Goal: Communication & Community: Answer question/provide support

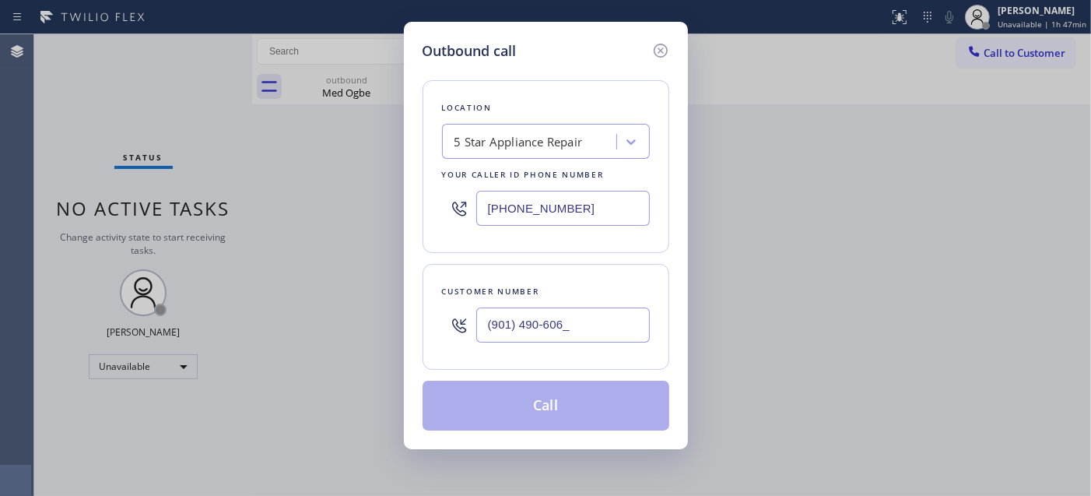
drag, startPoint x: 501, startPoint y: 327, endPoint x: 430, endPoint y: 325, distance: 70.8
click at [430, 325] on div "Customer number (901) 490-606_" at bounding box center [546, 317] width 247 height 106
paste input "1"
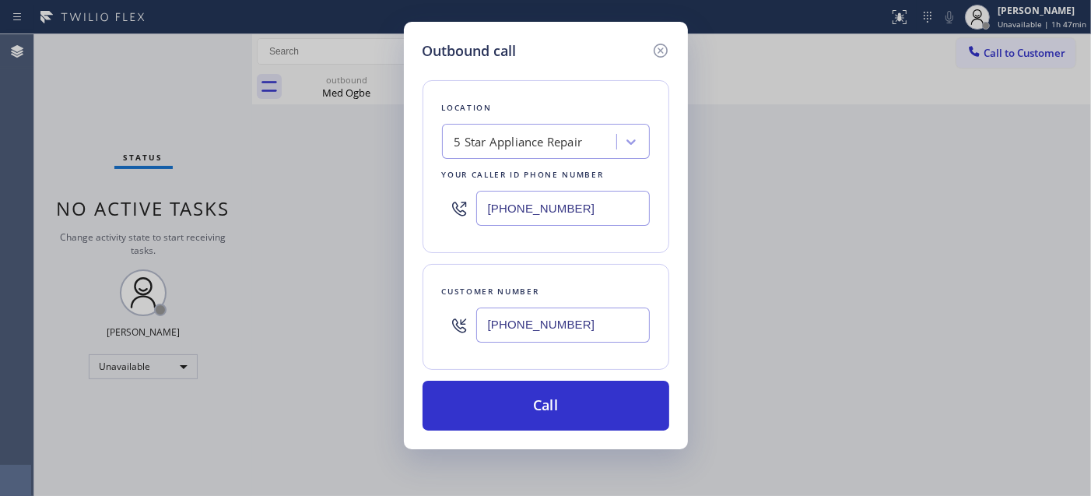
type input "[PHONE_NUMBER]"
drag, startPoint x: 558, startPoint y: 210, endPoint x: 452, endPoint y: 210, distance: 105.8
click at [459, 210] on div "[PHONE_NUMBER]" at bounding box center [546, 208] width 208 height 51
paste input "77) 748-5179"
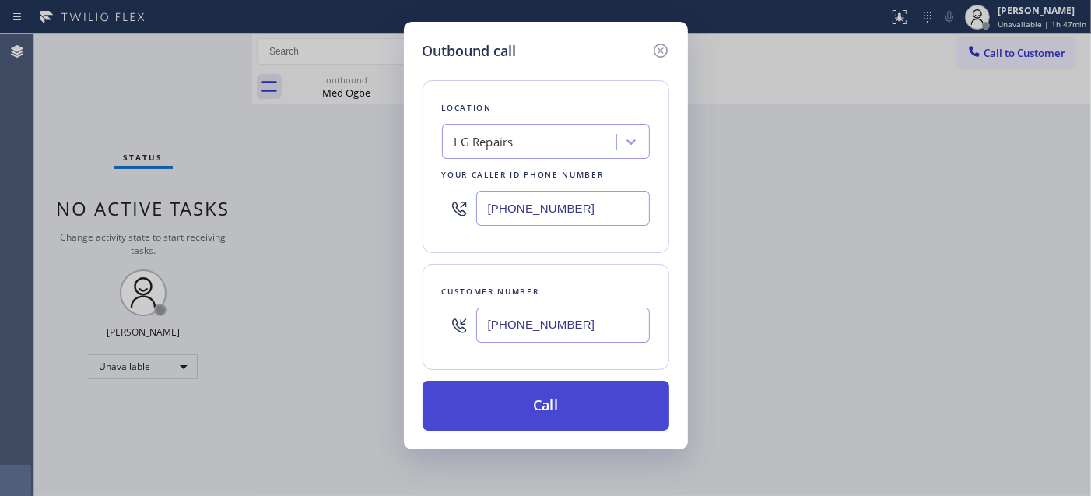
type input "[PHONE_NUMBER]"
click at [597, 416] on button "Call" at bounding box center [546, 405] width 247 height 50
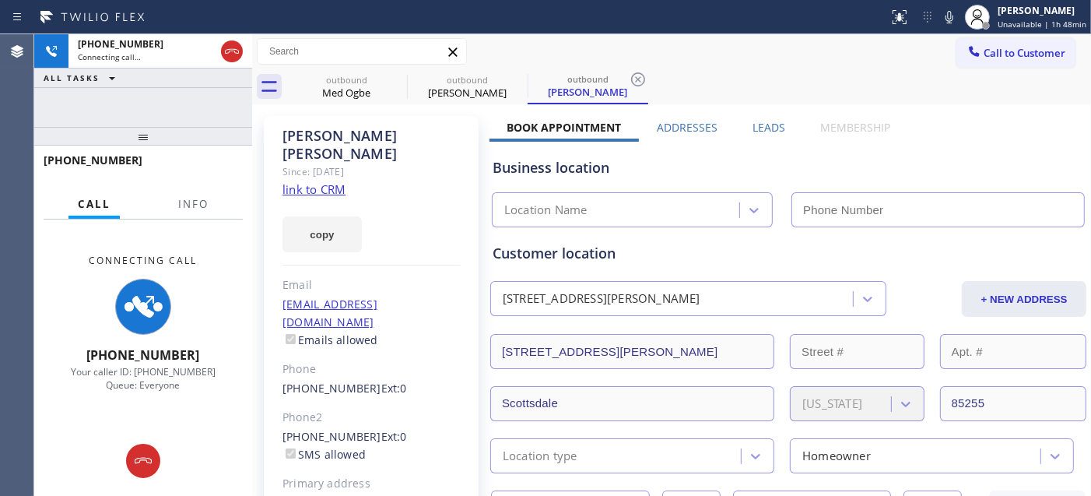
type input "[PHONE_NUMBER]"
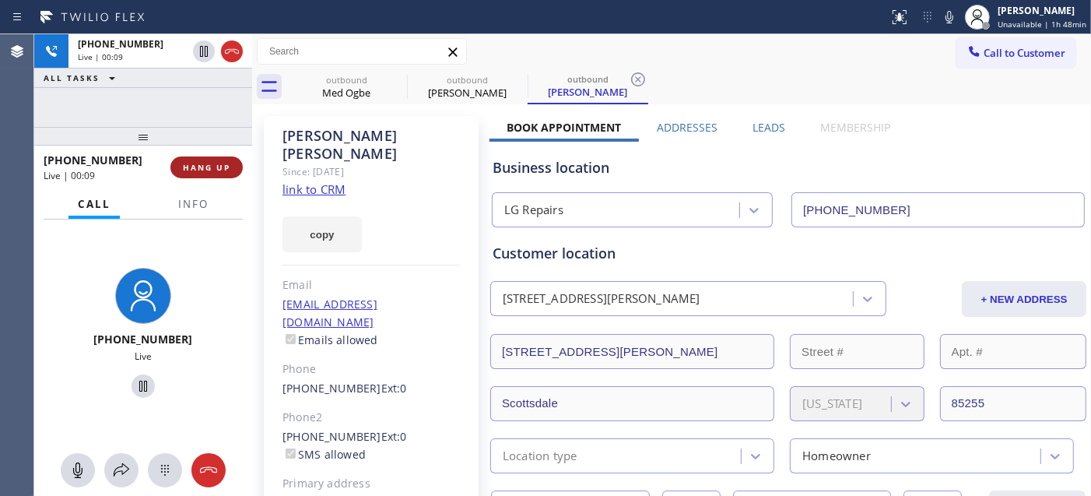
click at [220, 168] on span "HANG UP" at bounding box center [206, 167] width 47 height 11
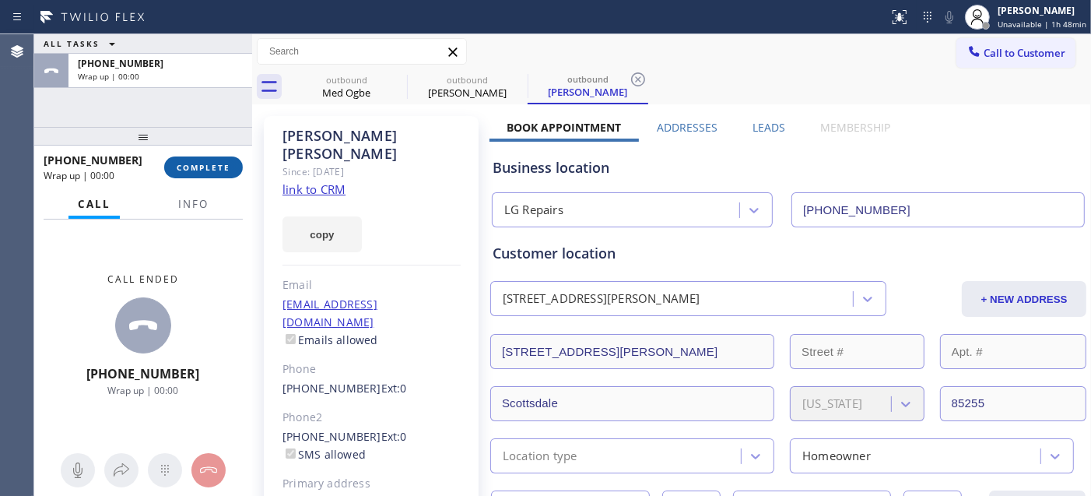
click at [220, 168] on span "COMPLETE" at bounding box center [204, 167] width 54 height 11
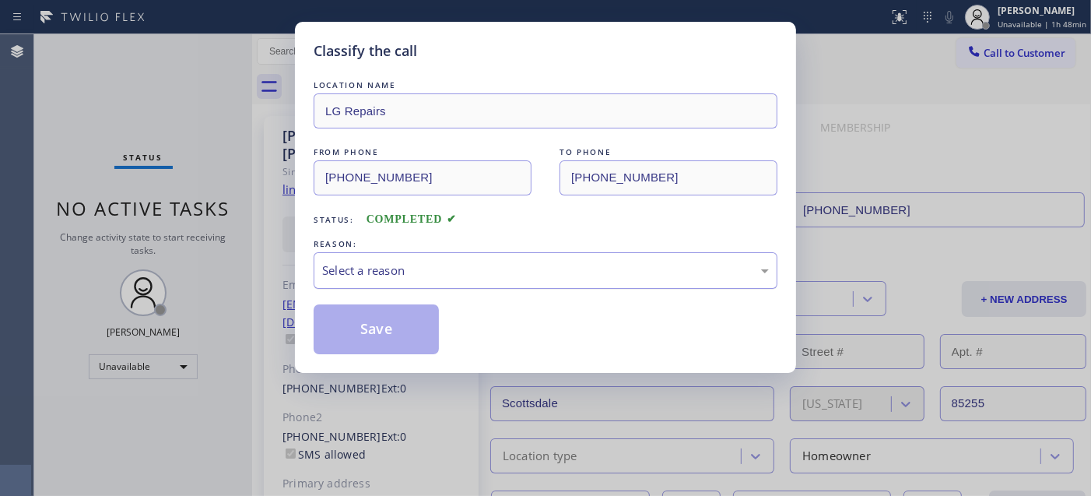
click at [393, 277] on div "Select a reason" at bounding box center [545, 270] width 447 height 18
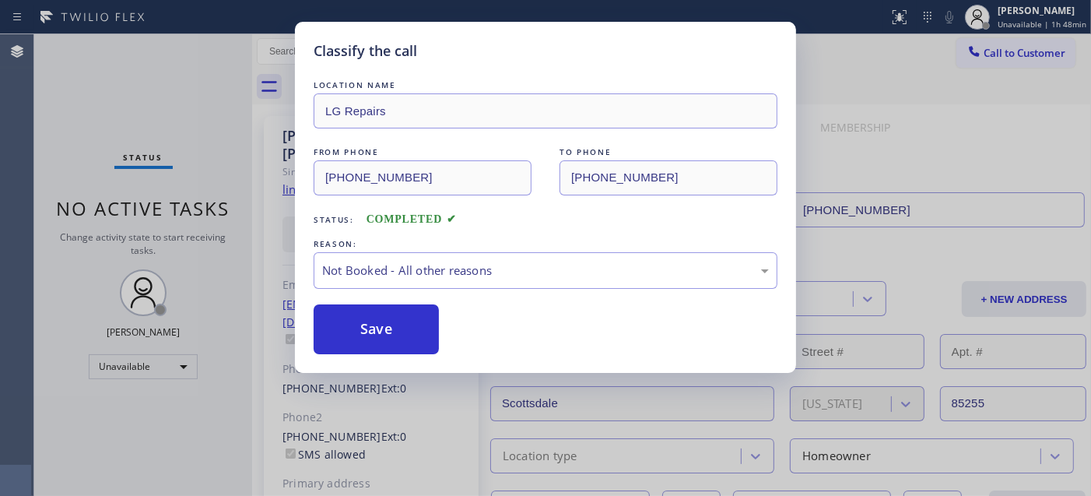
click at [366, 321] on button "Save" at bounding box center [376, 329] width 125 height 50
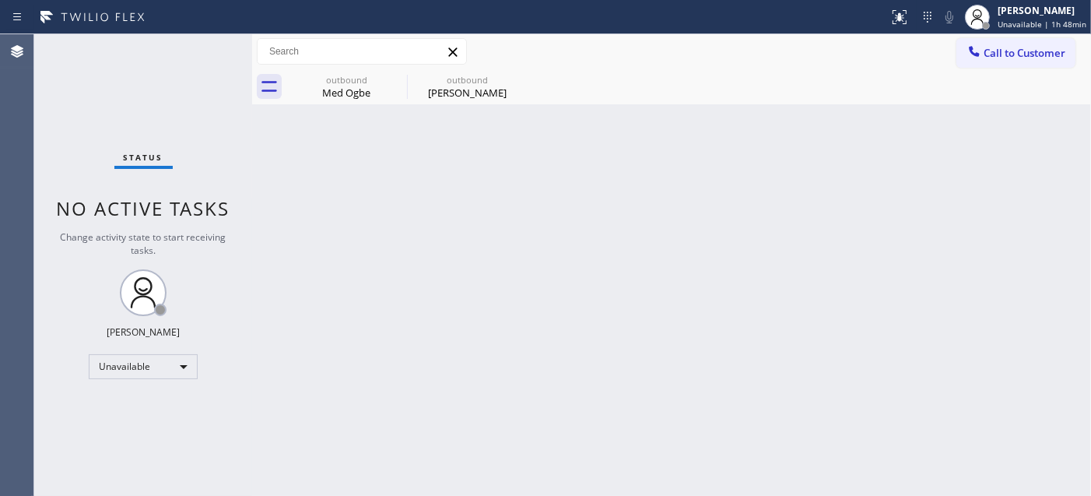
drag, startPoint x: 998, startPoint y: 49, endPoint x: 927, endPoint y: 117, distance: 97.4
click at [994, 49] on span "Call to Customer" at bounding box center [1025, 53] width 82 height 14
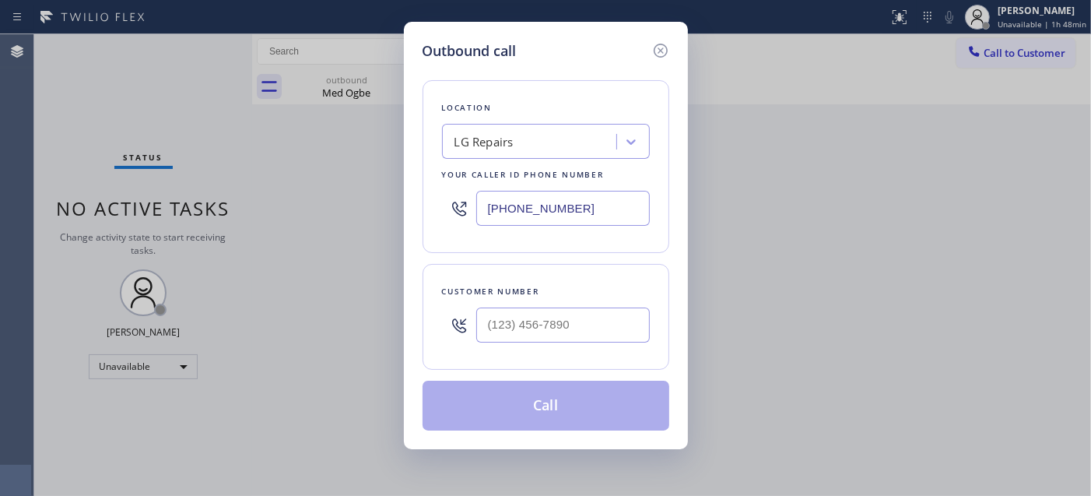
drag, startPoint x: 522, startPoint y: 305, endPoint x: 522, endPoint y: 328, distance: 23.3
click at [522, 307] on div at bounding box center [563, 325] width 174 height 51
click at [522, 328] on input "(___) ___-____" at bounding box center [563, 324] width 174 height 35
paste input "714) 996-0579"
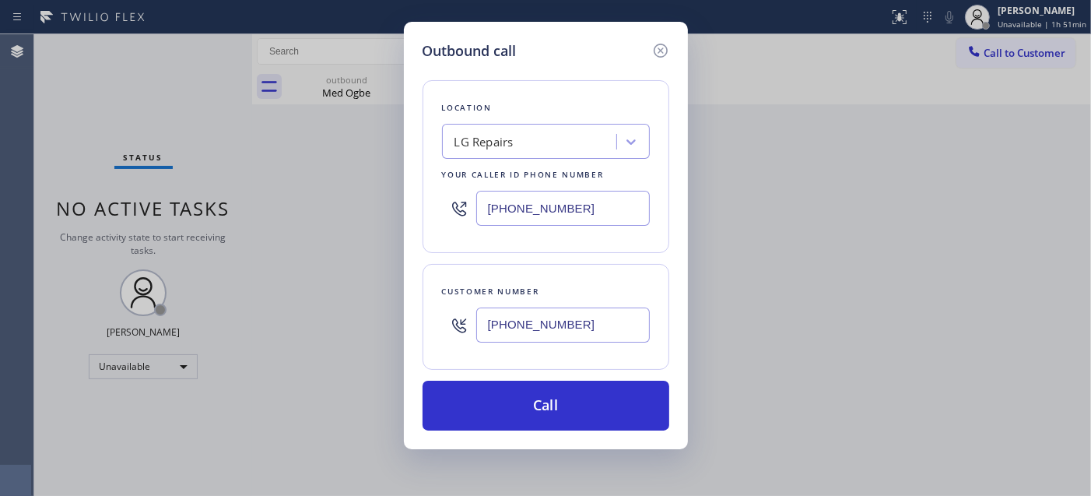
click at [447, 314] on div "[PHONE_NUMBER]" at bounding box center [546, 325] width 208 height 51
paste input "text"
type input "[PHONE_NUMBER]"
drag, startPoint x: 584, startPoint y: 207, endPoint x: 392, endPoint y: 205, distance: 191.4
click at [391, 205] on div "Outbound call Location LG Repairs Your caller id phone number [PHONE_NUMBER] Cu…" at bounding box center [545, 248] width 1091 height 496
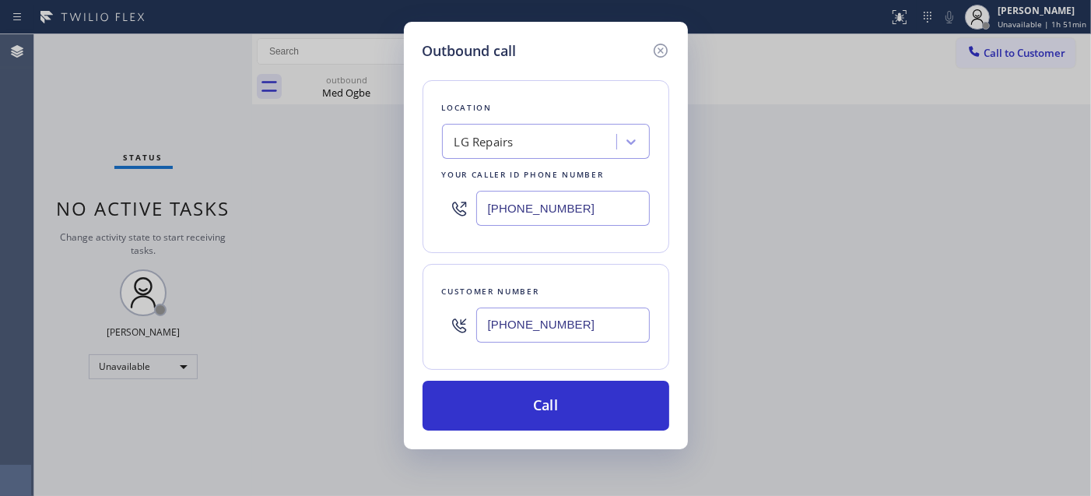
paste input "714) 203-2694"
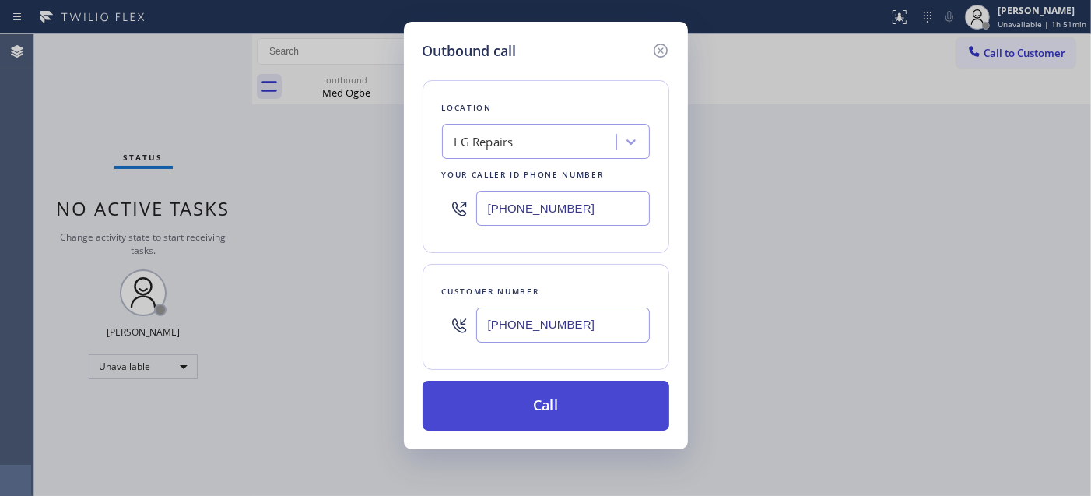
type input "[PHONE_NUMBER]"
click at [580, 398] on button "Call" at bounding box center [546, 405] width 247 height 50
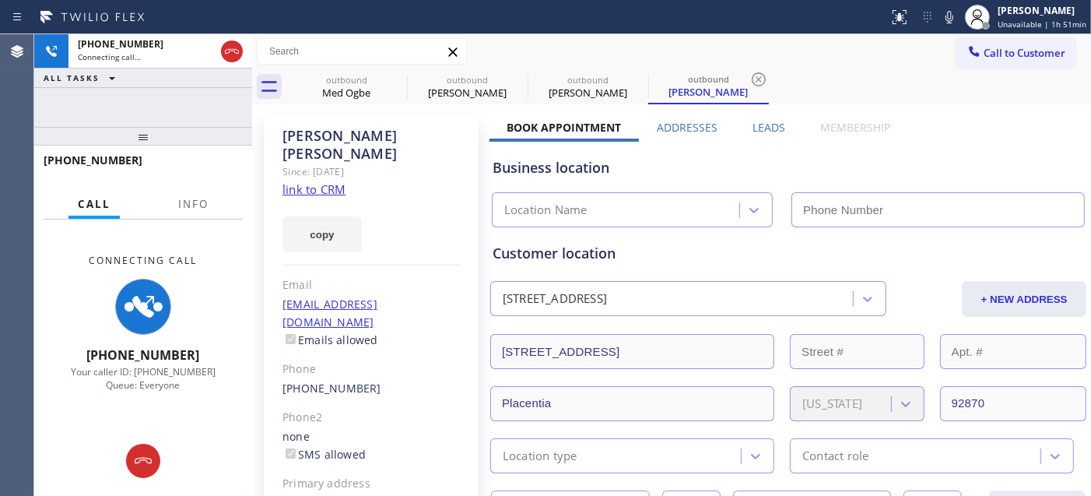
type input "[PHONE_NUMBER]"
drag, startPoint x: 167, startPoint y: 126, endPoint x: 169, endPoint y: 107, distance: 18.8
click at [167, 127] on div at bounding box center [143, 136] width 218 height 19
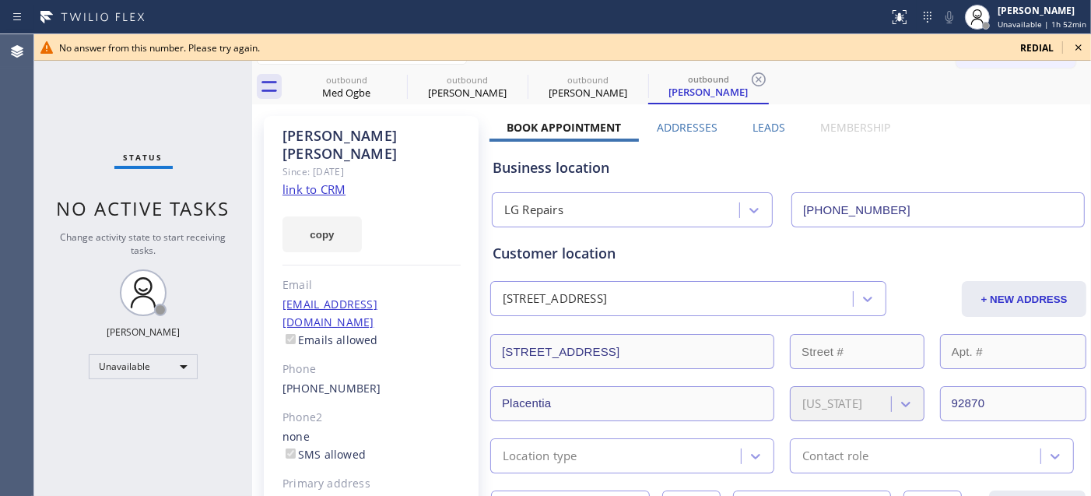
click at [1040, 43] on span "redial" at bounding box center [1036, 47] width 33 height 13
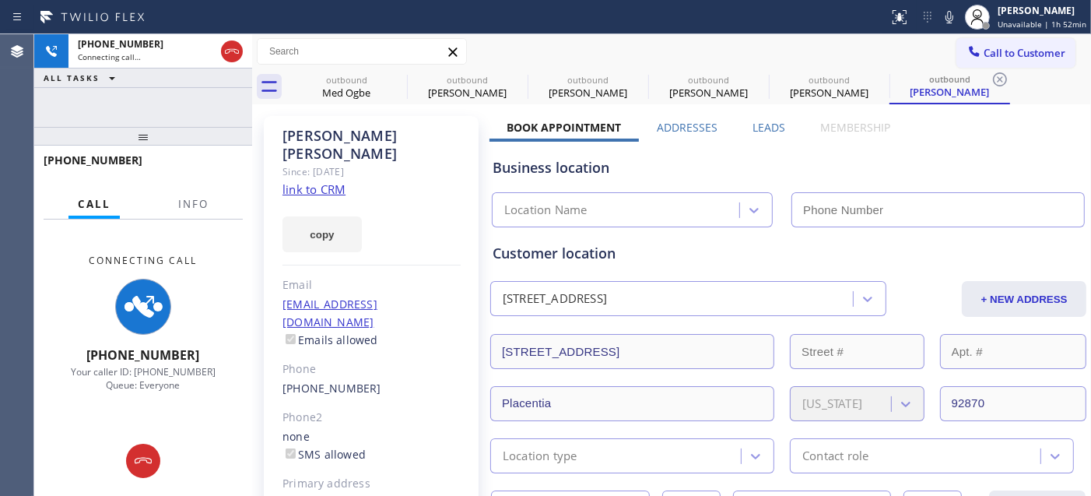
type input "[PHONE_NUMBER]"
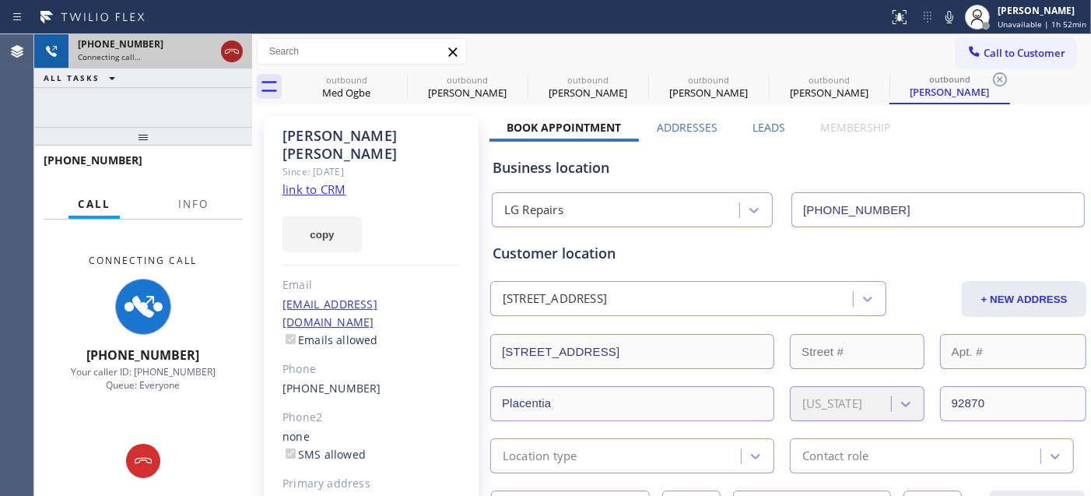
click at [238, 50] on icon at bounding box center [232, 51] width 19 height 19
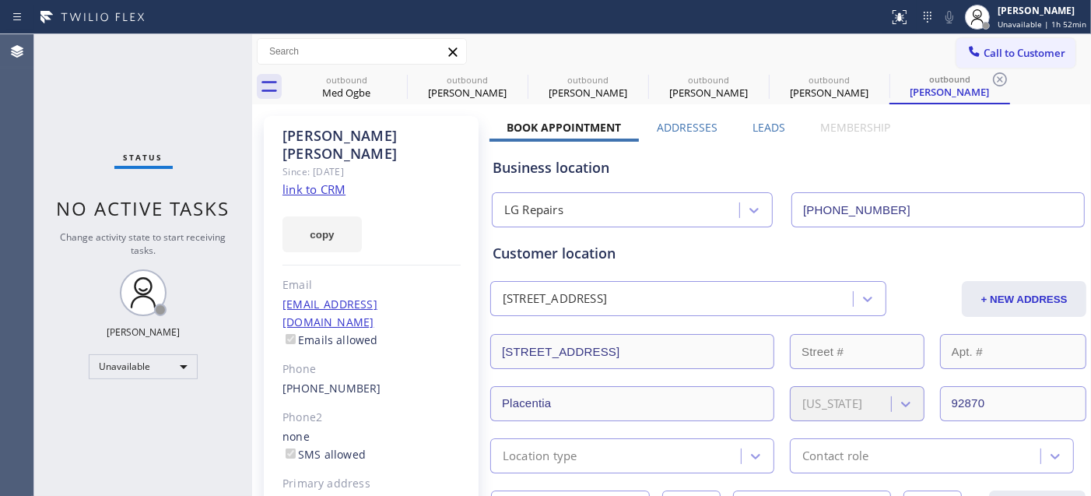
drag, startPoint x: 1015, startPoint y: 61, endPoint x: 821, endPoint y: 156, distance: 216.5
click at [1015, 58] on button "Call to Customer" at bounding box center [1015, 53] width 119 height 30
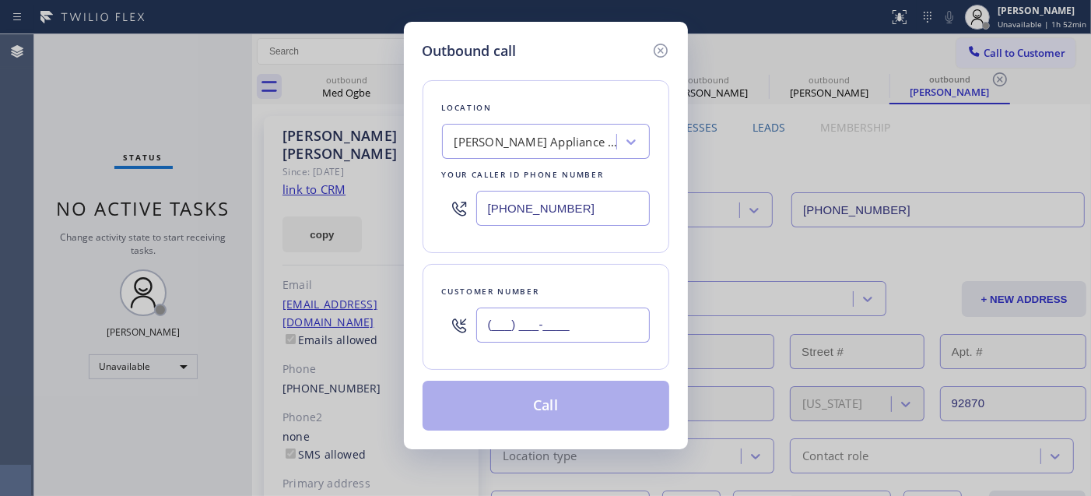
click at [596, 316] on input "(___) ___-____" at bounding box center [563, 324] width 174 height 35
paste input "669) 225-3854"
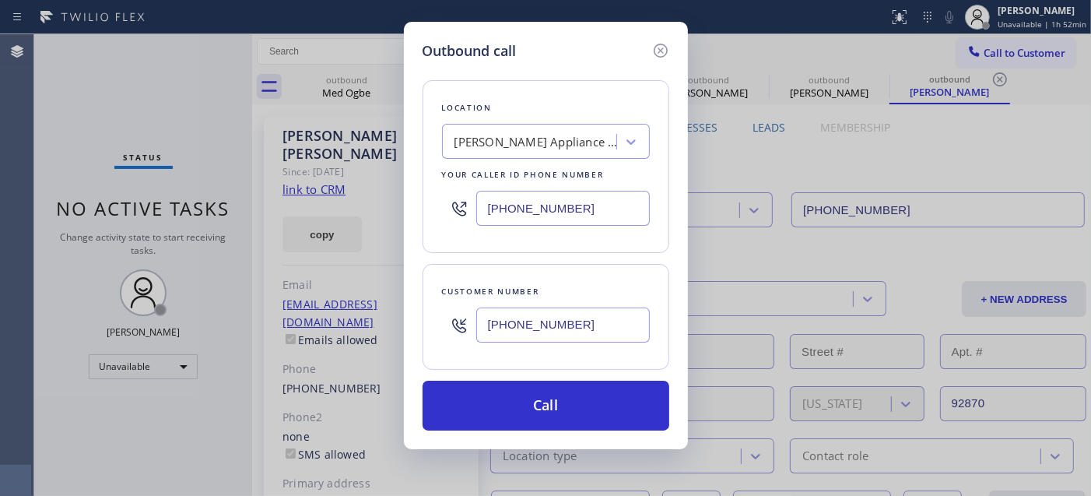
type input "[PHONE_NUMBER]"
click at [539, 137] on div "[PERSON_NAME] Appliance Repair" at bounding box center [535, 142] width 163 height 18
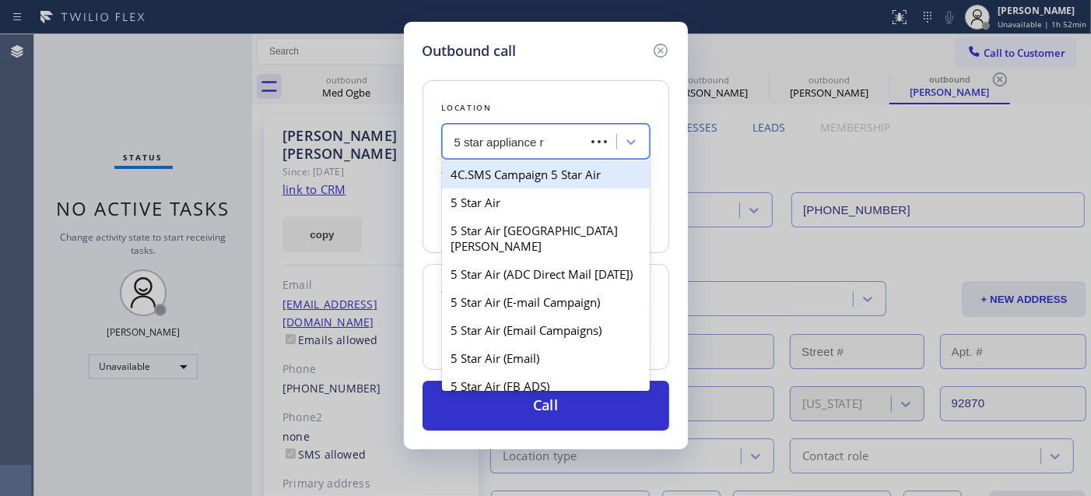
type input "5 star appliance re"
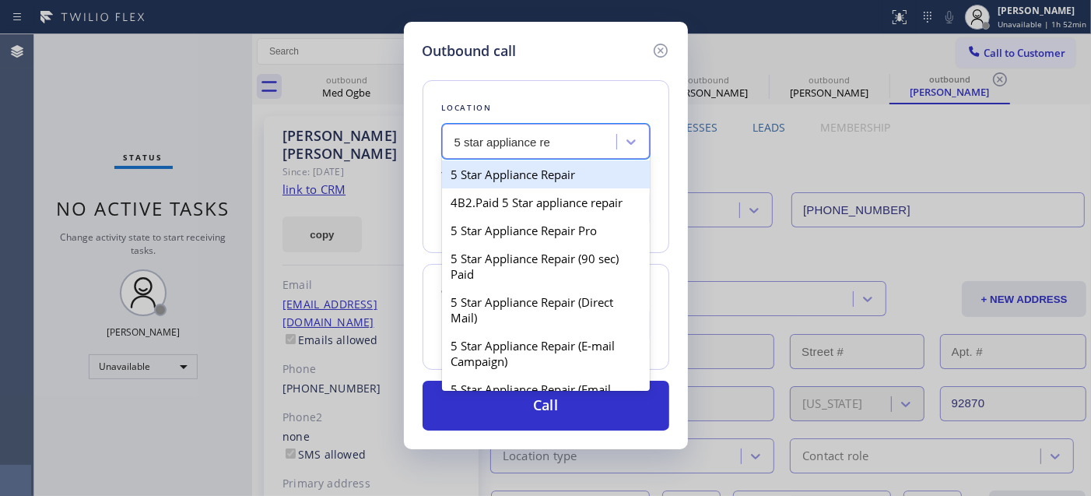
drag, startPoint x: 543, startPoint y: 177, endPoint x: 545, endPoint y: 195, distance: 18.0
click at [545, 176] on div "5 Star Appliance Repair" at bounding box center [546, 174] width 208 height 28
type input "[PHONE_NUMBER]"
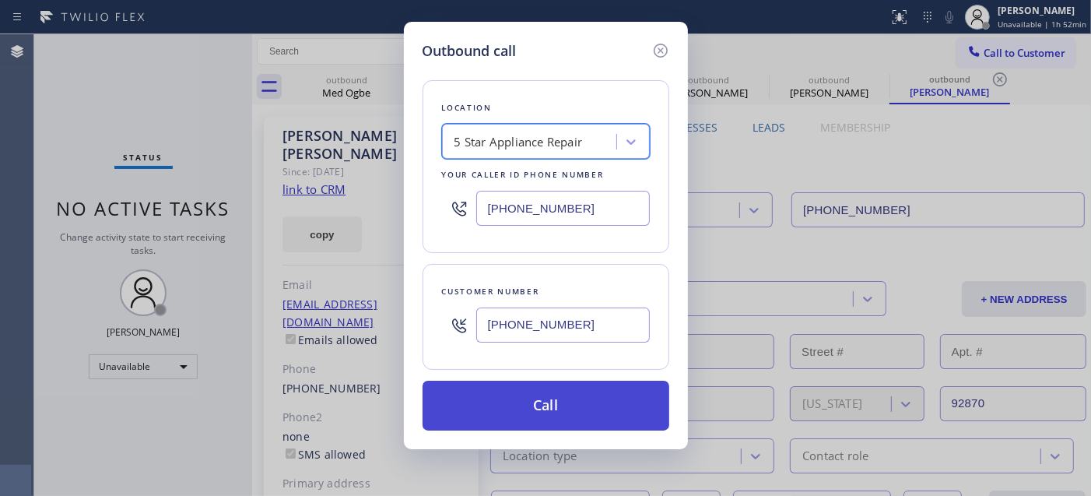
click at [562, 391] on button "Call" at bounding box center [546, 405] width 247 height 50
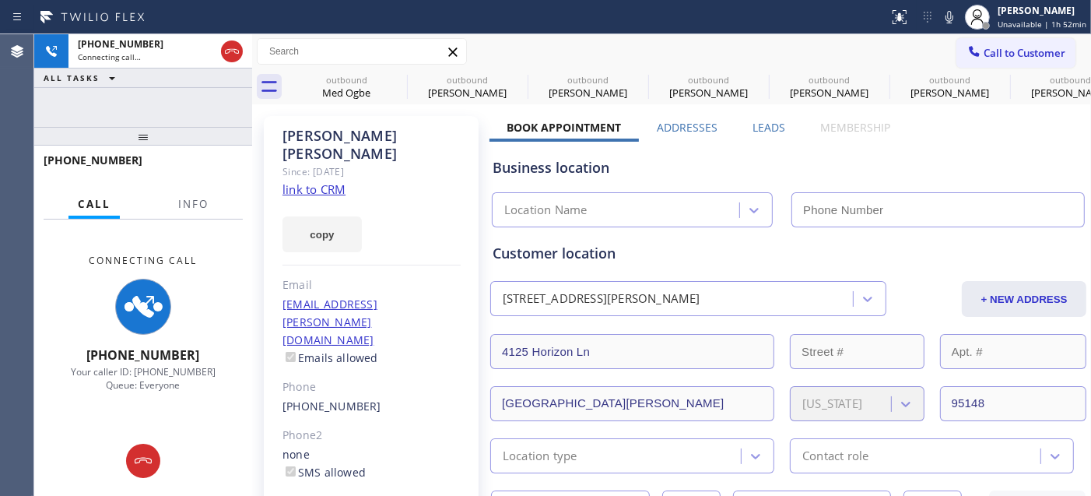
type input "[PHONE_NUMBER]"
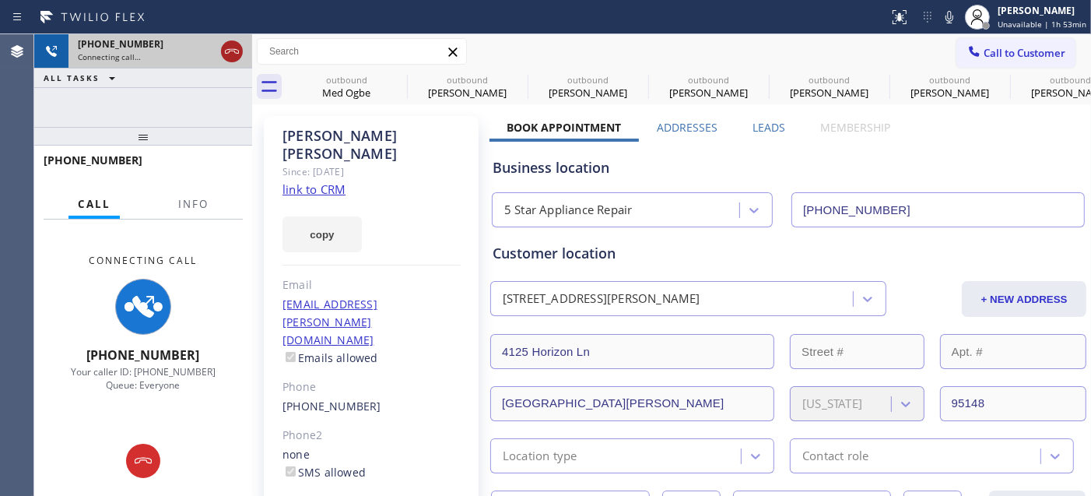
click at [227, 51] on icon at bounding box center [232, 51] width 19 height 19
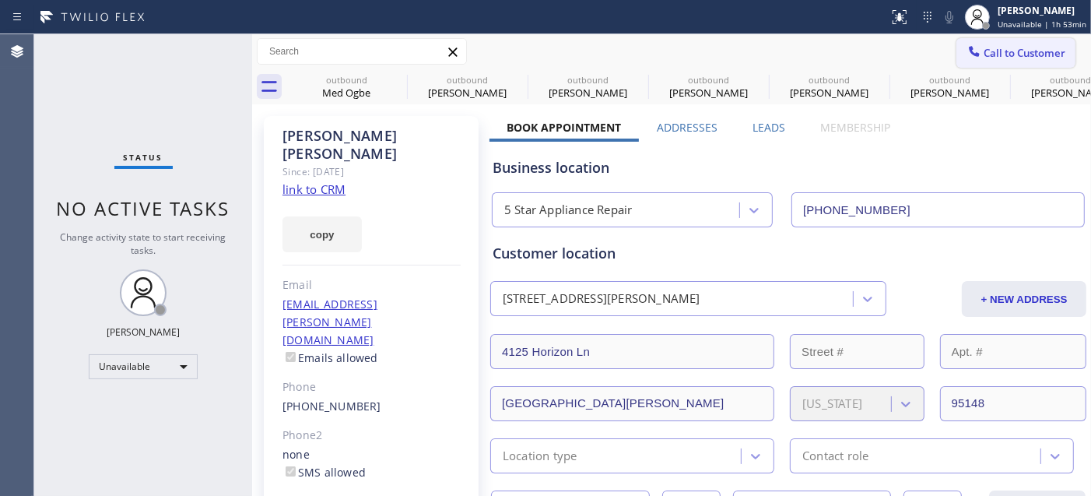
drag, startPoint x: 1063, startPoint y: 49, endPoint x: 984, endPoint y: 52, distance: 78.7
click at [1061, 51] on div "Call to Customer Outbound call Location 5 Star Appliance Repair Your caller id …" at bounding box center [1023, 51] width 135 height 27
click at [984, 50] on span "Call to Customer" at bounding box center [1025, 53] width 82 height 14
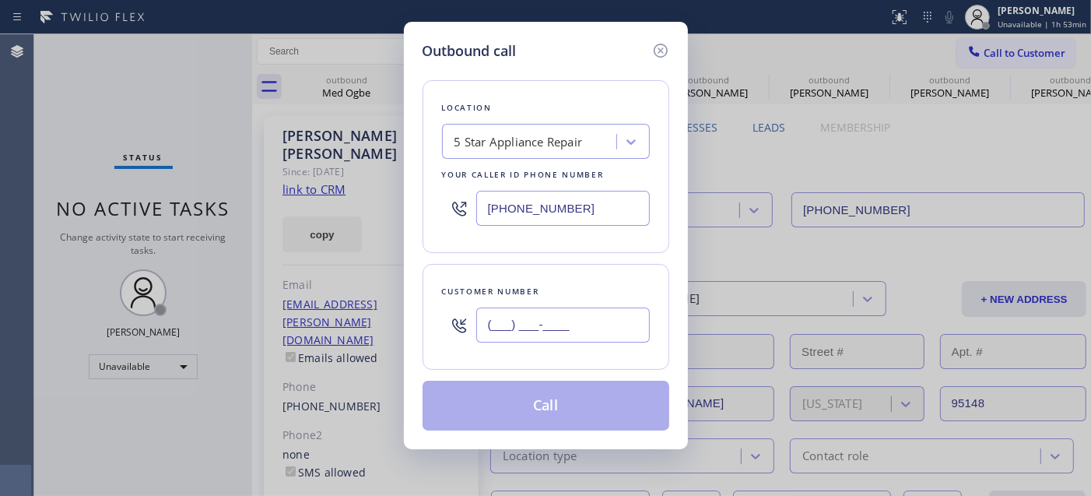
click at [519, 324] on input "(___) ___-____" at bounding box center [563, 324] width 174 height 35
paste input "859) 445-5508"
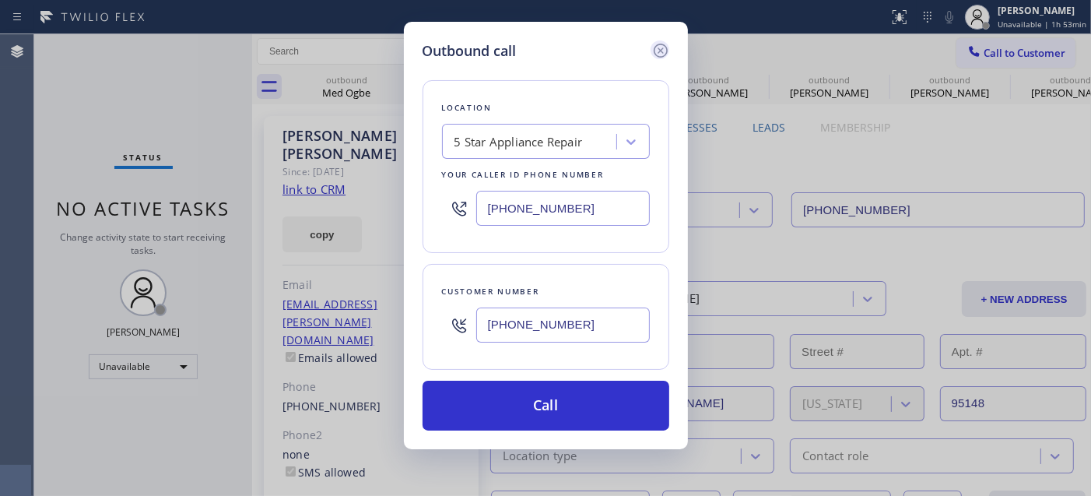
type input "[PHONE_NUMBER]"
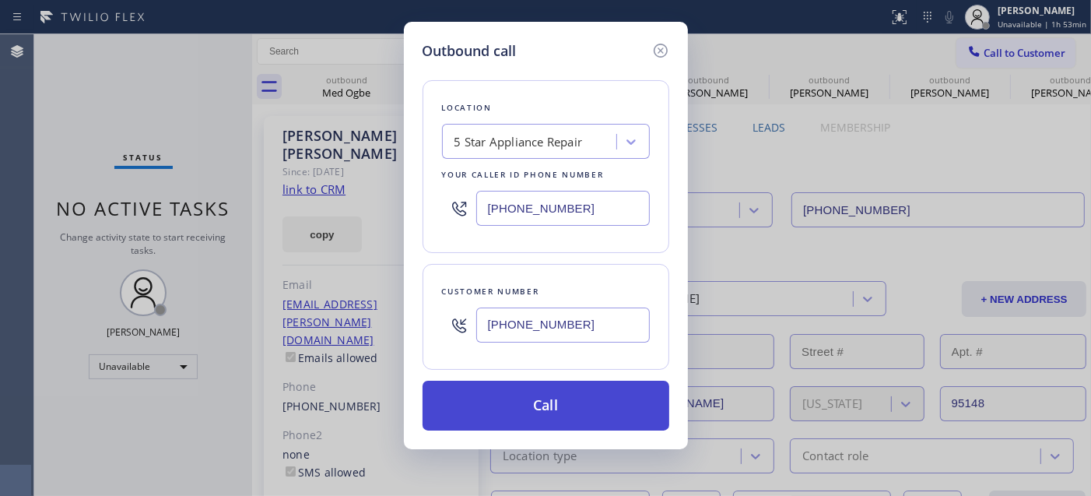
click at [611, 399] on button "Call" at bounding box center [546, 405] width 247 height 50
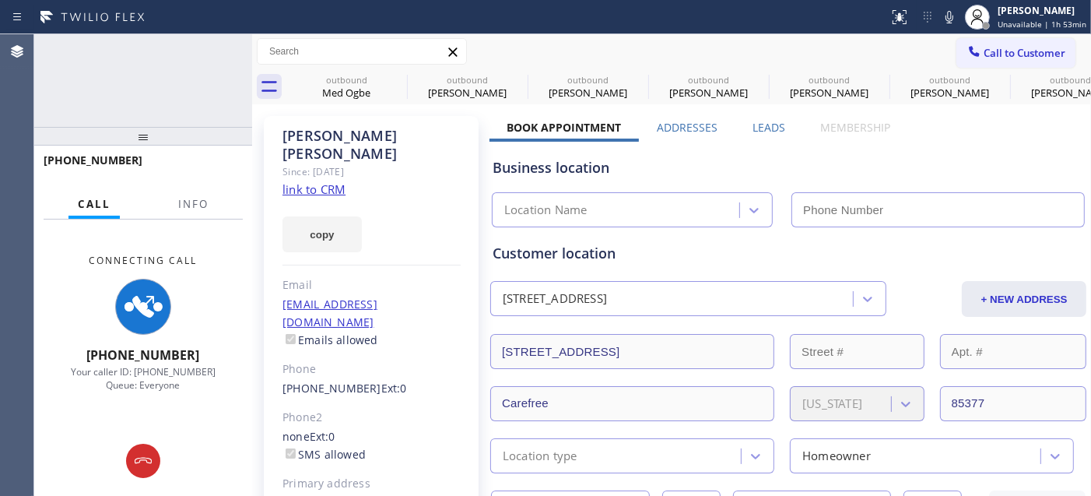
type input "[PHONE_NUMBER]"
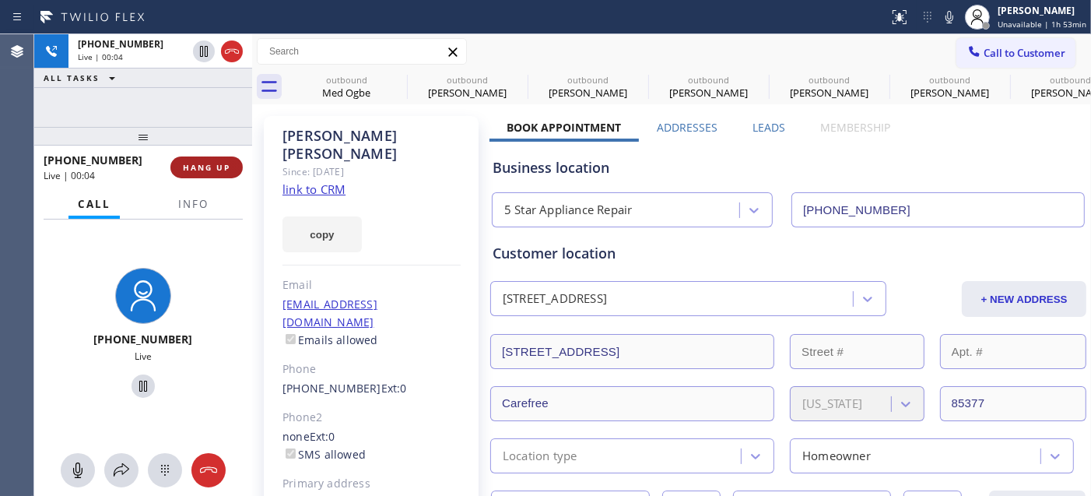
click at [230, 167] on span "HANG UP" at bounding box center [206, 167] width 47 height 11
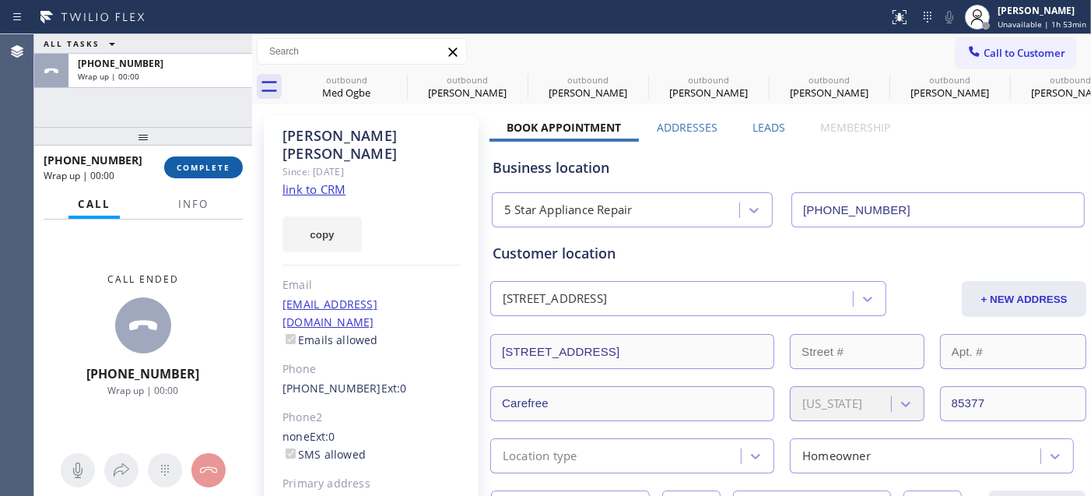
click at [230, 167] on span "COMPLETE" at bounding box center [204, 167] width 54 height 11
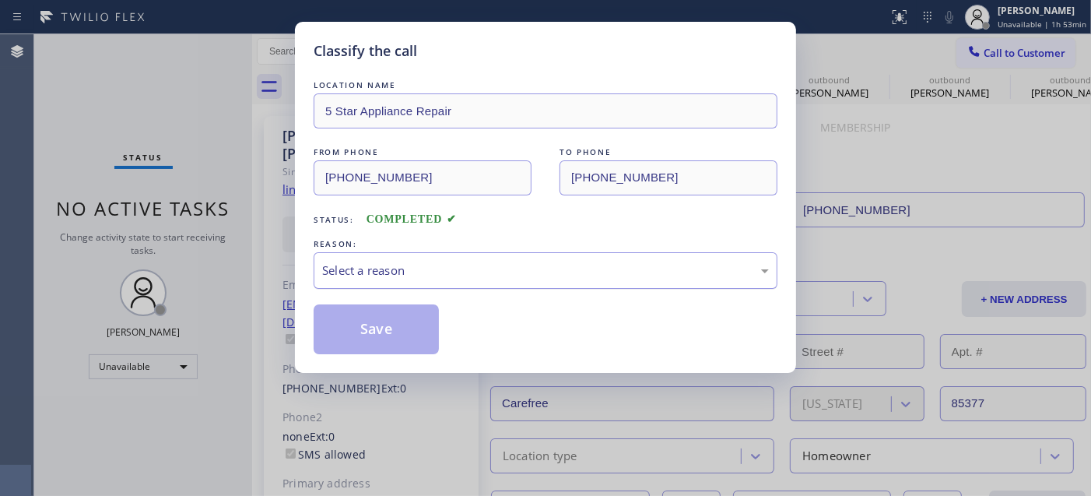
click at [506, 253] on div "Select a reason" at bounding box center [546, 270] width 464 height 37
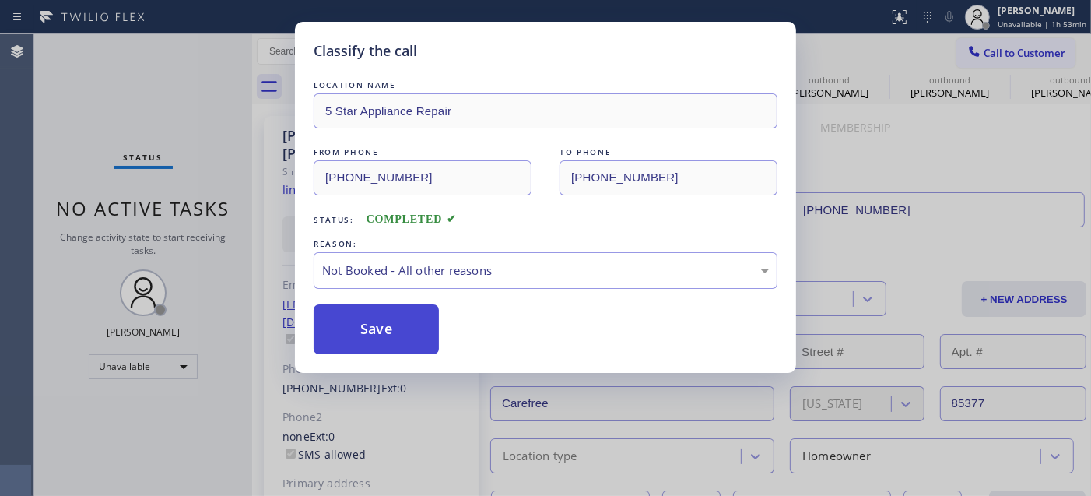
click at [423, 332] on button "Save" at bounding box center [376, 329] width 125 height 50
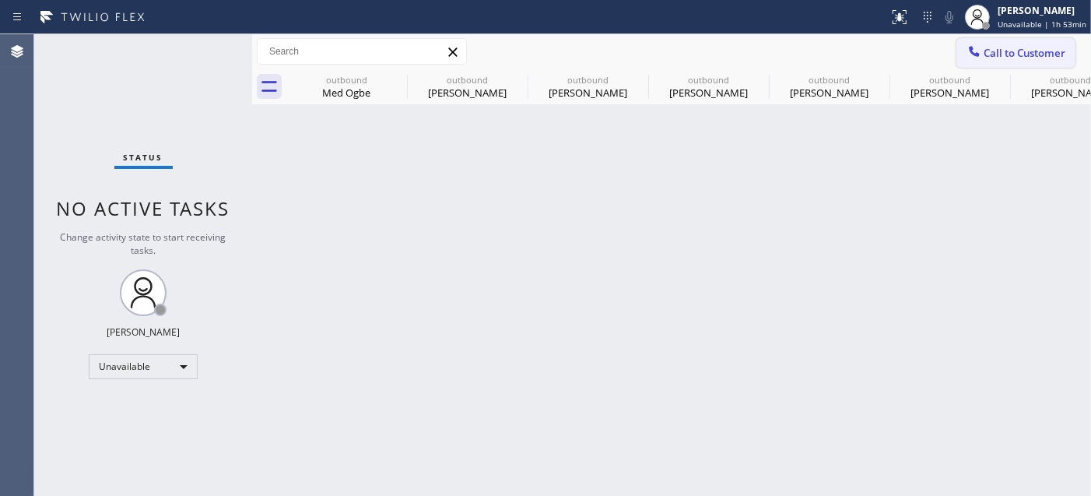
click at [998, 51] on span "Call to Customer" at bounding box center [1025, 53] width 82 height 14
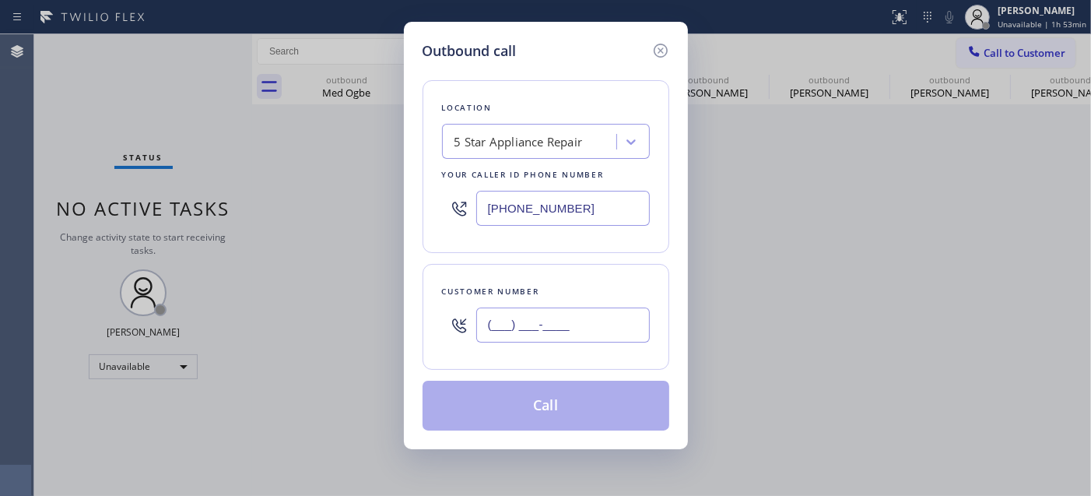
click at [524, 336] on input "(___) ___-____" at bounding box center [563, 324] width 174 height 35
paste input "602) 400-8793"
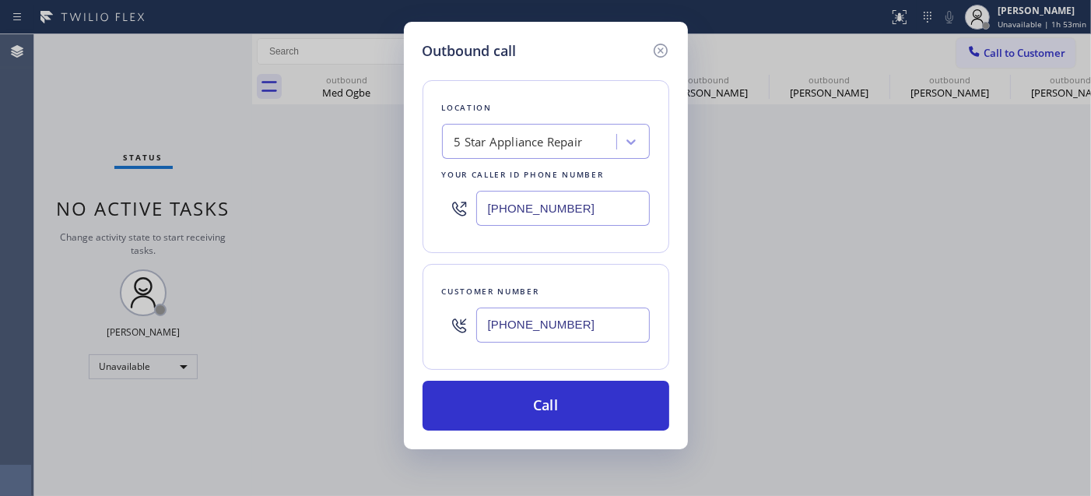
type input "[PHONE_NUMBER]"
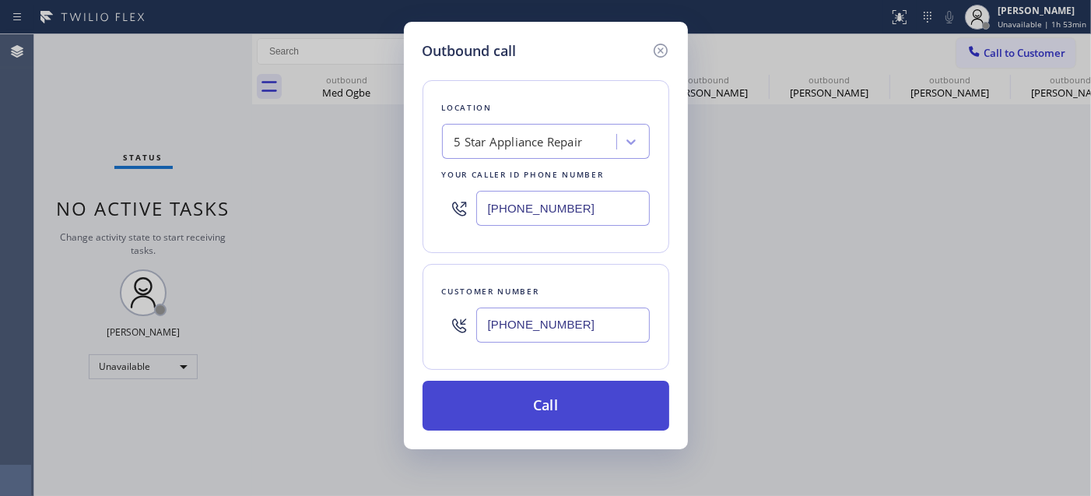
click at [572, 395] on button "Call" at bounding box center [546, 405] width 247 height 50
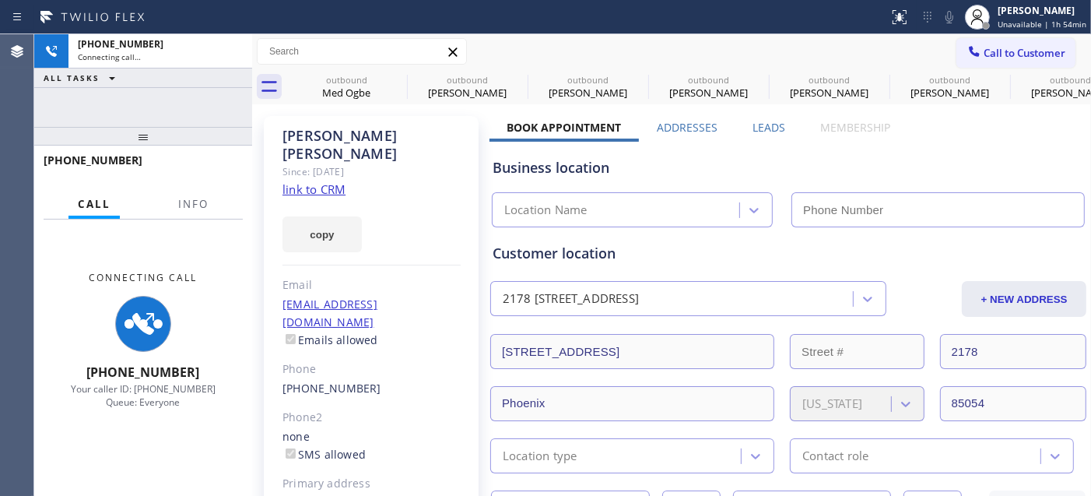
type input "[PHONE_NUMBER]"
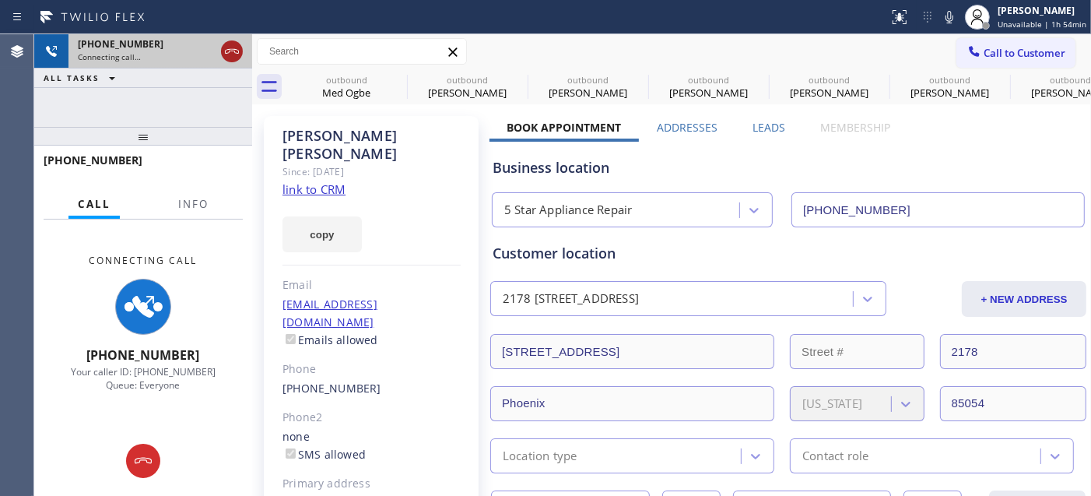
click at [234, 43] on icon at bounding box center [232, 51] width 19 height 19
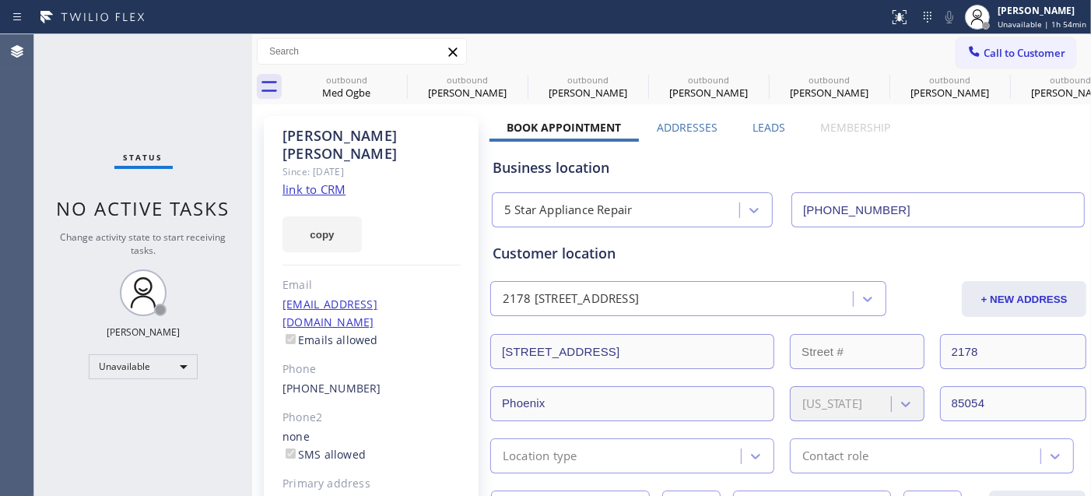
click at [997, 60] on button "Call to Customer" at bounding box center [1015, 53] width 119 height 30
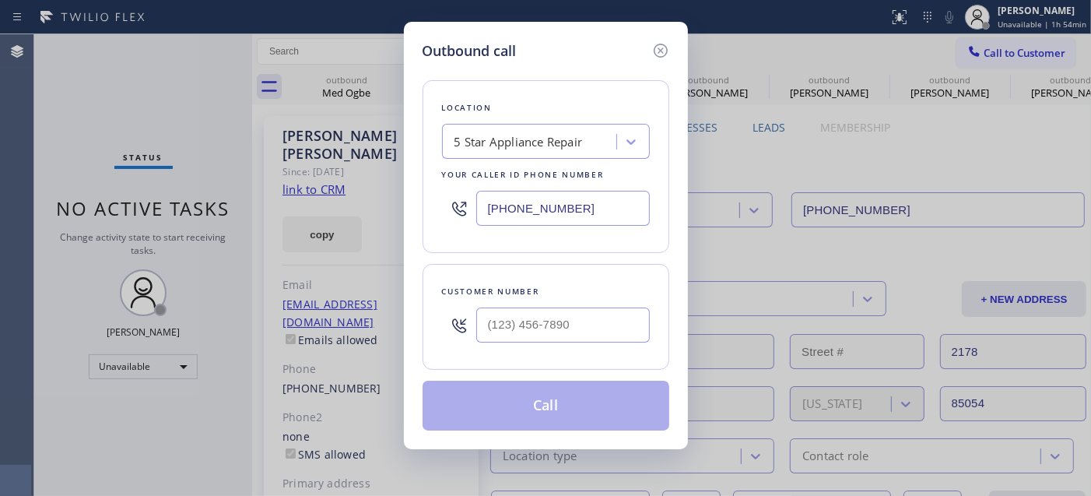
click at [588, 304] on div at bounding box center [563, 325] width 174 height 51
click at [582, 314] on input "(___) ___-____" at bounding box center [563, 324] width 174 height 35
paste input "805) 504-6952"
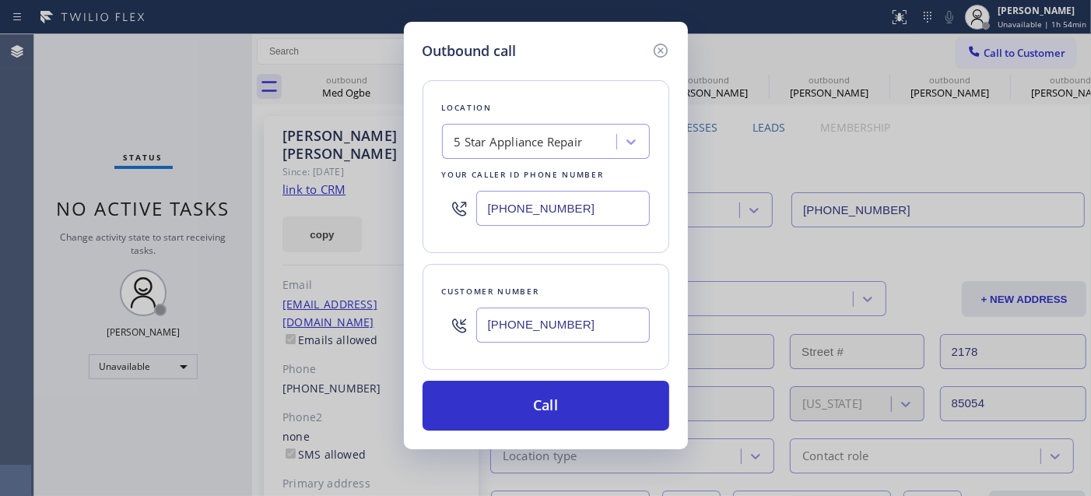
type input "[PHONE_NUMBER]"
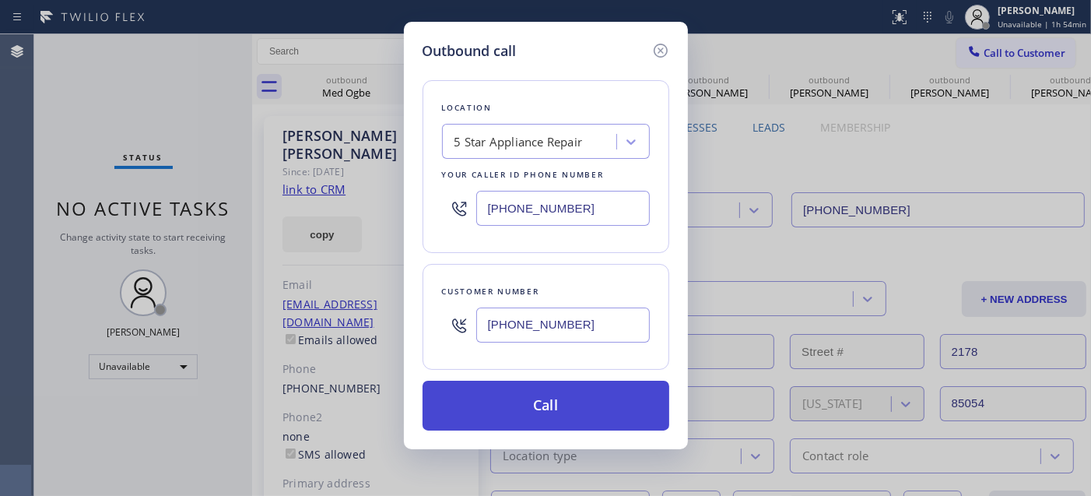
click at [594, 398] on button "Call" at bounding box center [546, 405] width 247 height 50
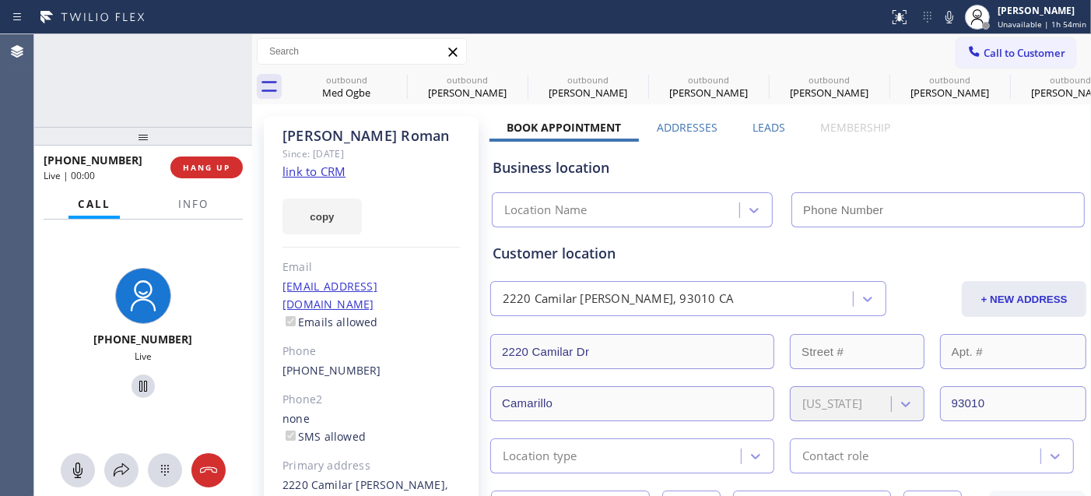
type input "[PHONE_NUMBER]"
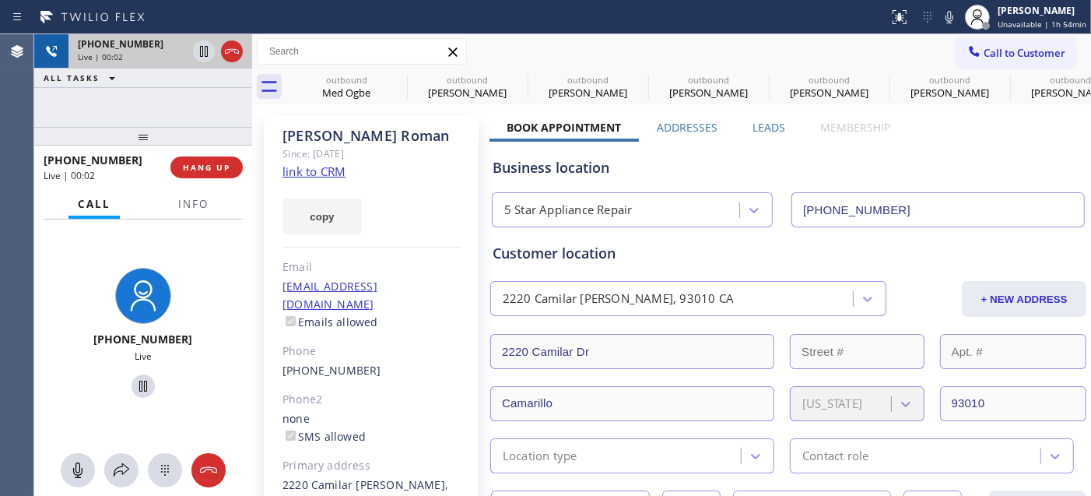
drag, startPoint x: 218, startPoint y: 142, endPoint x: 219, endPoint y: 64, distance: 78.6
click at [219, 65] on div "[PHONE_NUMBER] Live | 00:02 ALL TASKS ALL TASKS ACTIVE TASKS TASKS IN WRAP UP […" at bounding box center [143, 264] width 218 height 461
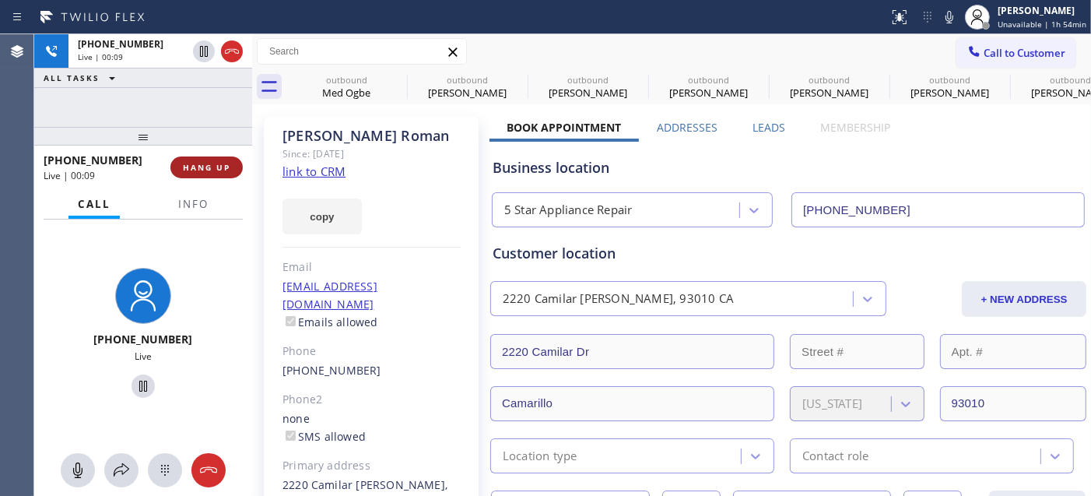
click at [210, 162] on span "HANG UP" at bounding box center [206, 167] width 47 height 11
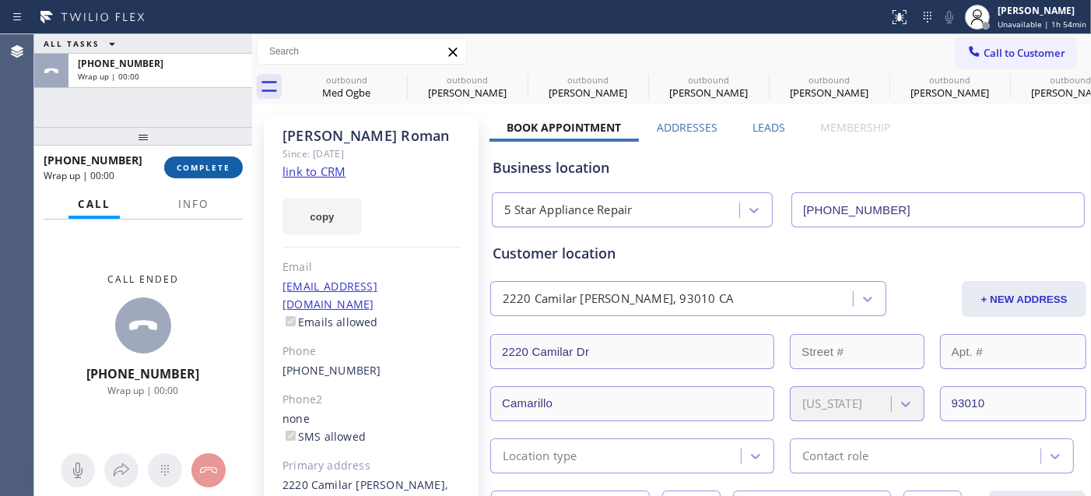
click at [210, 162] on span "COMPLETE" at bounding box center [204, 167] width 54 height 11
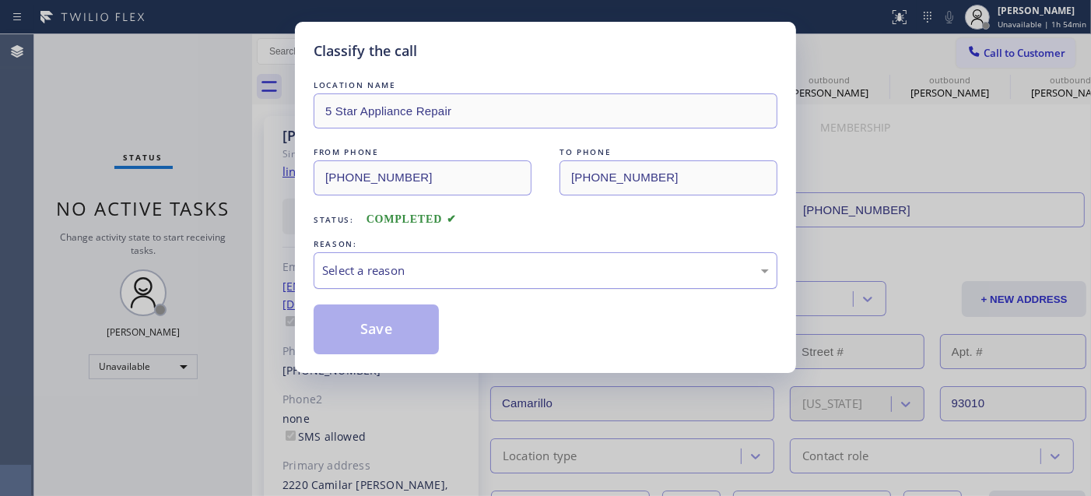
click at [423, 289] on div "Select a reason" at bounding box center [546, 270] width 464 height 37
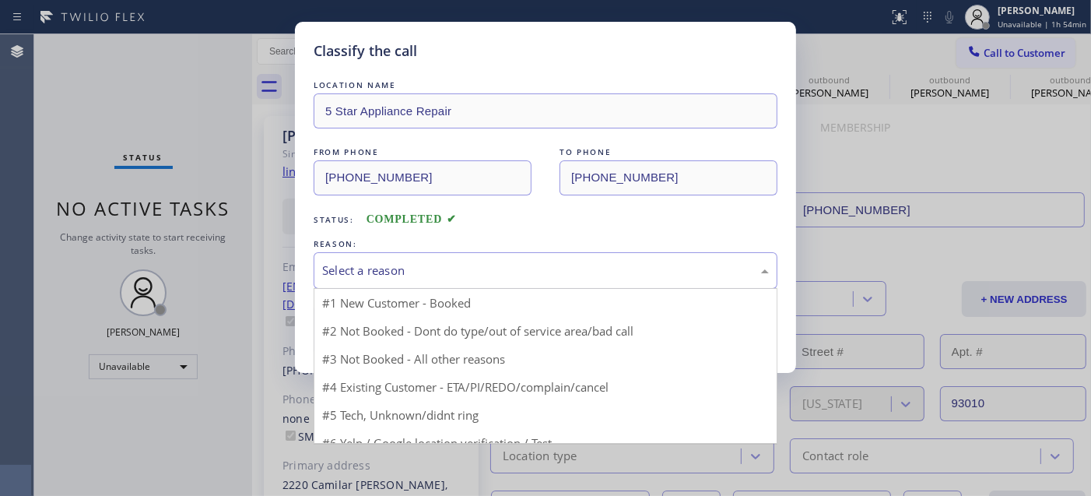
click at [409, 268] on div "Select a reason" at bounding box center [545, 270] width 447 height 18
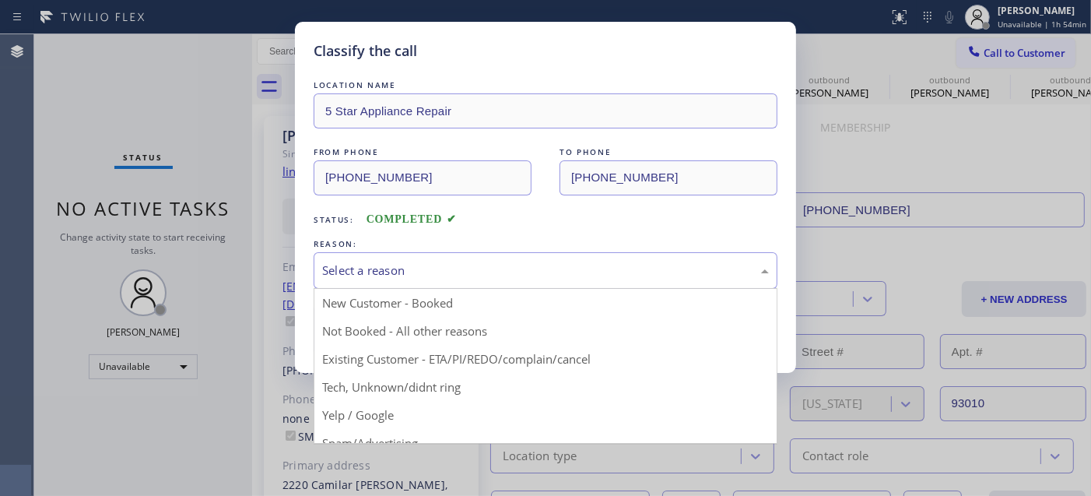
click at [407, 281] on div "Select a reason" at bounding box center [546, 270] width 464 height 37
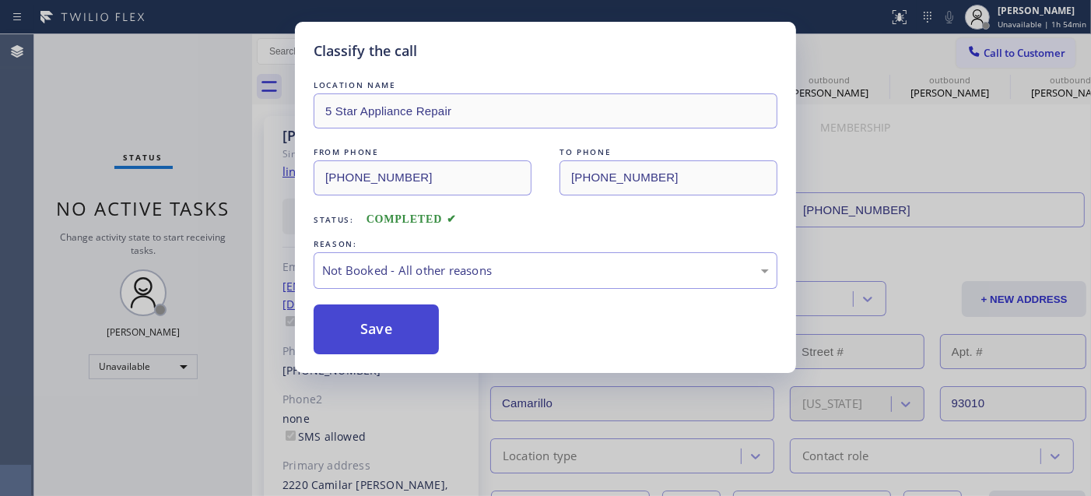
click at [382, 331] on button "Save" at bounding box center [376, 329] width 125 height 50
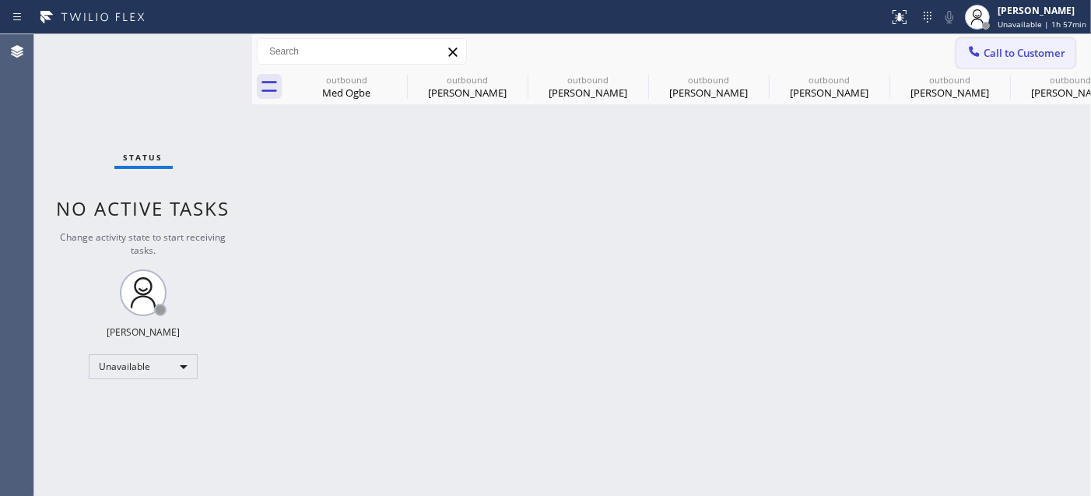
click at [991, 61] on button "Call to Customer" at bounding box center [1015, 53] width 119 height 30
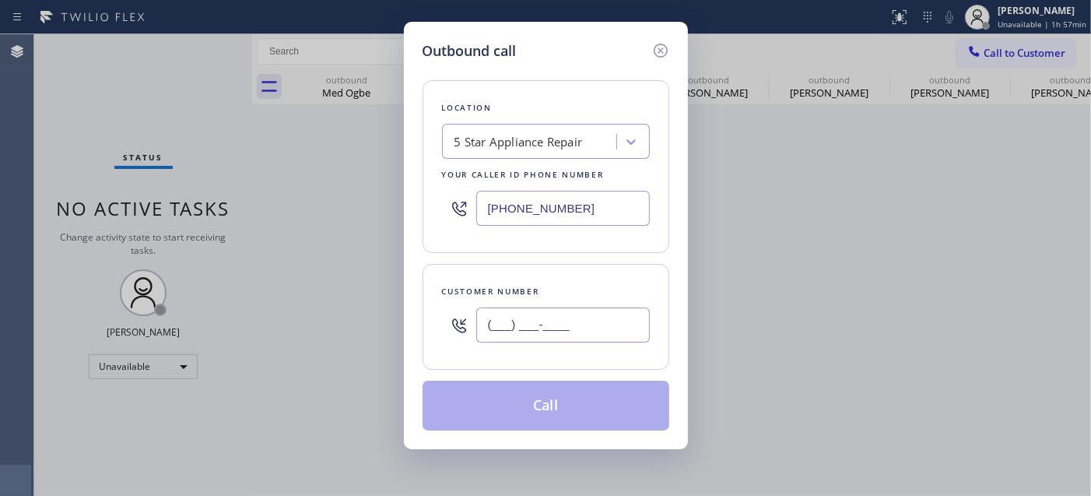
click at [556, 310] on input "(___) ___-____" at bounding box center [563, 324] width 174 height 35
paste input "847) 840-1614"
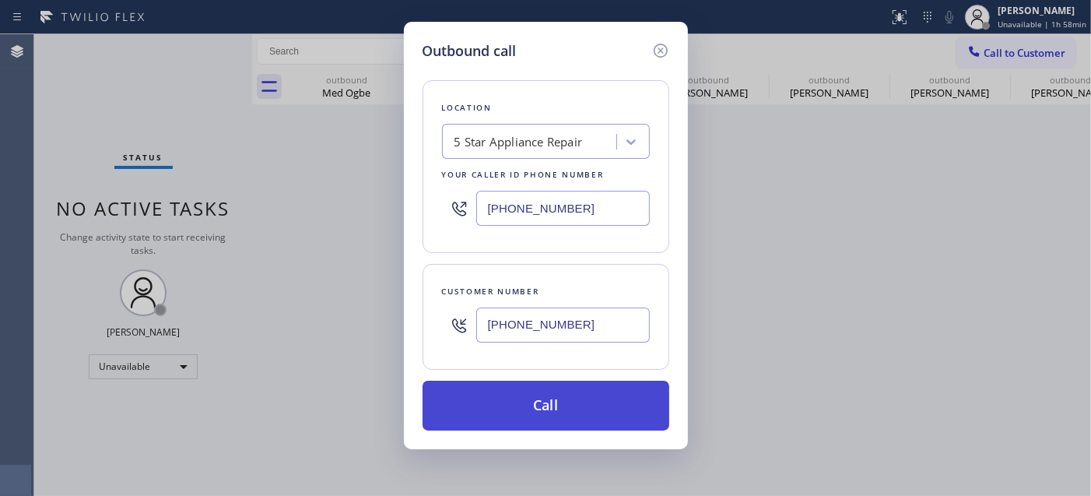
type input "[PHONE_NUMBER]"
click at [566, 398] on button "Call" at bounding box center [546, 405] width 247 height 50
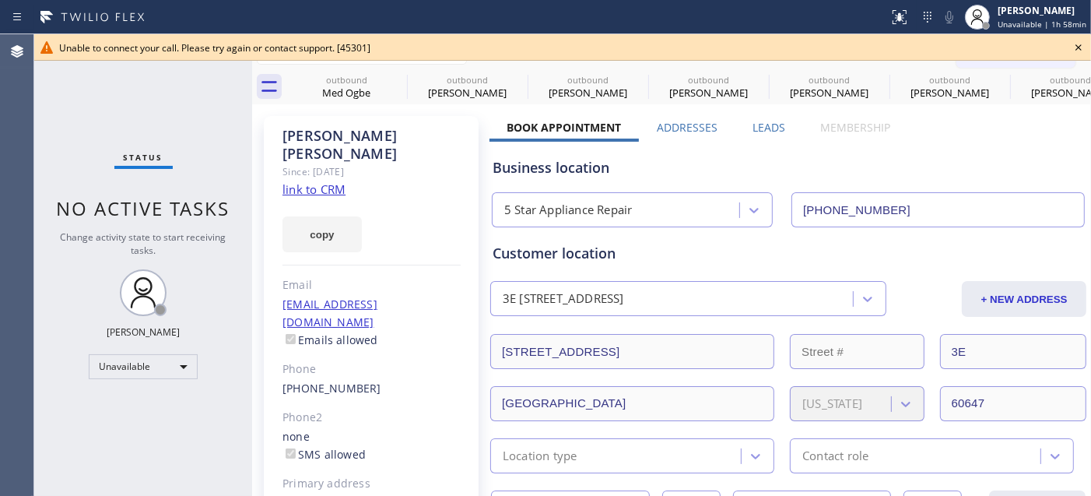
type input "[PHONE_NUMBER]"
click at [1004, 51] on div "Unable to connect your call. Please try again or contact support. [45301]" at bounding box center [562, 47] width 1007 height 13
click at [1079, 55] on icon at bounding box center [1078, 47] width 19 height 19
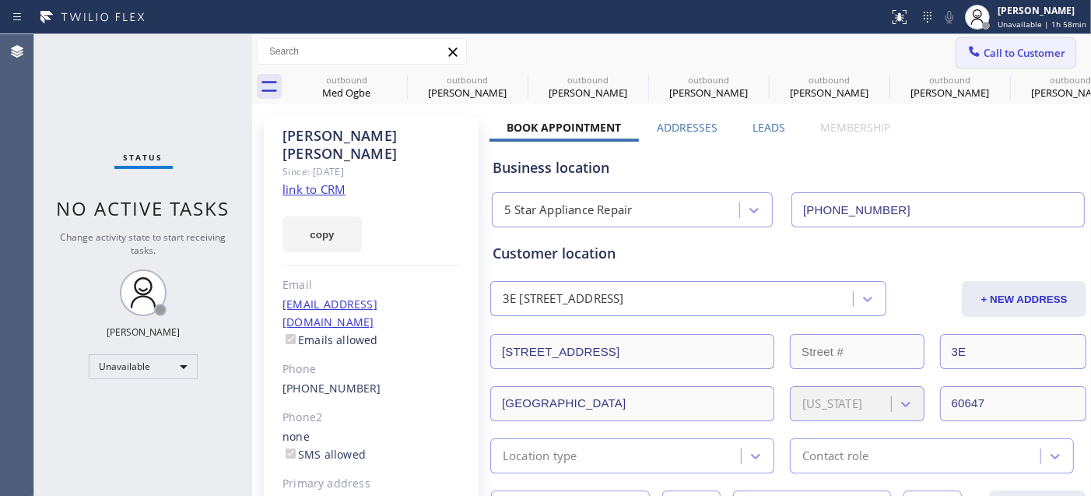
click at [993, 56] on span "Call to Customer" at bounding box center [1025, 53] width 82 height 14
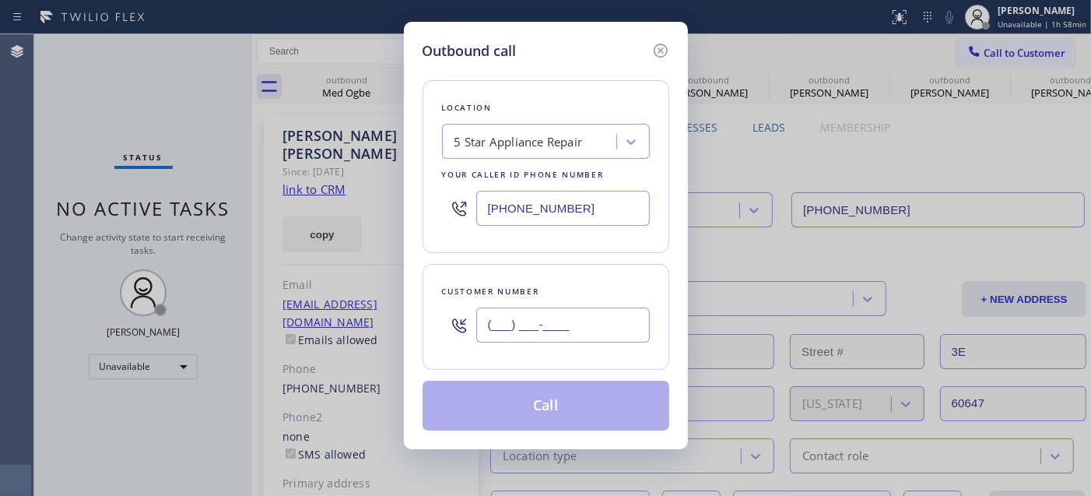
click at [517, 332] on input "(___) ___-____" at bounding box center [563, 324] width 174 height 35
paste input "847) 840-1614"
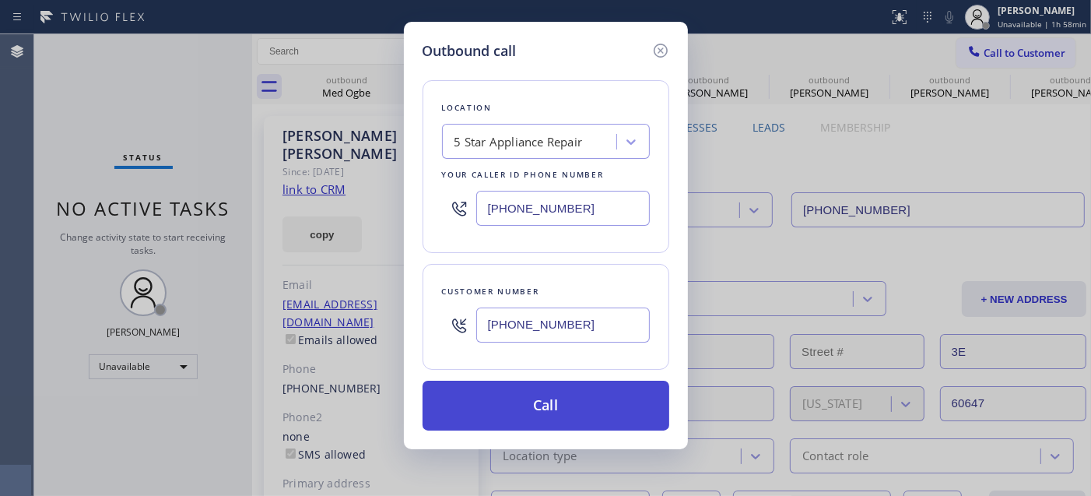
type input "[PHONE_NUMBER]"
click at [558, 398] on button "Call" at bounding box center [546, 405] width 247 height 50
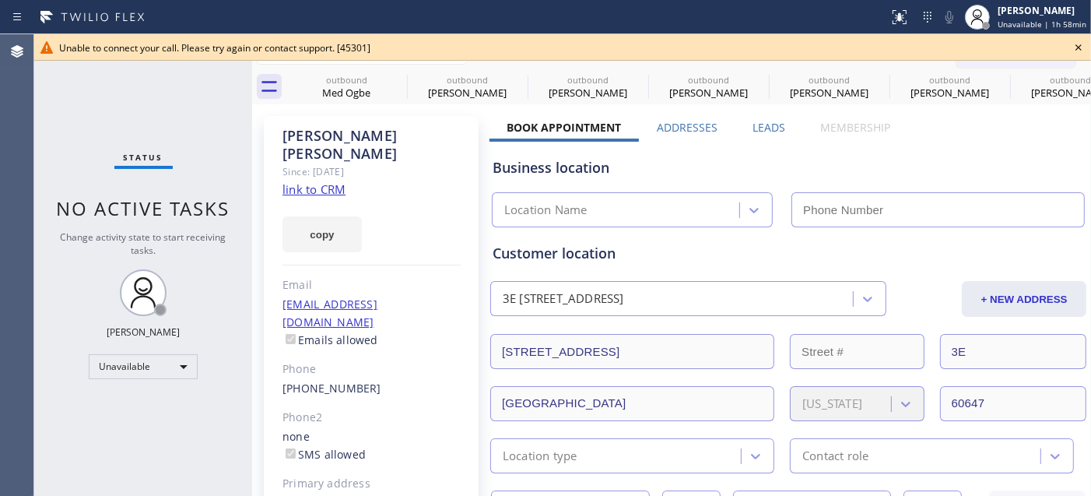
type input "[PHONE_NUMBER]"
click at [1071, 45] on icon at bounding box center [1078, 47] width 19 height 19
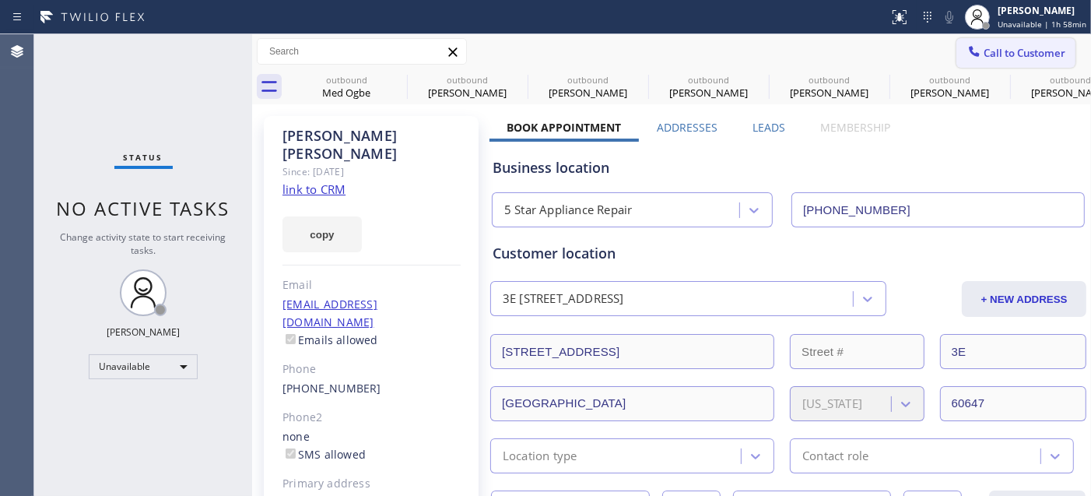
click at [1037, 48] on span "Call to Customer" at bounding box center [1025, 53] width 82 height 14
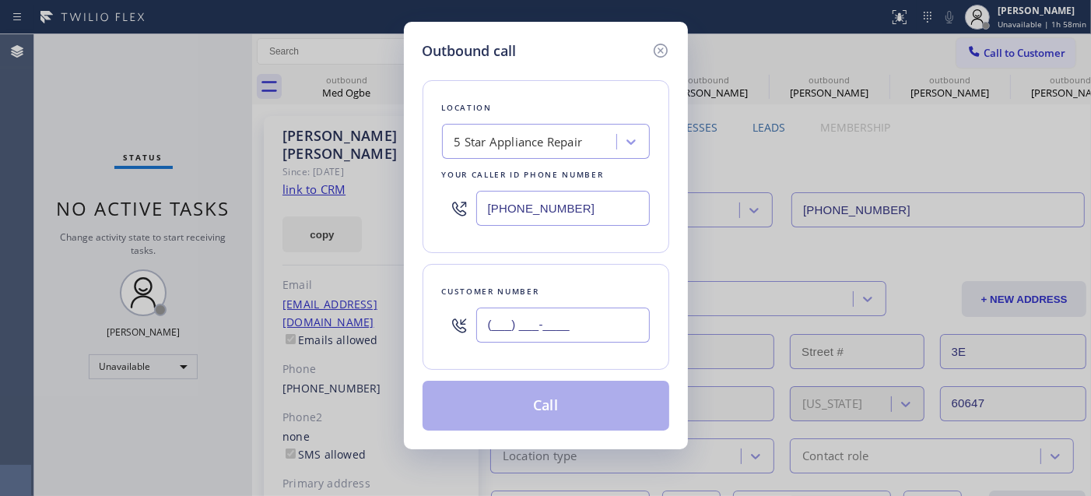
click at [550, 337] on input "(___) ___-____" at bounding box center [563, 324] width 174 height 35
paste input "847) 840-1614"
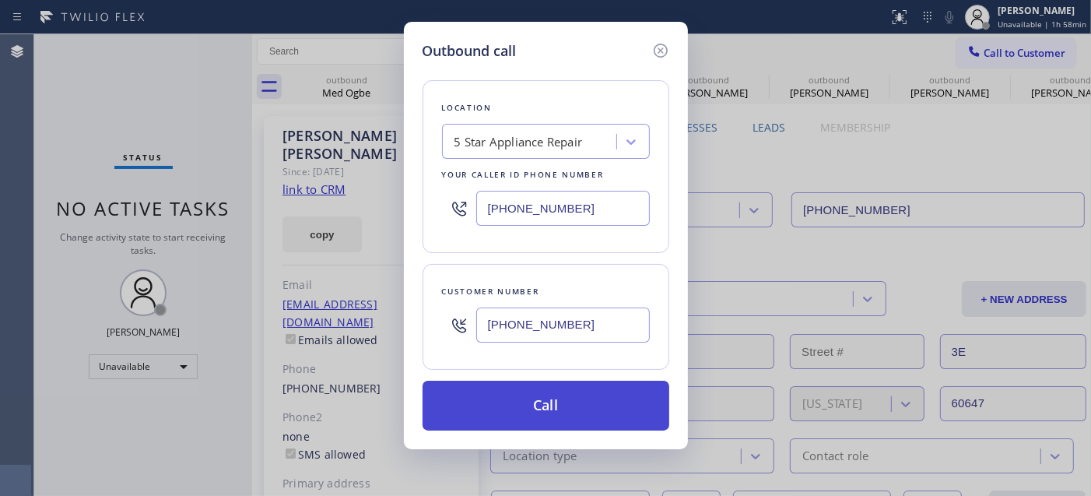
type input "[PHONE_NUMBER]"
click at [573, 394] on button "Call" at bounding box center [546, 405] width 247 height 50
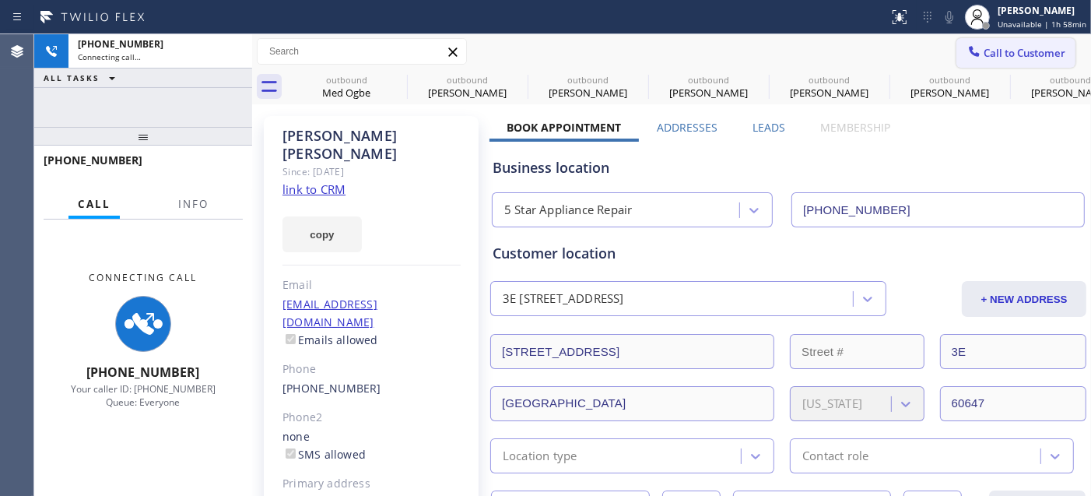
click at [998, 56] on span "Call to Customer" at bounding box center [1025, 53] width 82 height 14
type input "[PHONE_NUMBER]"
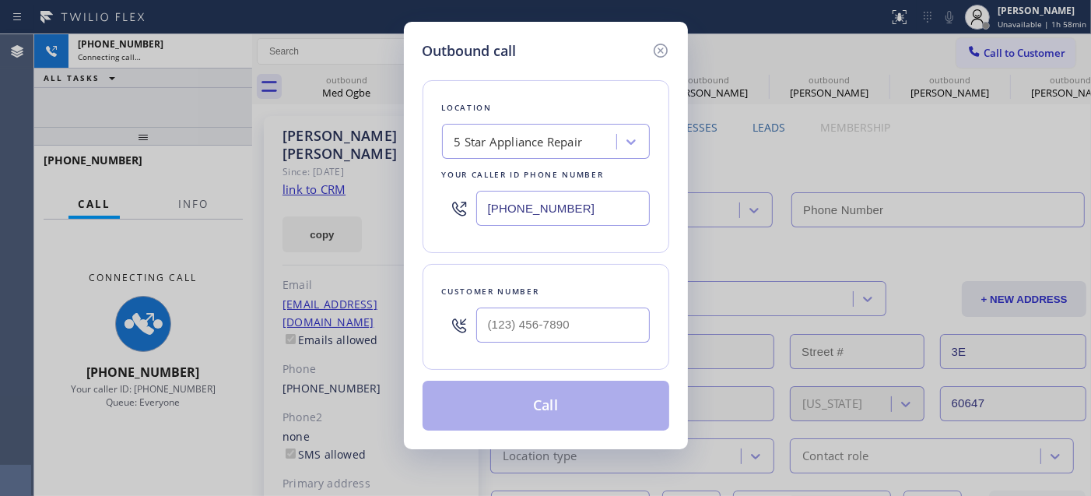
click at [543, 307] on input "text" at bounding box center [563, 324] width 174 height 35
type input "(___) ___-____"
click at [543, 346] on div at bounding box center [563, 325] width 174 height 51
click at [547, 328] on input "(___) ___-____" at bounding box center [563, 324] width 174 height 35
paste input "847) 840-1614"
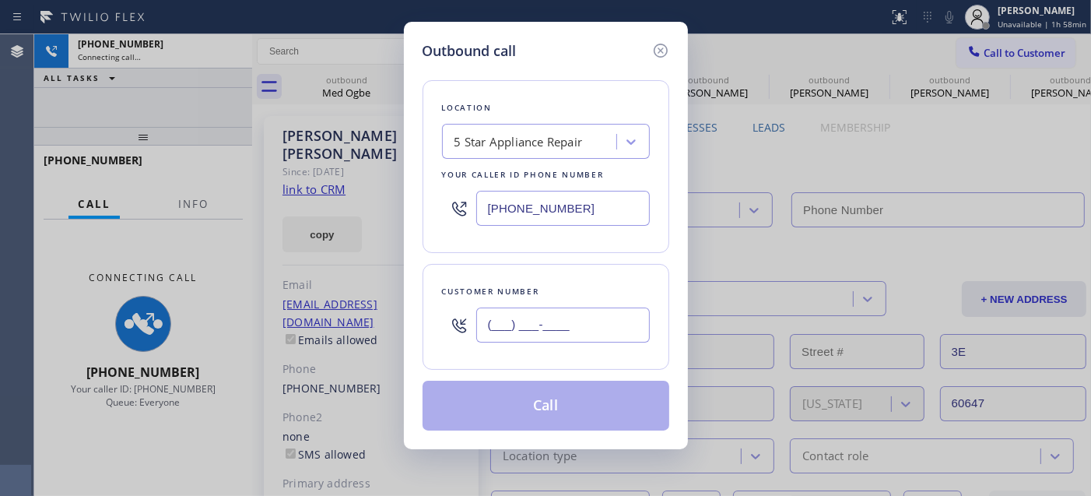
type input "[PHONE_NUMBER]"
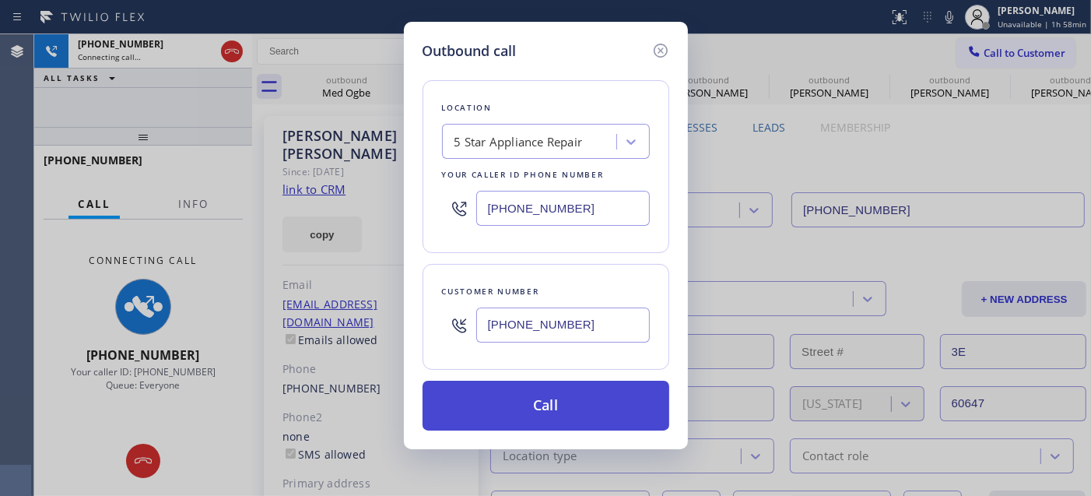
click at [542, 405] on button "Call" at bounding box center [546, 405] width 247 height 50
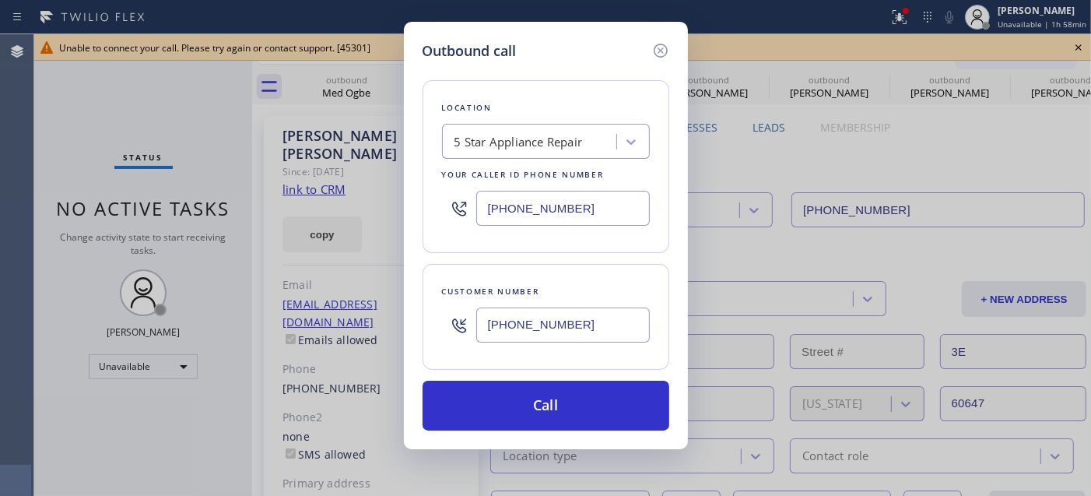
click at [584, 375] on div "Location 5 Star Appliance Repair Your caller id phone number [PHONE_NUMBER] Cus…" at bounding box center [546, 245] width 247 height 369
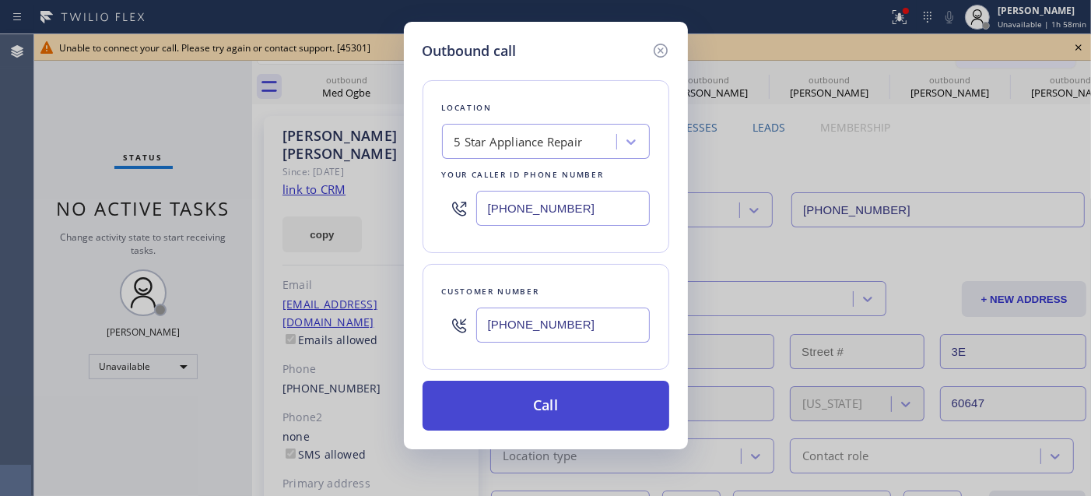
click at [584, 389] on button "Call" at bounding box center [546, 405] width 247 height 50
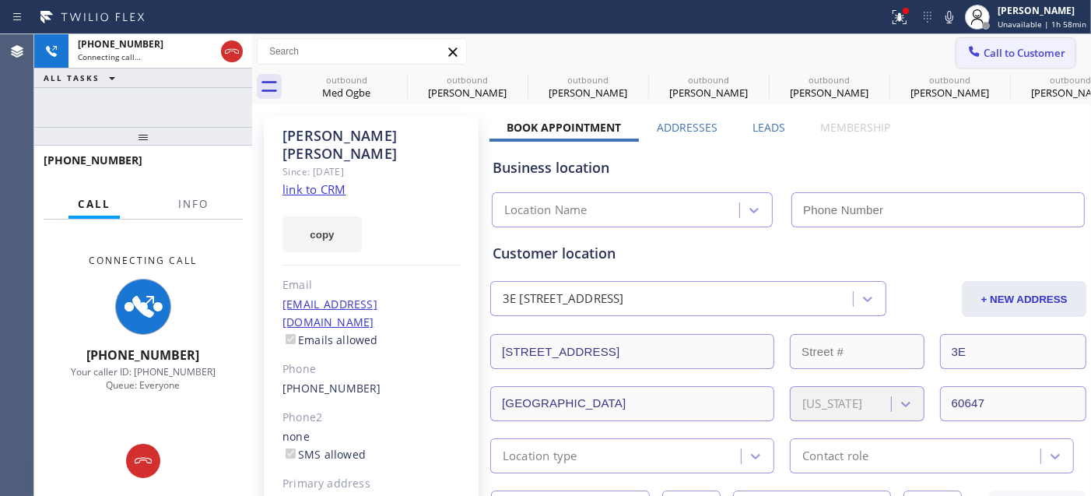
drag, startPoint x: 1031, startPoint y: 50, endPoint x: 668, endPoint y: 218, distance: 400.4
click at [1031, 50] on span "Call to Customer" at bounding box center [1025, 53] width 82 height 14
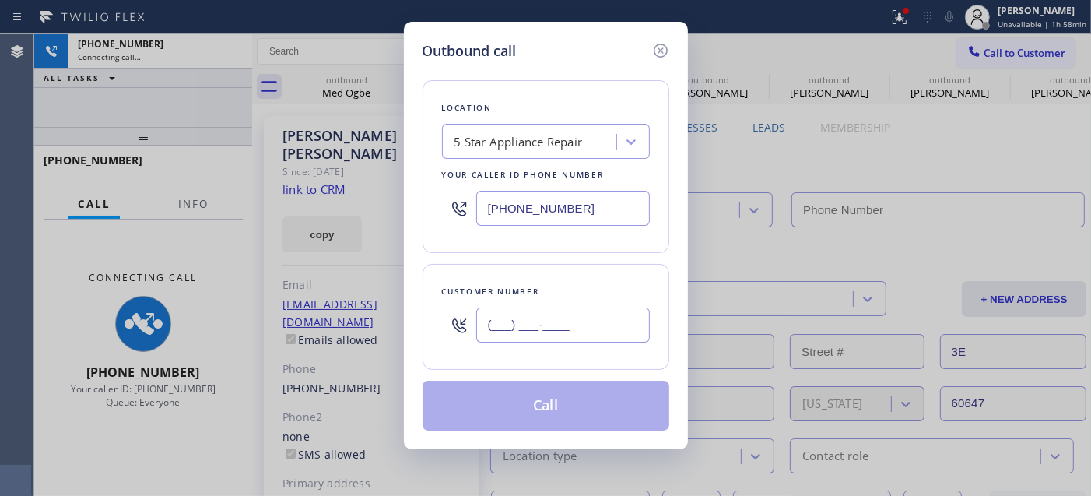
click at [549, 335] on input "(___) ___-____" at bounding box center [563, 324] width 174 height 35
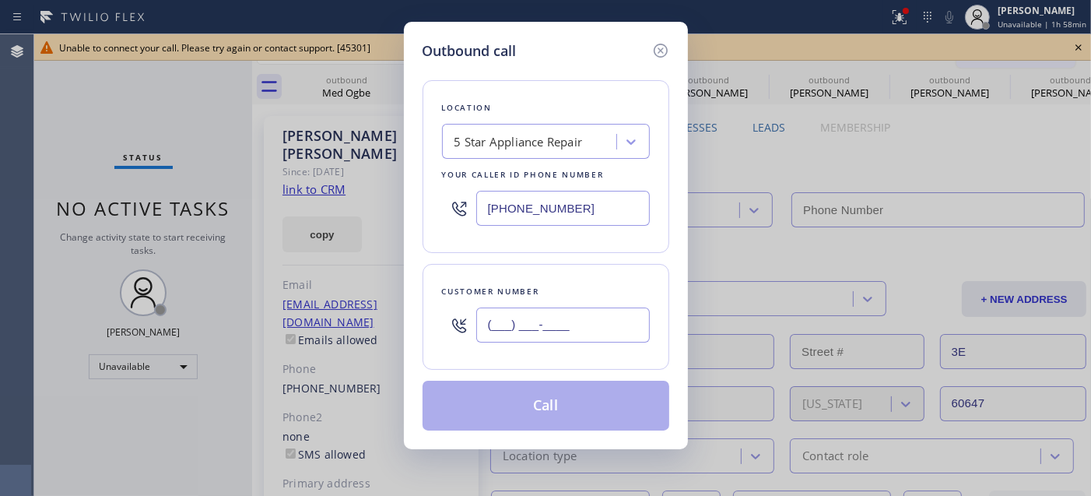
type input "[PHONE_NUMBER]"
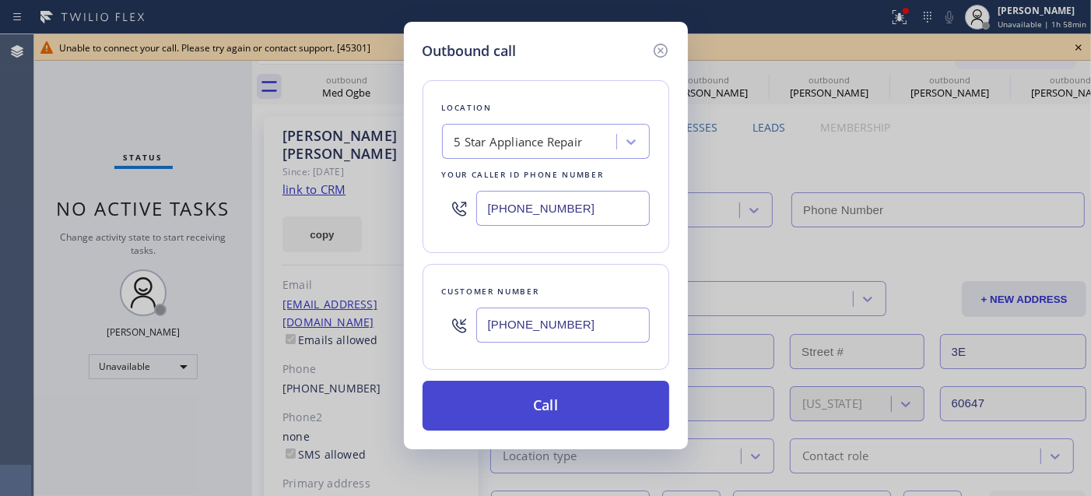
type input "[PHONE_NUMBER]"
click at [584, 398] on button "Call" at bounding box center [546, 405] width 247 height 50
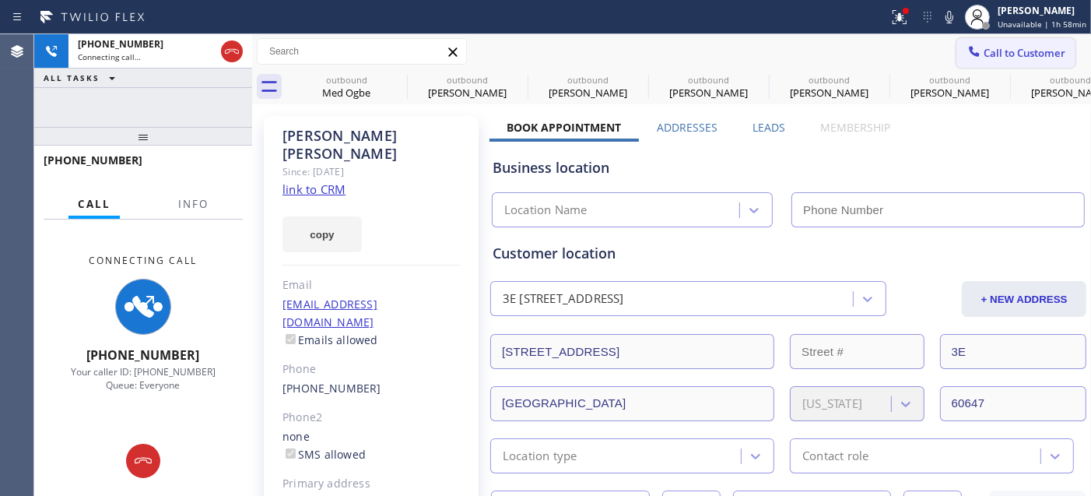
type input "[PHONE_NUMBER]"
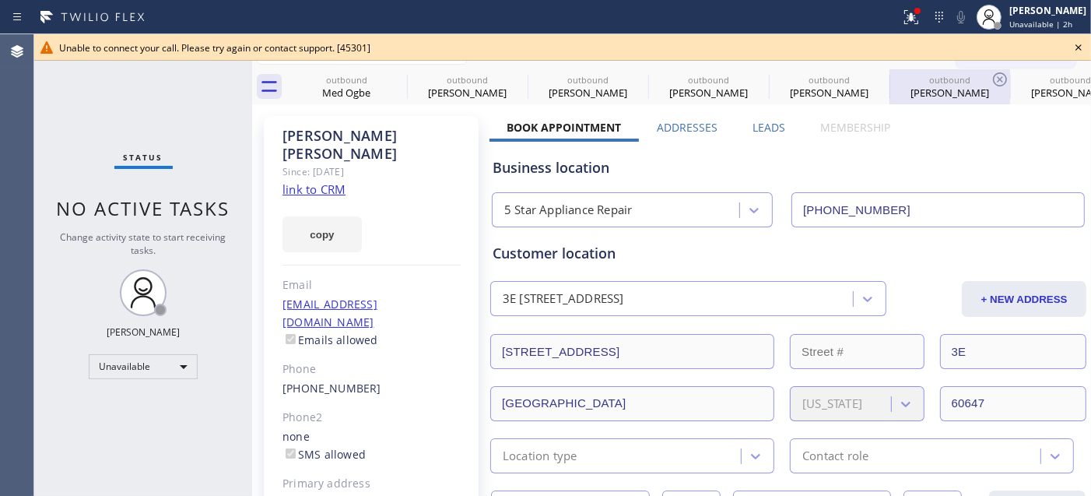
drag, startPoint x: 1077, startPoint y: 47, endPoint x: 971, endPoint y: 83, distance: 111.7
click at [1077, 47] on icon at bounding box center [1078, 47] width 19 height 19
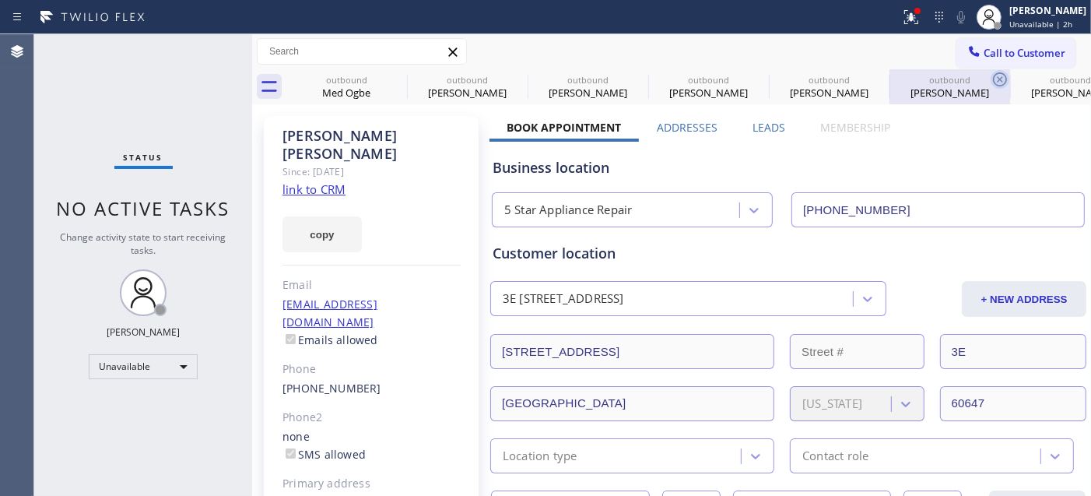
click at [993, 70] on icon at bounding box center [1000, 79] width 19 height 19
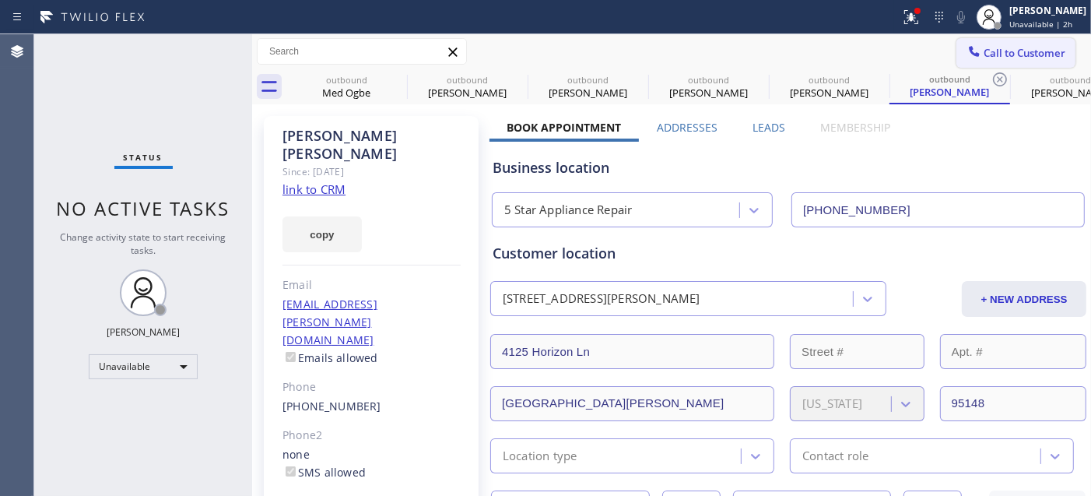
click at [991, 55] on span "Call to Customer" at bounding box center [1025, 53] width 82 height 14
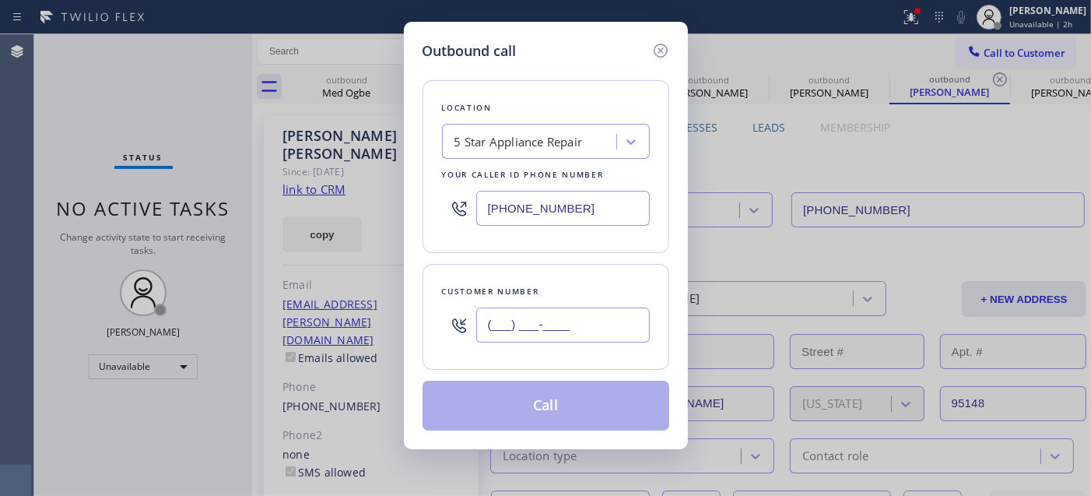
click at [595, 322] on input "(___) ___-____" at bounding box center [563, 324] width 174 height 35
paste input "847) 840-1614"
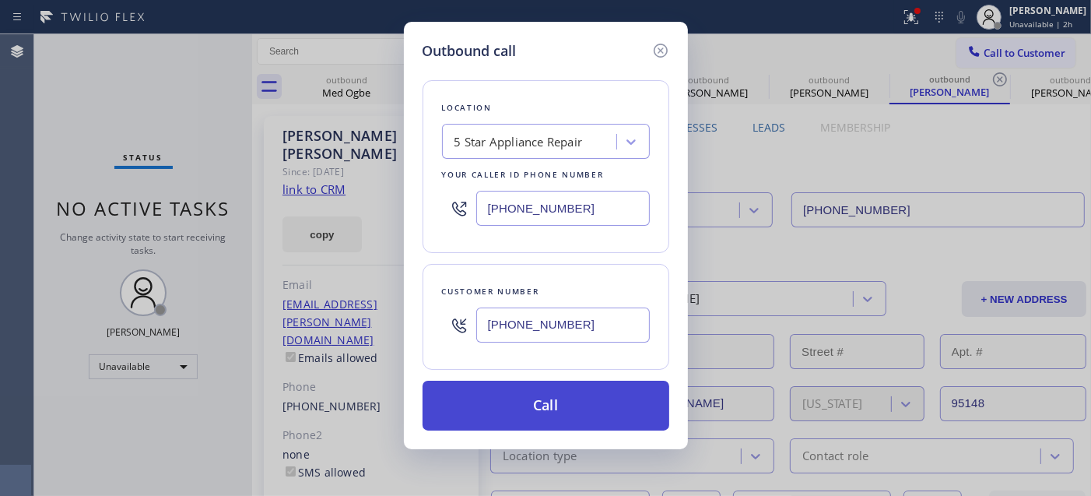
click at [587, 393] on button "Call" at bounding box center [546, 405] width 247 height 50
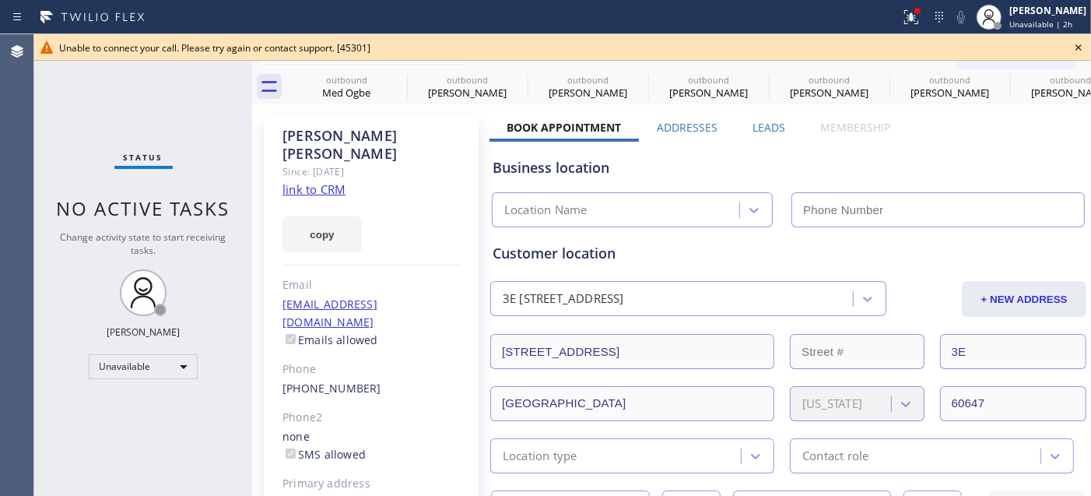
click at [1076, 51] on icon at bounding box center [1078, 47] width 19 height 19
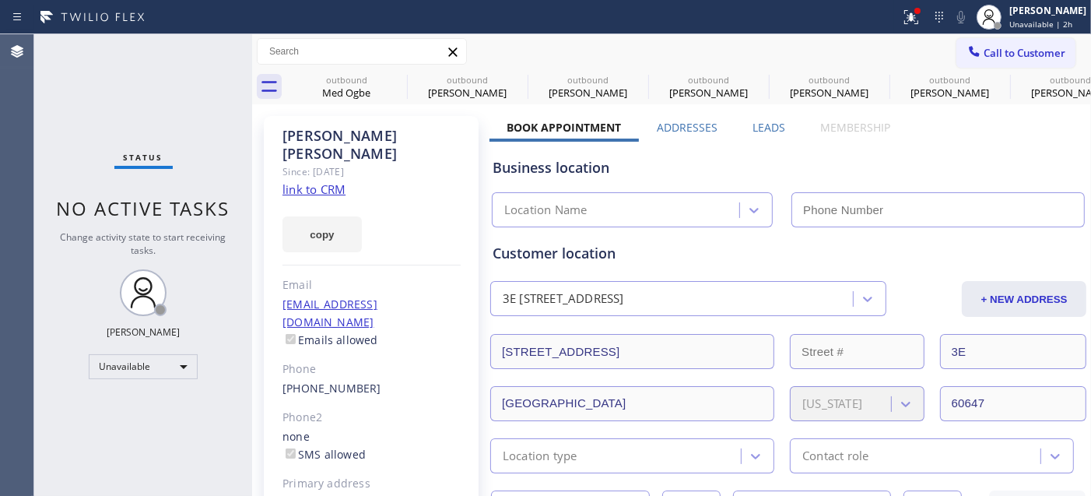
click at [1030, 55] on span "Call to Customer" at bounding box center [1025, 53] width 82 height 14
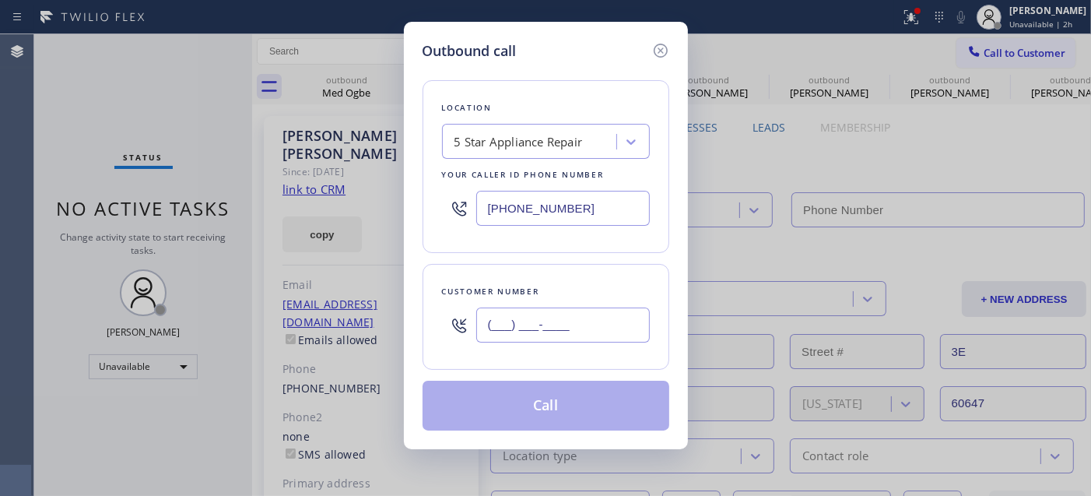
click at [545, 328] on input "(___) ___-____" at bounding box center [563, 324] width 174 height 35
paste input "847) 840-1614"
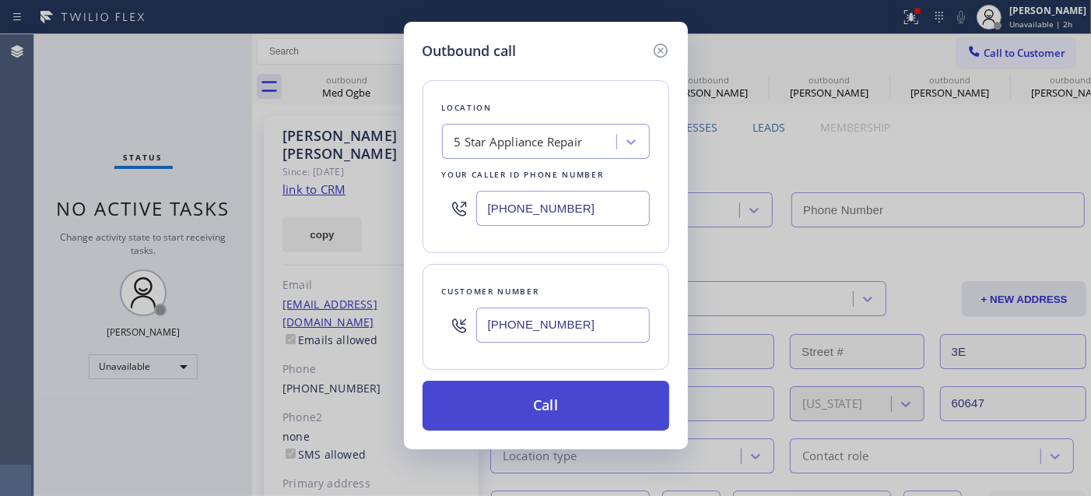
click at [584, 409] on button "Call" at bounding box center [546, 405] width 247 height 50
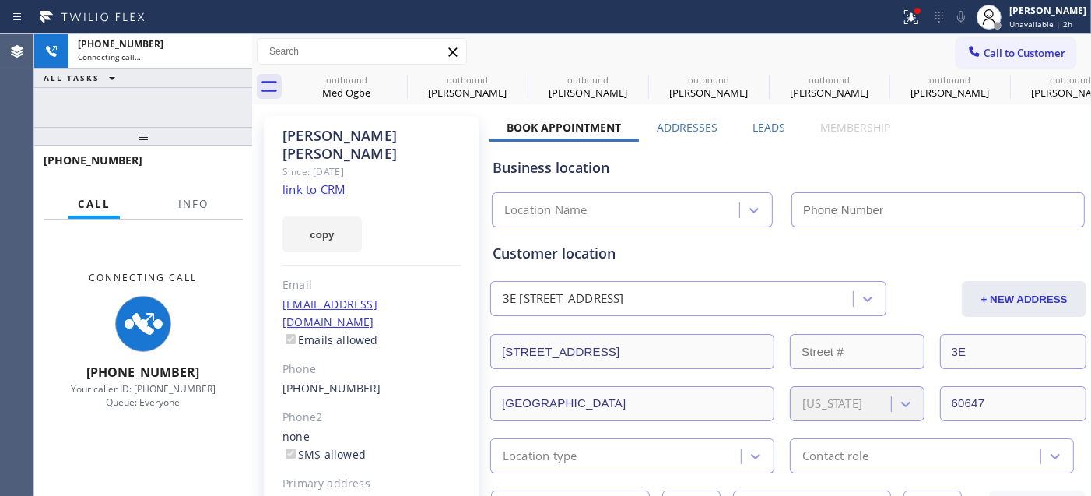
click at [909, 23] on icon at bounding box center [911, 17] width 19 height 19
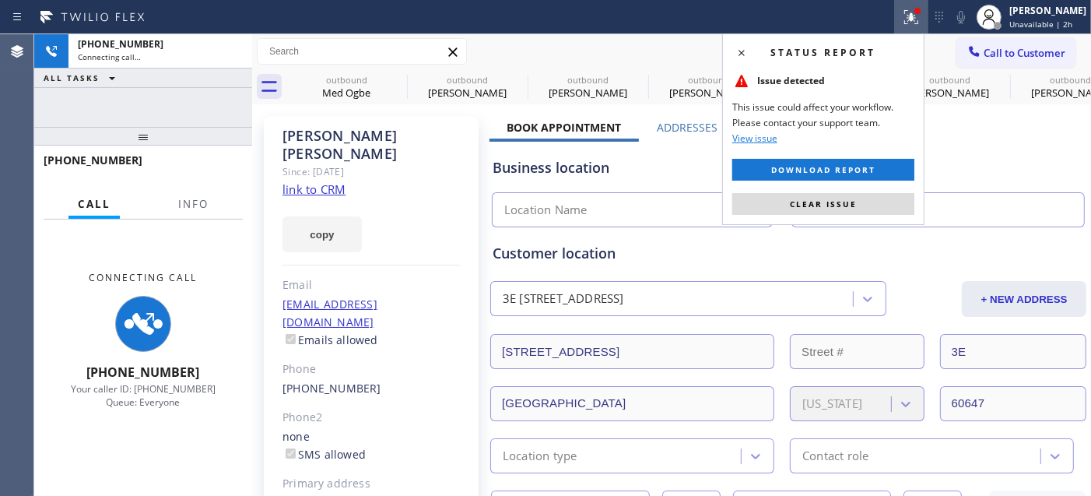
click at [852, 189] on div "Status report Issue detected This issue could affect your workflow. Please cont…" at bounding box center [823, 128] width 202 height 191
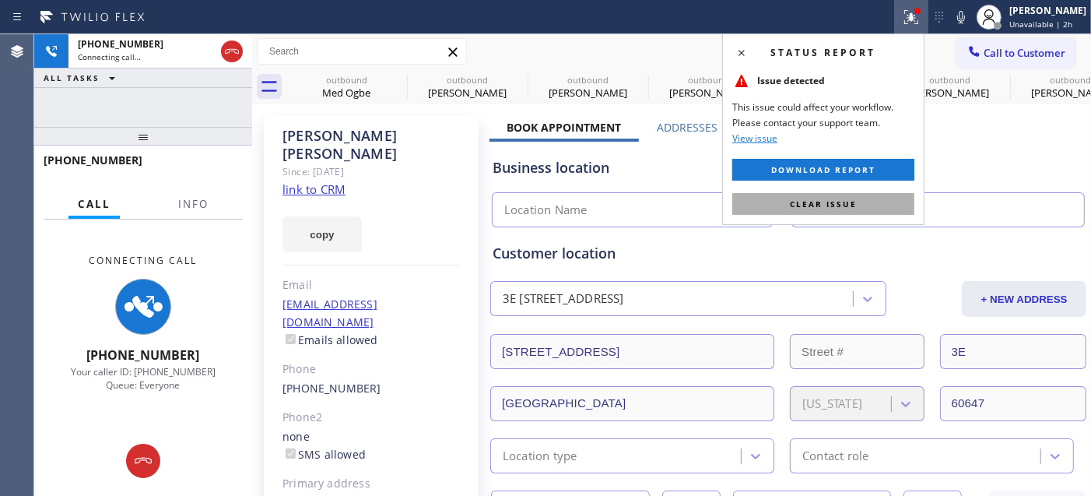
click at [849, 207] on span "Clear issue" at bounding box center [823, 203] width 67 height 11
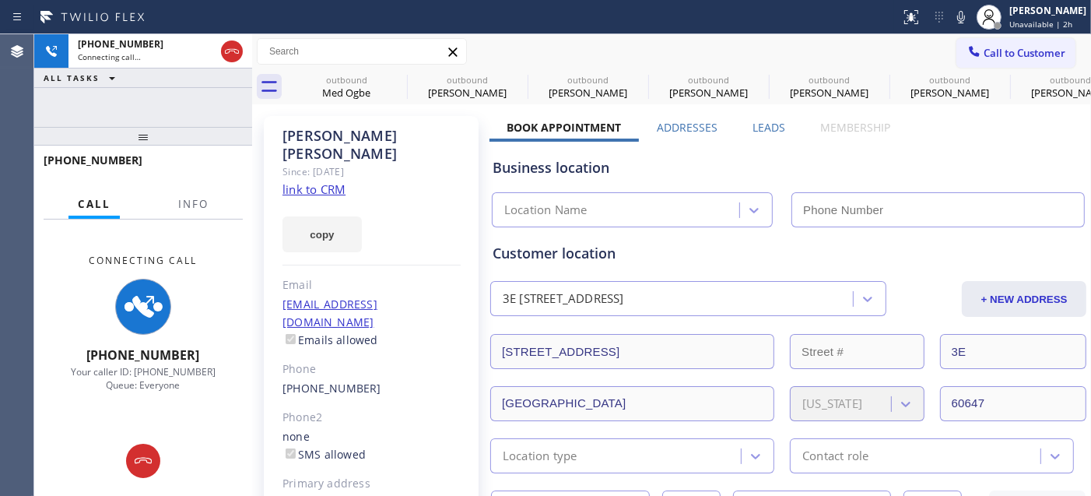
drag, startPoint x: 983, startPoint y: 49, endPoint x: 994, endPoint y: 49, distance: 10.9
click at [984, 52] on span "Call to Customer" at bounding box center [1025, 53] width 82 height 14
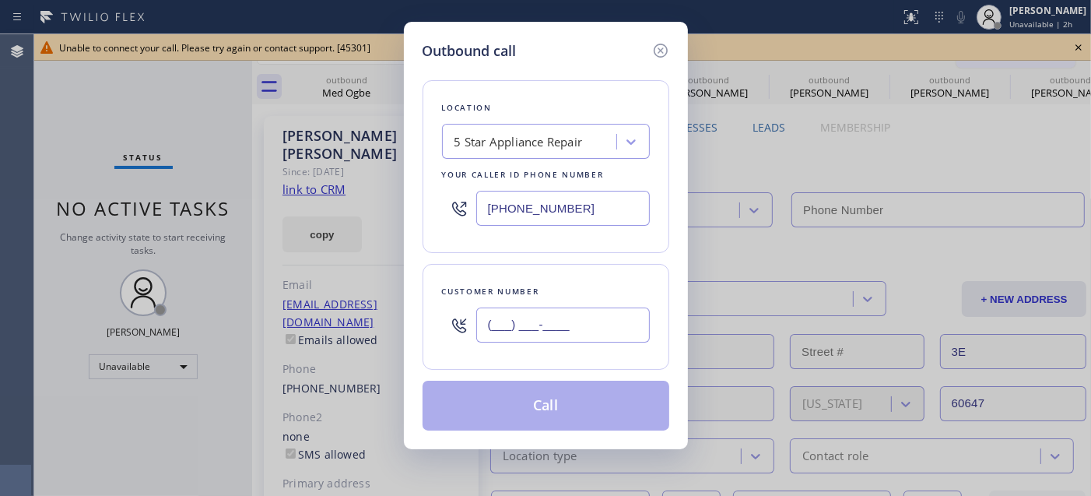
click at [572, 324] on input "(___) ___-____" at bounding box center [563, 324] width 174 height 35
paste input "847) 840-1614"
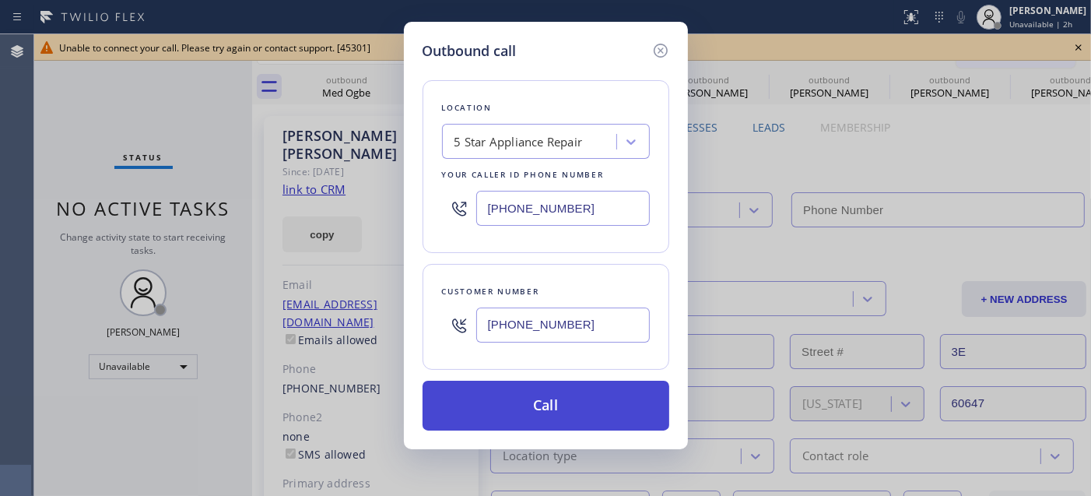
type input "[PHONE_NUMBER]"
click at [590, 395] on button "Call" at bounding box center [546, 405] width 247 height 50
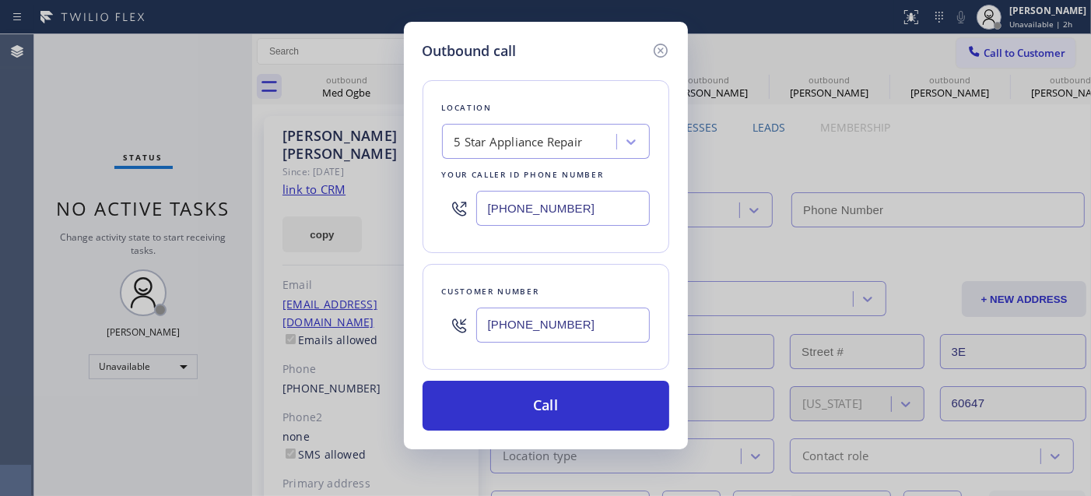
type input "[PHONE_NUMBER]"
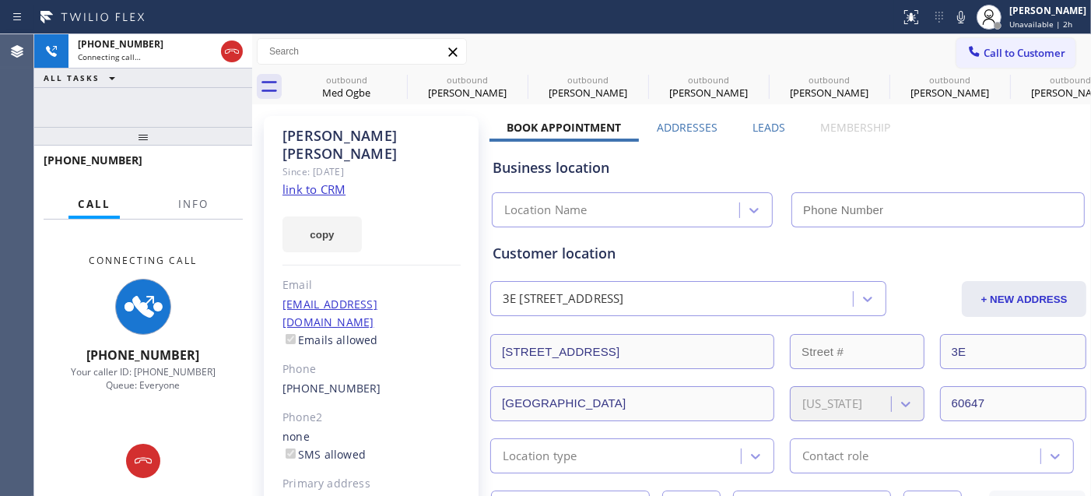
drag, startPoint x: 854, startPoint y: 55, endPoint x: 854, endPoint y: 6, distance: 49.0
click at [854, 55] on div "Call to Customer Outbound call Location 5 Star Appliance Repair Your caller id …" at bounding box center [671, 51] width 839 height 27
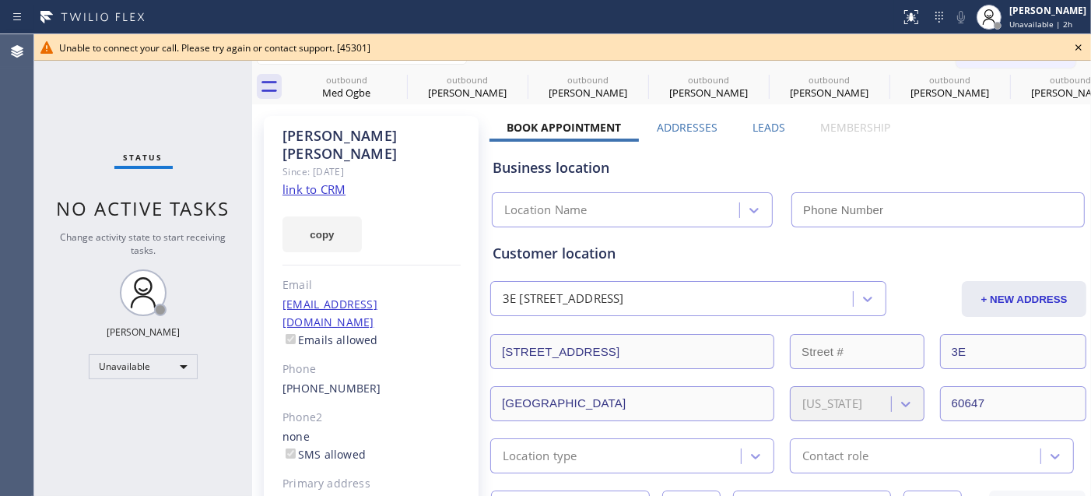
type input "[PHONE_NUMBER]"
click at [1078, 45] on icon at bounding box center [1078, 47] width 19 height 19
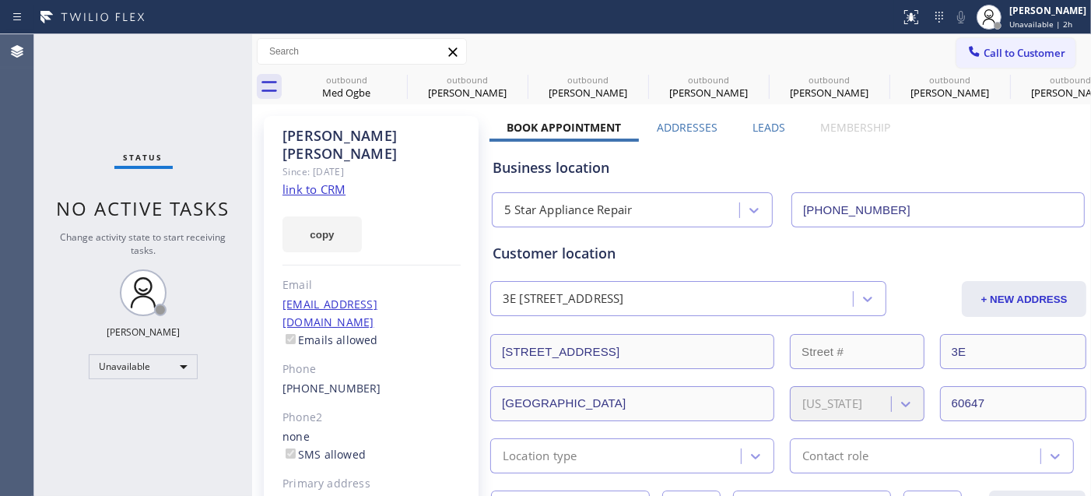
drag, startPoint x: 990, startPoint y: 59, endPoint x: 942, endPoint y: 121, distance: 78.3
click at [989, 59] on span "Call to Customer" at bounding box center [1025, 53] width 82 height 14
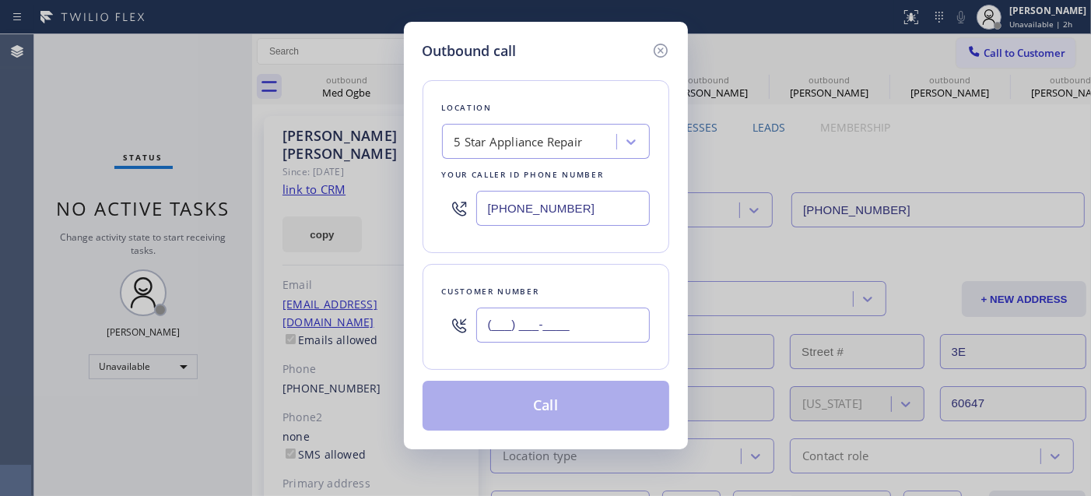
click at [520, 336] on input "(___) ___-____" at bounding box center [563, 324] width 174 height 35
paste input "510) 672-6219"
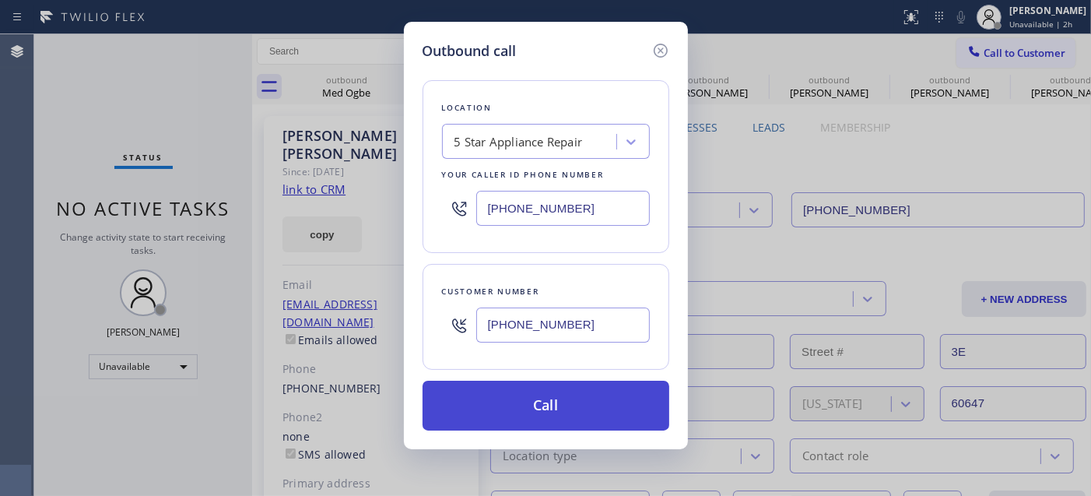
type input "[PHONE_NUMBER]"
click at [579, 398] on button "Call" at bounding box center [546, 405] width 247 height 50
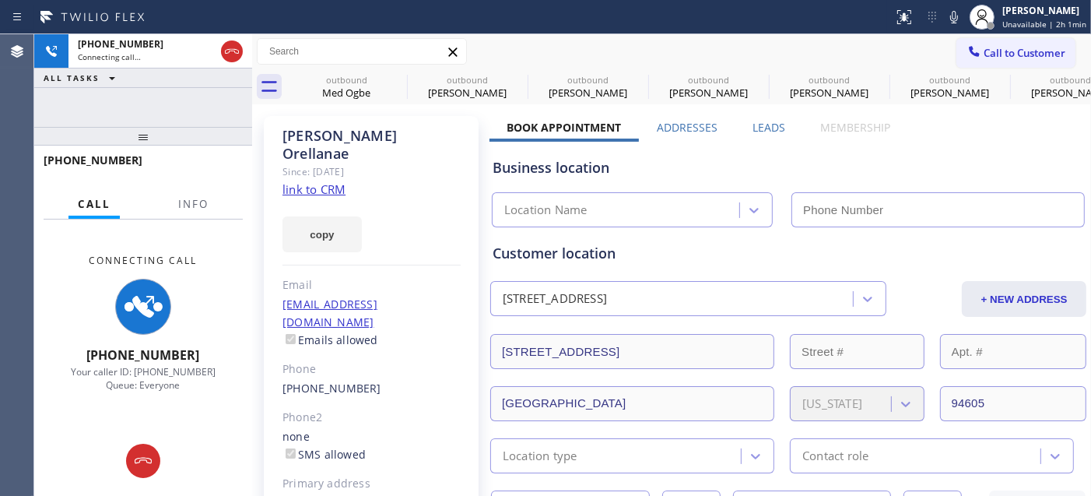
type input "[PHONE_NUMBER]"
drag, startPoint x: 222, startPoint y: 138, endPoint x: 223, endPoint y: 82, distance: 56.0
click at [223, 82] on div "[PHONE_NUMBER] Connecting call… ALL TASKS ALL TASKS ACTIVE TASKS TASKS IN WRAP …" at bounding box center [143, 264] width 218 height 461
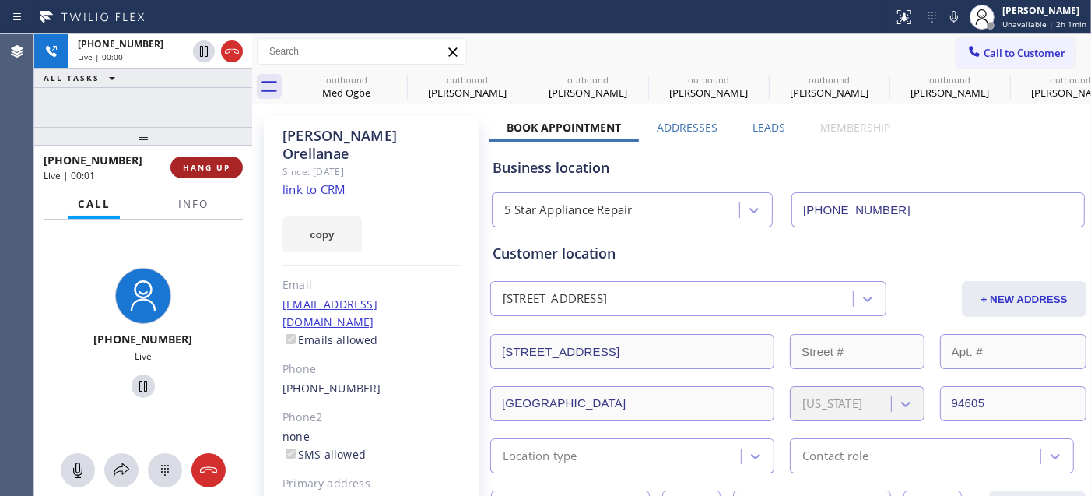
click at [221, 163] on span "HANG UP" at bounding box center [206, 167] width 47 height 11
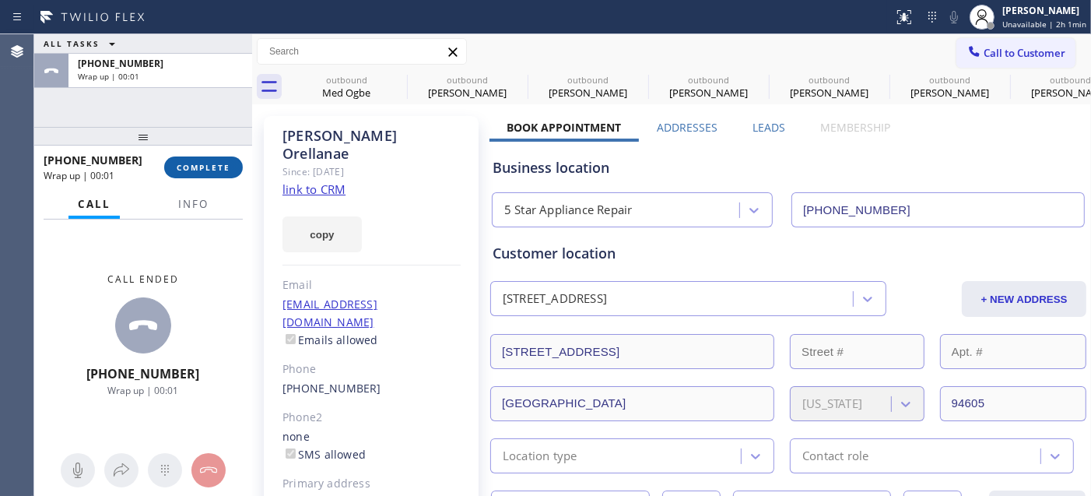
click at [192, 156] on button "COMPLETE" at bounding box center [203, 167] width 79 height 22
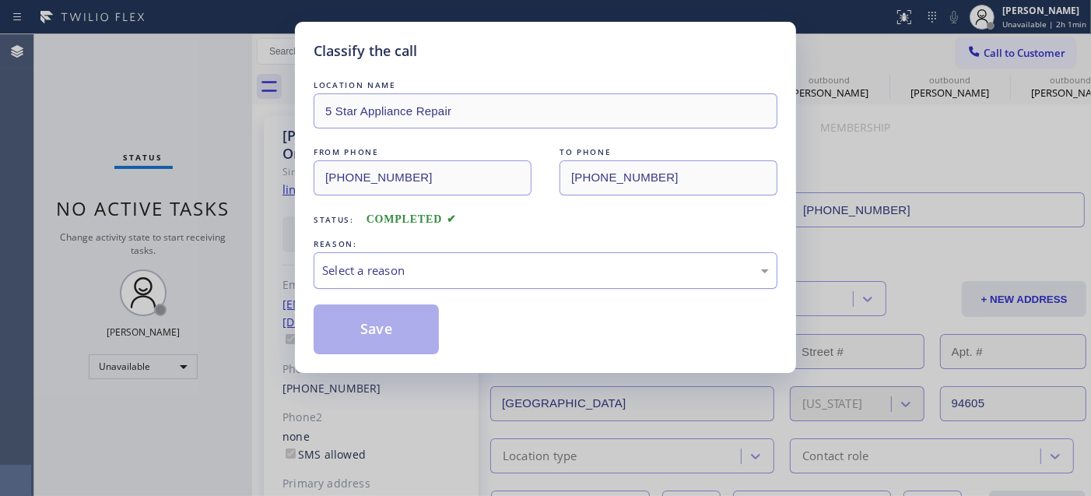
click at [475, 258] on div "Select a reason" at bounding box center [546, 270] width 464 height 37
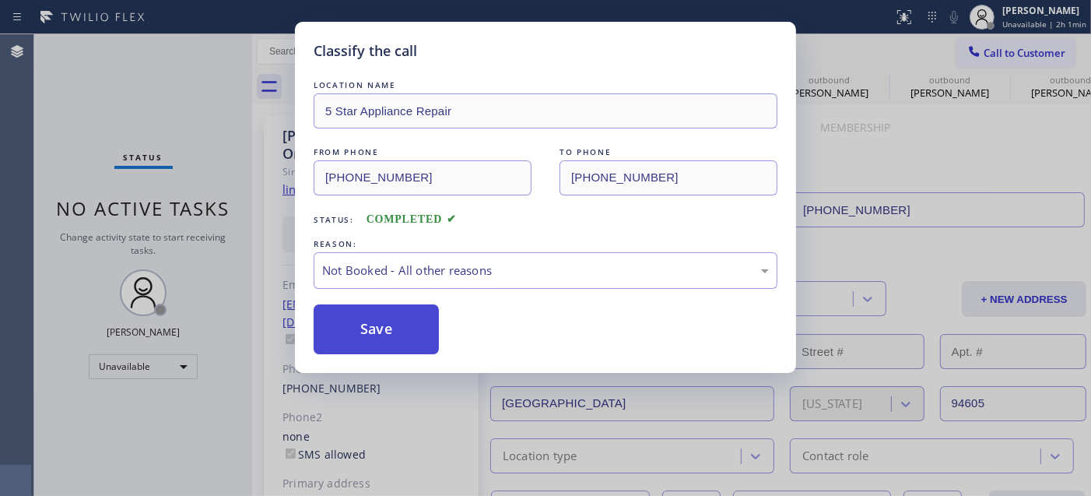
click at [405, 335] on button "Save" at bounding box center [376, 329] width 125 height 50
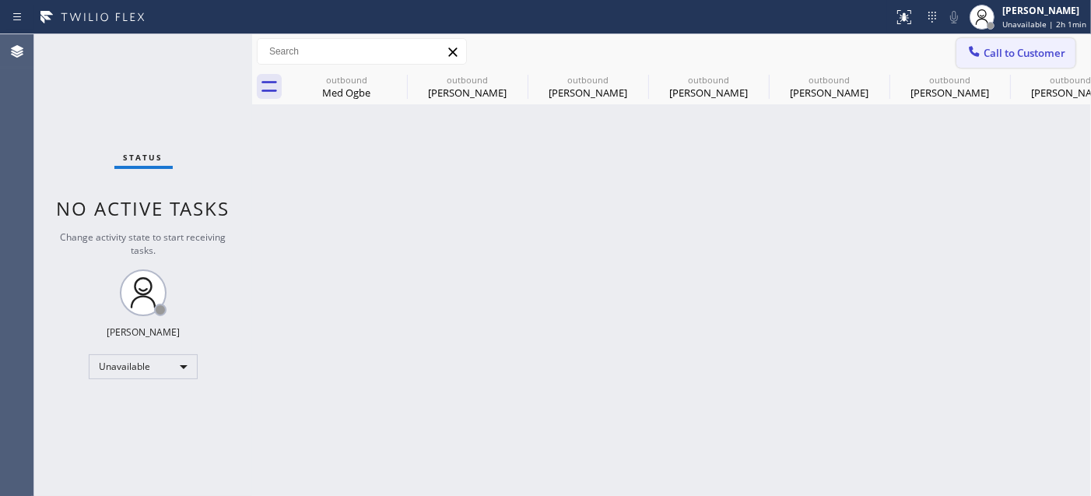
click at [1030, 58] on span "Call to Customer" at bounding box center [1025, 53] width 82 height 14
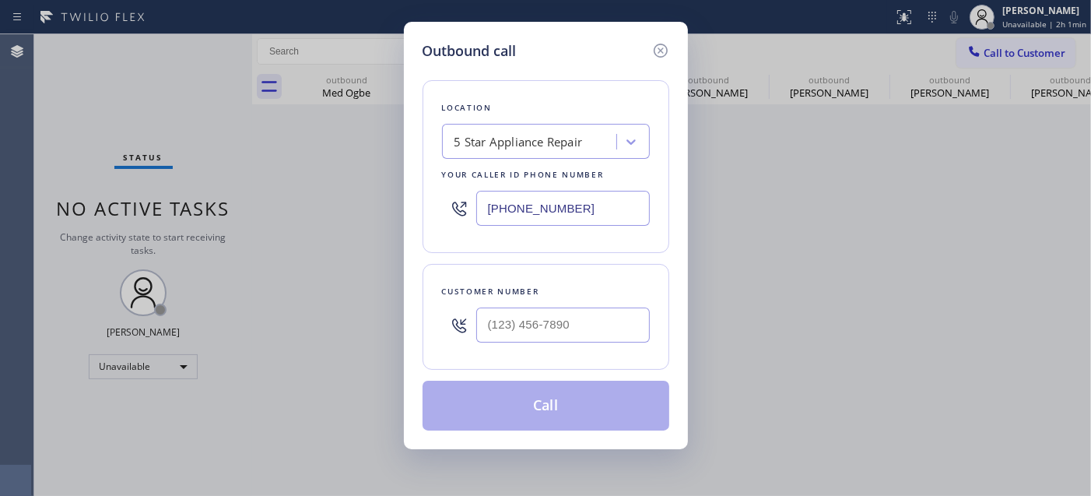
click at [556, 344] on div at bounding box center [563, 325] width 174 height 51
click at [561, 340] on input "(___) ___-____" at bounding box center [563, 324] width 174 height 35
paste input "253) 569-4918"
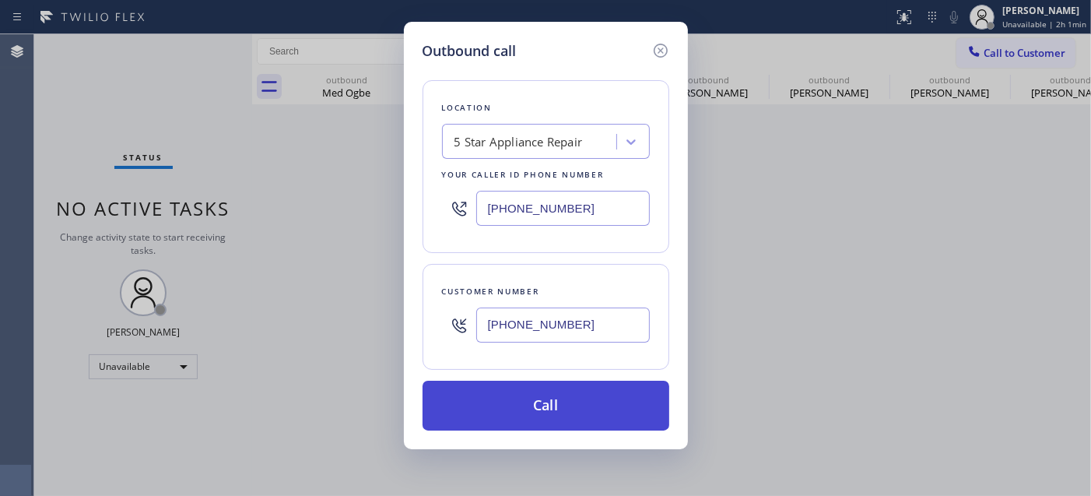
type input "[PHONE_NUMBER]"
click at [570, 412] on button "Call" at bounding box center [546, 405] width 247 height 50
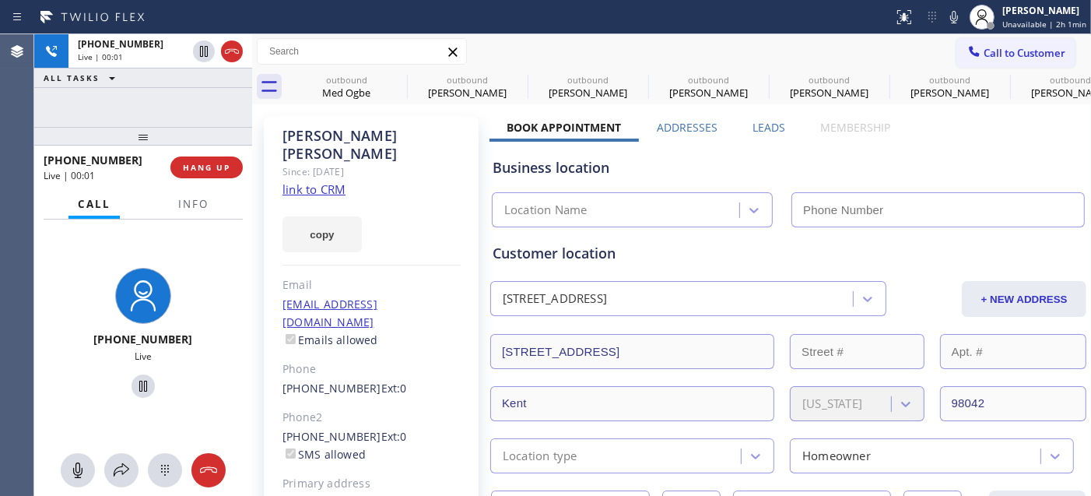
type input "[PHONE_NUMBER]"
click at [223, 165] on span "HANG UP" at bounding box center [206, 167] width 47 height 11
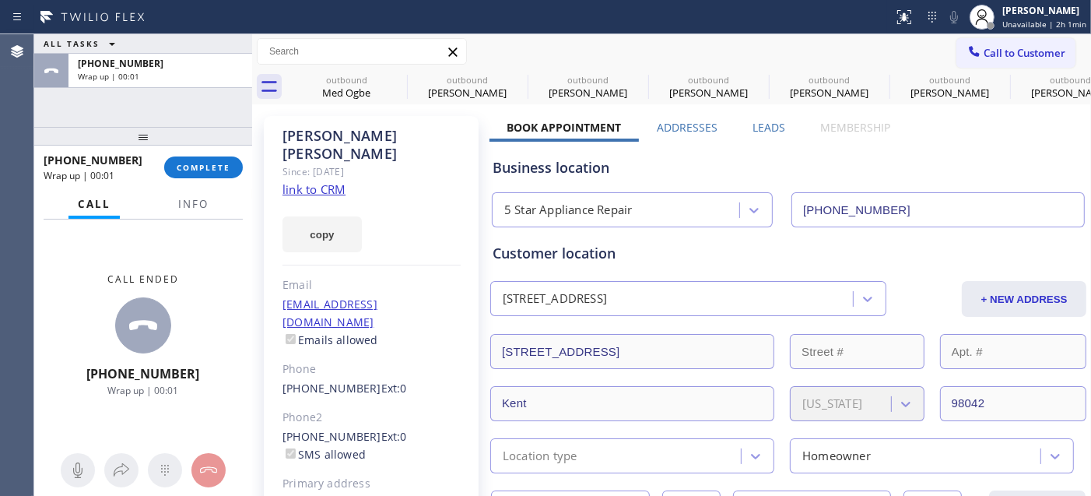
drag, startPoint x: 219, startPoint y: 159, endPoint x: 255, endPoint y: 159, distance: 35.8
click at [219, 160] on button "COMPLETE" at bounding box center [203, 167] width 79 height 22
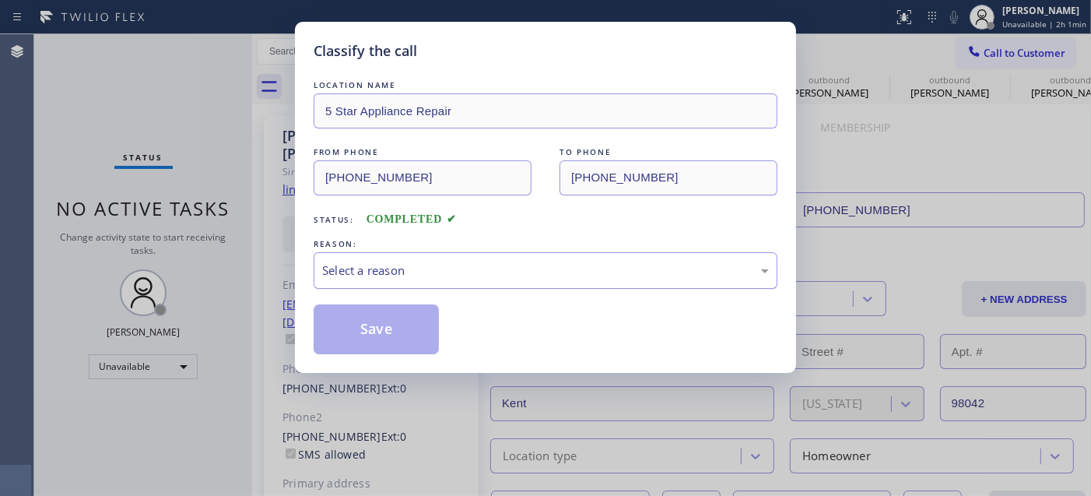
click at [553, 281] on div "Select a reason" at bounding box center [546, 270] width 464 height 37
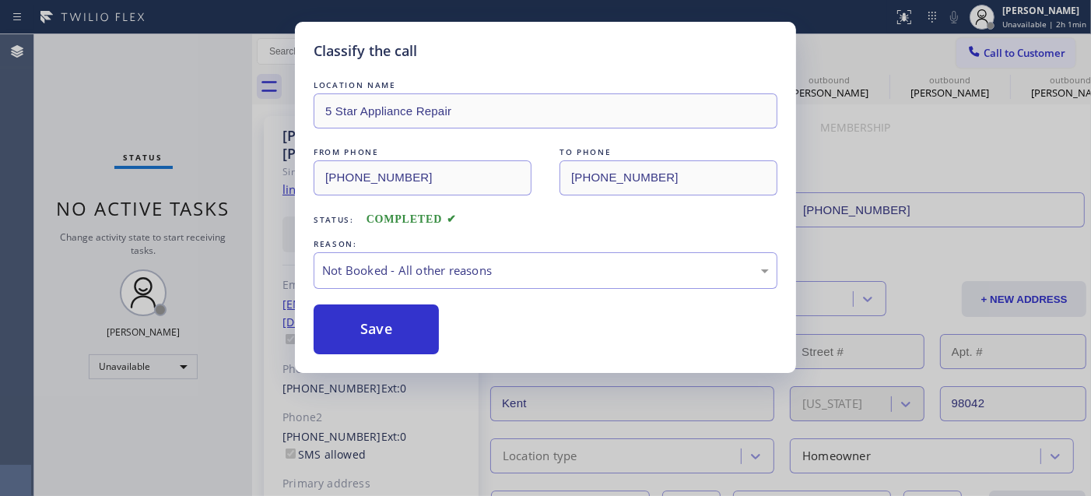
click at [387, 331] on button "Save" at bounding box center [376, 329] width 125 height 50
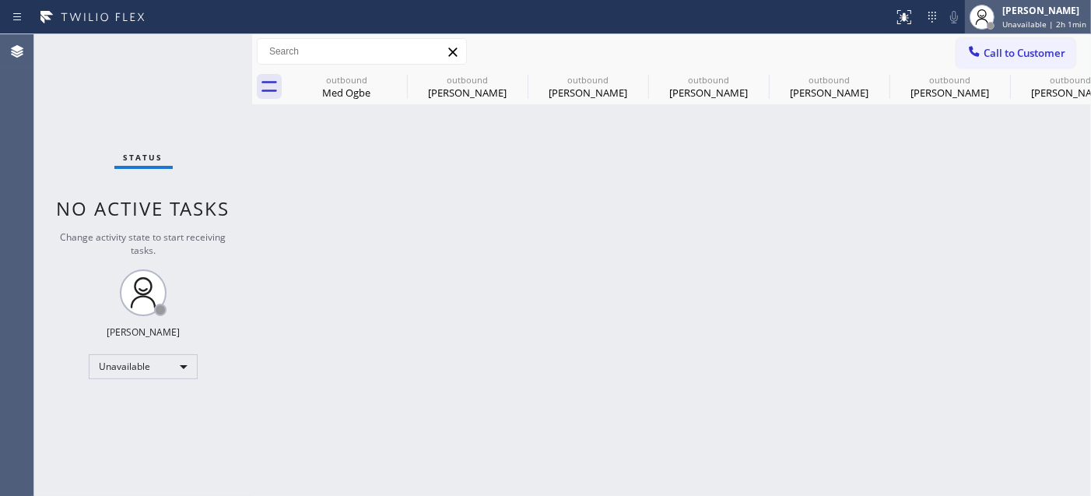
click at [1028, 20] on span "Unavailable | 2h 1min" at bounding box center [1044, 24] width 84 height 11
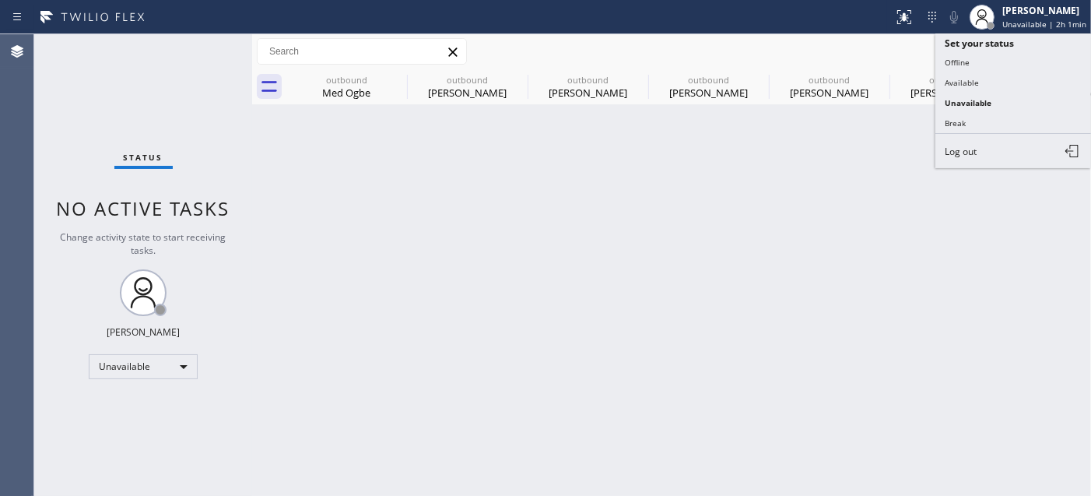
click at [893, 35] on div "Call to Customer Outbound call Location 5 Star Appliance Repair Your caller id …" at bounding box center [671, 51] width 839 height 35
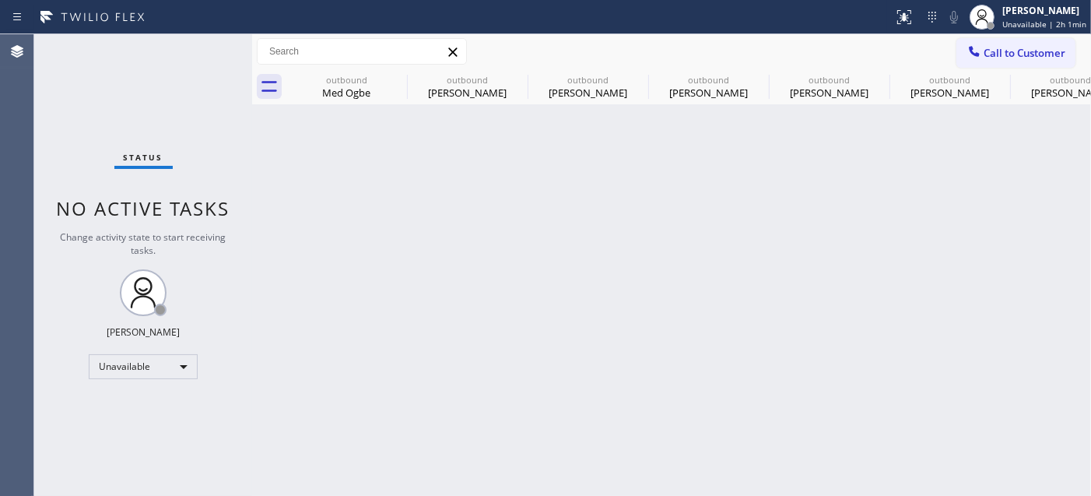
click at [998, 36] on div "Call to Customer Outbound call Location 5 Star Appliance Repair Your caller id …" at bounding box center [671, 51] width 839 height 35
click at [1033, 50] on span "Call to Customer" at bounding box center [1025, 53] width 82 height 14
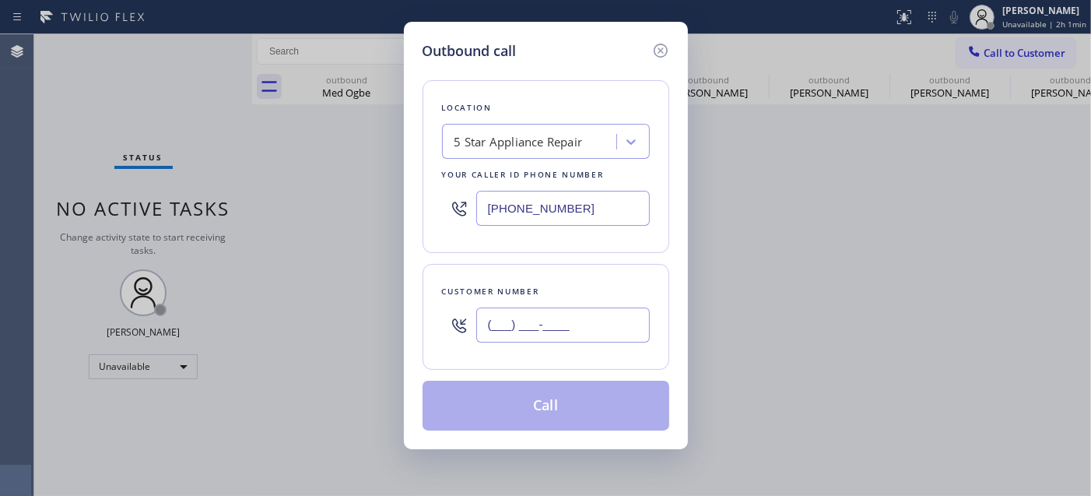
click at [534, 323] on input "(___) ___-____" at bounding box center [563, 324] width 174 height 35
paste input "808) 220-0470"
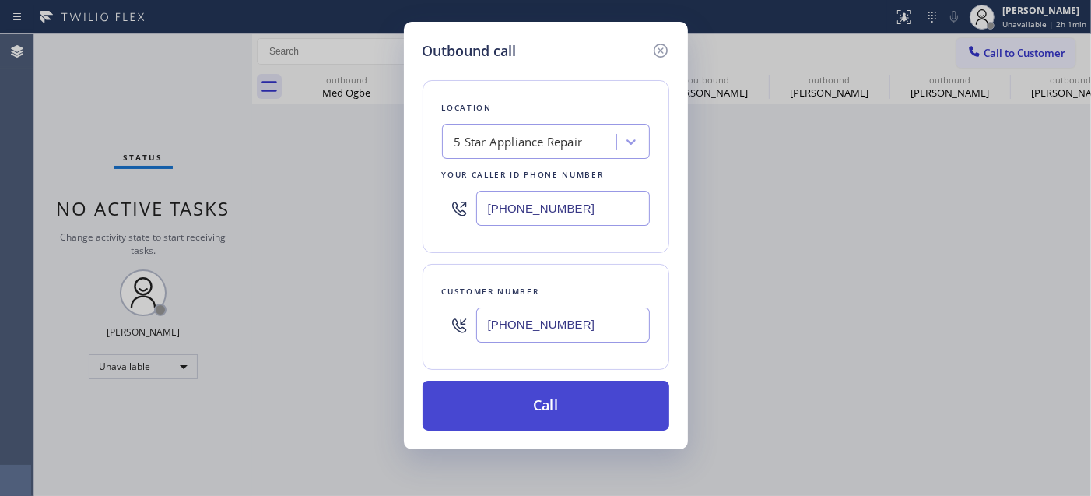
type input "[PHONE_NUMBER]"
click at [619, 391] on button "Call" at bounding box center [546, 405] width 247 height 50
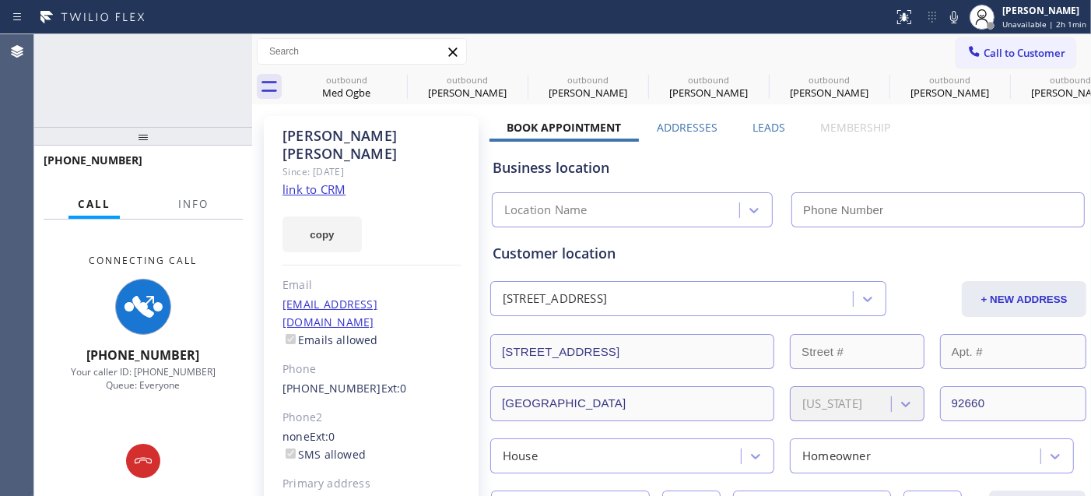
type input "[PHONE_NUMBER]"
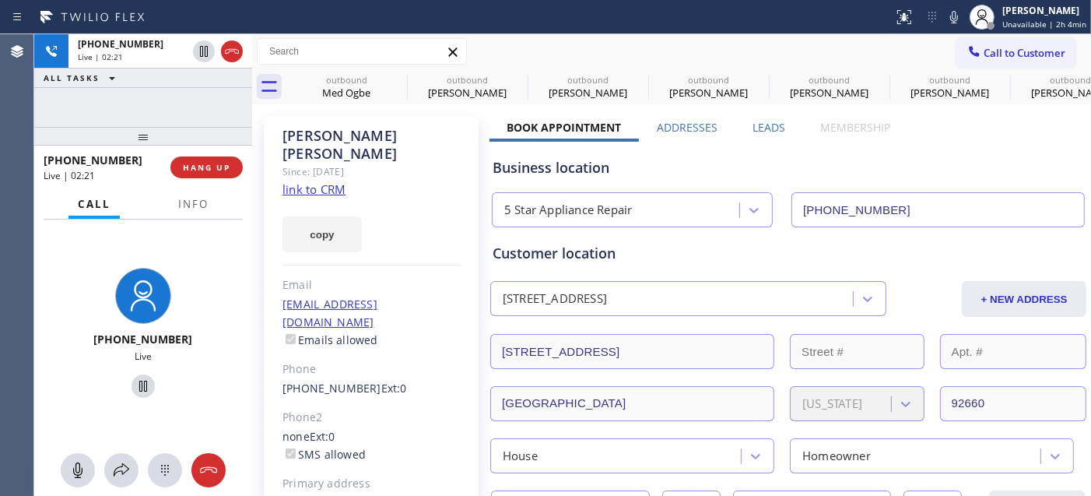
drag, startPoint x: 174, startPoint y: 131, endPoint x: 167, endPoint y: 76, distance: 54.9
click at [170, 100] on div "[PHONE_NUMBER] Live | 02:21 ALL TASKS ALL TASKS ACTIVE TASKS TASKS IN WRAP UP […" at bounding box center [143, 264] width 218 height 461
click at [402, 81] on icon at bounding box center [396, 79] width 19 height 19
click at [0, 0] on icon at bounding box center [0, 0] width 0 height 0
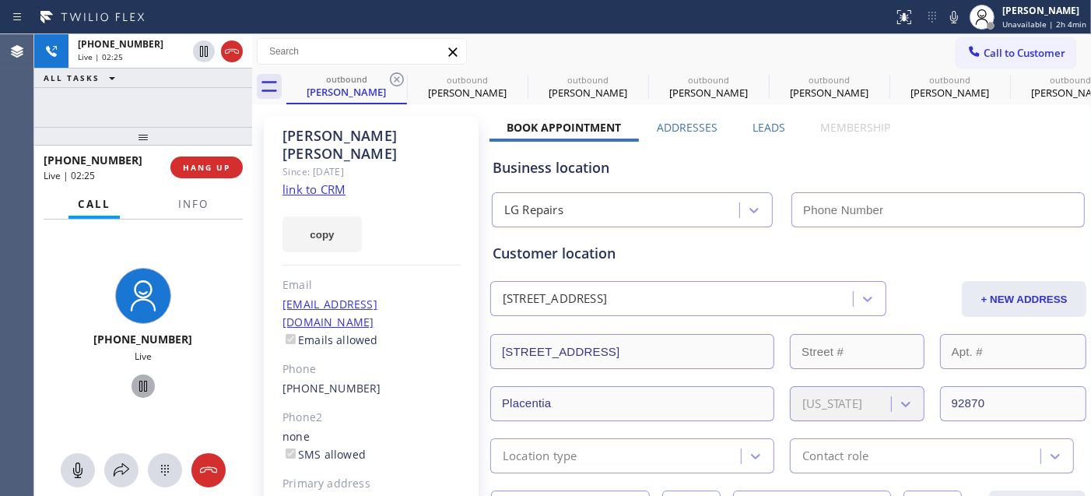
type input "[PHONE_NUMBER]"
click at [134, 387] on icon at bounding box center [143, 386] width 19 height 19
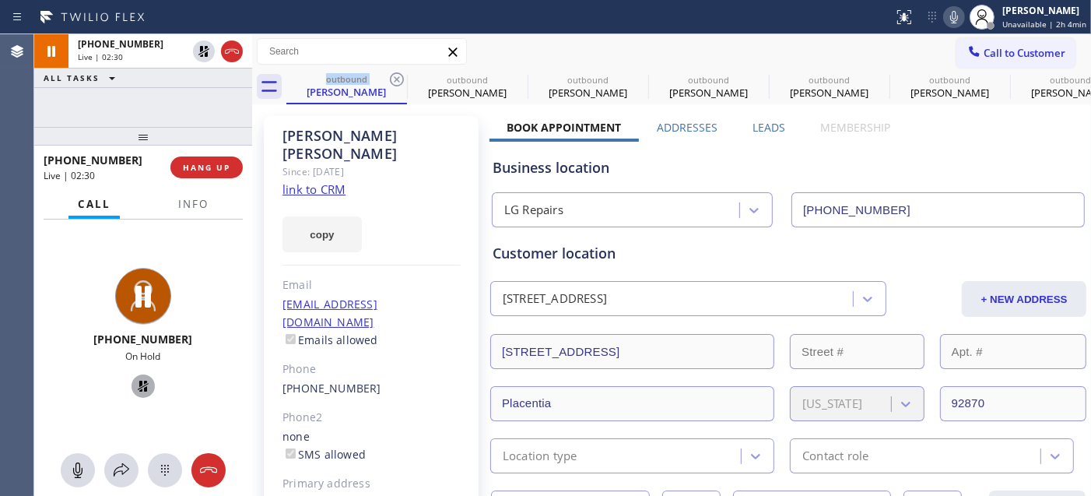
click at [952, 13] on icon at bounding box center [954, 17] width 19 height 19
click at [136, 382] on icon at bounding box center [143, 386] width 19 height 19
click at [953, 19] on icon at bounding box center [949, 17] width 8 height 12
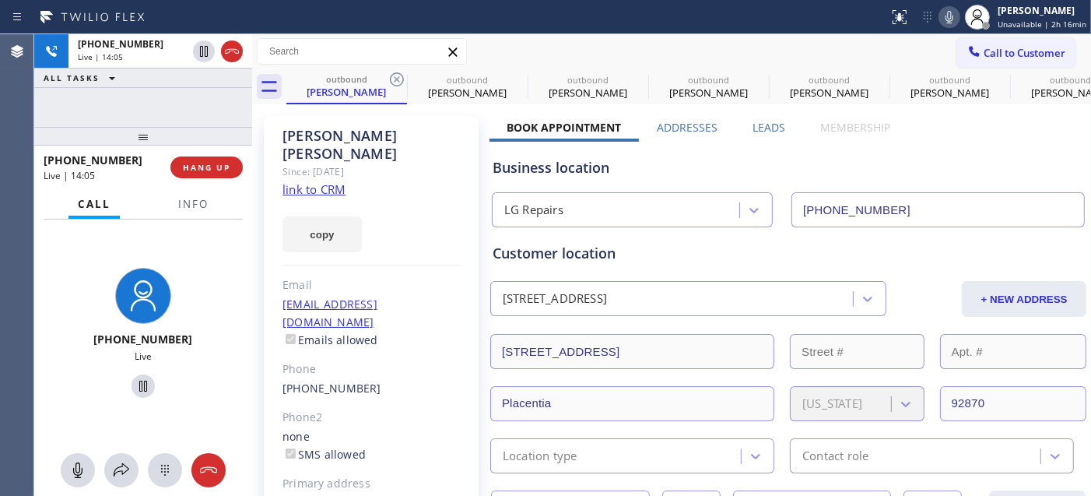
drag, startPoint x: 221, startPoint y: 124, endPoint x: 214, endPoint y: 103, distance: 22.1
click at [214, 83] on div "[PHONE_NUMBER] Live | 14:05 ALL TASKS ALL TASKS ACTIVE TASKS TASKS IN WRAP UP […" at bounding box center [143, 264] width 218 height 461
click at [222, 170] on span "HANG UP" at bounding box center [206, 167] width 47 height 11
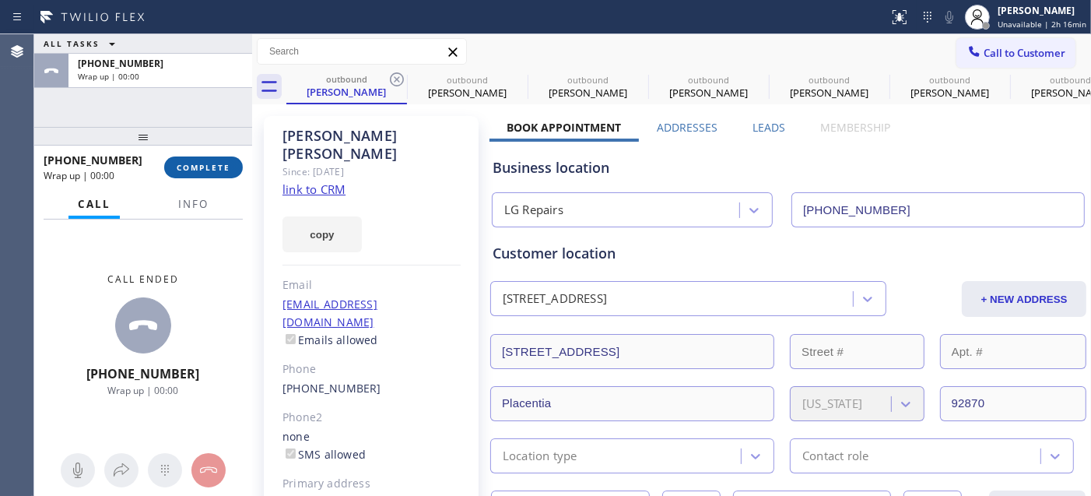
click at [200, 171] on span "COMPLETE" at bounding box center [204, 167] width 54 height 11
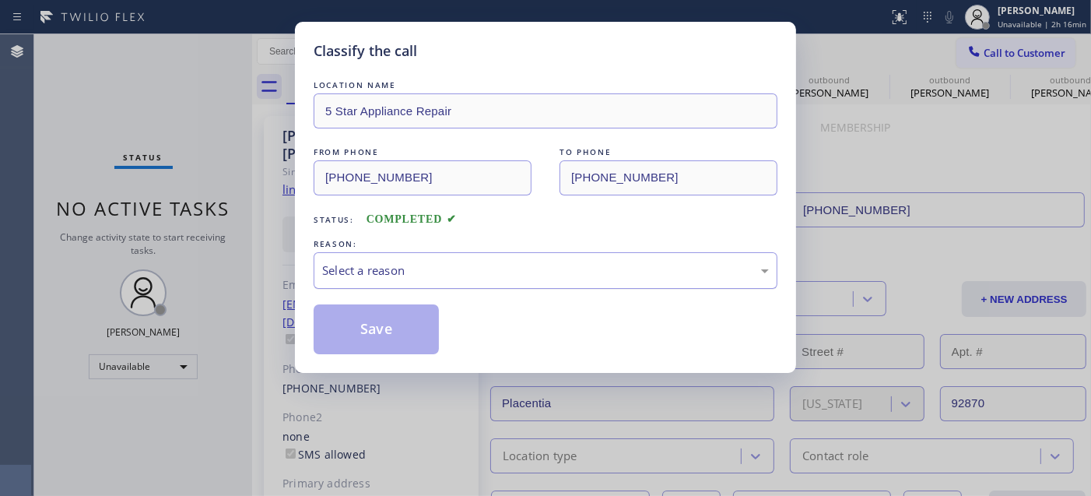
click at [428, 279] on div "Select a reason" at bounding box center [545, 270] width 447 height 18
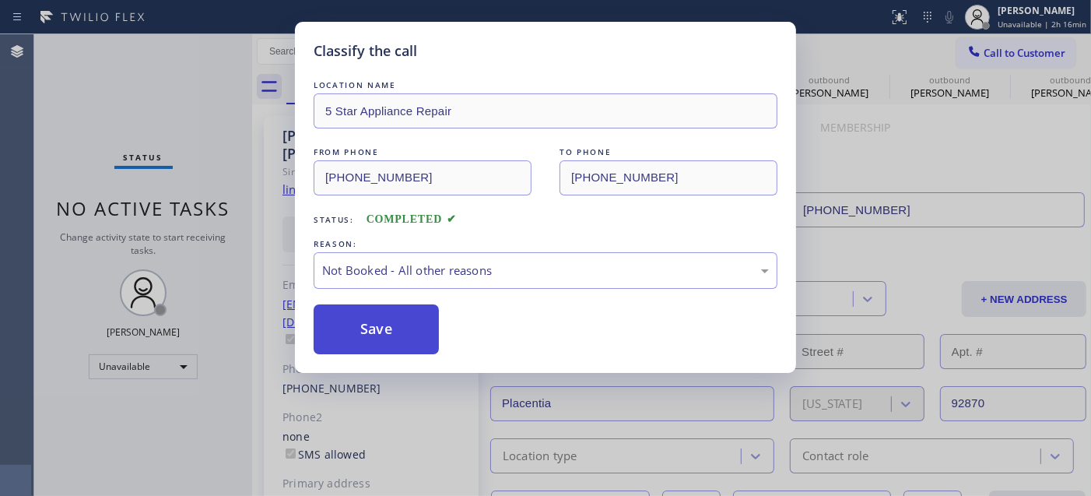
click at [363, 312] on button "Save" at bounding box center [376, 329] width 125 height 50
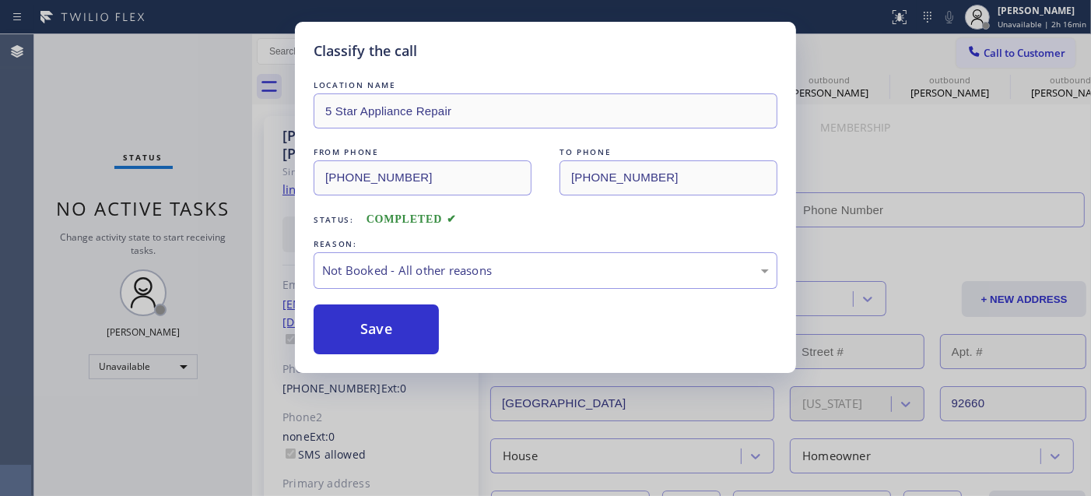
type input "[PHONE_NUMBER]"
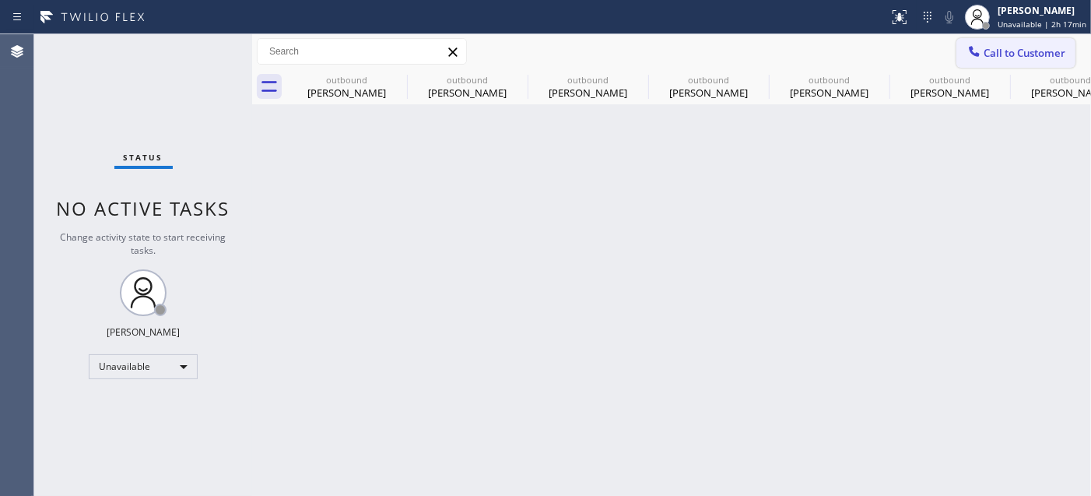
click at [1013, 49] on span "Call to Customer" at bounding box center [1025, 53] width 82 height 14
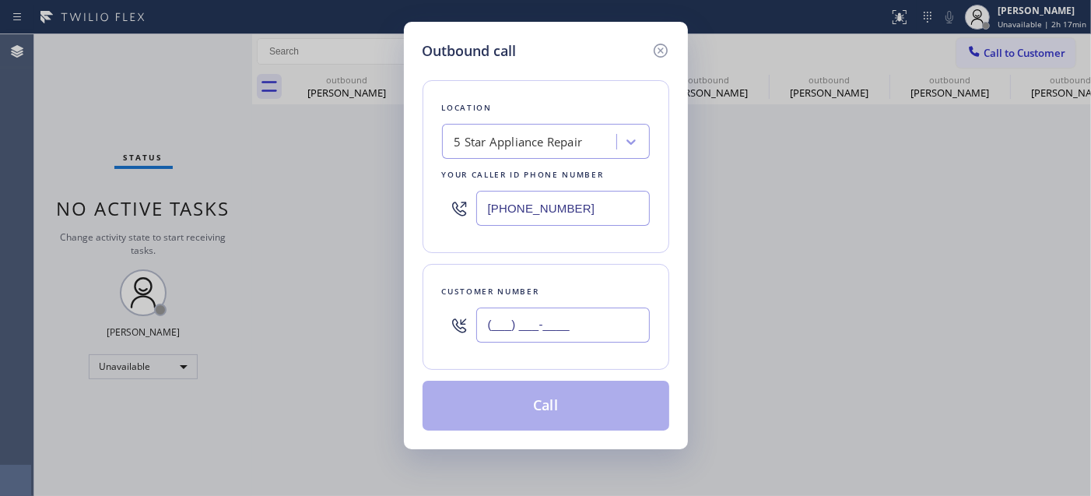
drag, startPoint x: 504, startPoint y: 327, endPoint x: 514, endPoint y: 353, distance: 28.3
click at [503, 328] on input "(___) ___-____" at bounding box center [563, 324] width 174 height 35
paste input "951) 514-9699"
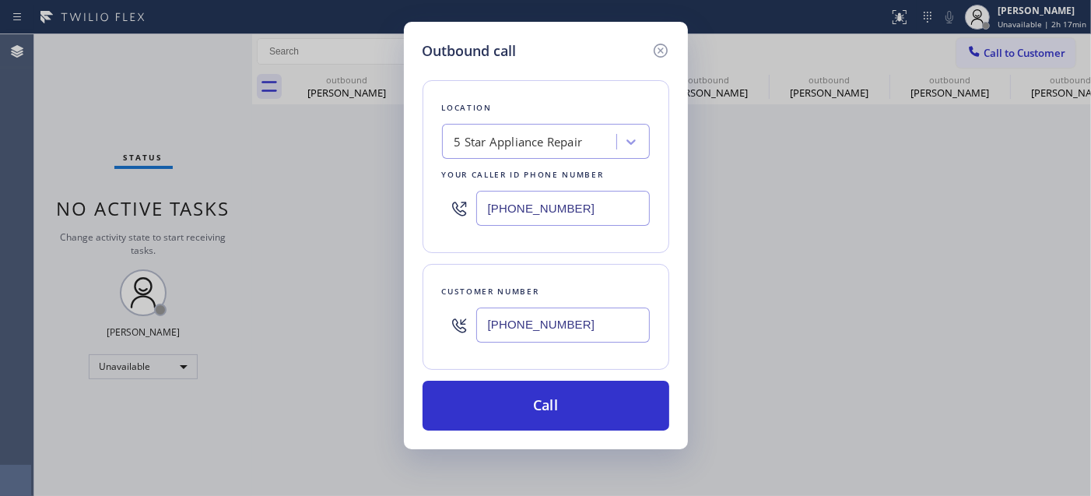
type input "[PHONE_NUMBER]"
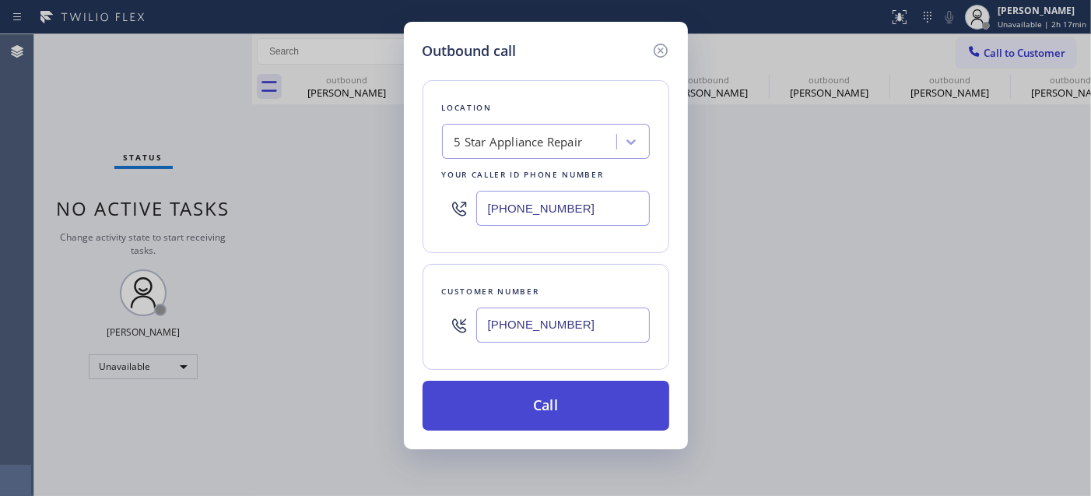
click at [579, 405] on button "Call" at bounding box center [546, 405] width 247 height 50
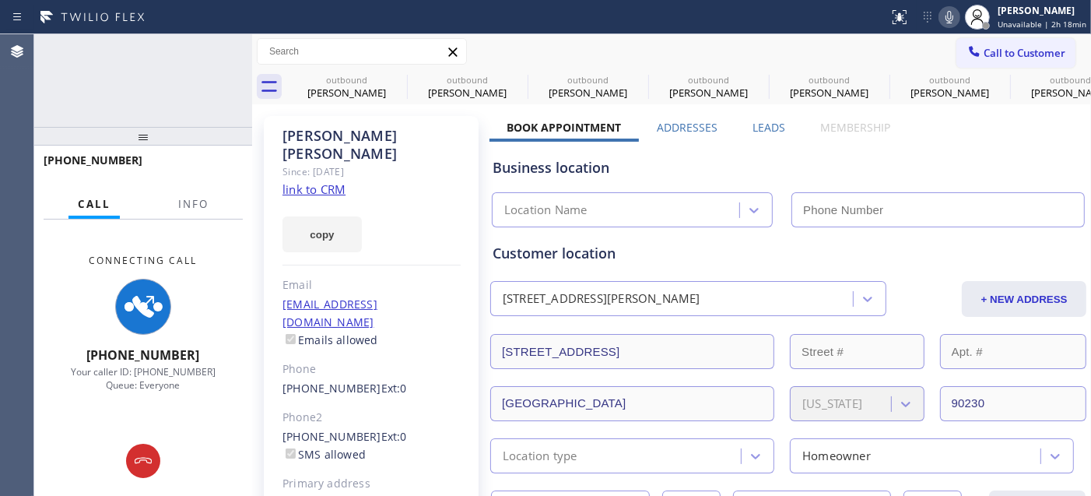
type input "[PHONE_NUMBER]"
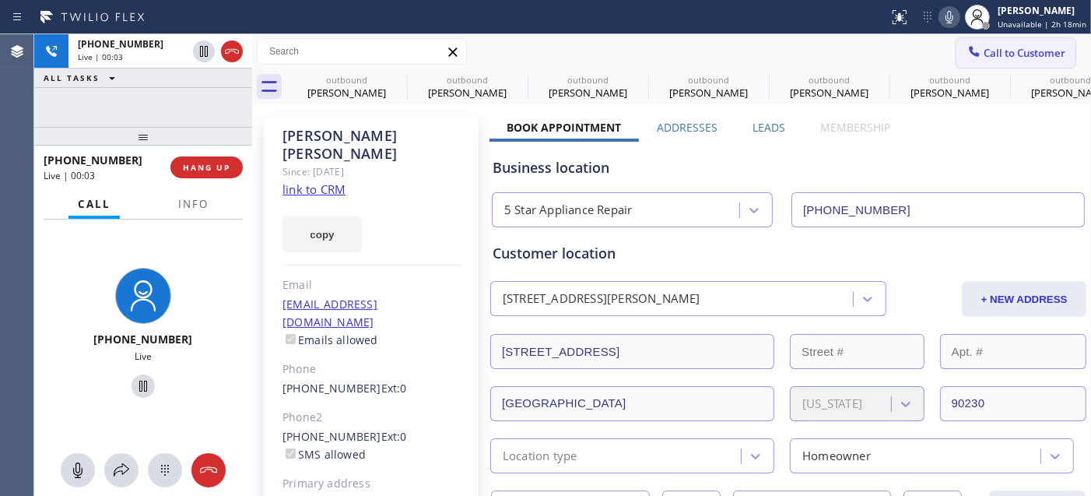
click at [998, 65] on button "Call to Customer" at bounding box center [1015, 53] width 119 height 30
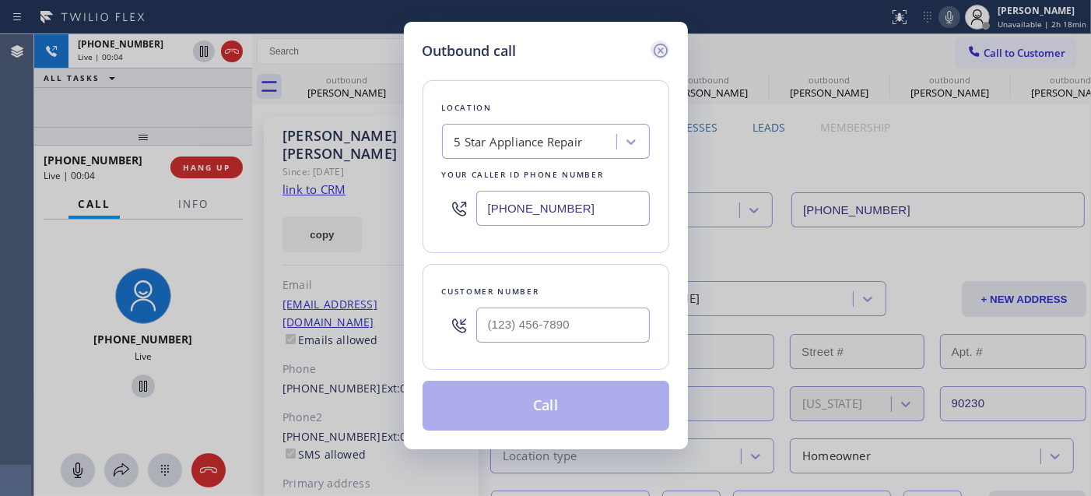
click at [663, 51] on icon at bounding box center [660, 50] width 19 height 19
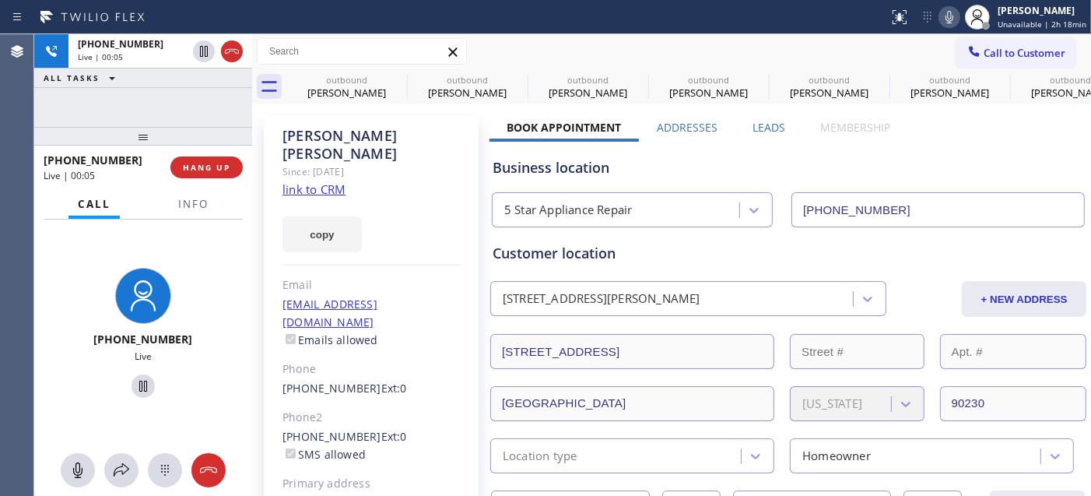
click at [183, 149] on div "[PHONE_NUMBER] Live | 00:05 HANG UP" at bounding box center [143, 167] width 199 height 40
click at [193, 165] on span "HANG UP" at bounding box center [206, 167] width 47 height 11
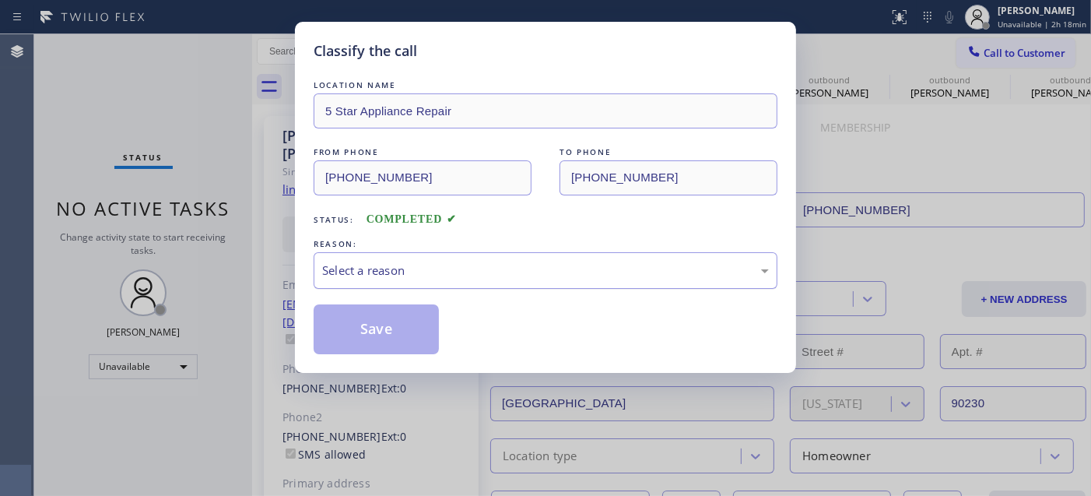
click at [527, 284] on div "Select a reason" at bounding box center [546, 270] width 464 height 37
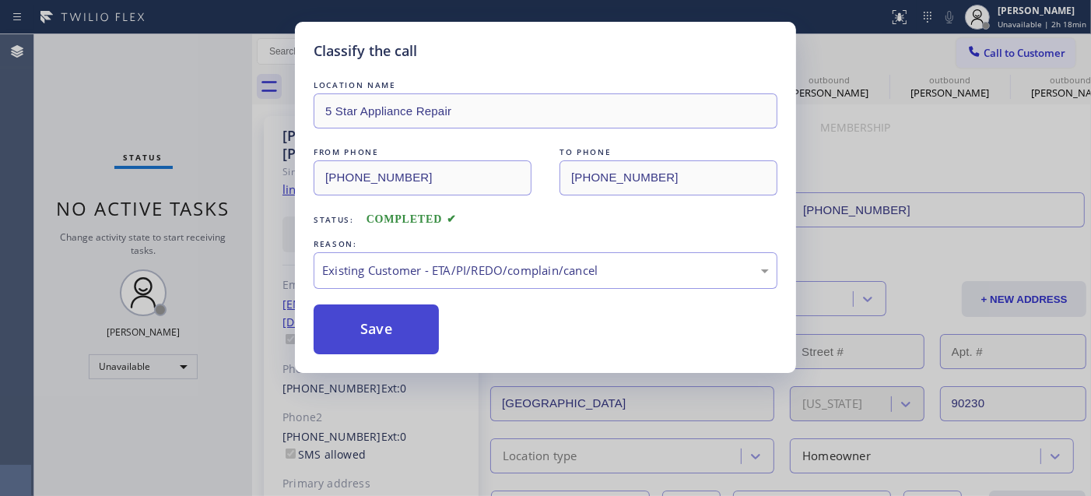
click at [391, 325] on button "Save" at bounding box center [376, 329] width 125 height 50
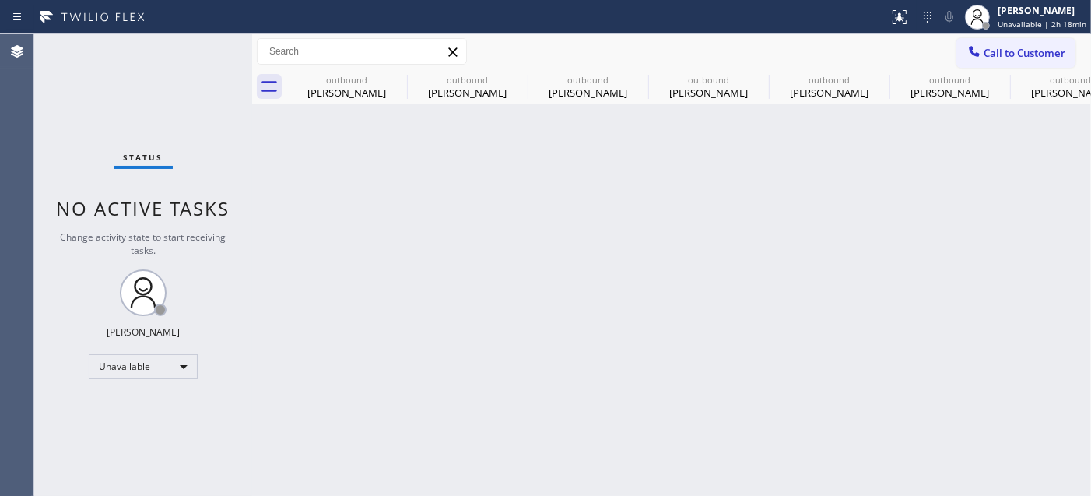
click at [1004, 57] on span "Call to Customer" at bounding box center [1025, 53] width 82 height 14
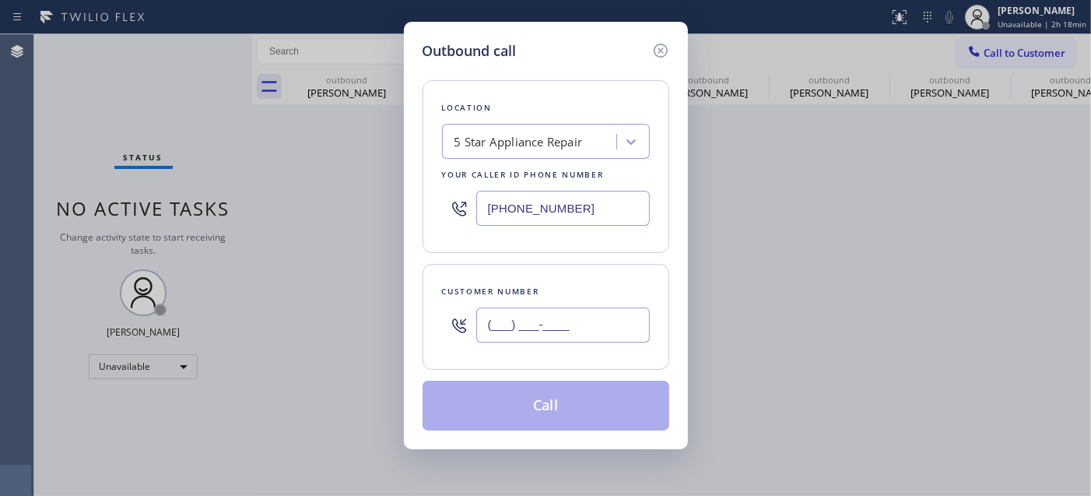
click at [593, 317] on input "(___) ___-____" at bounding box center [563, 324] width 174 height 35
paste input "336) 402-1086"
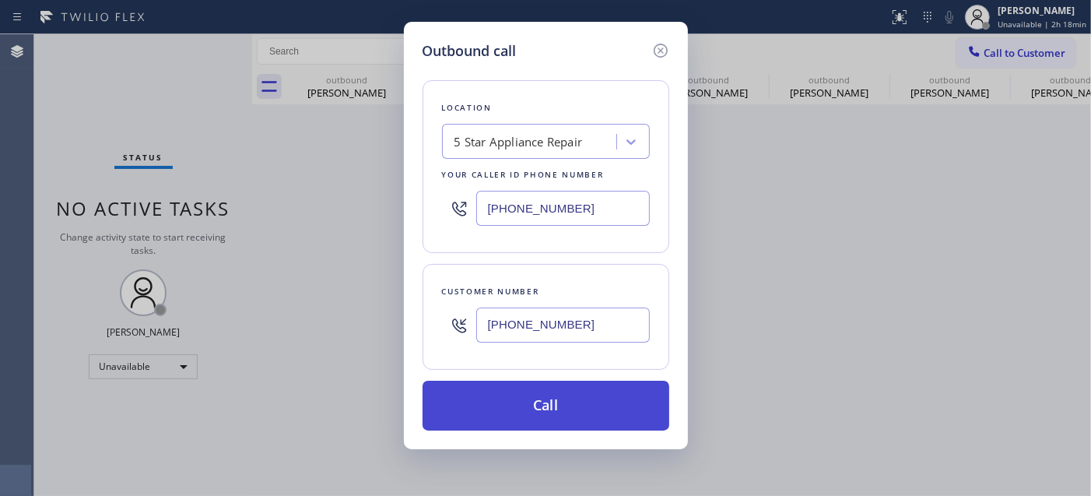
type input "[PHONE_NUMBER]"
click at [571, 407] on button "Call" at bounding box center [546, 405] width 247 height 50
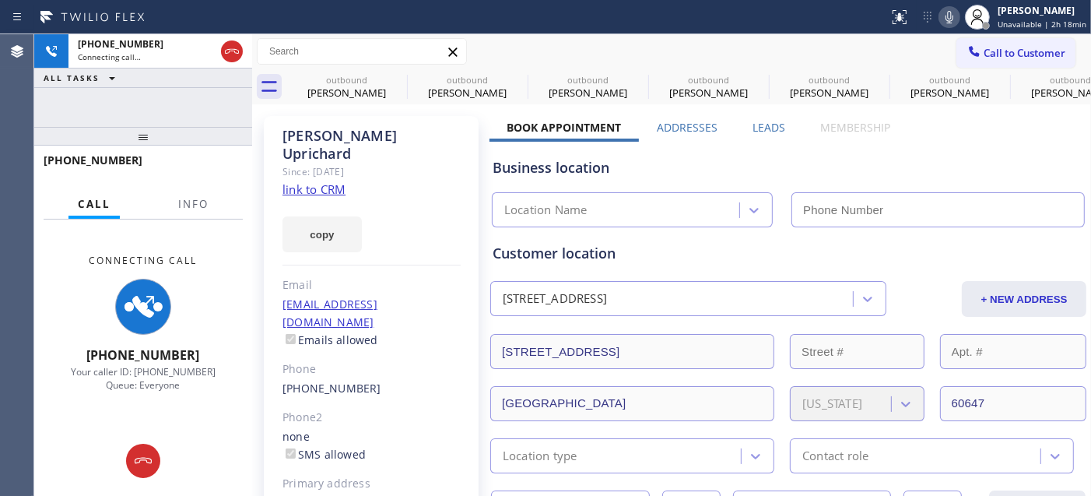
type input "[PHONE_NUMBER]"
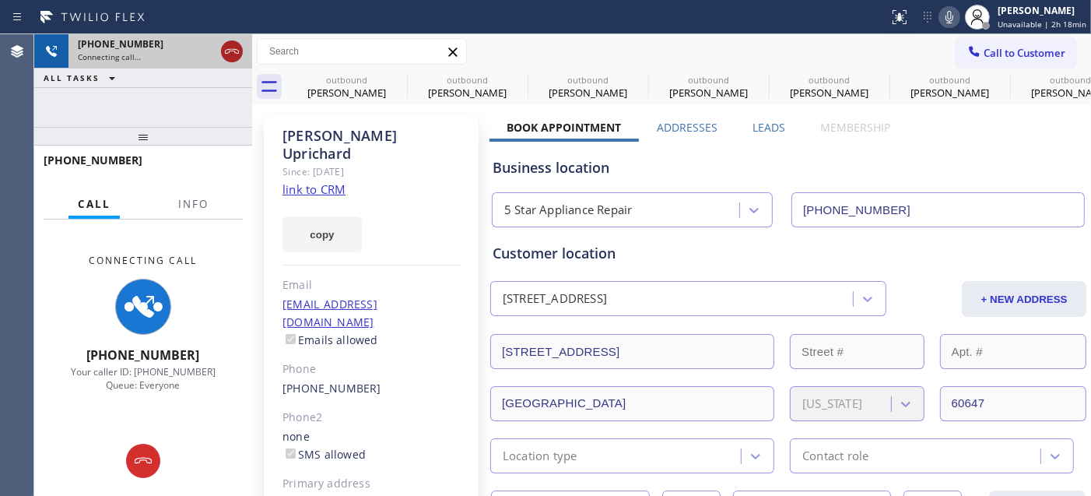
click at [233, 55] on icon at bounding box center [232, 51] width 19 height 19
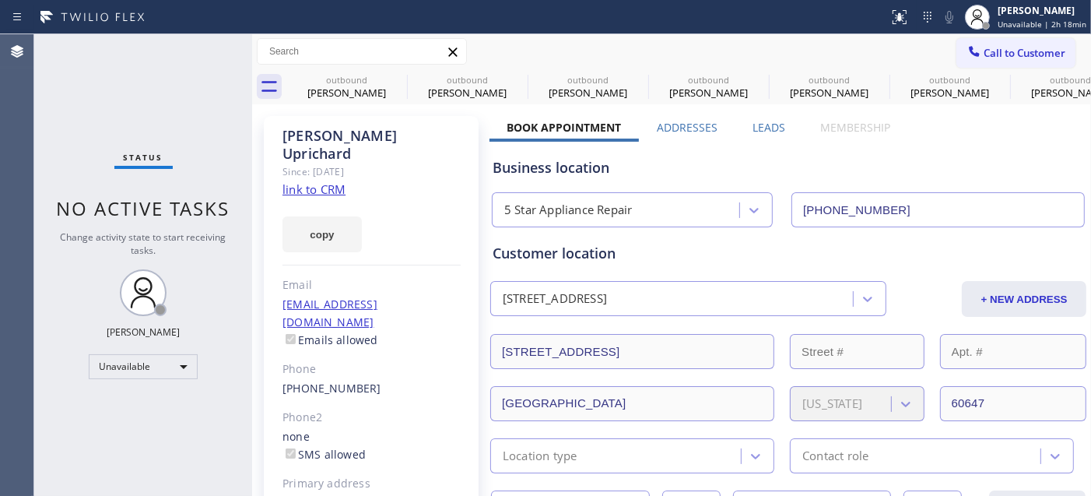
drag, startPoint x: 1012, startPoint y: 47, endPoint x: 1000, endPoint y: 61, distance: 18.2
click at [1012, 47] on span "Call to Customer" at bounding box center [1025, 53] width 82 height 14
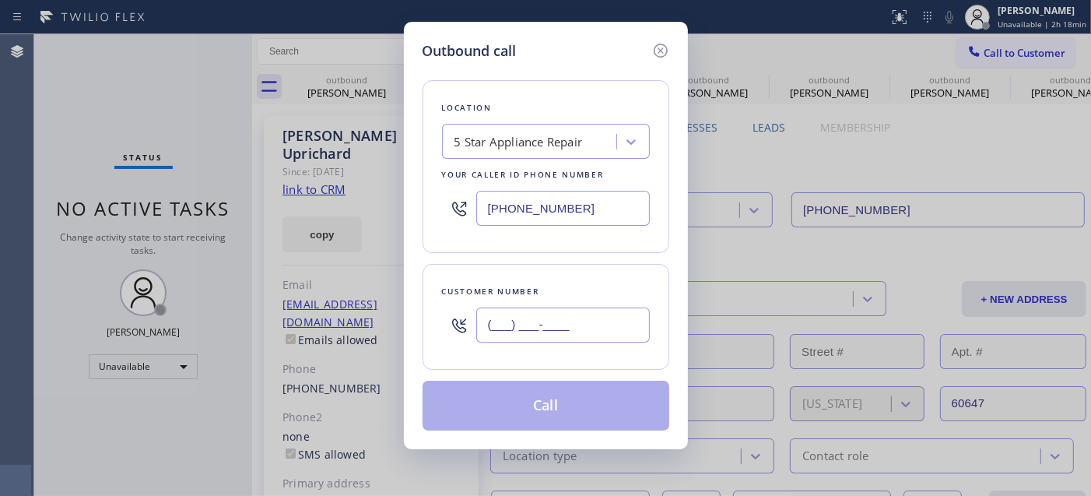
click at [576, 313] on input "(___) ___-____" at bounding box center [563, 324] width 174 height 35
paste input "714) 585-9739"
type input "[PHONE_NUMBER]"
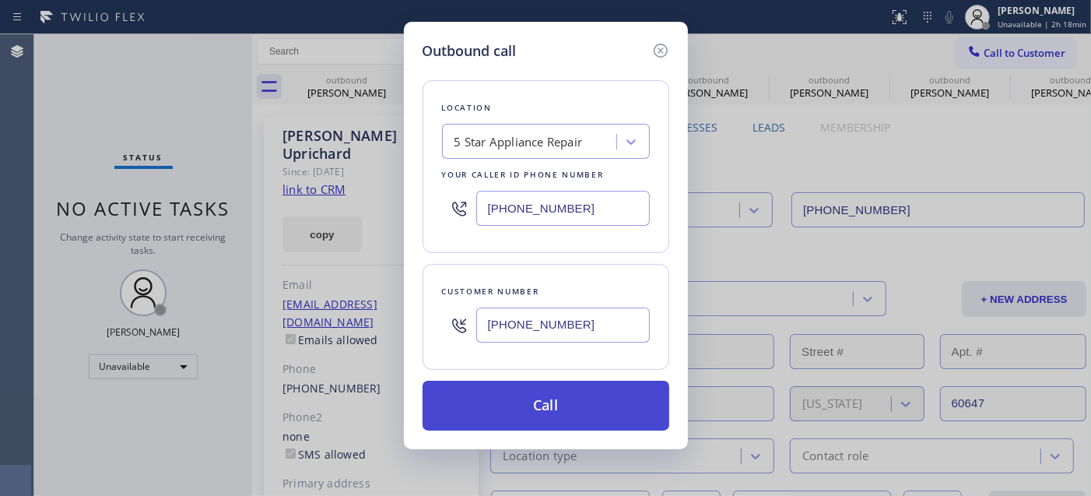
click at [524, 405] on button "Call" at bounding box center [546, 405] width 247 height 50
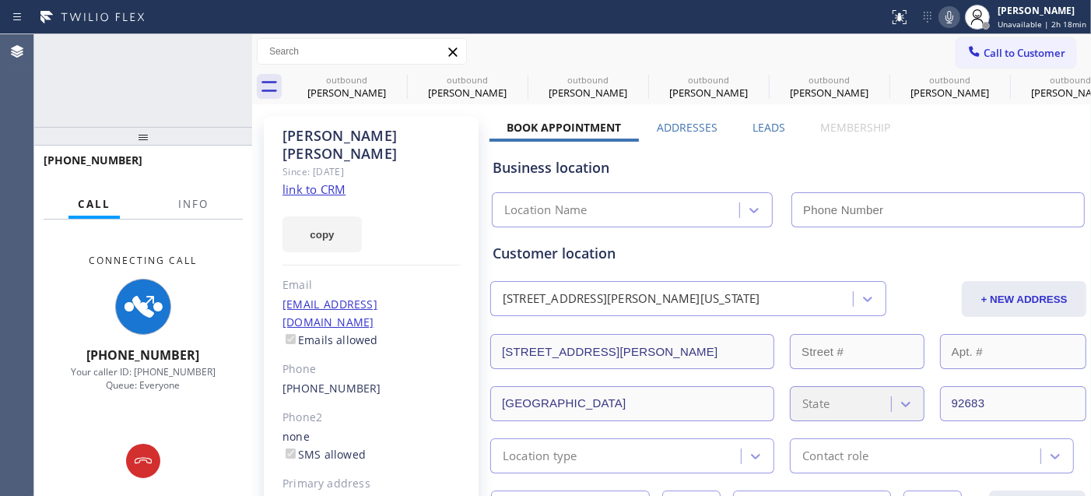
type input "[PHONE_NUMBER]"
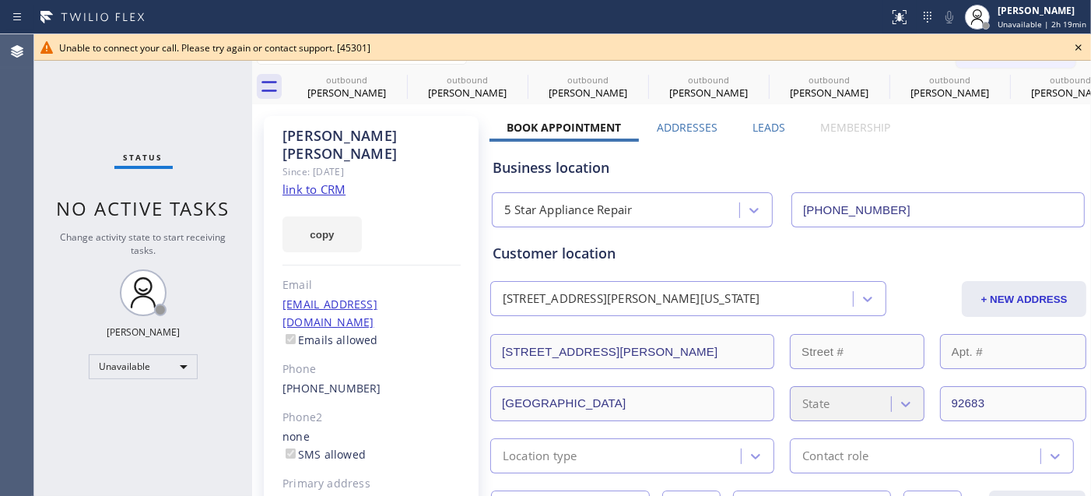
click at [1075, 47] on icon at bounding box center [1078, 47] width 19 height 19
click at [1004, 53] on span "Call to Customer" at bounding box center [1025, 53] width 82 height 14
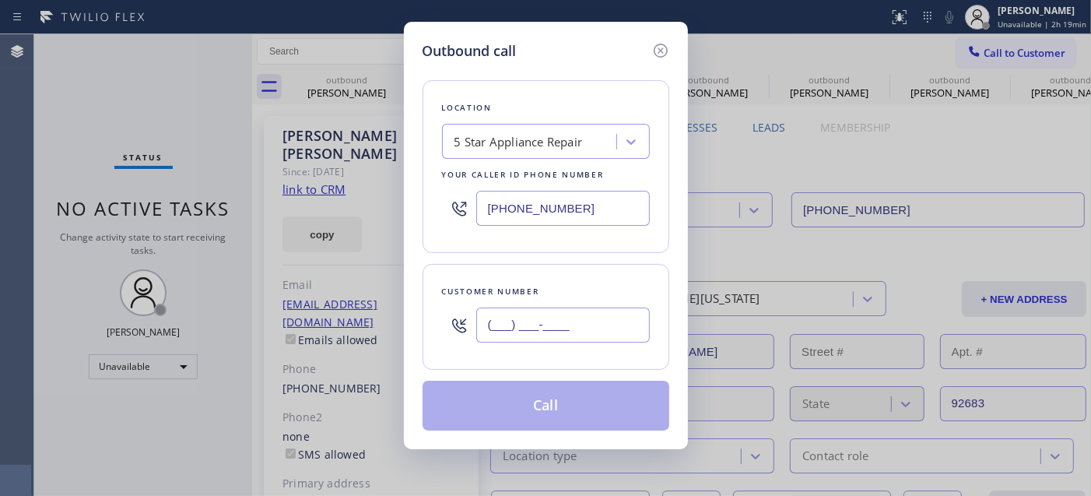
click at [510, 331] on input "(___) ___-____" at bounding box center [563, 324] width 174 height 35
paste input "310) 498-1232"
type input "[PHONE_NUMBER]"
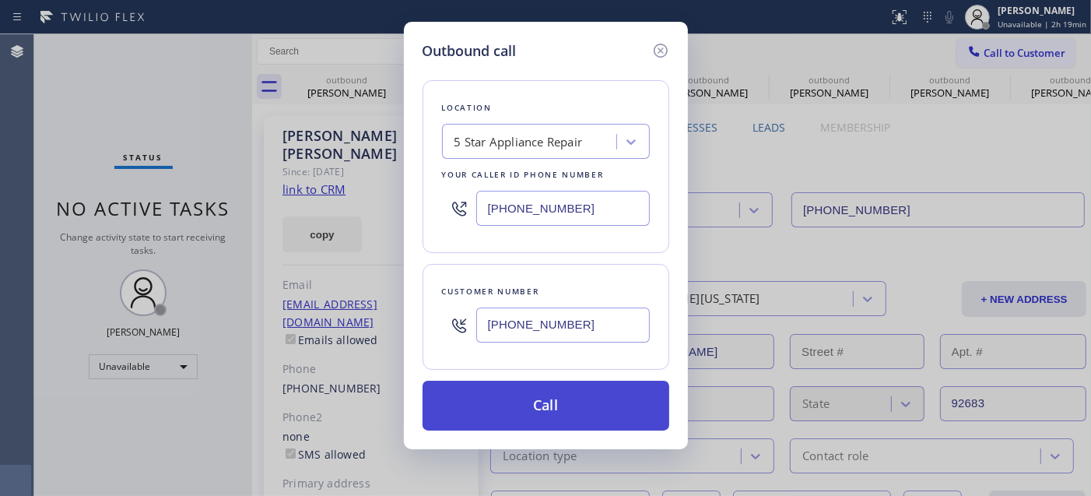
click at [584, 405] on button "Call" at bounding box center [546, 405] width 247 height 50
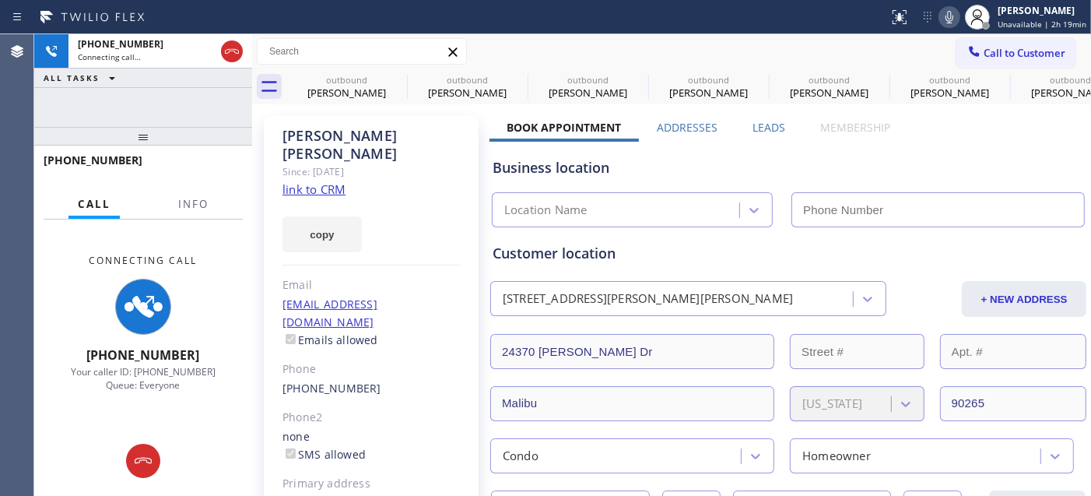
type input "[PHONE_NUMBER]"
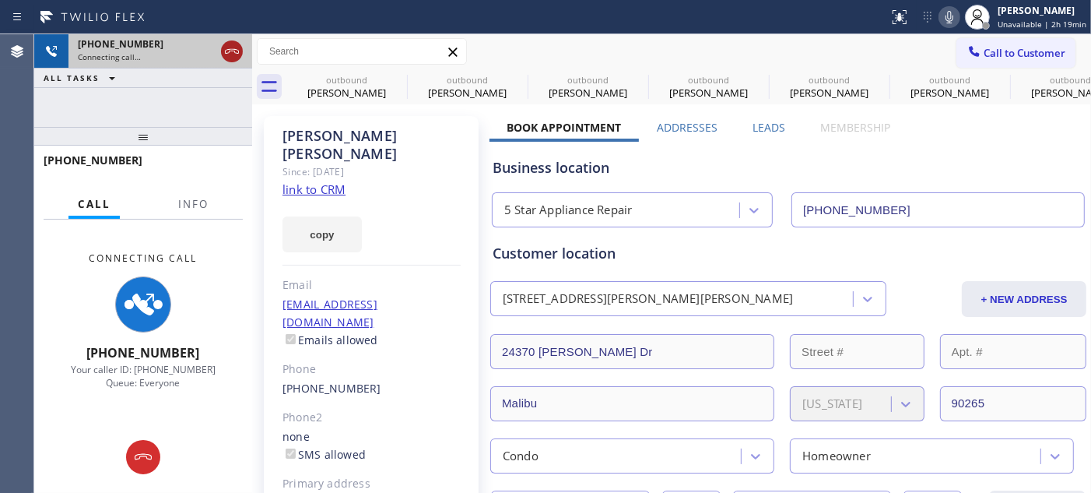
click at [233, 59] on icon at bounding box center [232, 51] width 19 height 19
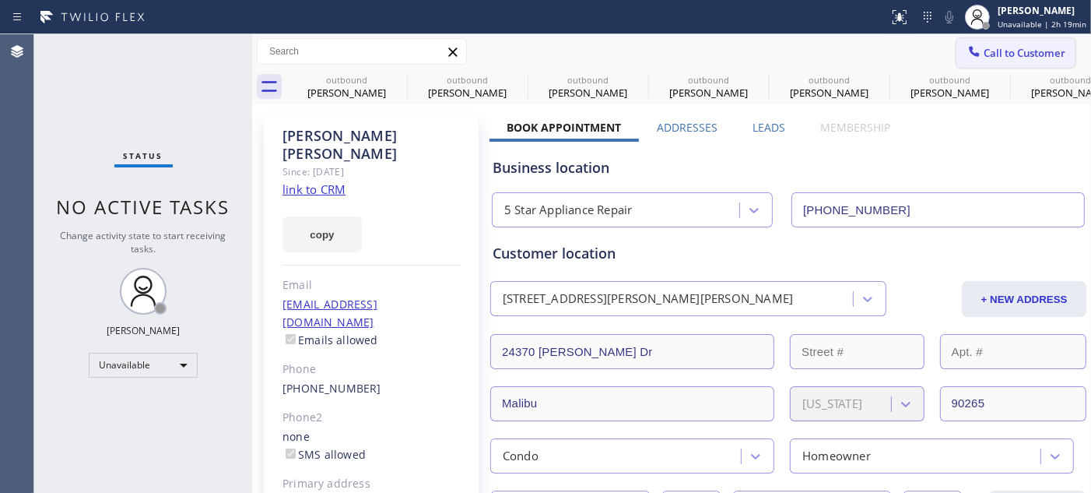
click at [988, 57] on span "Call to Customer" at bounding box center [1025, 53] width 82 height 14
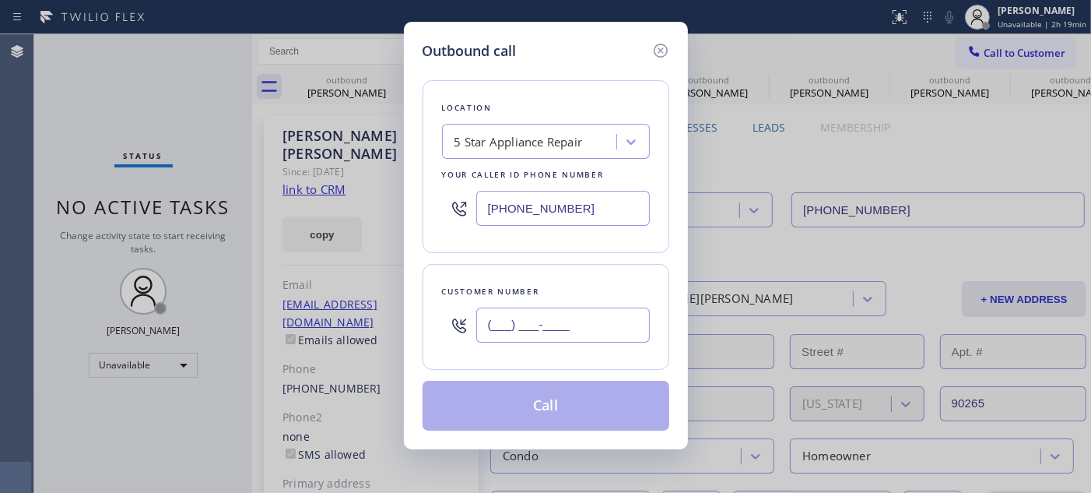
click at [618, 314] on input "(___) ___-____" at bounding box center [563, 324] width 174 height 35
paste input "714) 585-9739"
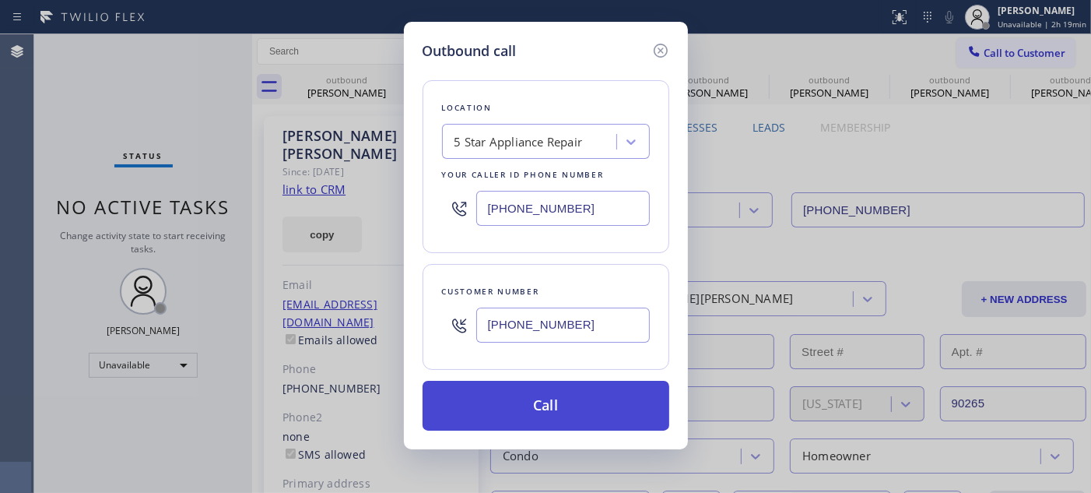
type input "[PHONE_NUMBER]"
click at [623, 418] on button "Call" at bounding box center [546, 405] width 247 height 50
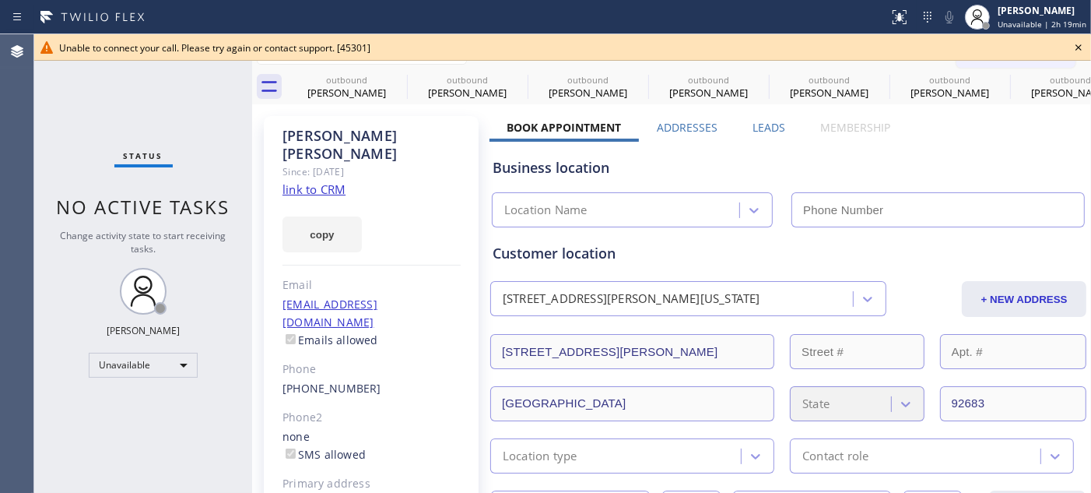
type input "[PHONE_NUMBER]"
click at [1089, 43] on div "Unable to connect your call. Please try again or contact support. [45301]" at bounding box center [562, 47] width 1057 height 26
click at [1072, 50] on icon at bounding box center [1078, 47] width 19 height 19
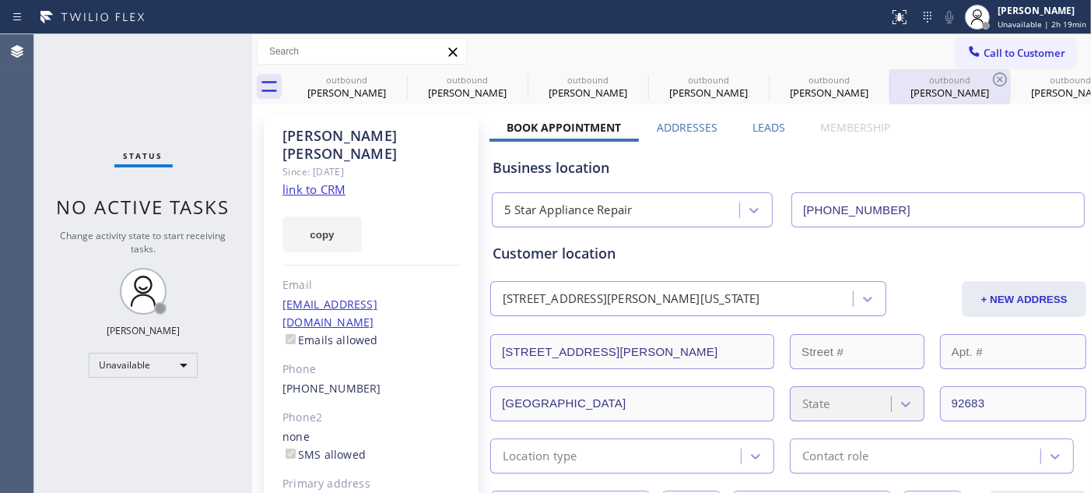
click at [910, 83] on div "outbound" at bounding box center [949, 80] width 117 height 12
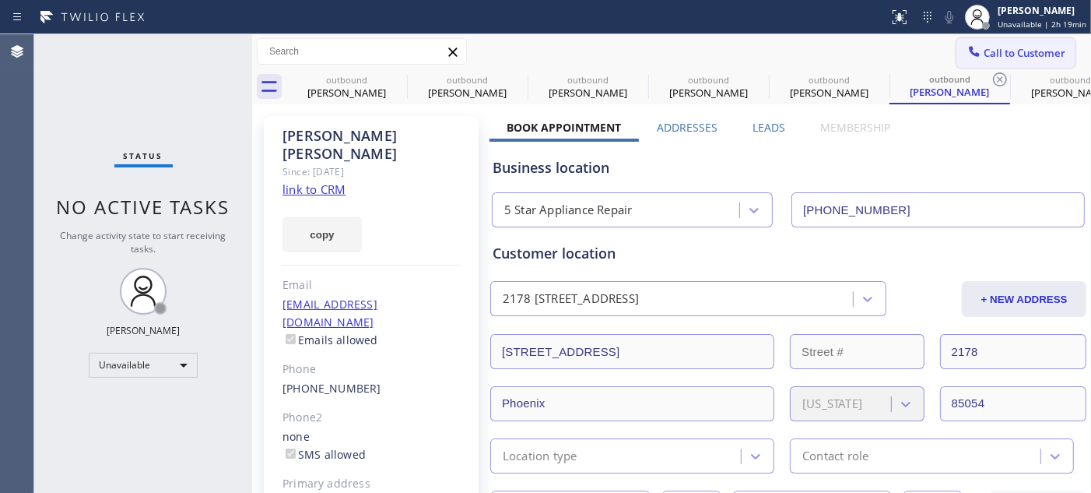
click at [1005, 58] on span "Call to Customer" at bounding box center [1025, 53] width 82 height 14
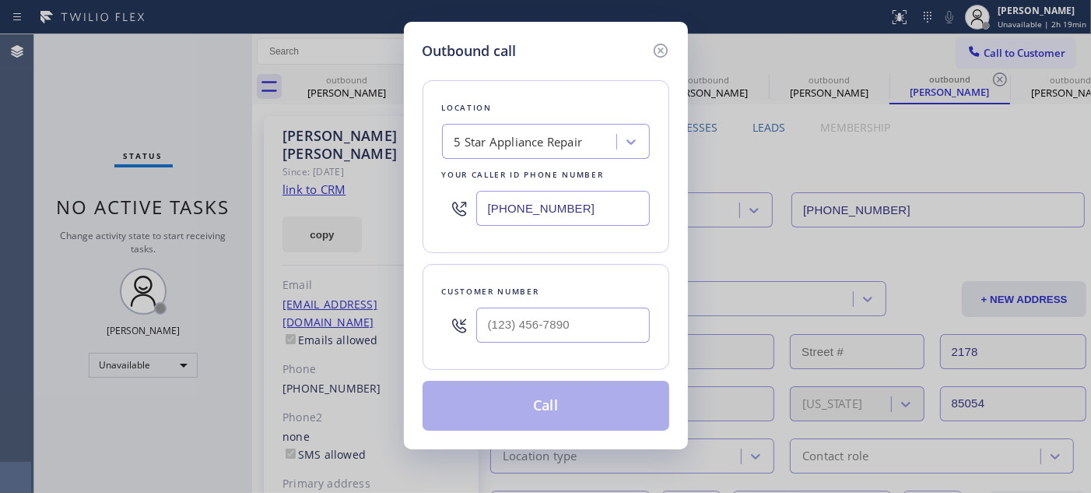
click at [566, 343] on div at bounding box center [563, 325] width 174 height 51
paste input "714) 585-9739"
click at [584, 341] on input "[PHONE_NUMBER]" at bounding box center [563, 324] width 174 height 35
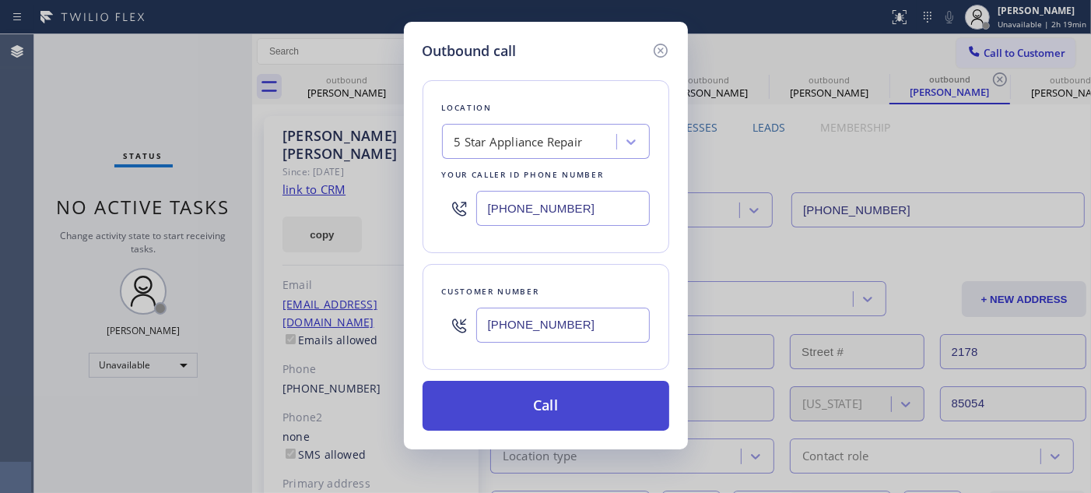
type input "[PHONE_NUMBER]"
click at [570, 412] on button "Call" at bounding box center [546, 405] width 247 height 50
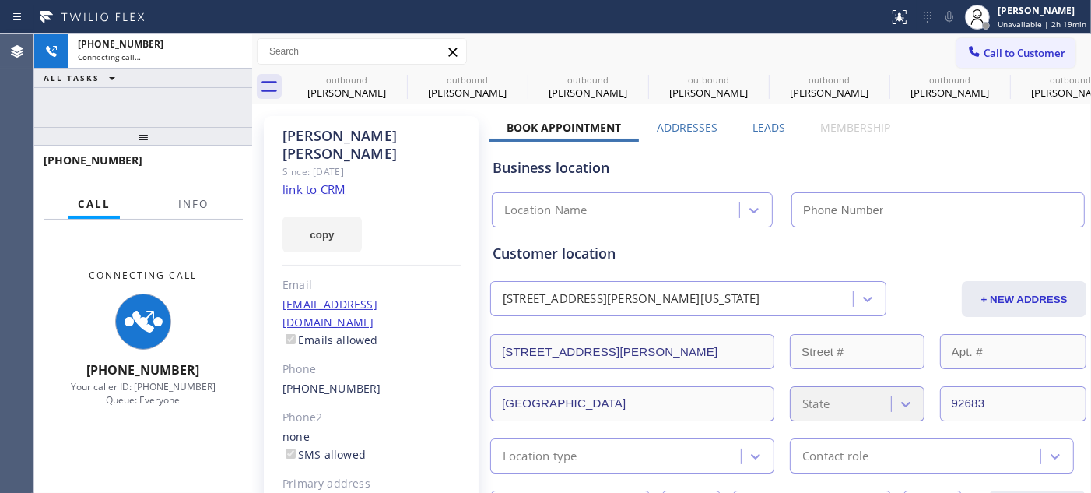
type input "[PHONE_NUMBER]"
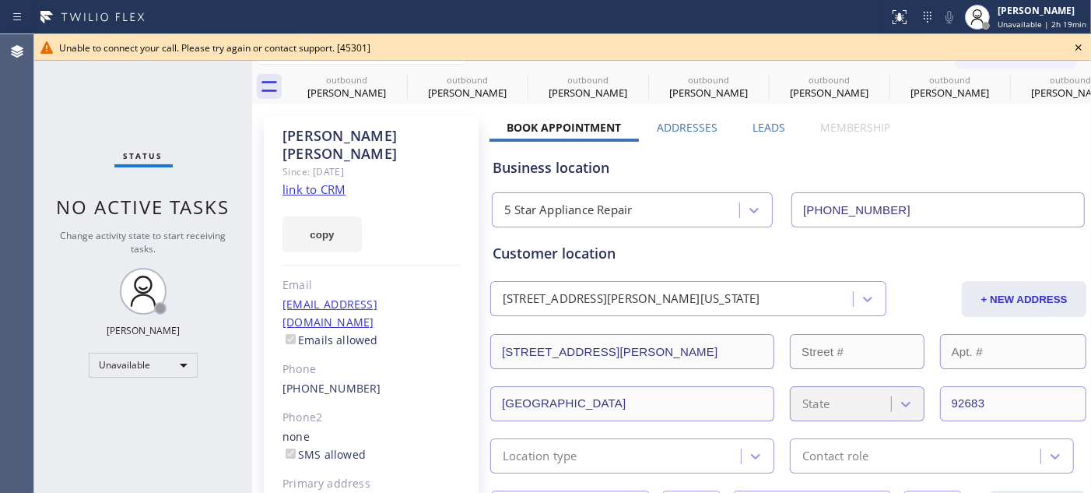
click at [1079, 51] on icon at bounding box center [1078, 47] width 19 height 19
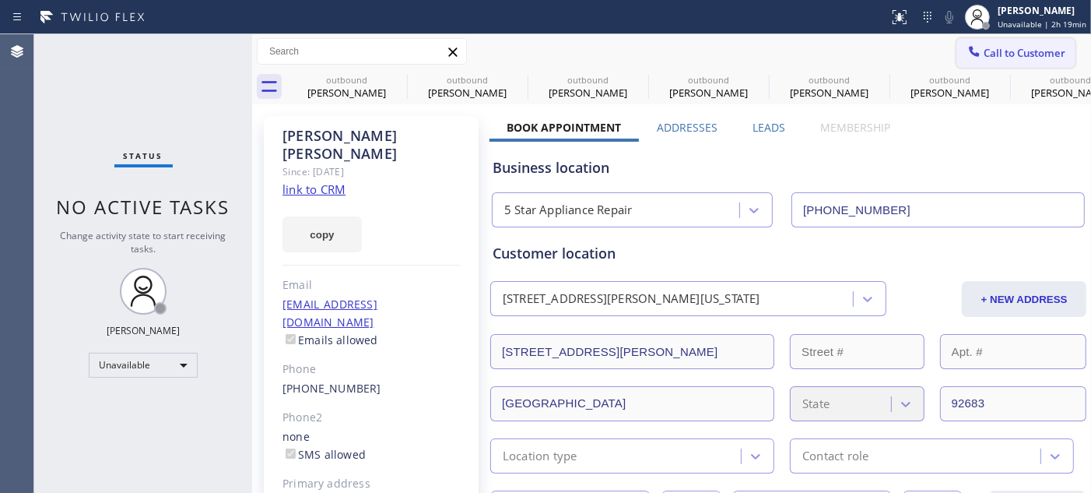
click at [1014, 46] on span "Call to Customer" at bounding box center [1025, 53] width 82 height 14
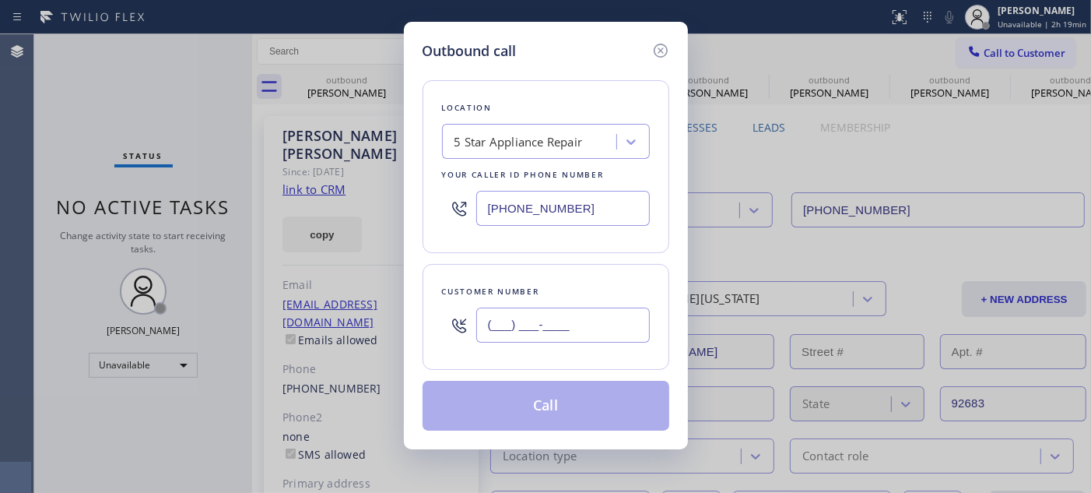
click at [538, 325] on input "(___) ___-____" at bounding box center [563, 324] width 174 height 35
paste input "714) 585-9739"
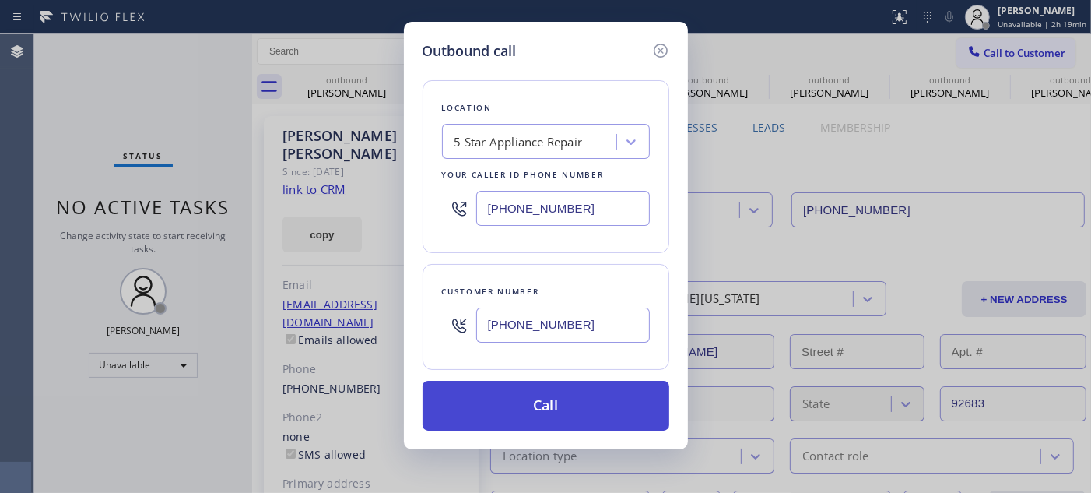
type input "[PHONE_NUMBER]"
click at [556, 411] on button "Call" at bounding box center [546, 405] width 247 height 50
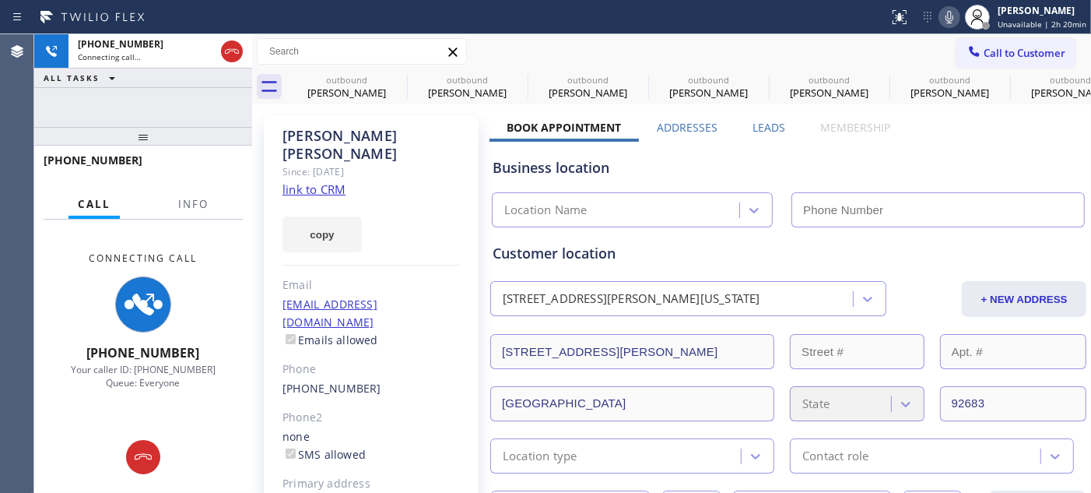
type input "[PHONE_NUMBER]"
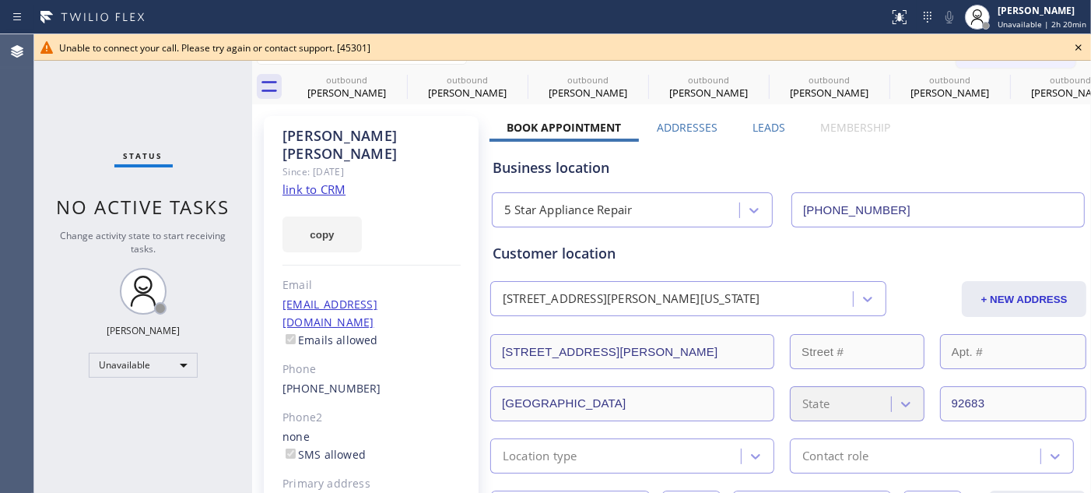
click at [1070, 42] on icon at bounding box center [1078, 47] width 19 height 19
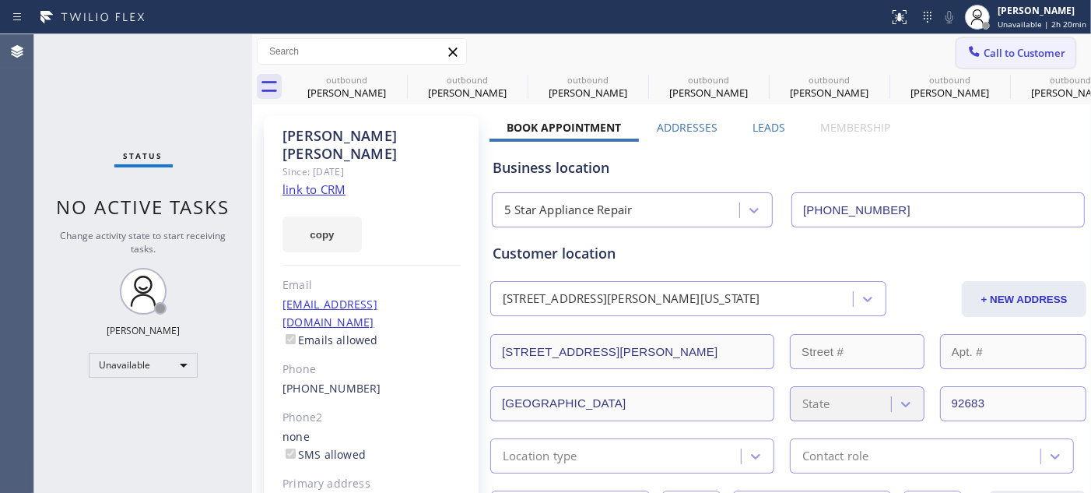
click at [1012, 54] on span "Call to Customer" at bounding box center [1025, 53] width 82 height 14
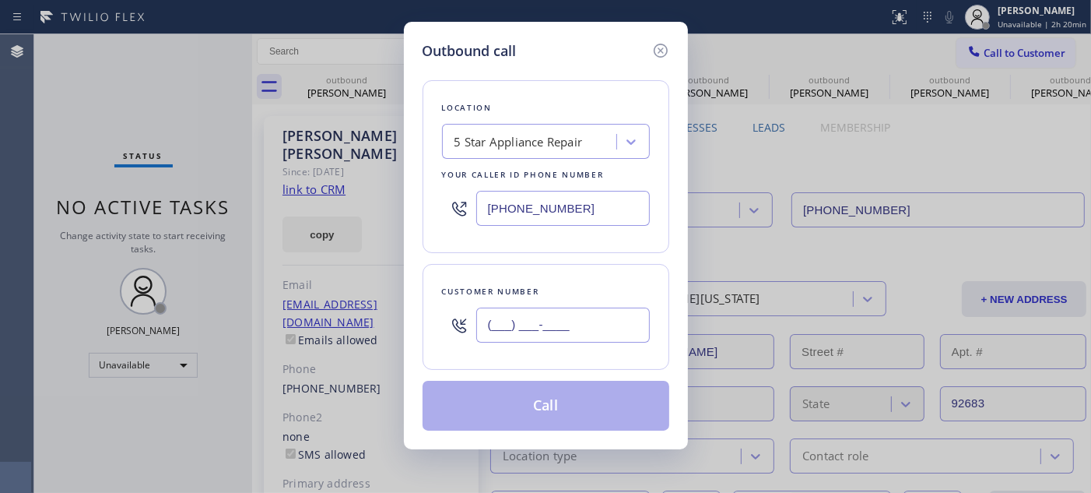
click at [559, 327] on input "(___) ___-____" at bounding box center [563, 324] width 174 height 35
paste input "714) 585-9739"
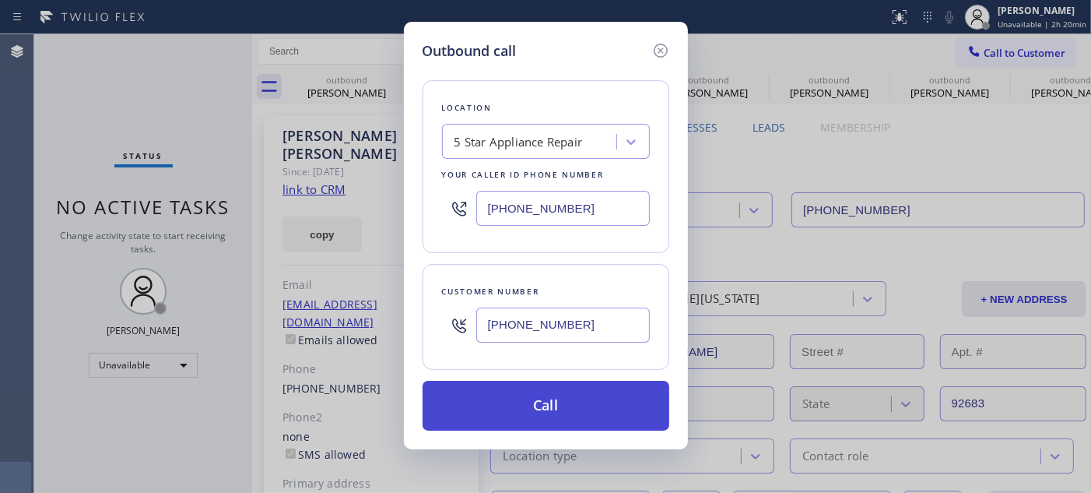
type input "[PHONE_NUMBER]"
click at [571, 393] on button "Call" at bounding box center [546, 405] width 247 height 50
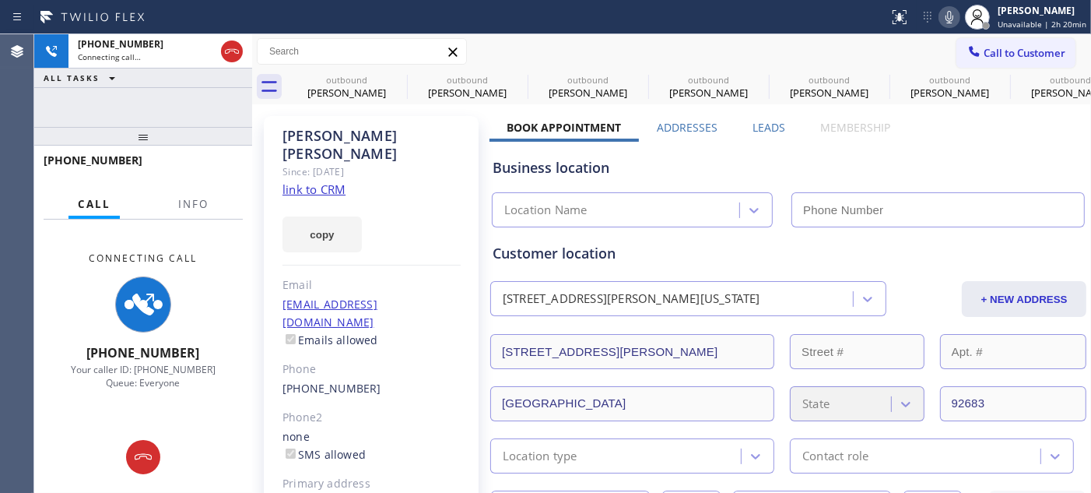
type input "[PHONE_NUMBER]"
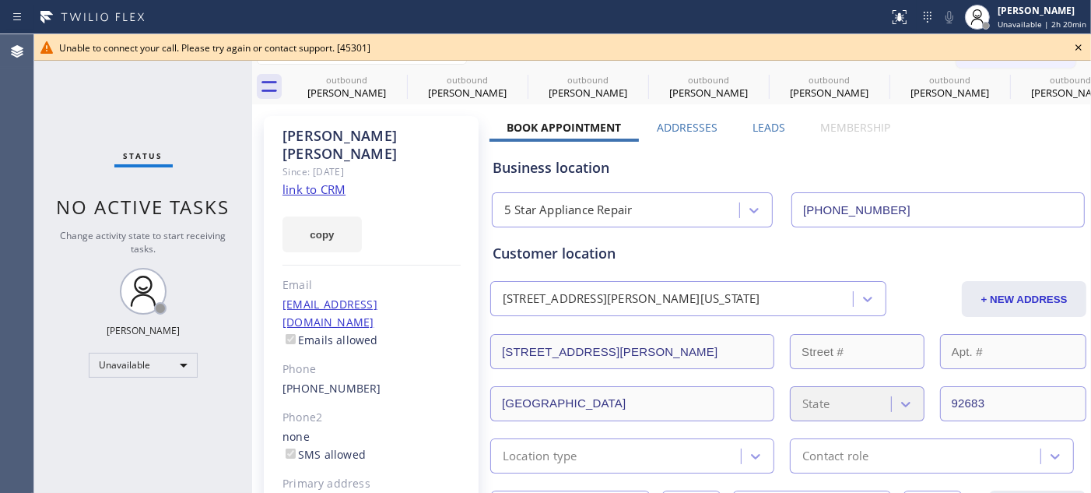
click at [1085, 50] on icon at bounding box center [1078, 47] width 19 height 19
click at [1038, 59] on span "Call to Customer" at bounding box center [1025, 53] width 82 height 14
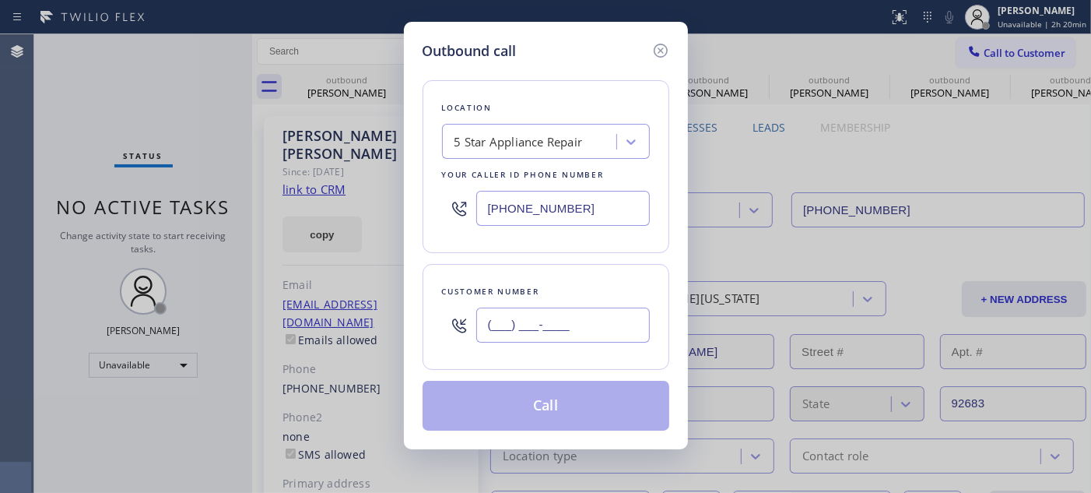
click at [580, 329] on input "(___) ___-____" at bounding box center [563, 324] width 174 height 35
paste input "714) 585-9739"
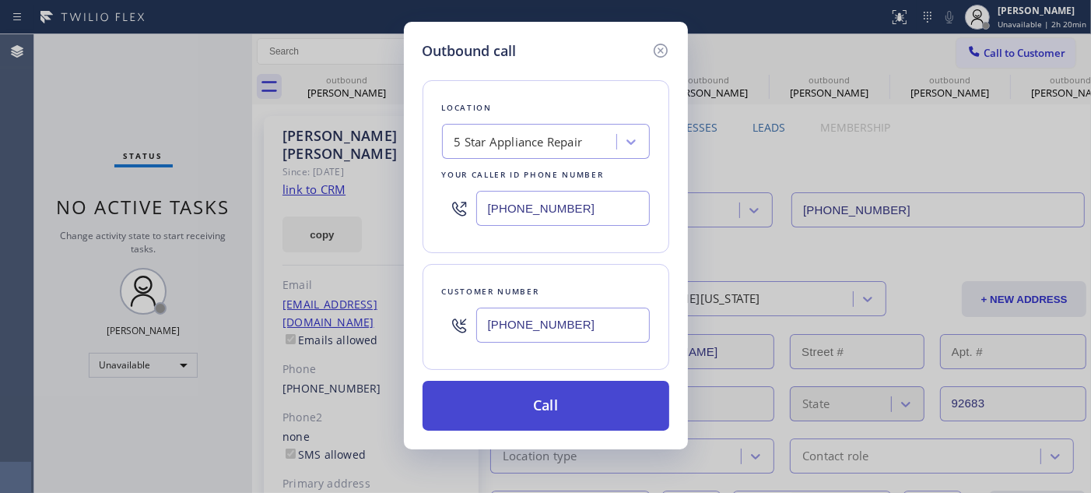
type input "[PHONE_NUMBER]"
click at [574, 410] on button "Call" at bounding box center [546, 405] width 247 height 50
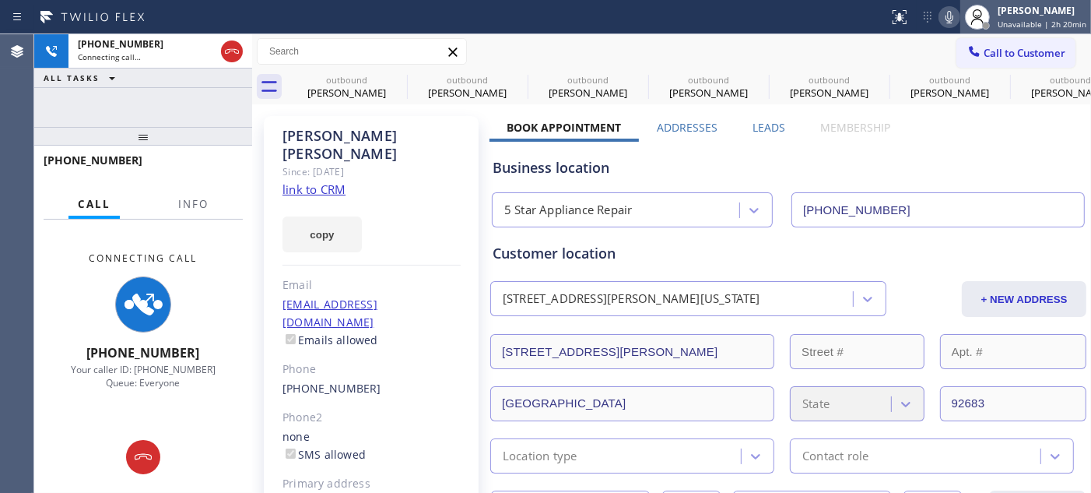
click at [1015, 32] on div "[PERSON_NAME] Unavailable | 2h 20min" at bounding box center [1025, 17] width 131 height 34
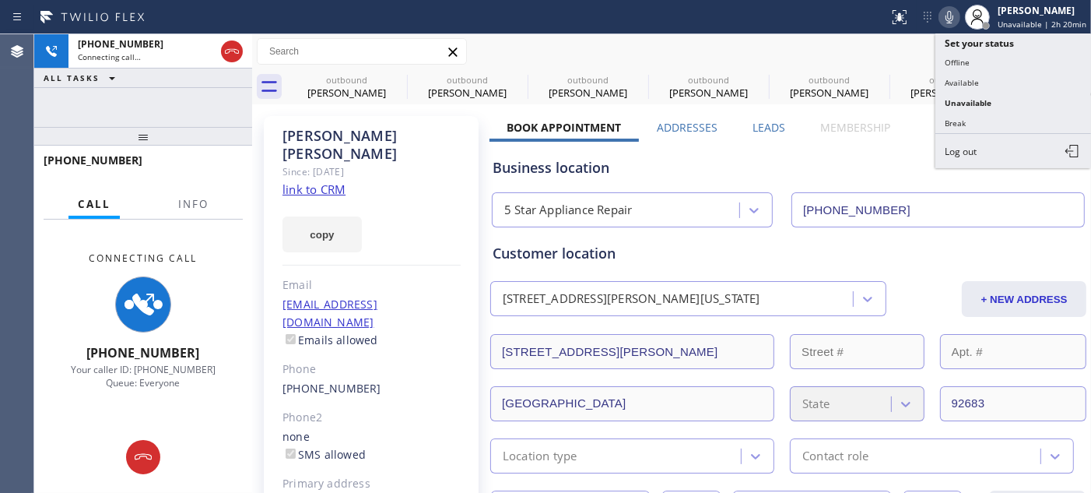
drag, startPoint x: 921, startPoint y: 53, endPoint x: 987, endPoint y: 60, distance: 65.7
click at [922, 53] on div "Call to Customer Outbound call Location Search location Your caller id phone nu…" at bounding box center [671, 51] width 839 height 27
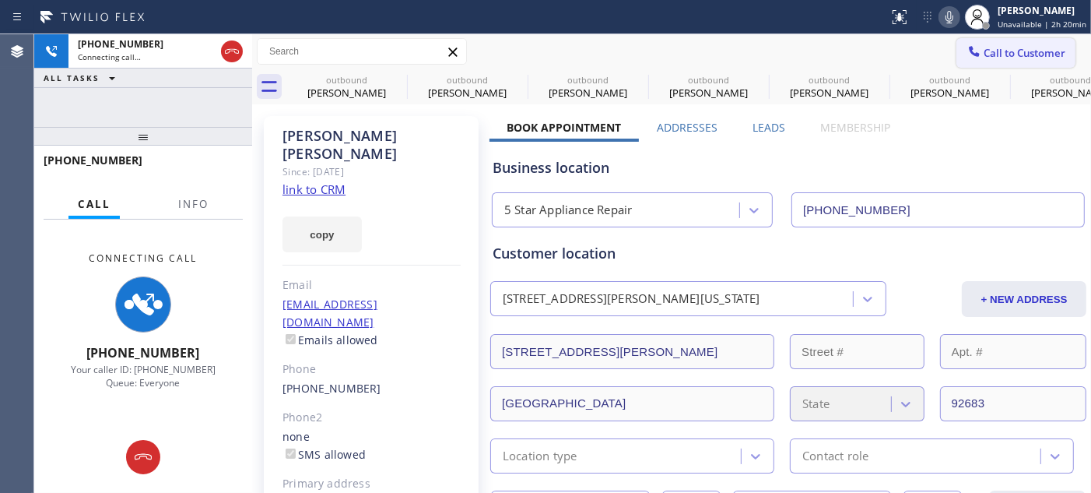
click at [987, 60] on button "Call to Customer" at bounding box center [1015, 53] width 119 height 30
type input "[PHONE_NUMBER]"
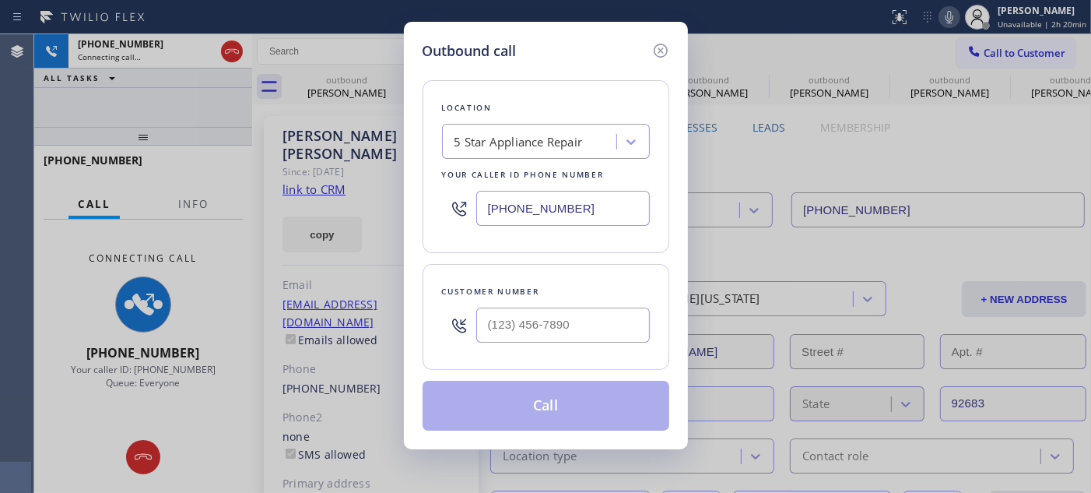
click at [430, 331] on div "Customer number" at bounding box center [546, 317] width 247 height 106
click at [519, 332] on input "text" at bounding box center [563, 324] width 174 height 35
paste input "714-5859"
click at [430, 321] on div "Customer number (___) 714-5859" at bounding box center [546, 317] width 247 height 106
paste input "714) 585-973"
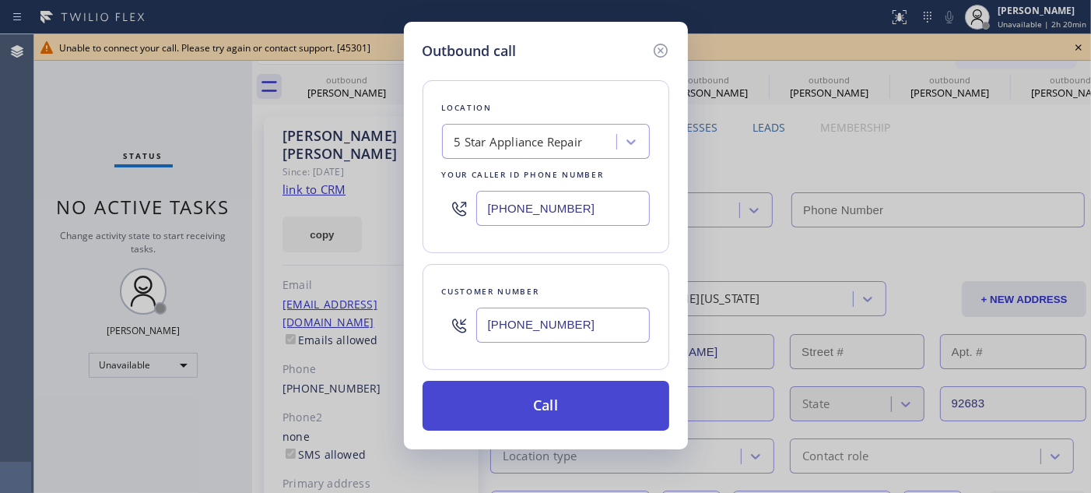
type input "[PHONE_NUMBER]"
click at [514, 399] on button "Call" at bounding box center [546, 405] width 247 height 50
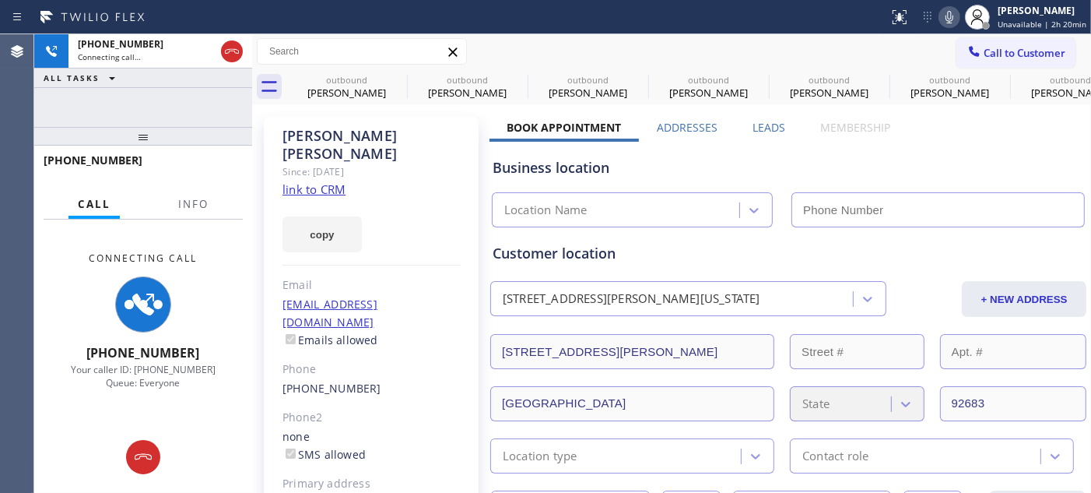
type input "[PHONE_NUMBER]"
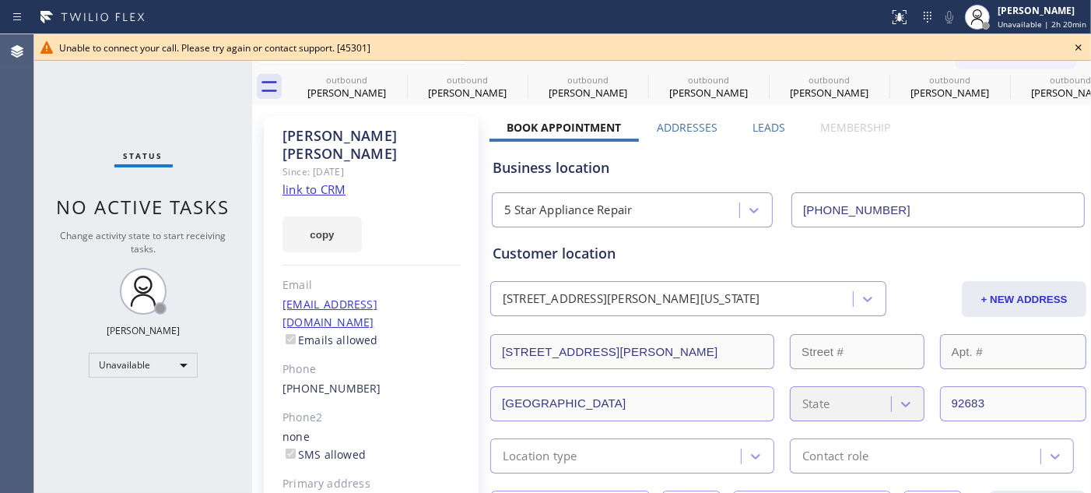
click at [1061, 49] on div "Unable to connect your call. Please try again or contact support. [45301]" at bounding box center [562, 47] width 1007 height 13
click at [991, 60] on div "Unable to connect your call. Please try again or contact support. [45301] Class…" at bounding box center [562, 263] width 1057 height 458
drag, startPoint x: 1071, startPoint y: 47, endPoint x: 991, endPoint y: 47, distance: 80.1
click at [1071, 47] on icon at bounding box center [1078, 47] width 19 height 19
click at [991, 47] on span "Call to Customer" at bounding box center [1025, 53] width 82 height 14
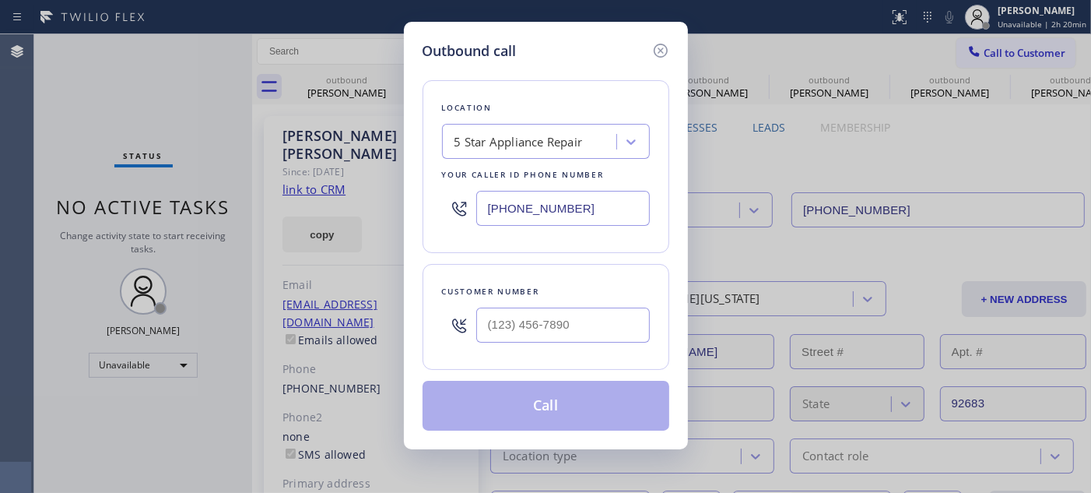
click at [475, 319] on div at bounding box center [459, 325] width 34 height 51
click at [522, 317] on input "(___) ___-____" at bounding box center [563, 324] width 174 height 35
paste input "714) 585-9739"
type input "[PHONE_NUMBER]"
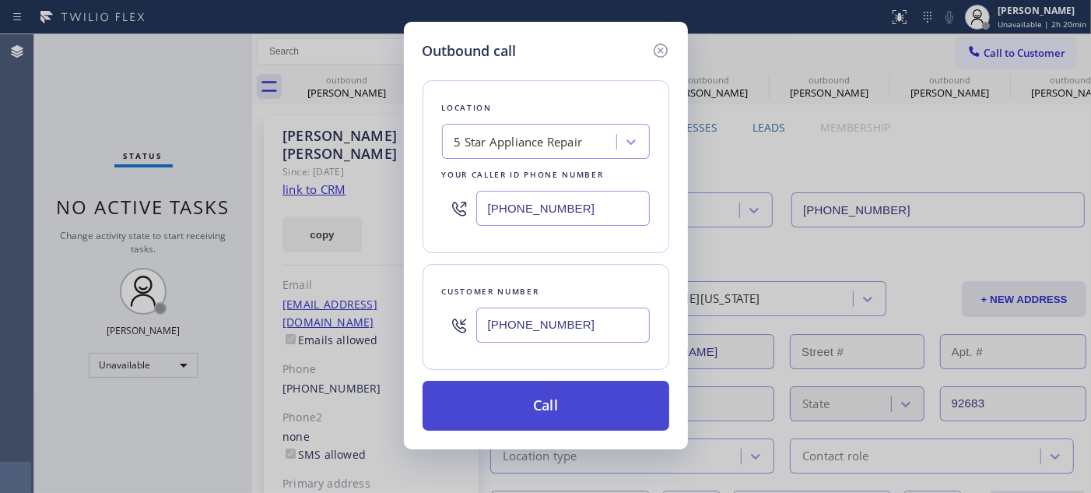
click at [546, 398] on button "Call" at bounding box center [546, 405] width 247 height 50
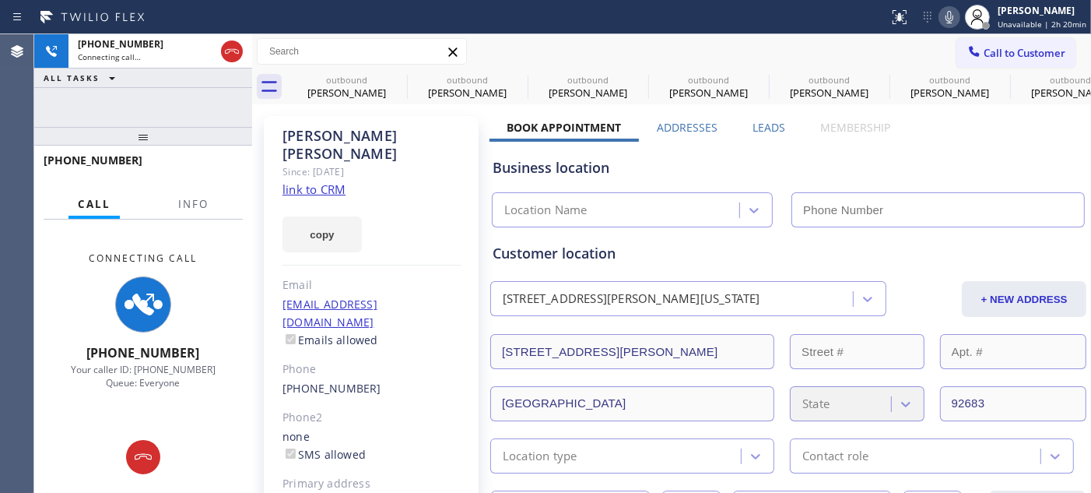
type input "[PHONE_NUMBER]"
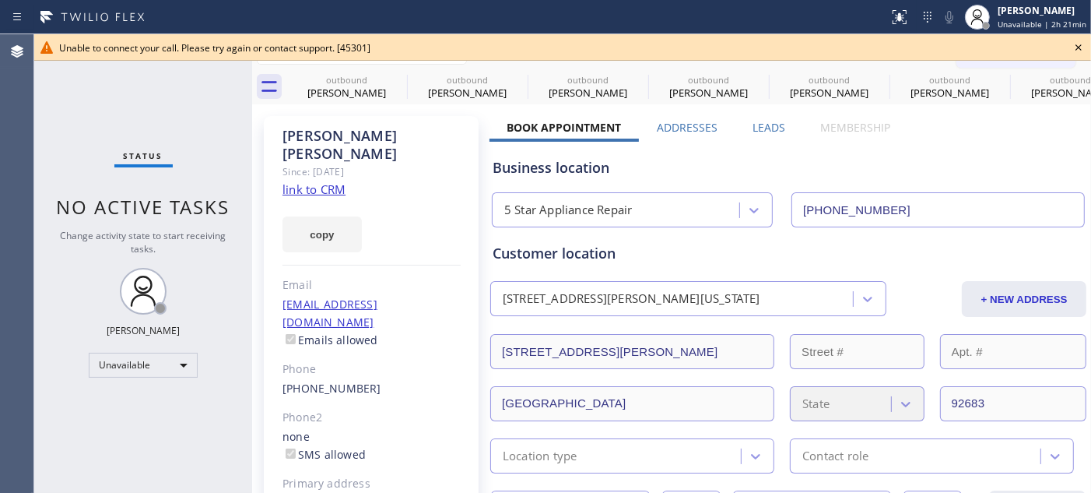
click at [1069, 43] on icon at bounding box center [1078, 47] width 19 height 19
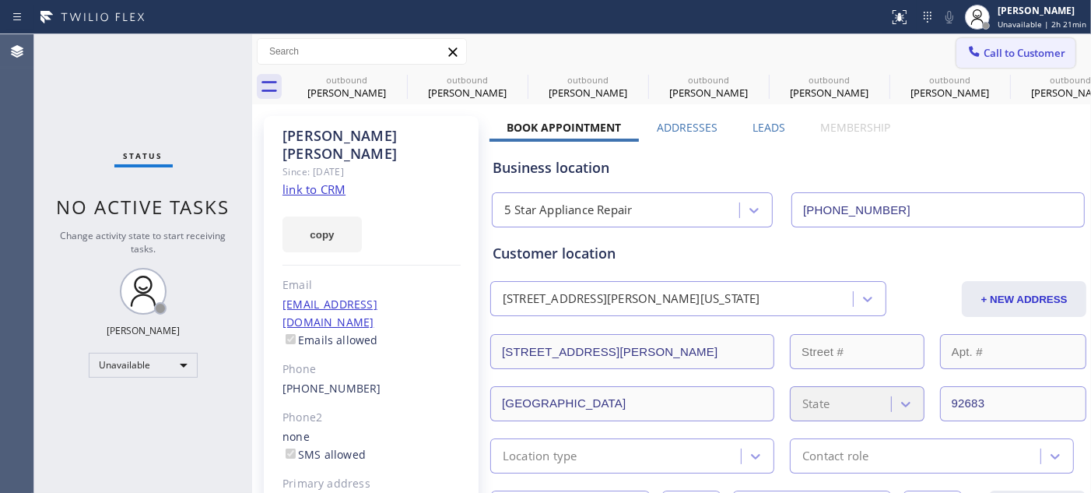
click at [1005, 51] on span "Call to Customer" at bounding box center [1025, 53] width 82 height 14
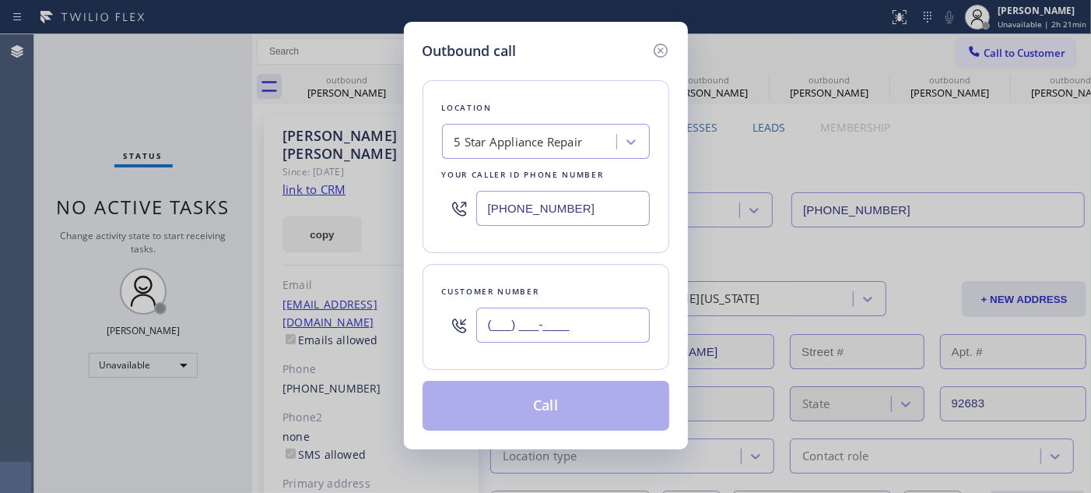
click at [554, 324] on input "(___) ___-____" at bounding box center [563, 324] width 174 height 35
paste input "206) 370-2008"
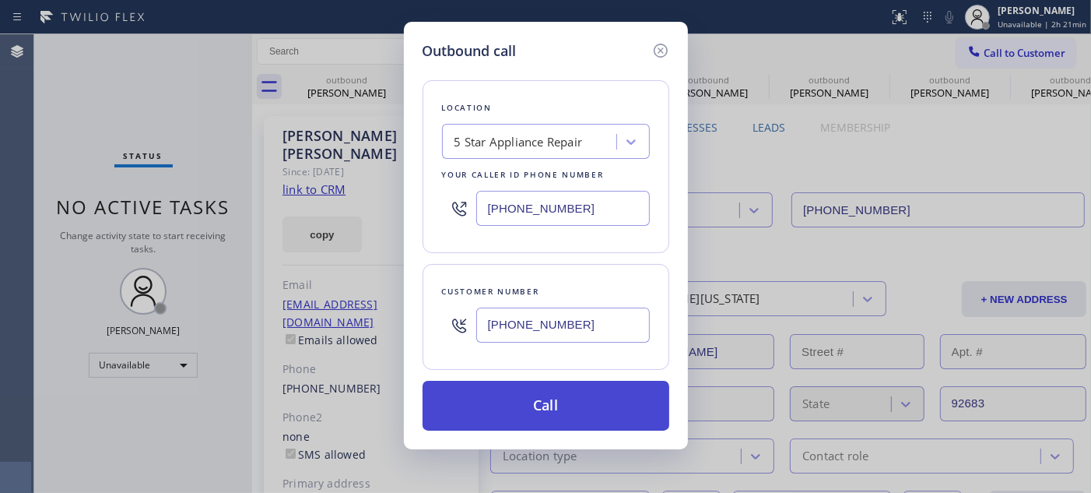
type input "[PHONE_NUMBER]"
click at [557, 413] on button "Call" at bounding box center [546, 405] width 247 height 50
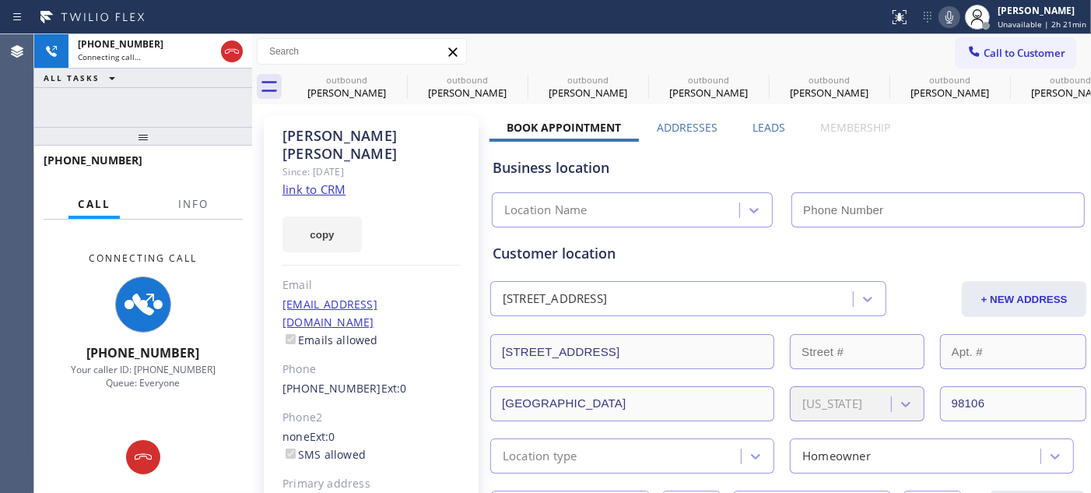
type input "[PHONE_NUMBER]"
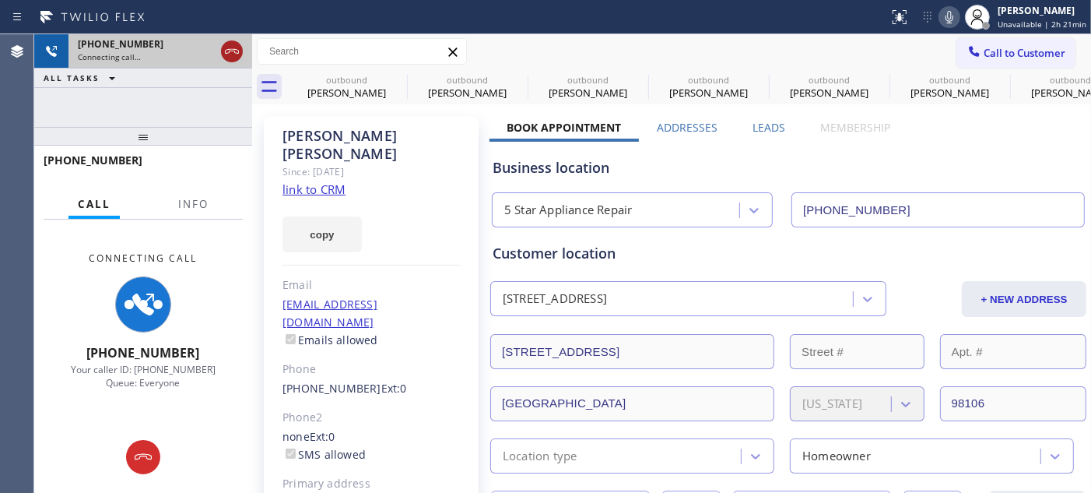
drag, startPoint x: 228, startPoint y: 55, endPoint x: 314, endPoint y: 12, distance: 95.7
click at [228, 55] on icon at bounding box center [232, 51] width 19 height 19
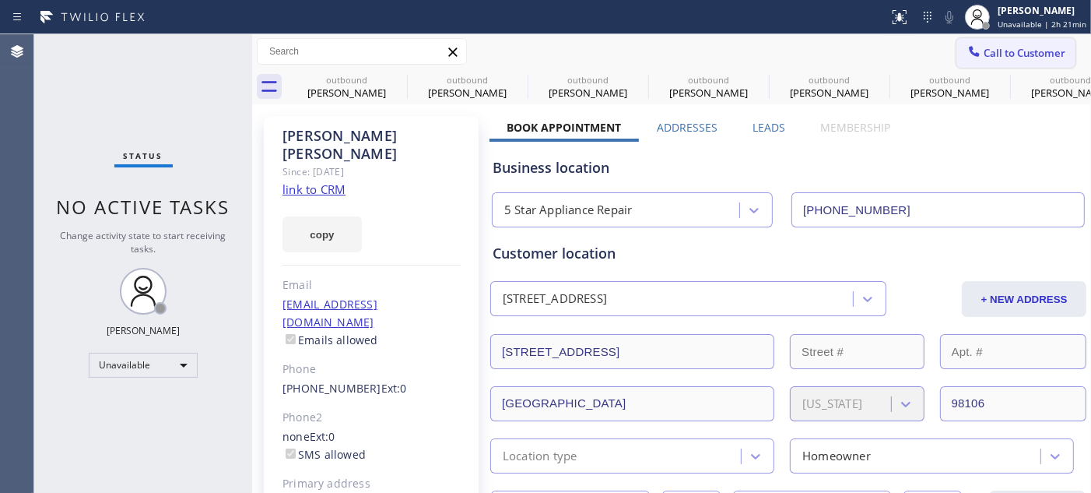
click at [1051, 58] on span "Call to Customer" at bounding box center [1025, 53] width 82 height 14
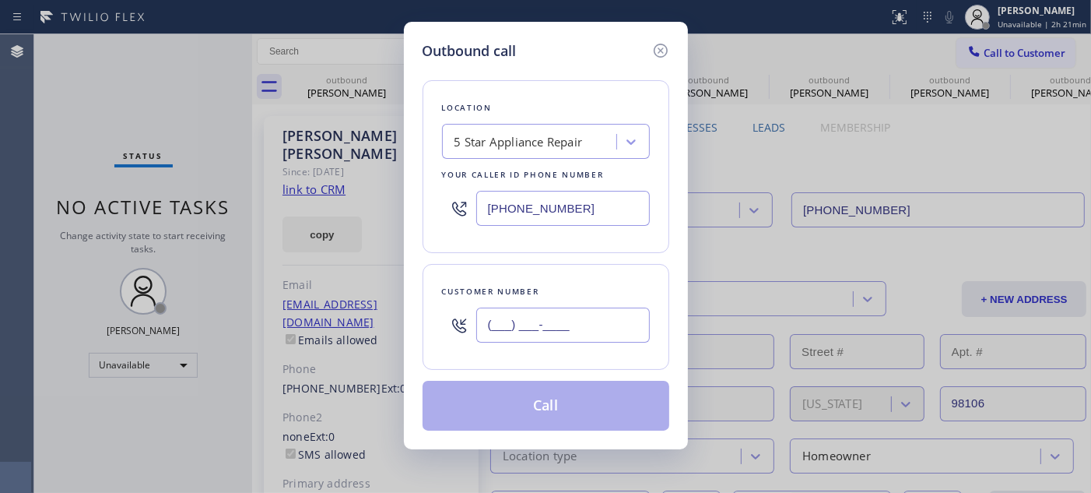
click at [488, 319] on input "(___) ___-____" at bounding box center [563, 324] width 174 height 35
paste input "805) 358-9299"
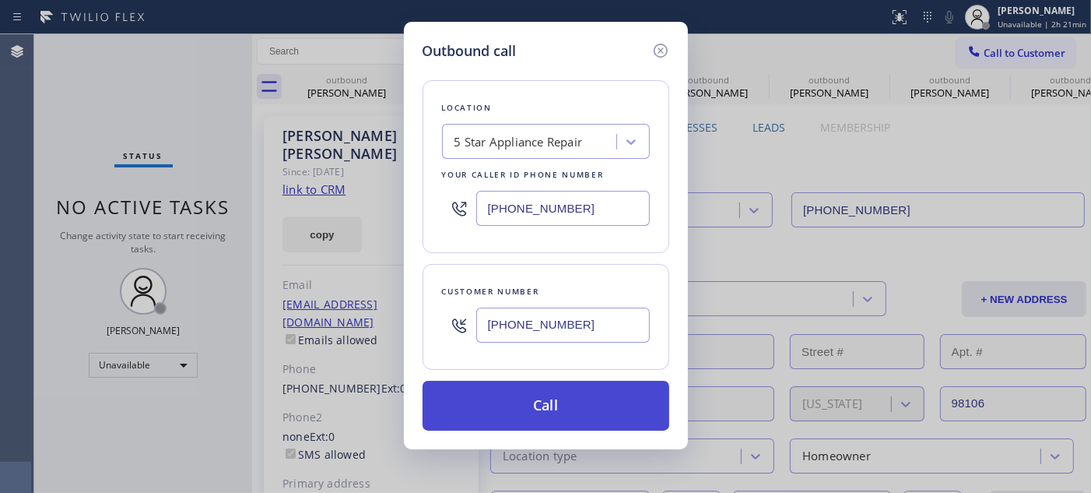
type input "[PHONE_NUMBER]"
click at [590, 403] on button "Call" at bounding box center [546, 405] width 247 height 50
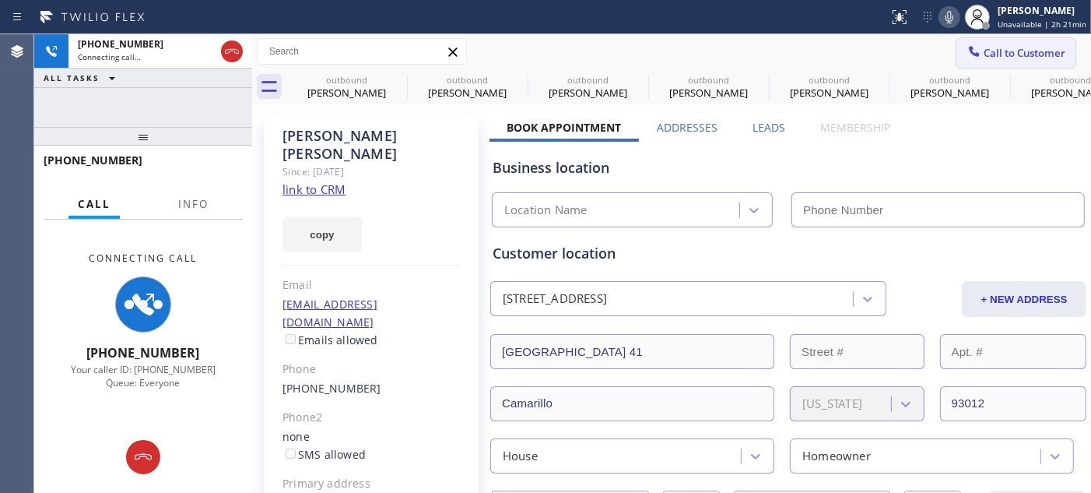
drag, startPoint x: 881, startPoint y: 55, endPoint x: 955, endPoint y: 55, distance: 73.9
click at [881, 55] on div "Call to Customer Outbound call Location 5 Star Appliance Repair Your caller id …" at bounding box center [671, 51] width 839 height 27
type input "[PHONE_NUMBER]"
click at [957, 9] on icon at bounding box center [949, 17] width 19 height 19
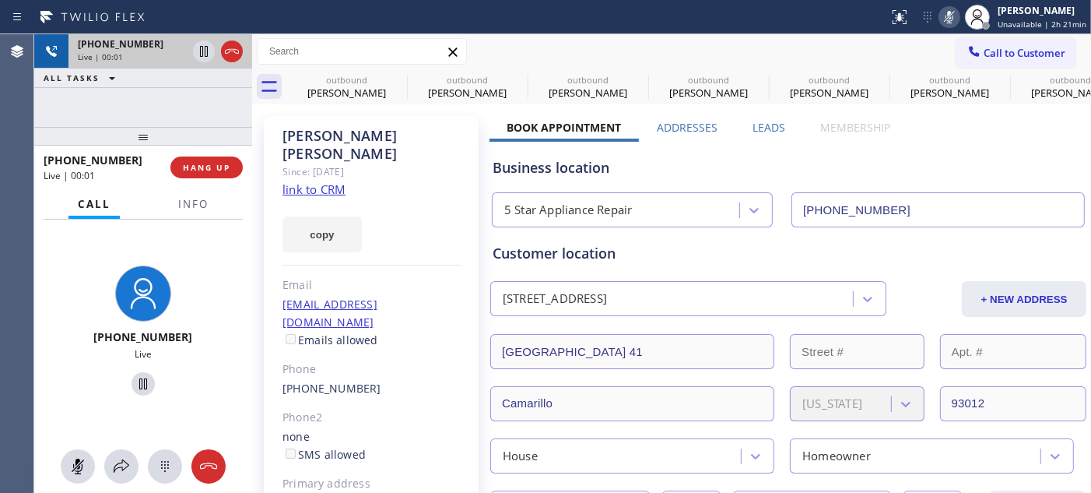
click at [246, 47] on div "[PHONE_NUMBER] Live | 00:01" at bounding box center [143, 51] width 218 height 34
click at [236, 43] on icon at bounding box center [232, 51] width 19 height 19
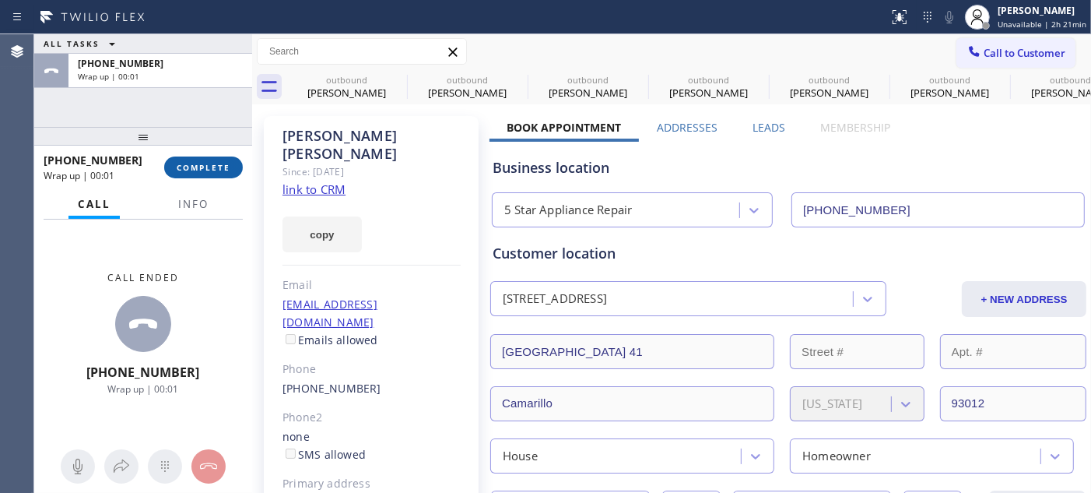
click at [192, 170] on span "COMPLETE" at bounding box center [204, 167] width 54 height 11
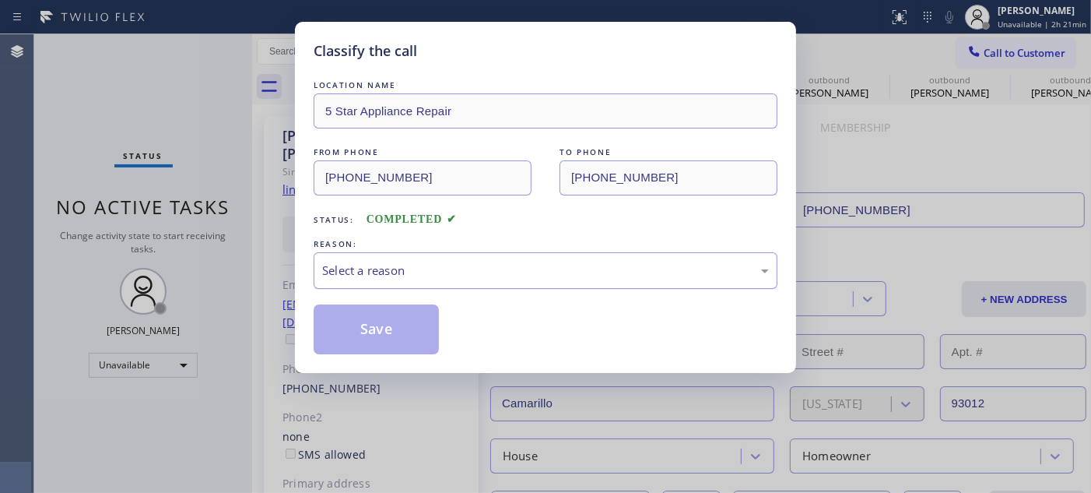
click at [450, 261] on div "Select a reason" at bounding box center [545, 270] width 447 height 18
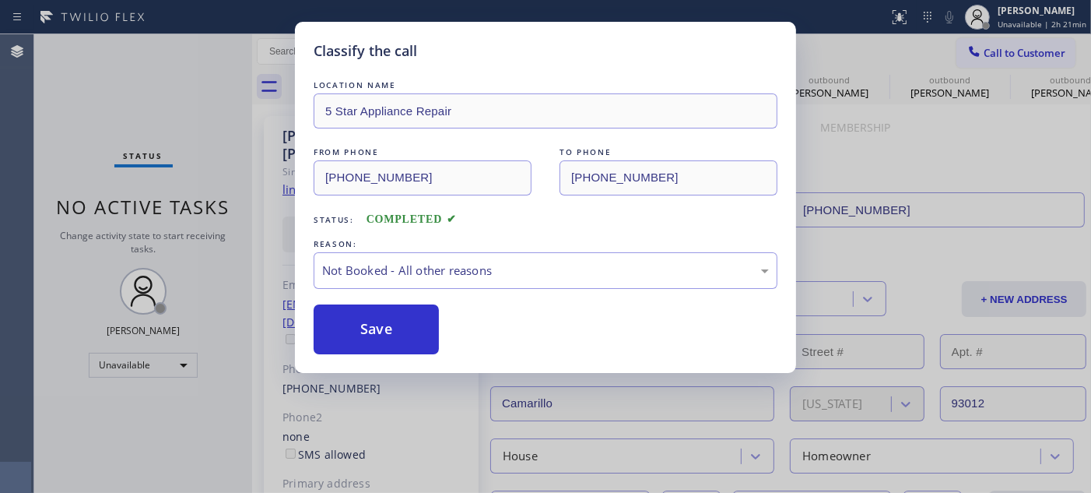
click at [381, 328] on button "Save" at bounding box center [376, 329] width 125 height 50
click at [523, 275] on div "Back to Dashboard Change Sender ID Customers Technicians Select a contact Outbo…" at bounding box center [671, 263] width 839 height 458
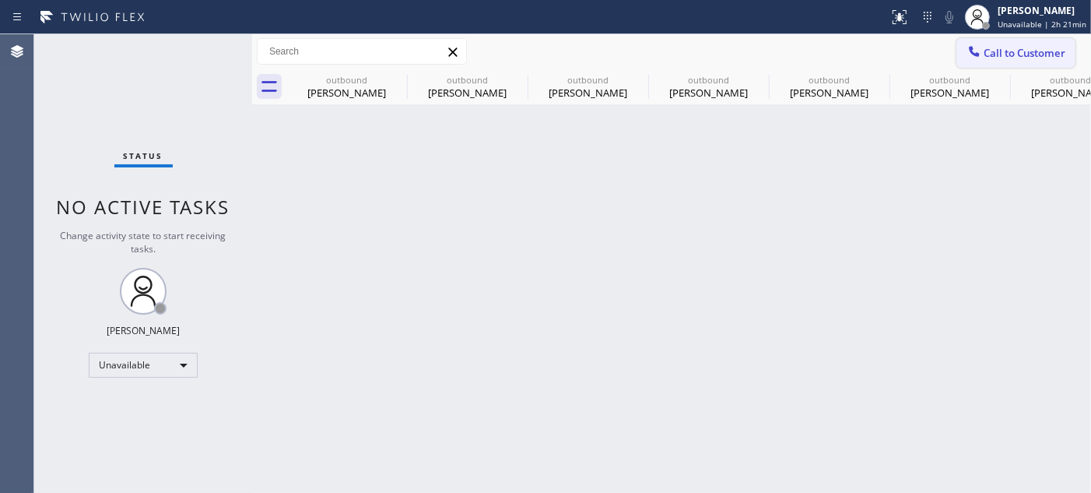
click at [1033, 64] on button "Call to Customer" at bounding box center [1015, 53] width 119 height 30
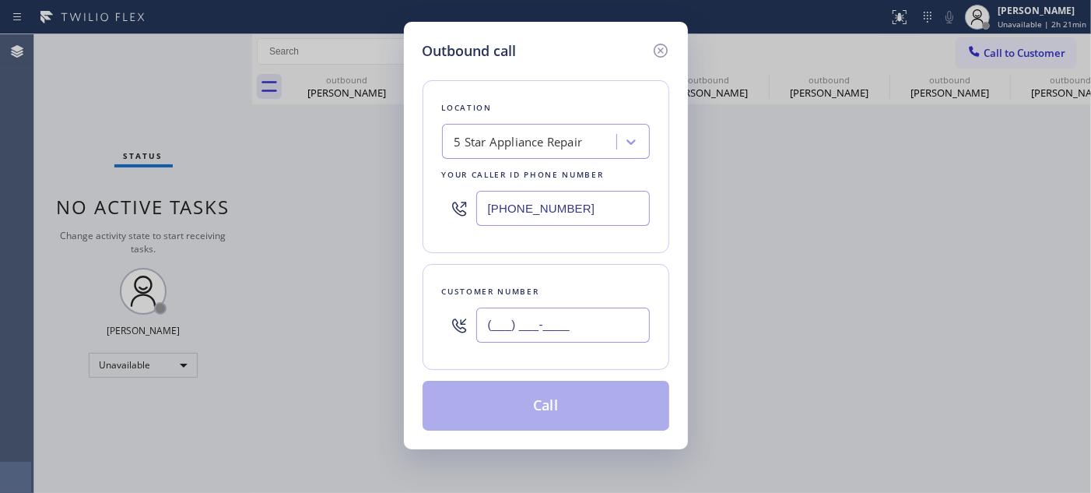
click at [600, 313] on input "(___) ___-____" at bounding box center [563, 324] width 174 height 35
paste input "949) 929-0534"
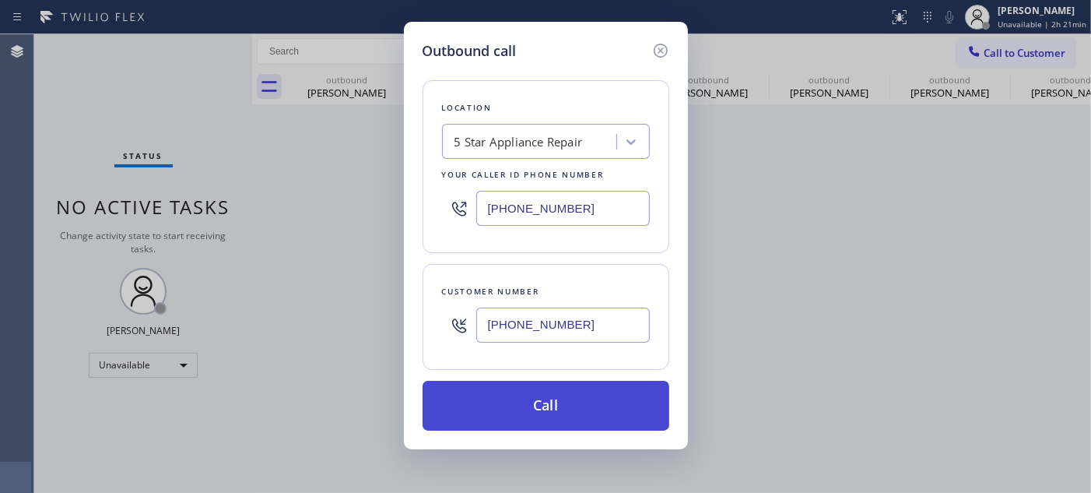
type input "[PHONE_NUMBER]"
click at [558, 395] on button "Call" at bounding box center [546, 405] width 247 height 50
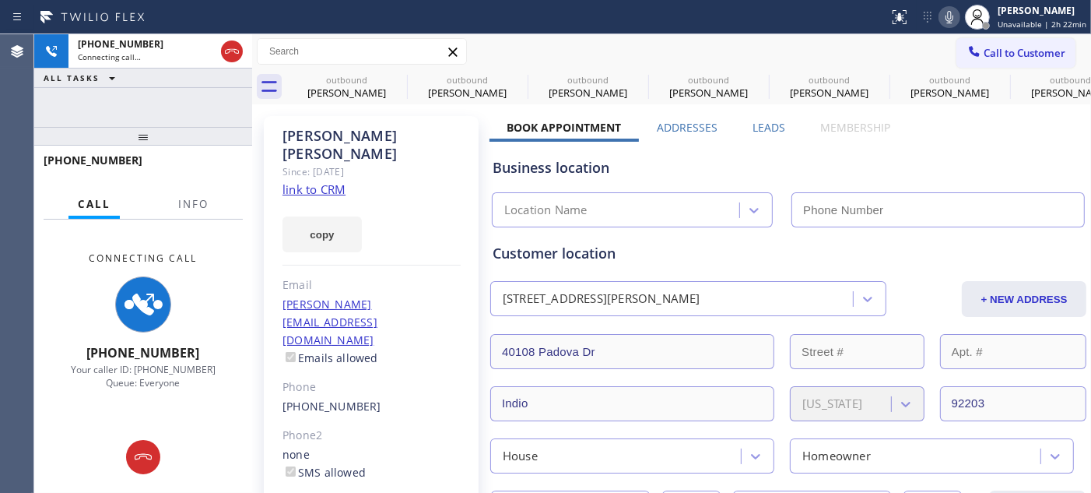
type input "[PHONE_NUMBER]"
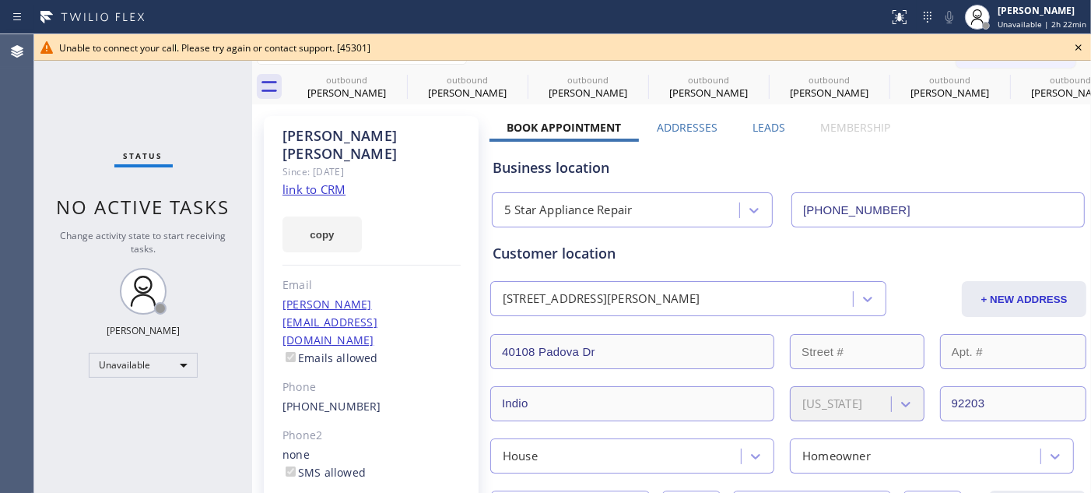
click at [1082, 54] on icon at bounding box center [1078, 47] width 19 height 19
click at [1001, 46] on span "Call to Customer" at bounding box center [1025, 53] width 82 height 14
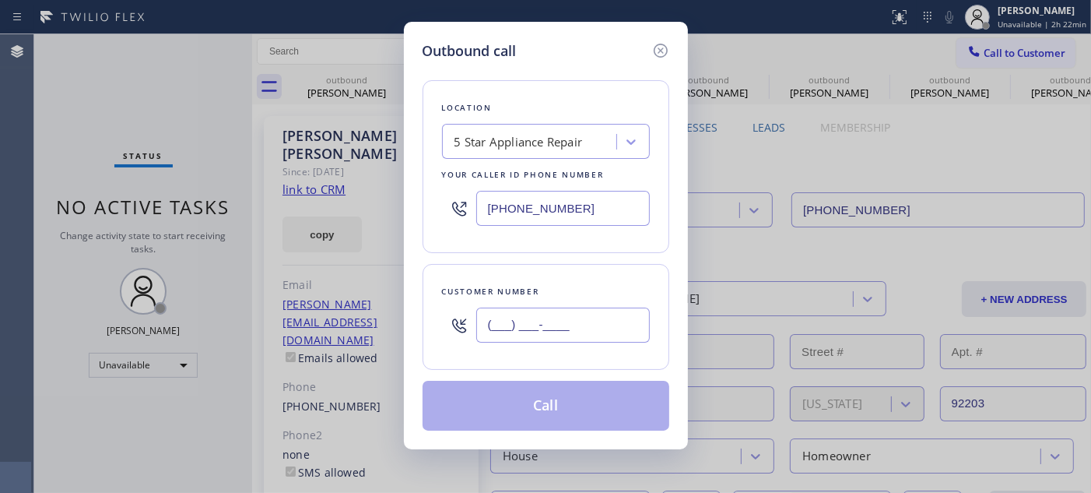
click at [503, 312] on input "(___) ___-____" at bounding box center [563, 324] width 174 height 35
paste input "562) 883-5202"
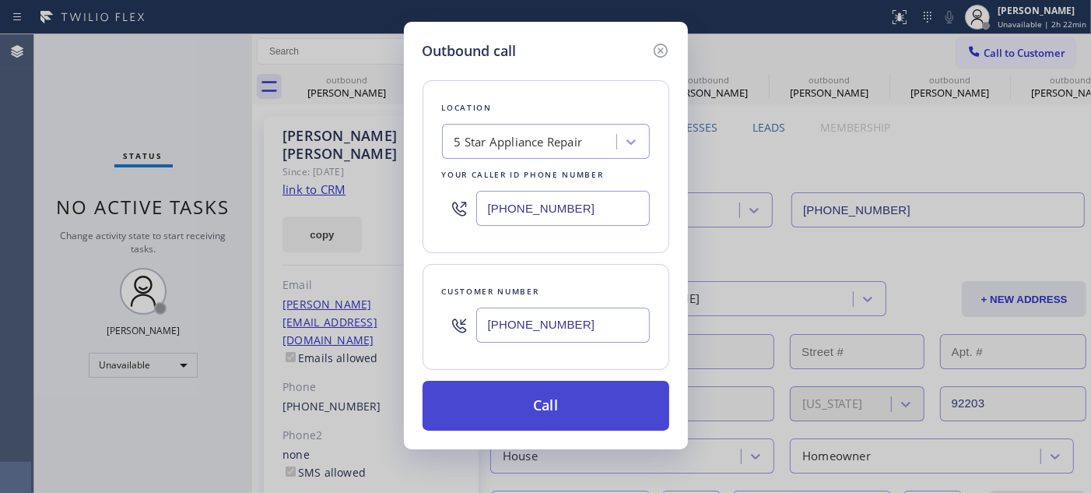
type input "[PHONE_NUMBER]"
click at [555, 405] on button "Call" at bounding box center [546, 405] width 247 height 50
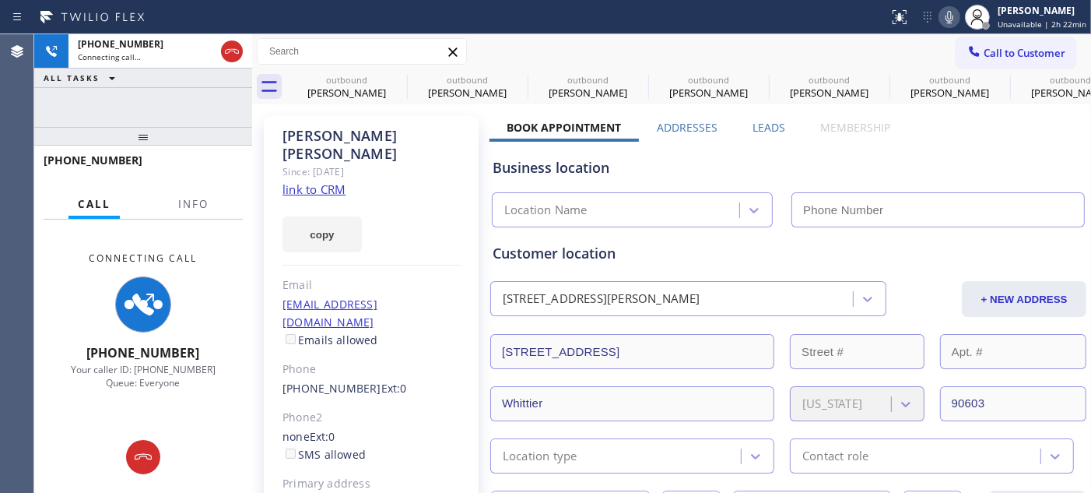
type input "[PHONE_NUMBER]"
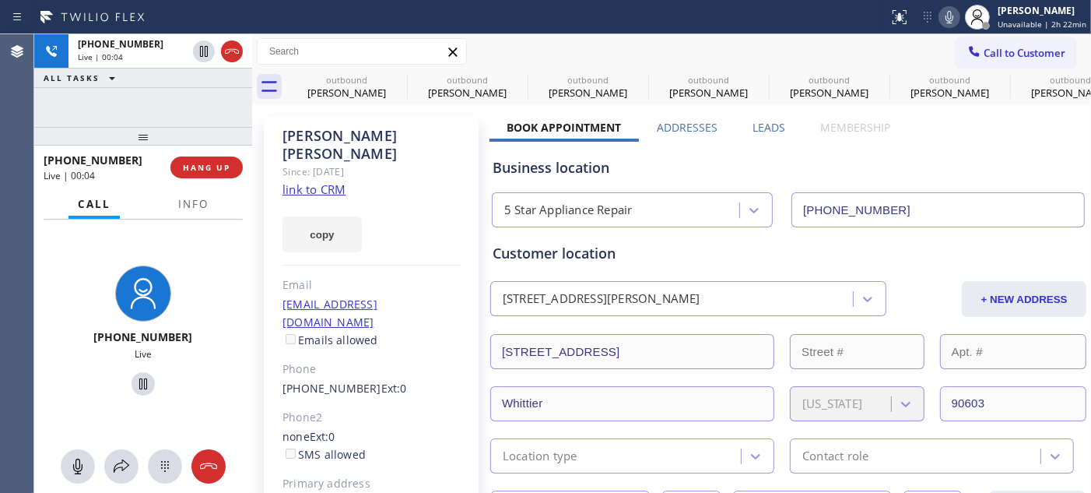
click at [984, 47] on span "Call to Customer" at bounding box center [1025, 53] width 82 height 14
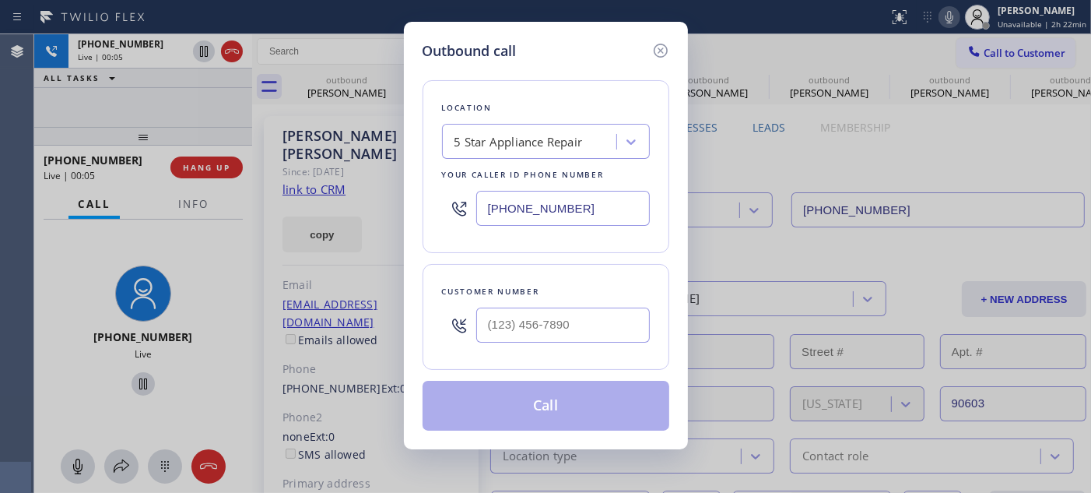
type input "(___) ___-____"
click at [509, 331] on input "(___) ___-____" at bounding box center [563, 324] width 174 height 35
click at [358, 230] on div "Outbound call Location 5 Star Appliance Repair Your caller id phone number [PHO…" at bounding box center [545, 246] width 1091 height 493
click at [651, 45] on icon at bounding box center [660, 50] width 19 height 19
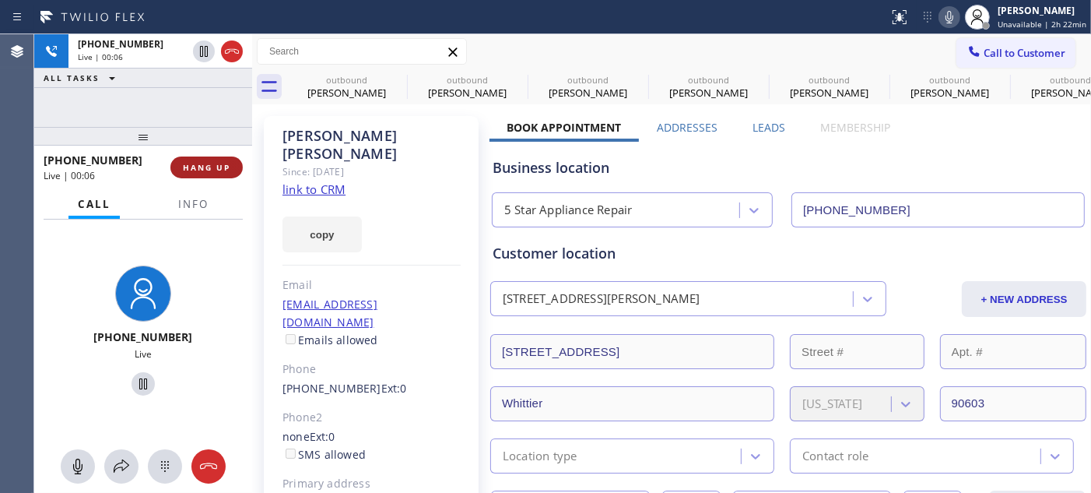
click at [222, 158] on button "HANG UP" at bounding box center [206, 167] width 72 height 22
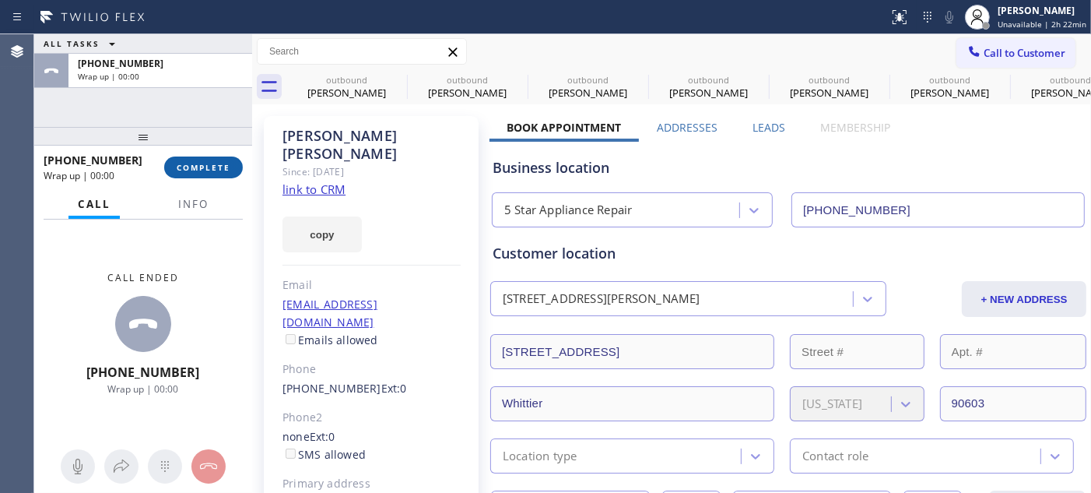
drag, startPoint x: 241, startPoint y: 185, endPoint x: 195, endPoint y: 172, distance: 48.5
click at [241, 185] on div "[PHONE_NUMBER] Wrap up | 00:00 COMPLETE" at bounding box center [143, 167] width 199 height 40
click at [195, 172] on span "COMPLETE" at bounding box center [204, 167] width 54 height 11
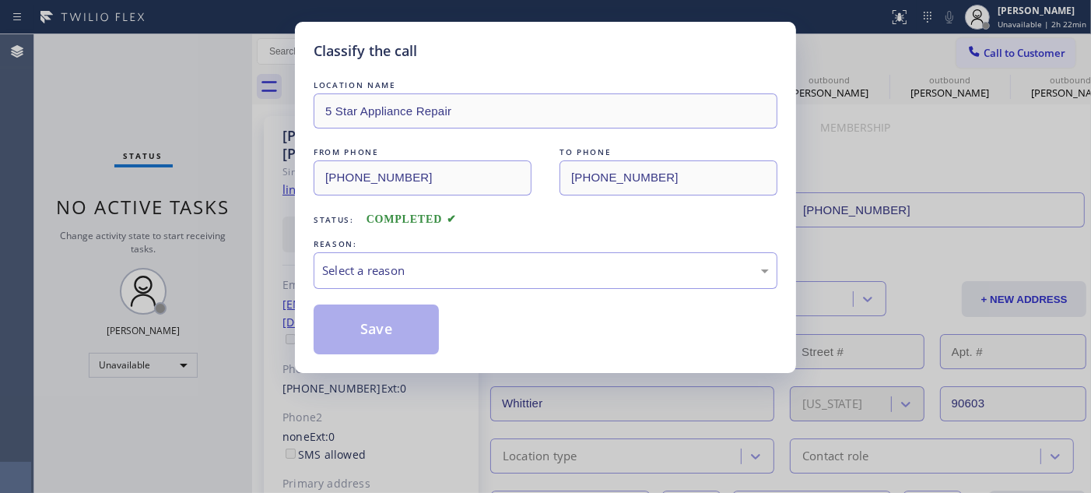
click at [426, 298] on div "LOCATION NAME 5 Star Appliance Repair FROM PHONE [PHONE_NUMBER] TO PHONE [PHONE…" at bounding box center [546, 215] width 464 height 277
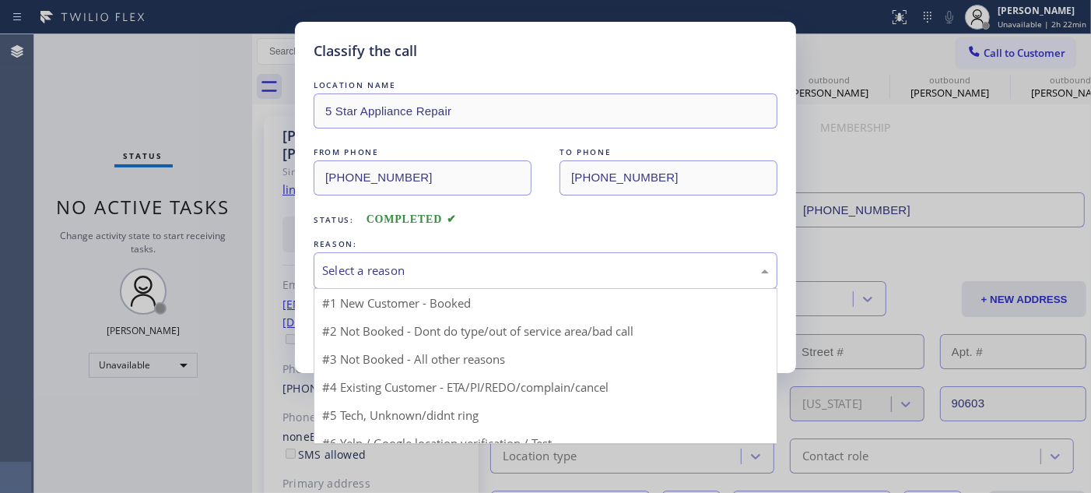
drag, startPoint x: 426, startPoint y: 260, endPoint x: 402, endPoint y: 339, distance: 82.7
click at [426, 261] on div "Select a reason" at bounding box center [546, 270] width 464 height 37
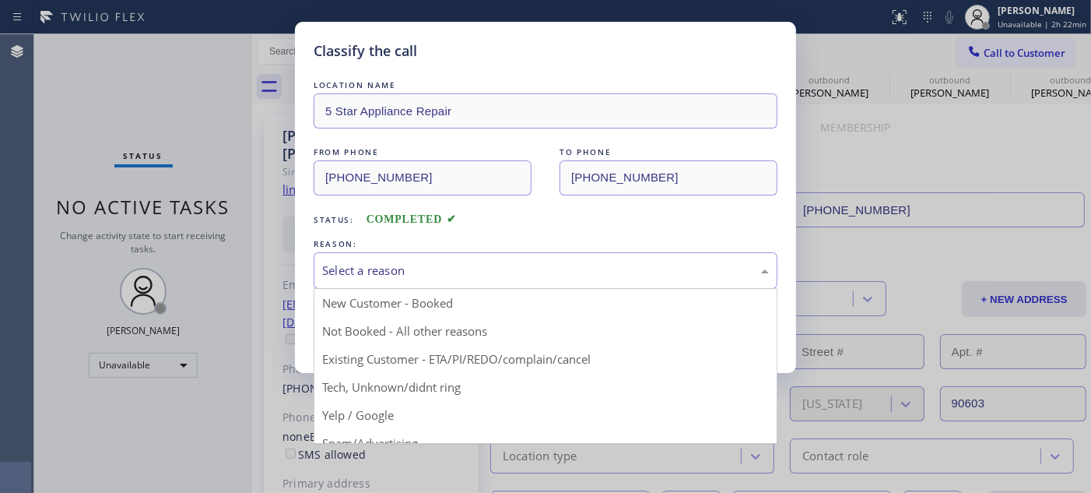
drag, startPoint x: 397, startPoint y: 338, endPoint x: 375, endPoint y: 335, distance: 22.0
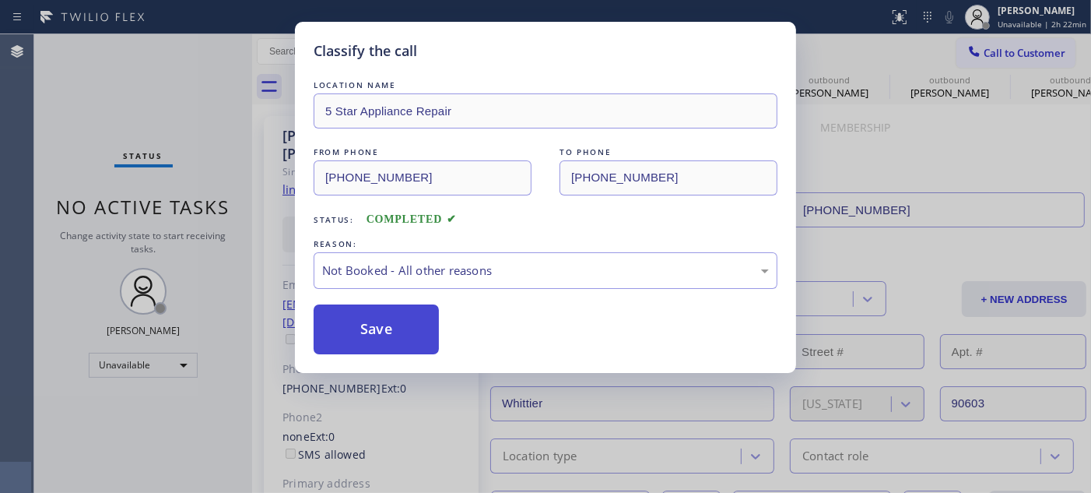
click at [375, 335] on button "Save" at bounding box center [376, 329] width 125 height 50
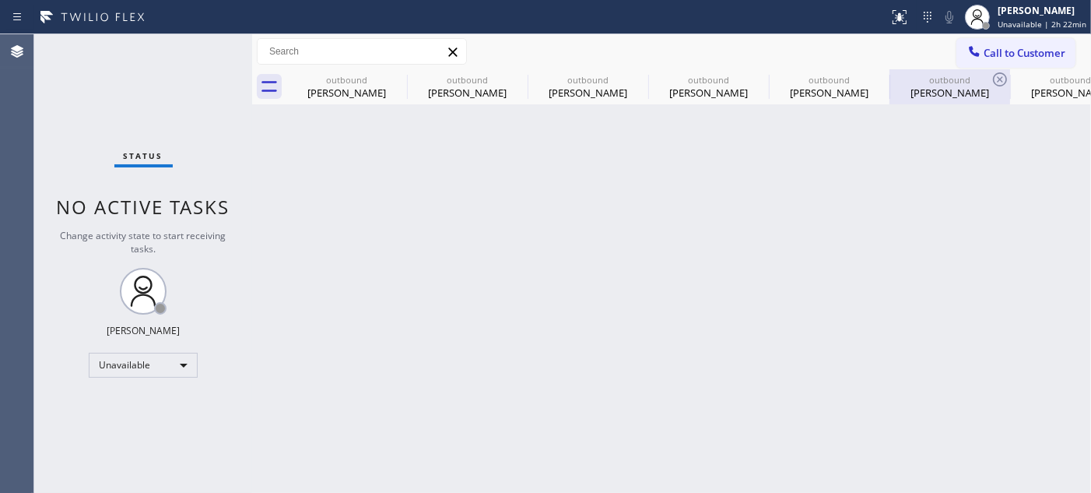
click at [977, 71] on div "outbound [PERSON_NAME]" at bounding box center [949, 86] width 117 height 35
click at [1014, 49] on span "Call to Customer" at bounding box center [1025, 53] width 82 height 14
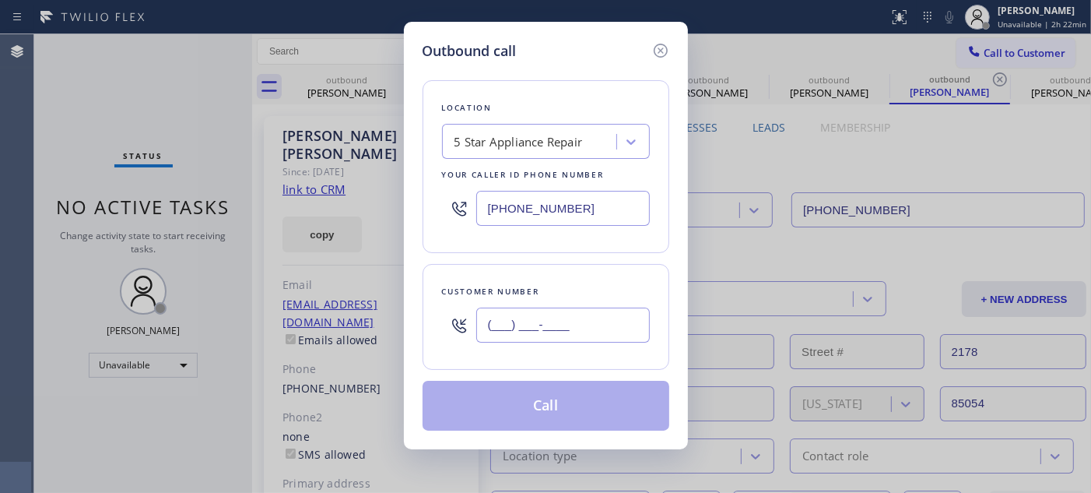
click at [518, 315] on input "(___) ___-____" at bounding box center [563, 324] width 174 height 35
paste input "831) 345-2388"
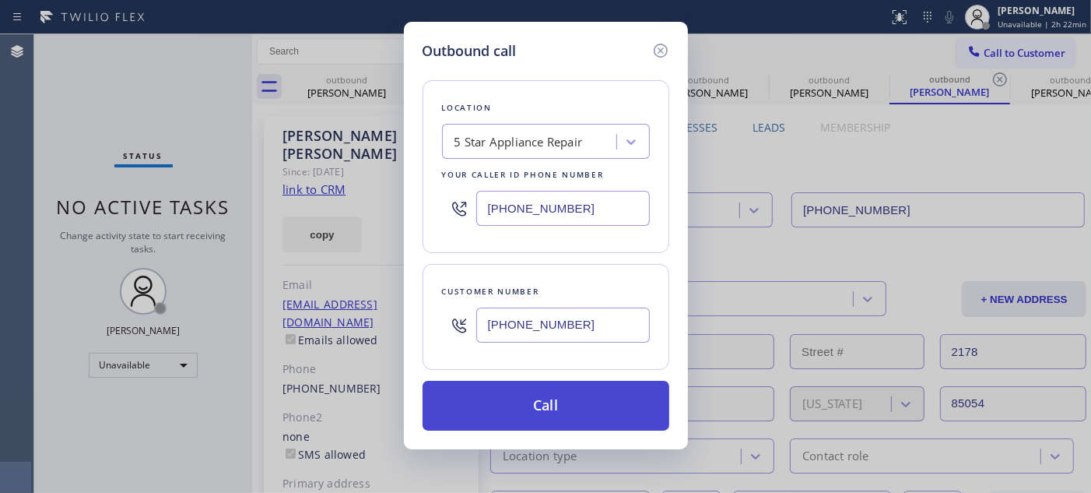
type input "[PHONE_NUMBER]"
click at [523, 419] on button "Call" at bounding box center [546, 405] width 247 height 50
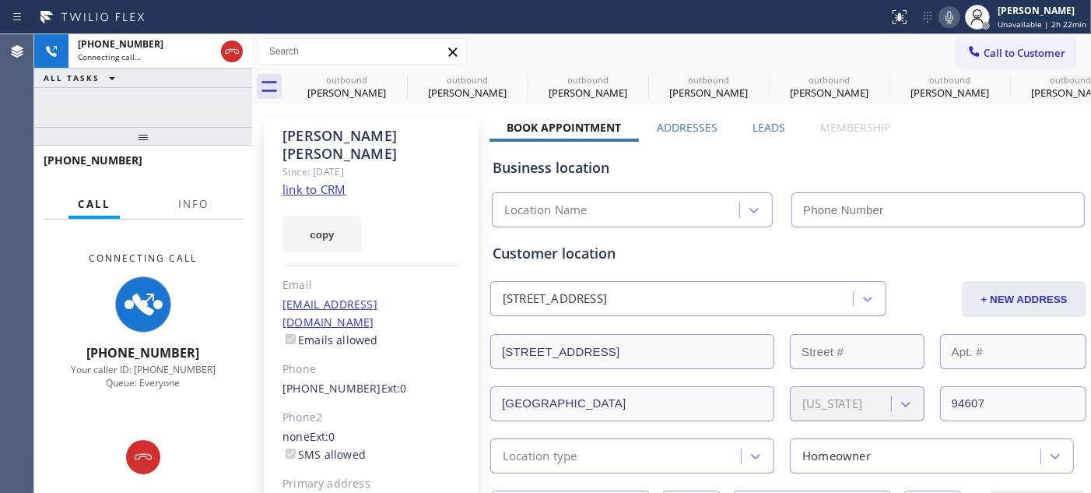
type input "[PHONE_NUMBER]"
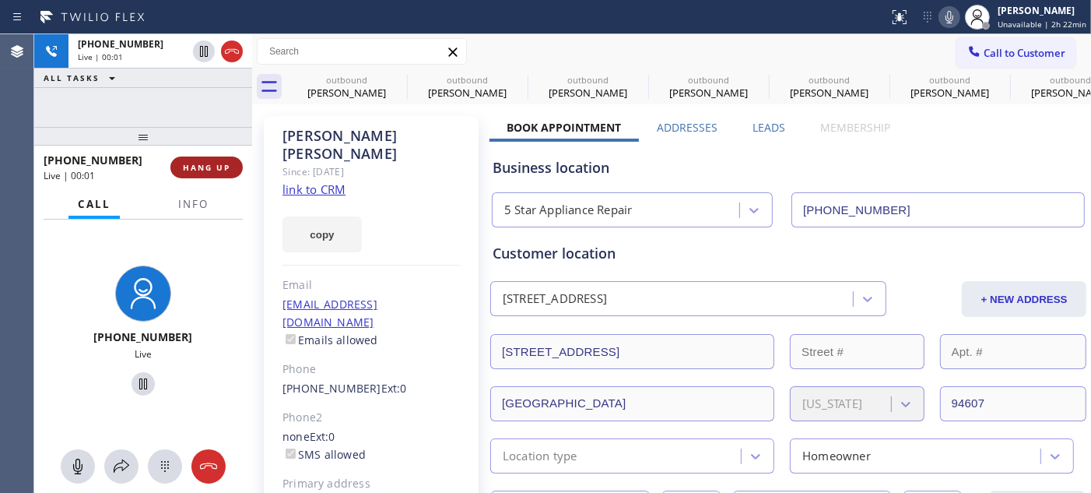
click at [226, 168] on span "HANG UP" at bounding box center [206, 167] width 47 height 11
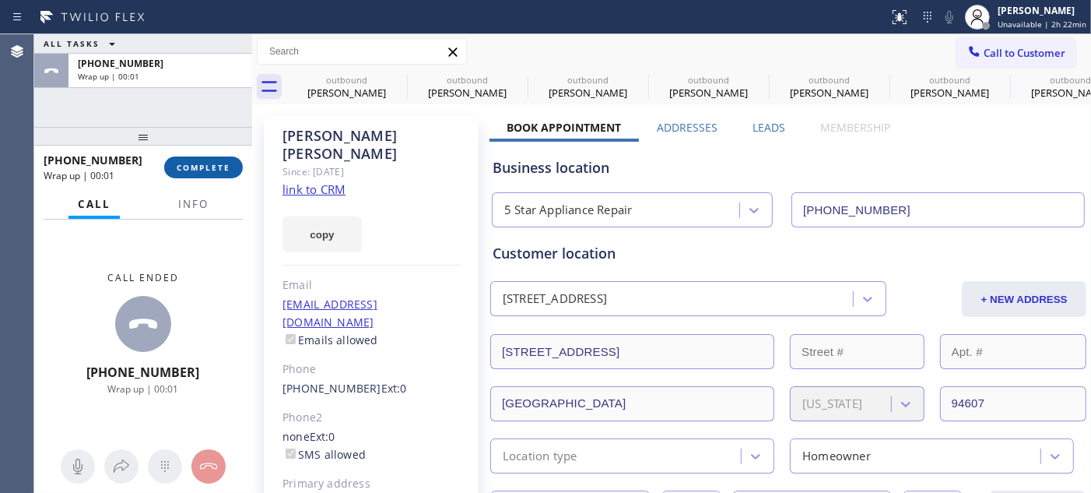
click at [224, 176] on button "COMPLETE" at bounding box center [203, 167] width 79 height 22
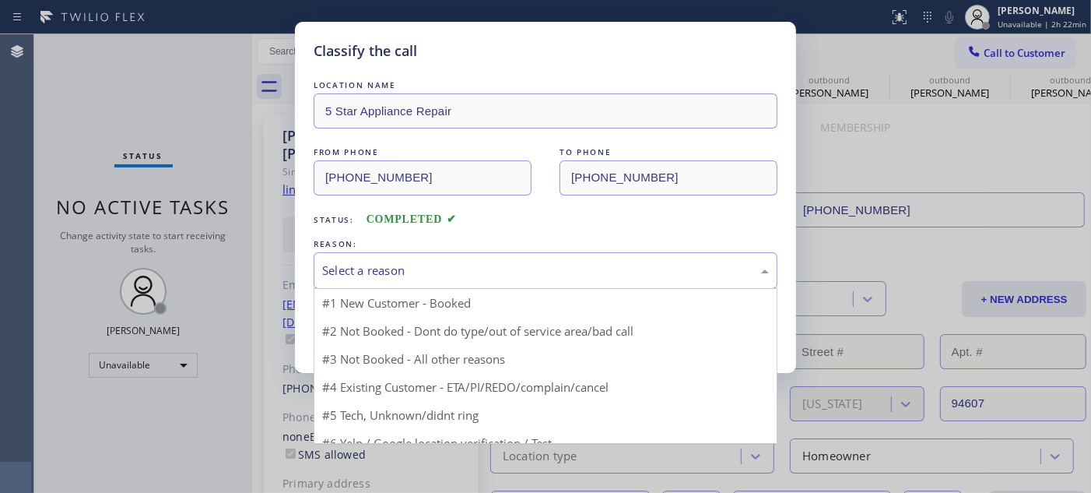
click at [447, 281] on div "Select a reason" at bounding box center [546, 270] width 464 height 37
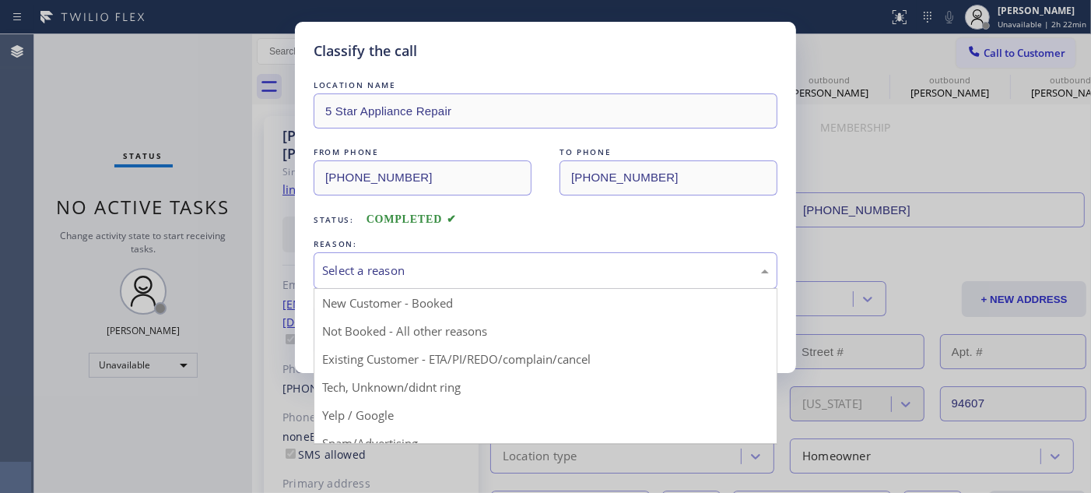
click at [364, 324] on button "Save" at bounding box center [376, 329] width 125 height 50
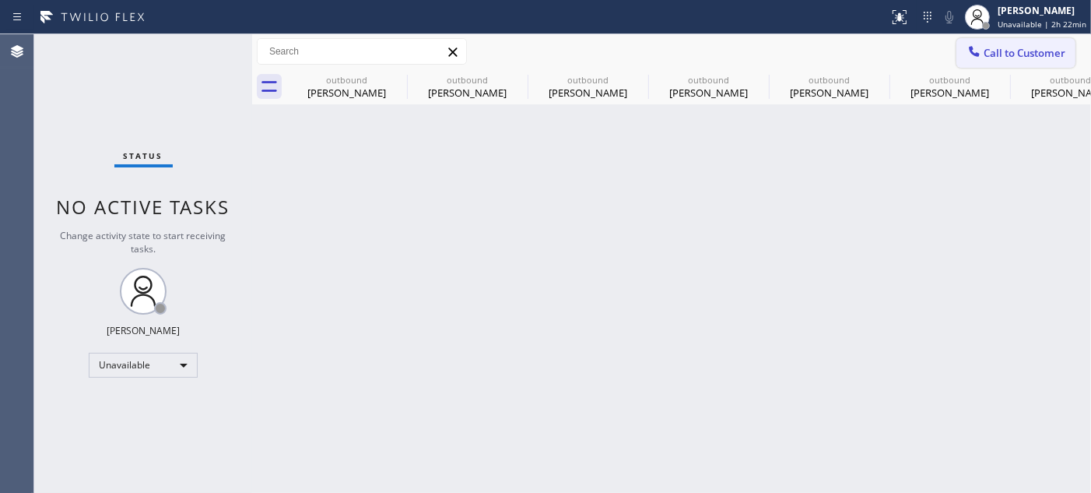
click at [1000, 65] on button "Call to Customer" at bounding box center [1015, 53] width 119 height 30
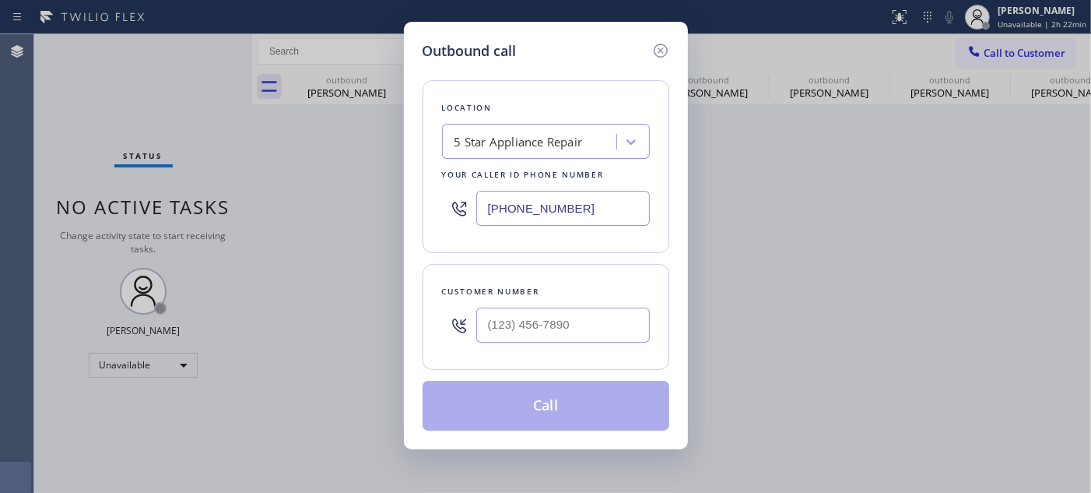
drag, startPoint x: 633, startPoint y: 306, endPoint x: 600, endPoint y: 329, distance: 40.2
click at [626, 311] on div at bounding box center [563, 325] width 174 height 51
click at [600, 329] on input "(___) ___-____" at bounding box center [563, 324] width 174 height 35
paste input "650) 201-7360"
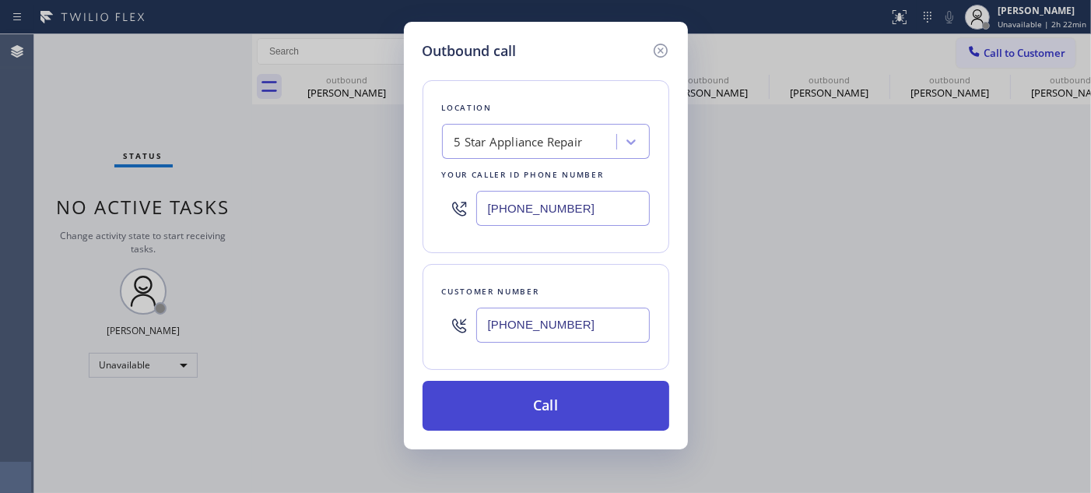
type input "[PHONE_NUMBER]"
click at [597, 407] on button "Call" at bounding box center [546, 405] width 247 height 50
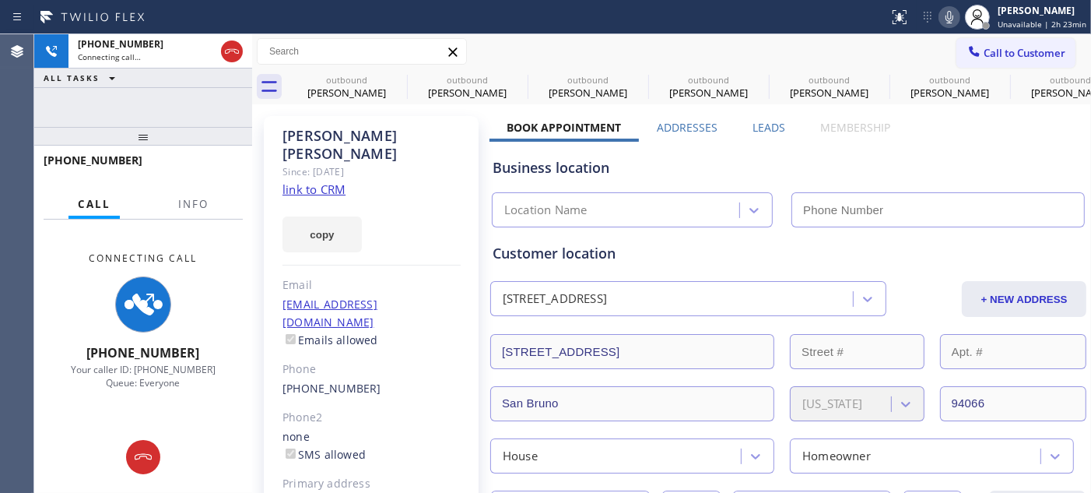
type input "[PHONE_NUMBER]"
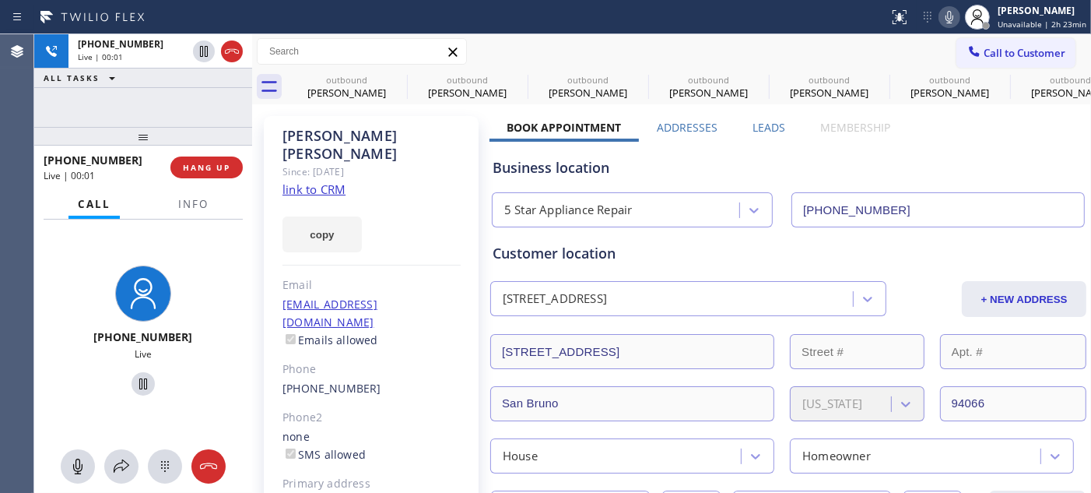
click at [222, 182] on div "[PHONE_NUMBER] Live | 00:01 HANG UP" at bounding box center [143, 167] width 199 height 40
click at [221, 176] on button "HANG UP" at bounding box center [206, 167] width 72 height 22
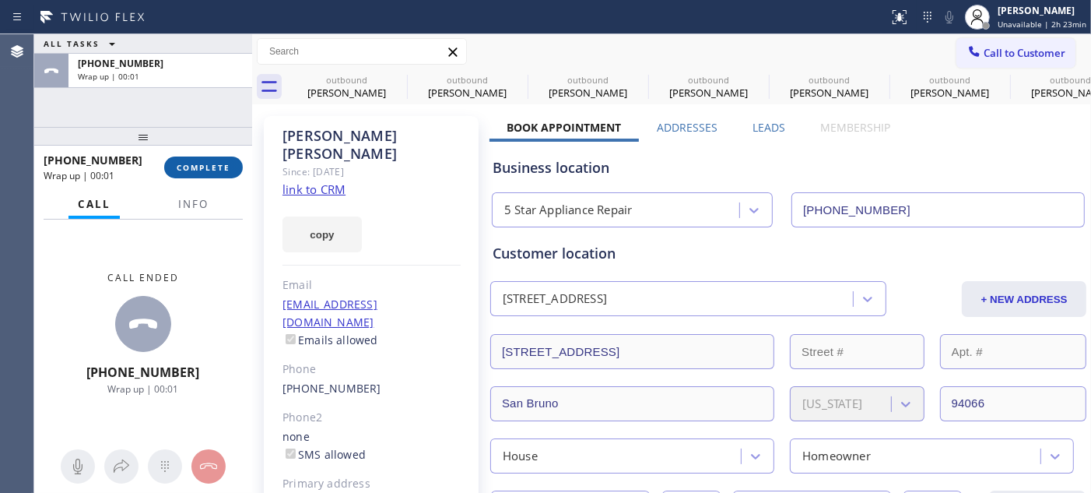
click at [215, 169] on span "COMPLETE" at bounding box center [204, 167] width 54 height 11
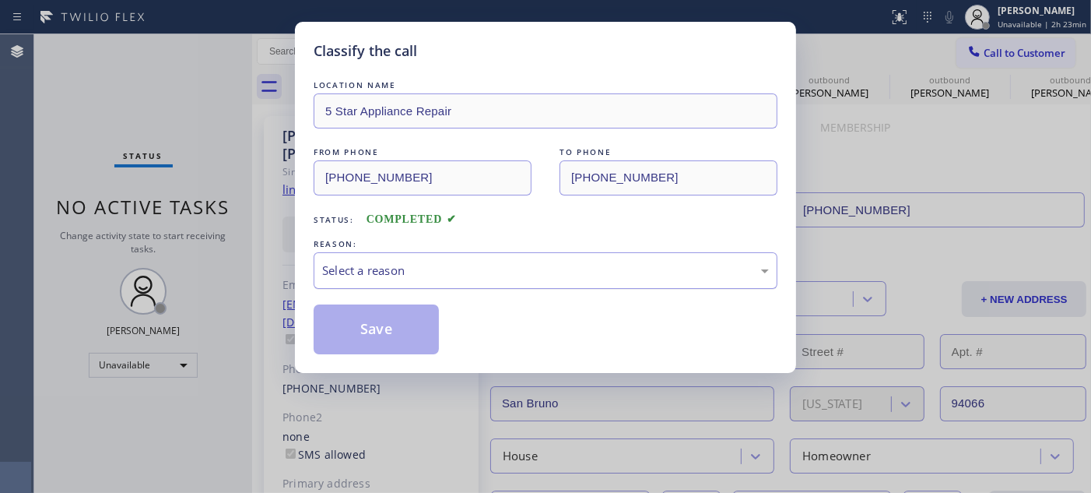
click at [390, 275] on div "Select a reason" at bounding box center [545, 270] width 447 height 18
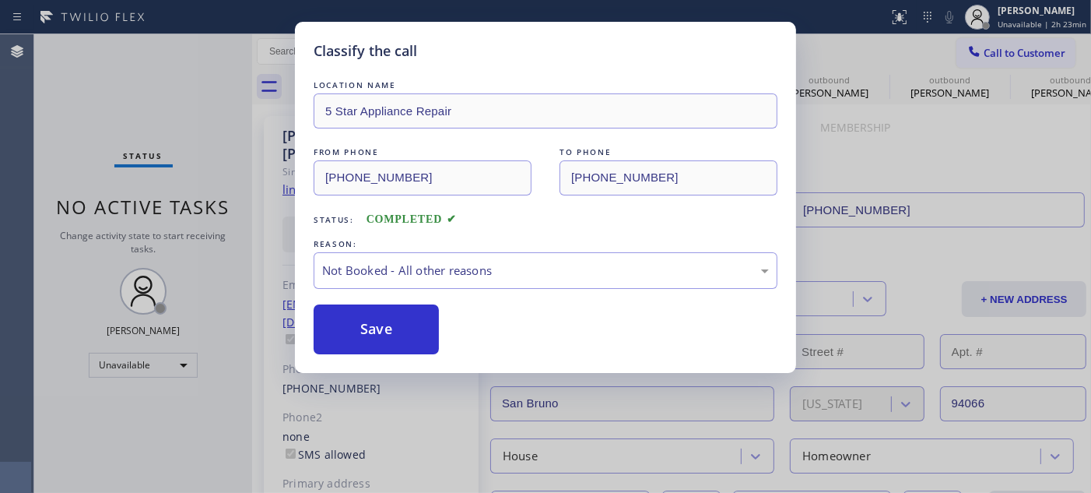
click at [372, 328] on button "Save" at bounding box center [376, 329] width 125 height 50
click at [535, 271] on div "Back to Dashboard Change Sender ID Customers Technicians Select a contact Outbo…" at bounding box center [671, 263] width 839 height 458
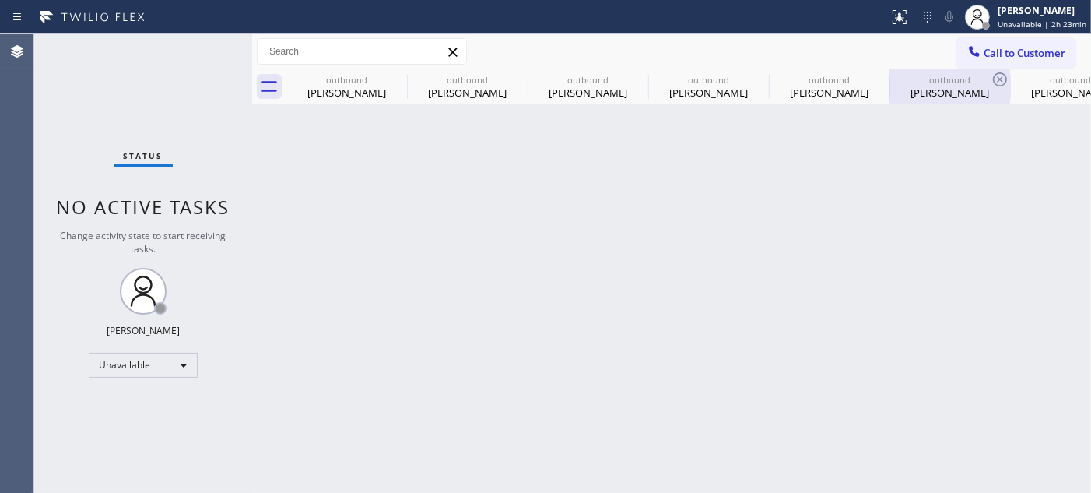
click at [970, 72] on div "outbound [PERSON_NAME]" at bounding box center [949, 86] width 117 height 35
click at [984, 58] on span "Call to Customer" at bounding box center [1025, 53] width 82 height 14
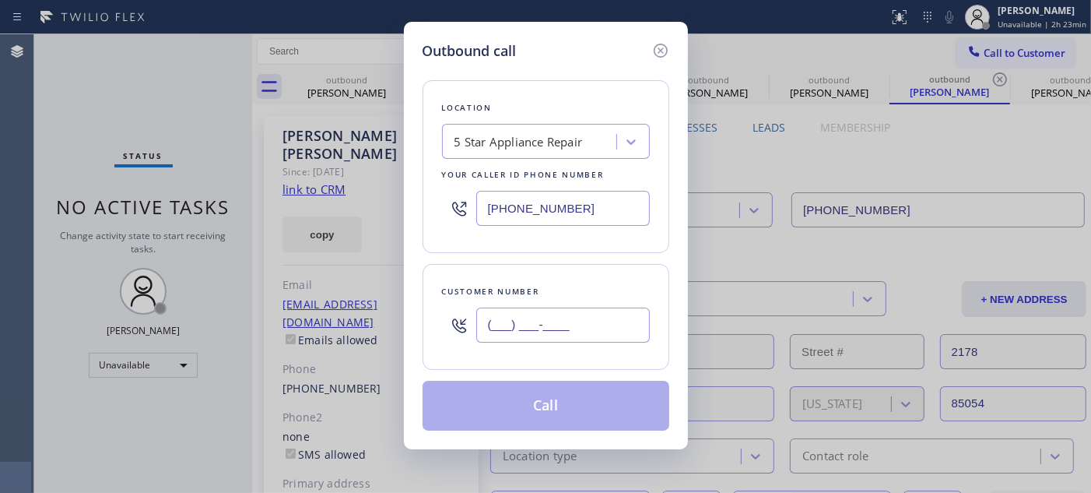
click at [545, 337] on input "(___) ___-____" at bounding box center [563, 324] width 174 height 35
paste input "714) 454-3006"
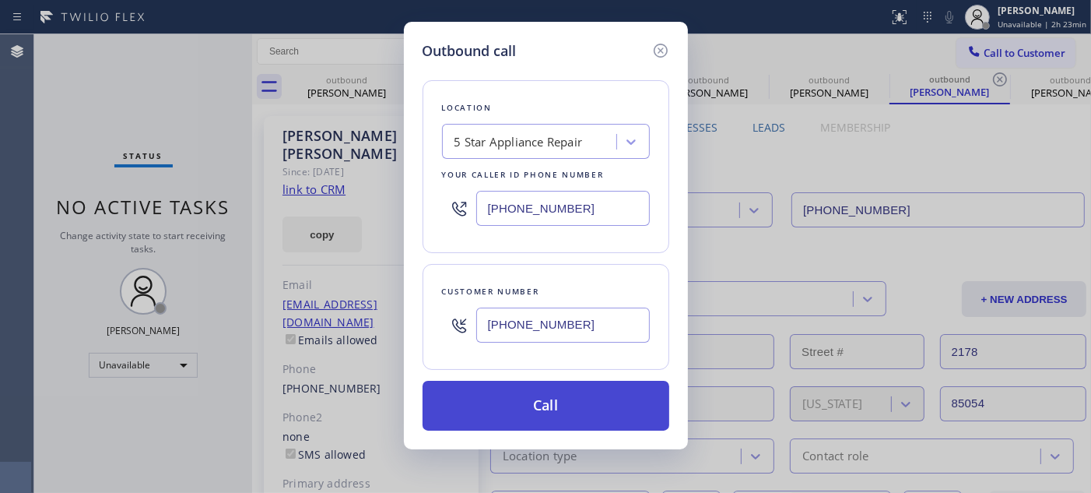
type input "[PHONE_NUMBER]"
click at [587, 401] on button "Call" at bounding box center [546, 405] width 247 height 50
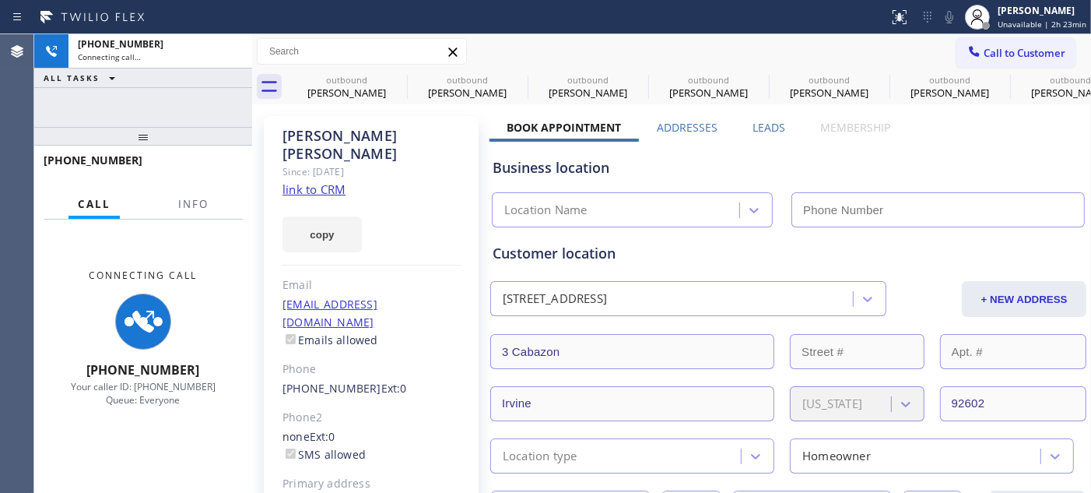
type input "[PHONE_NUMBER]"
drag, startPoint x: 209, startPoint y: 128, endPoint x: 228, endPoint y: 89, distance: 43.5
click at [222, 95] on div "[PHONE_NUMBER] Connecting call… ALL TASKS ALL TASKS ACTIVE TASKS TASKS IN WRAP …" at bounding box center [143, 263] width 218 height 458
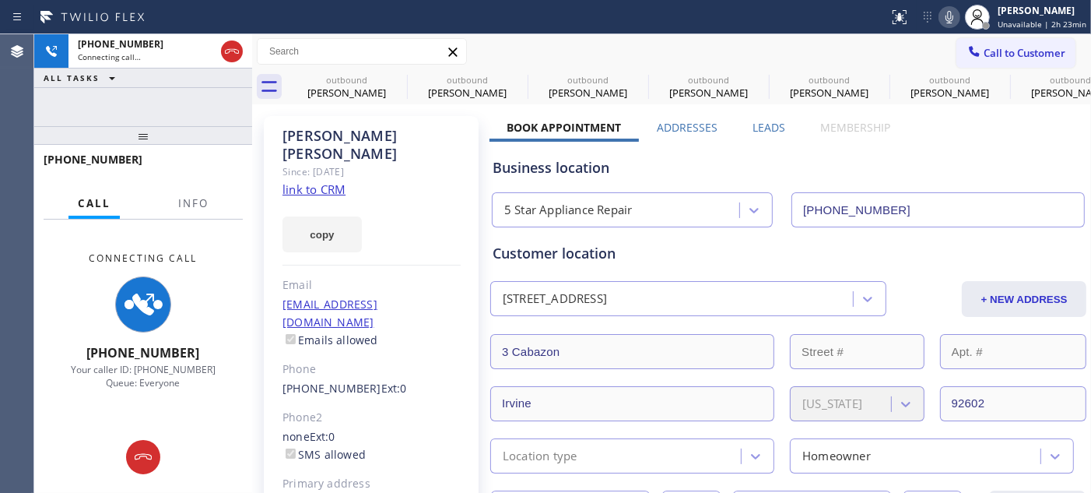
drag, startPoint x: 209, startPoint y: 136, endPoint x: 205, endPoint y: 103, distance: 33.7
click at [205, 103] on div "[PHONE_NUMBER] Connecting call… ALL TASKS ALL TASKS ACTIVE TASKS TASKS IN WRAP …" at bounding box center [143, 263] width 218 height 458
click at [955, 11] on icon at bounding box center [949, 17] width 19 height 19
drag, startPoint x: 223, startPoint y: 47, endPoint x: 271, endPoint y: 53, distance: 48.6
click at [226, 50] on icon at bounding box center [232, 51] width 19 height 19
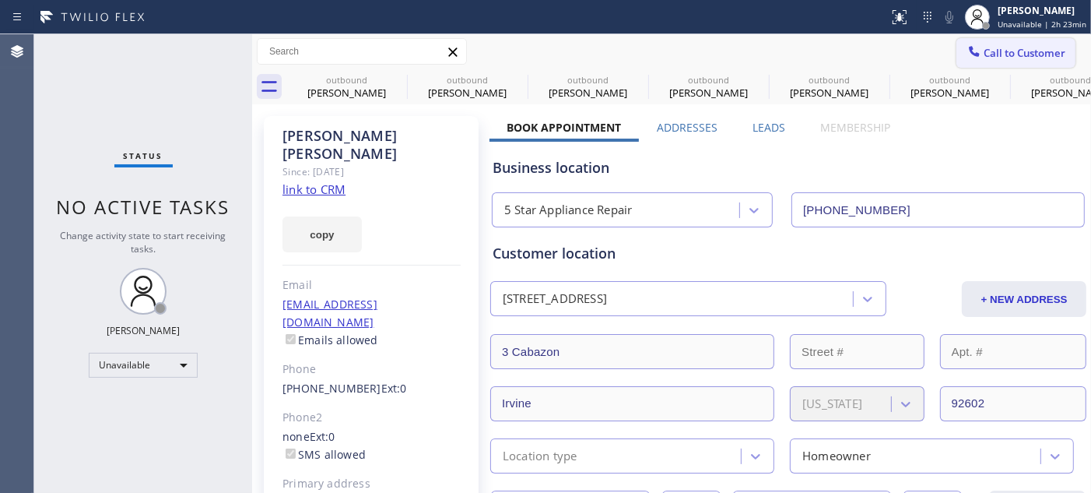
click at [1009, 42] on button "Call to Customer" at bounding box center [1015, 53] width 119 height 30
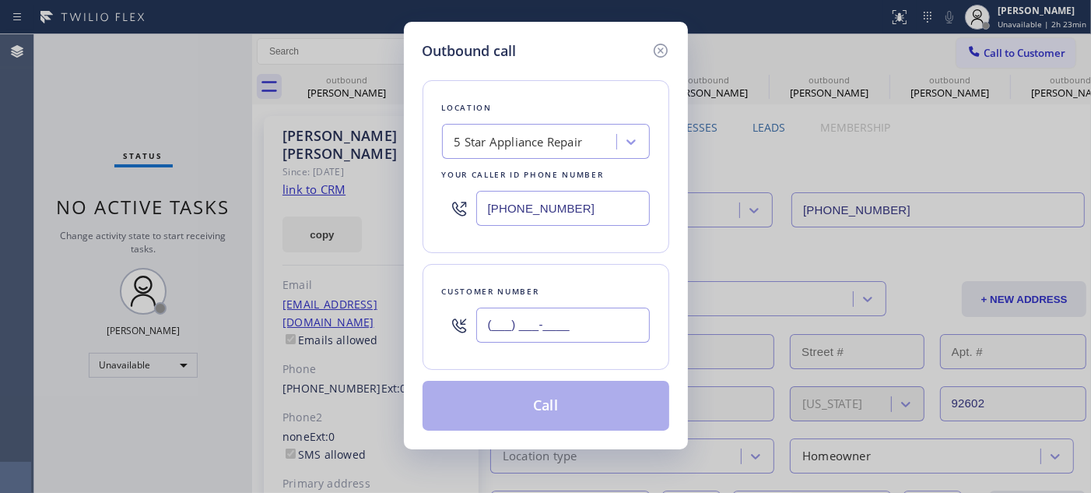
click at [580, 314] on input "(___) ___-____" at bounding box center [563, 324] width 174 height 35
paste input "718) 724-4070"
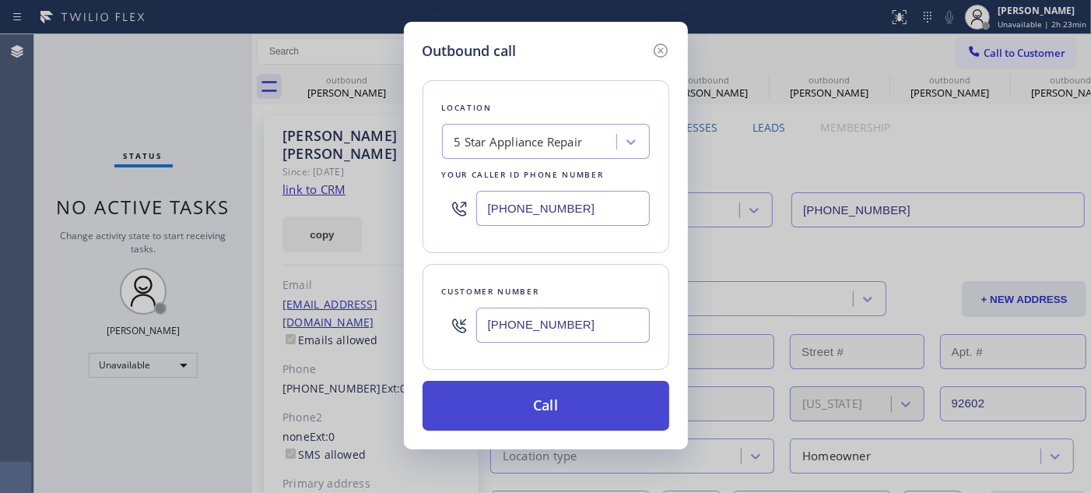
type input "[PHONE_NUMBER]"
click at [620, 394] on button "Call" at bounding box center [546, 405] width 247 height 50
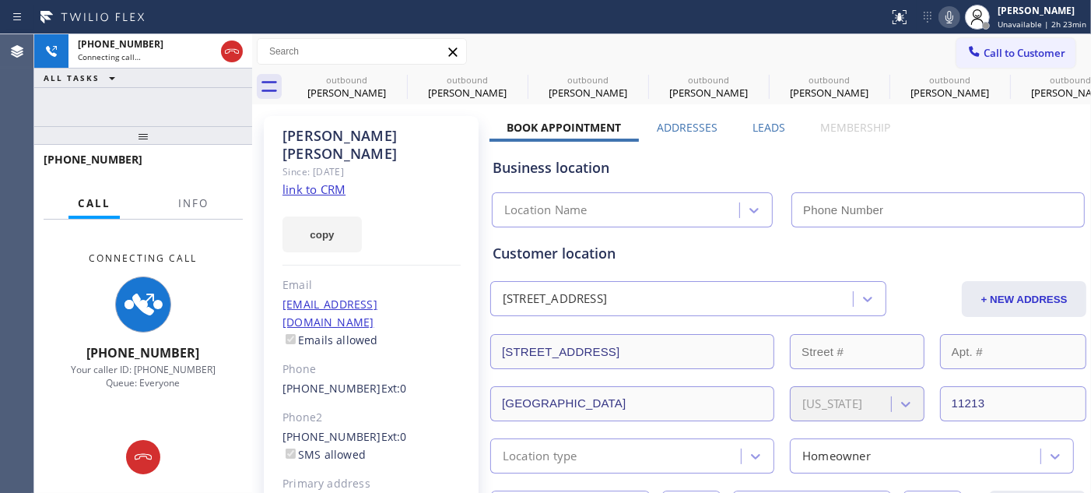
type input "[PHONE_NUMBER]"
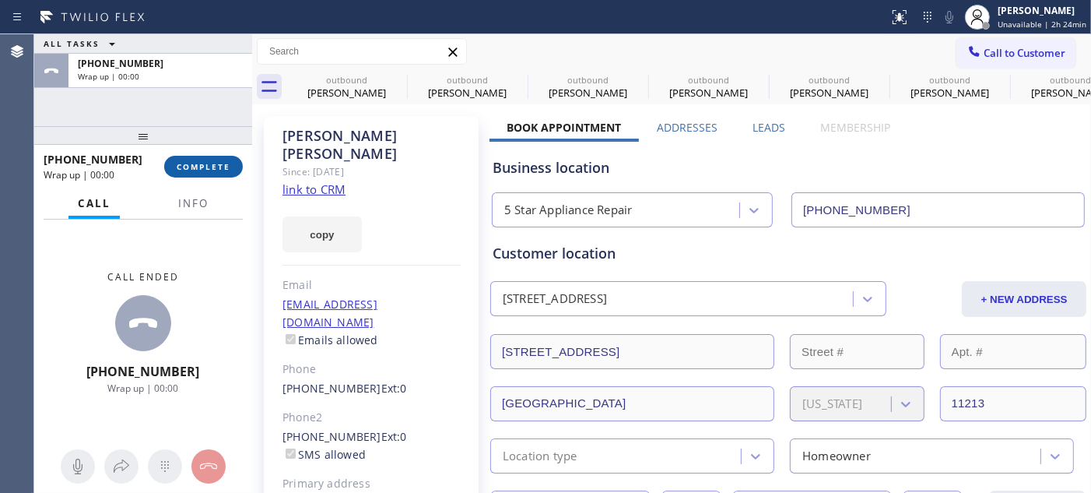
click at [208, 175] on button "COMPLETE" at bounding box center [203, 167] width 79 height 22
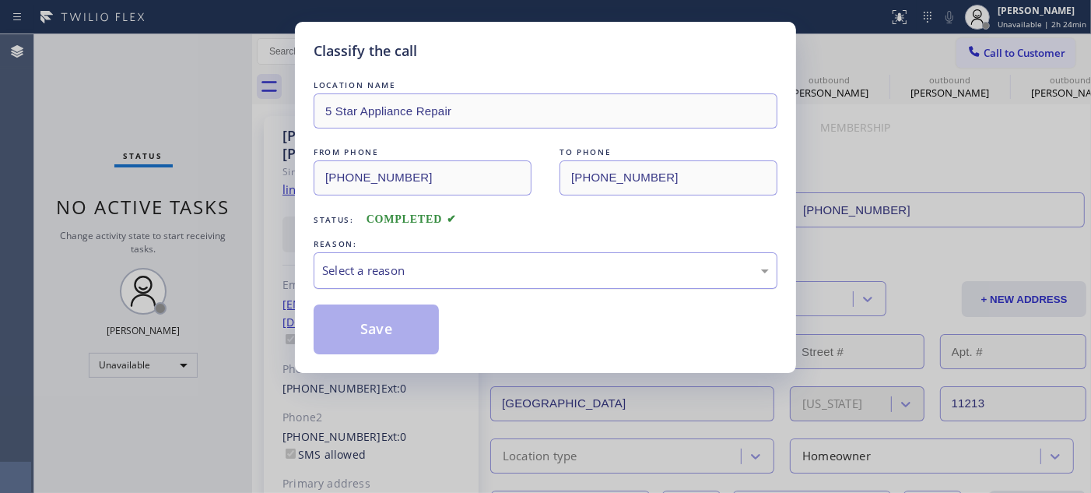
click at [460, 282] on div "Select a reason" at bounding box center [546, 270] width 464 height 37
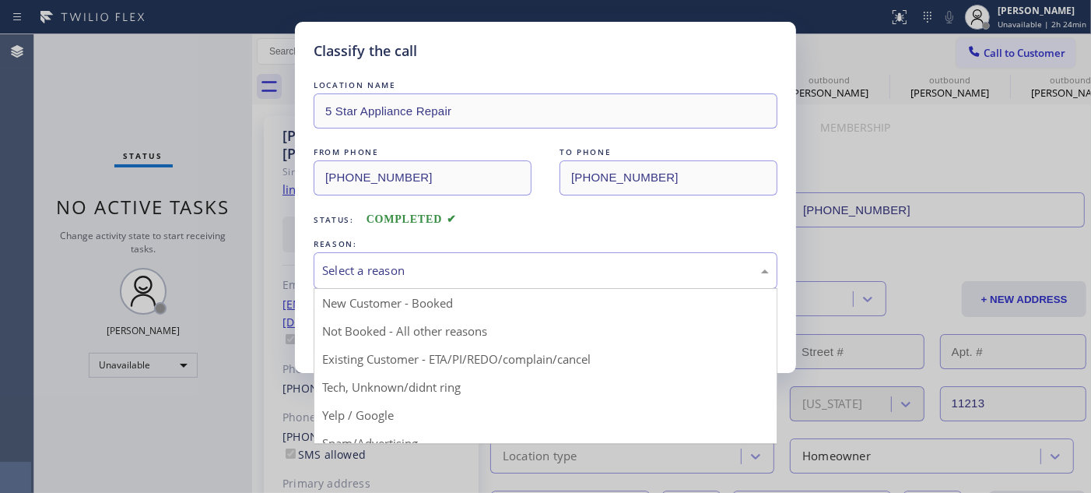
drag, startPoint x: 409, startPoint y: 333, endPoint x: 401, endPoint y: 335, distance: 8.1
click at [401, 335] on button "Save" at bounding box center [376, 329] width 125 height 50
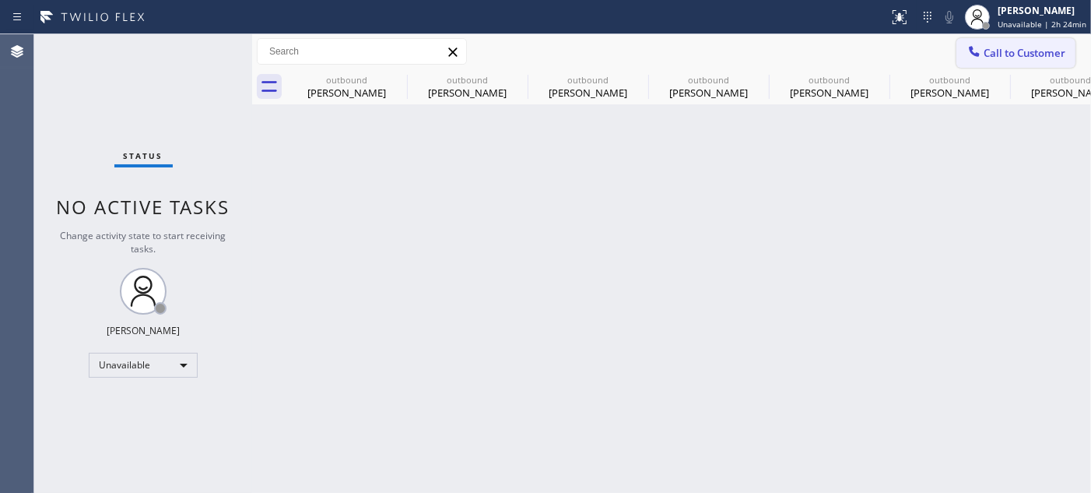
click at [997, 51] on span "Call to Customer" at bounding box center [1025, 53] width 82 height 14
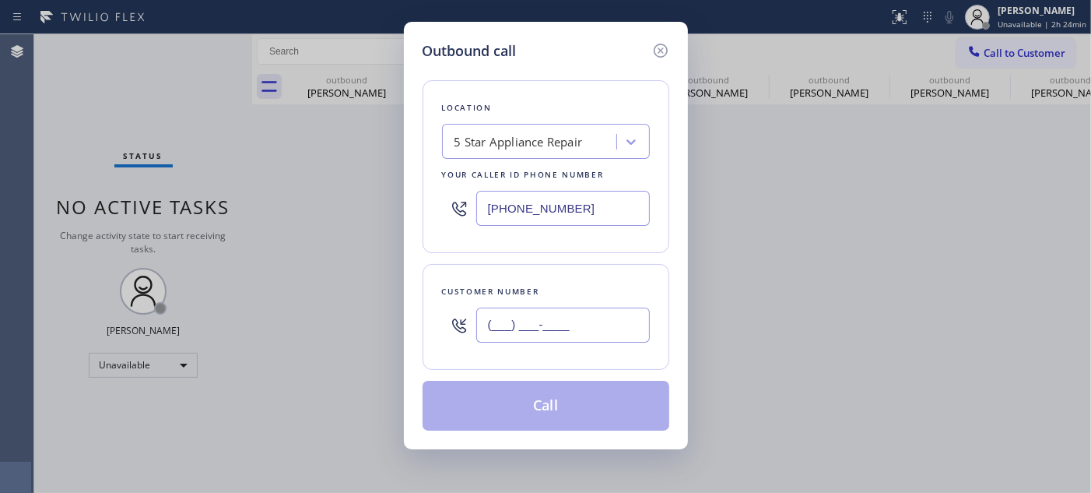
click at [531, 338] on input "(___) ___-____" at bounding box center [563, 324] width 174 height 35
paste input "949) 422-7579"
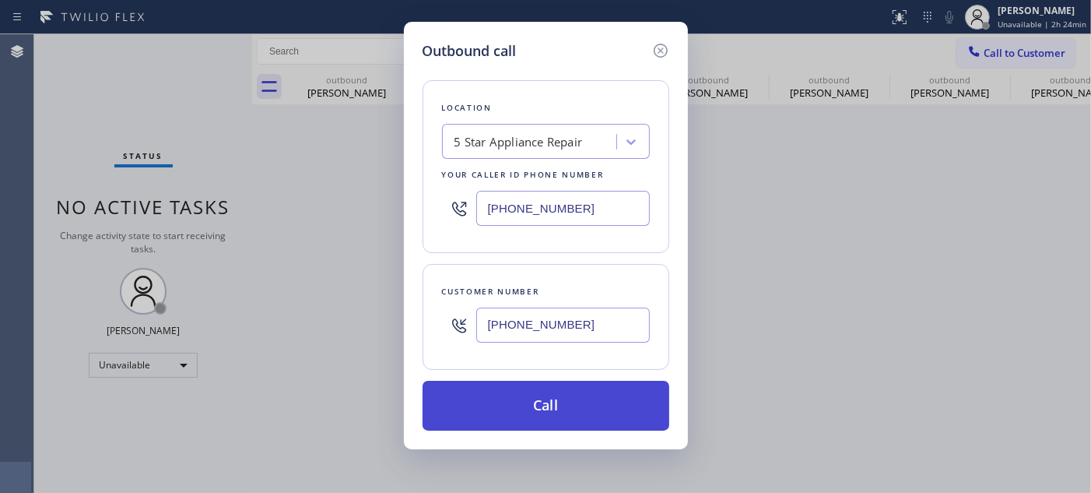
type input "[PHONE_NUMBER]"
click at [540, 399] on button "Call" at bounding box center [546, 405] width 247 height 50
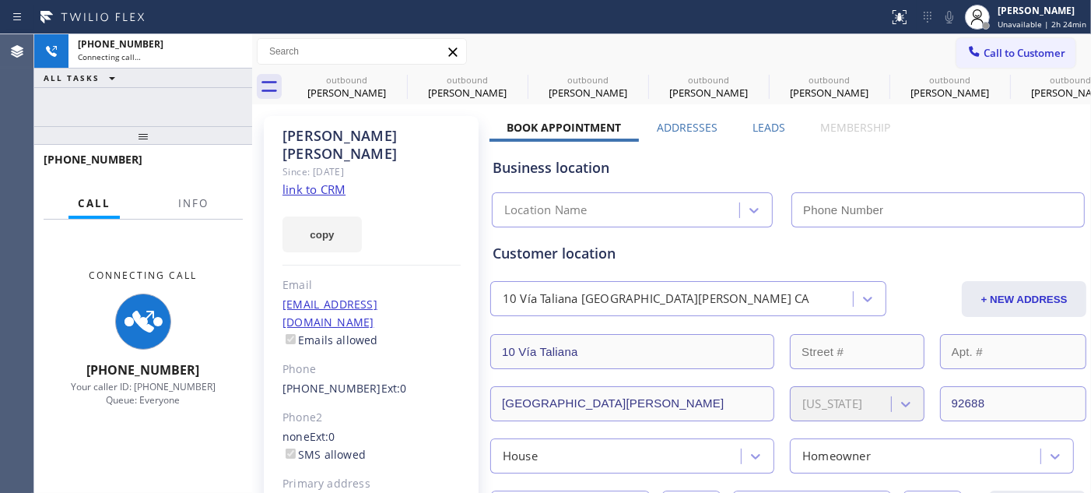
type input "[PHONE_NUMBER]"
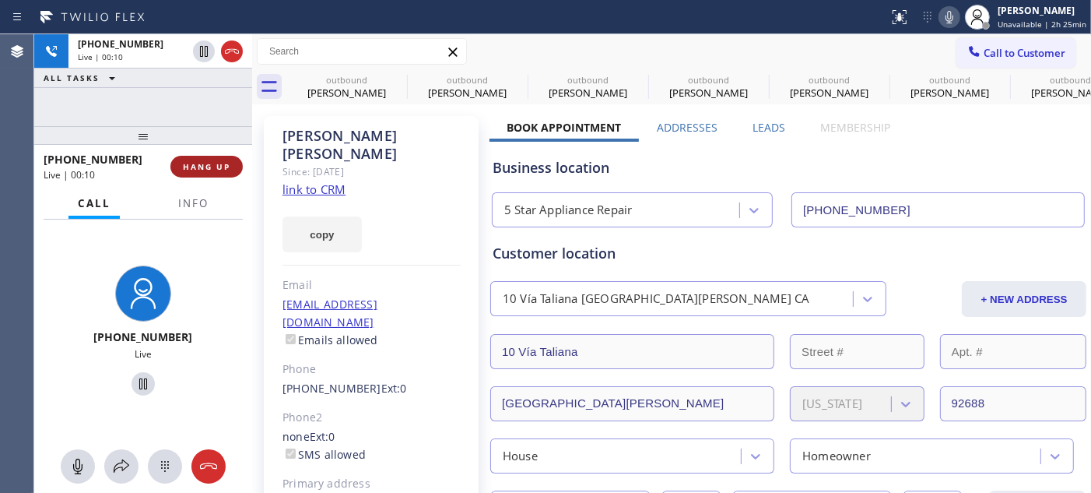
click at [223, 161] on span "HANG UP" at bounding box center [206, 166] width 47 height 11
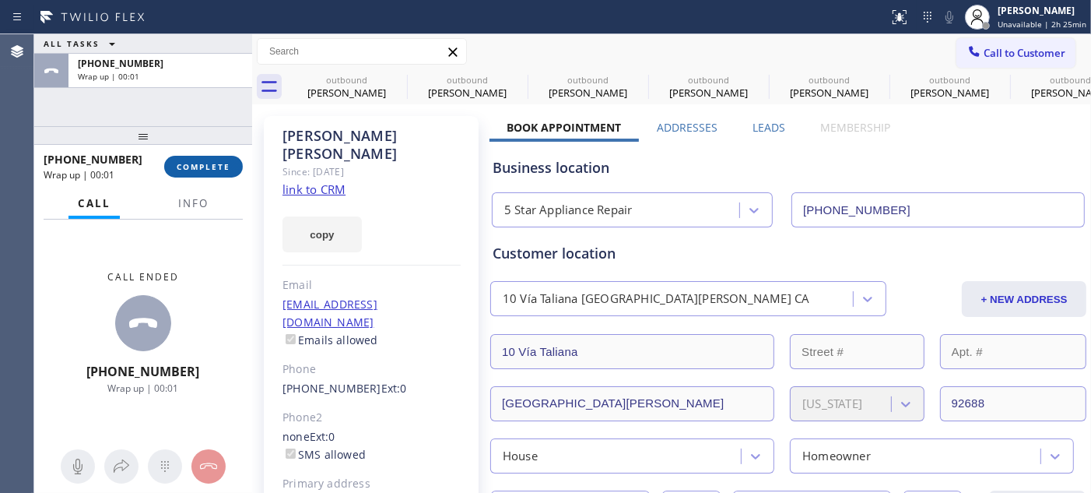
click at [192, 161] on span "COMPLETE" at bounding box center [204, 166] width 54 height 11
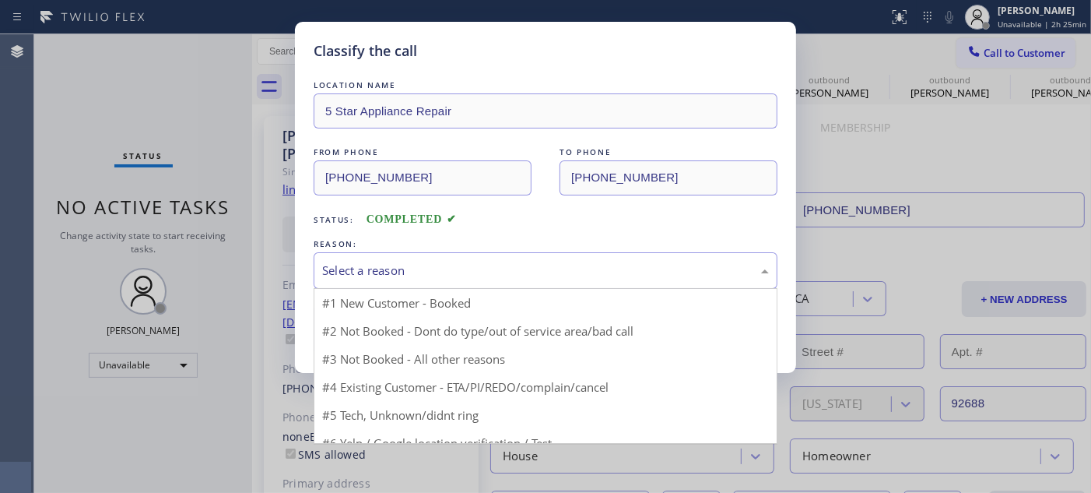
click at [481, 275] on div "Select a reason" at bounding box center [545, 270] width 447 height 18
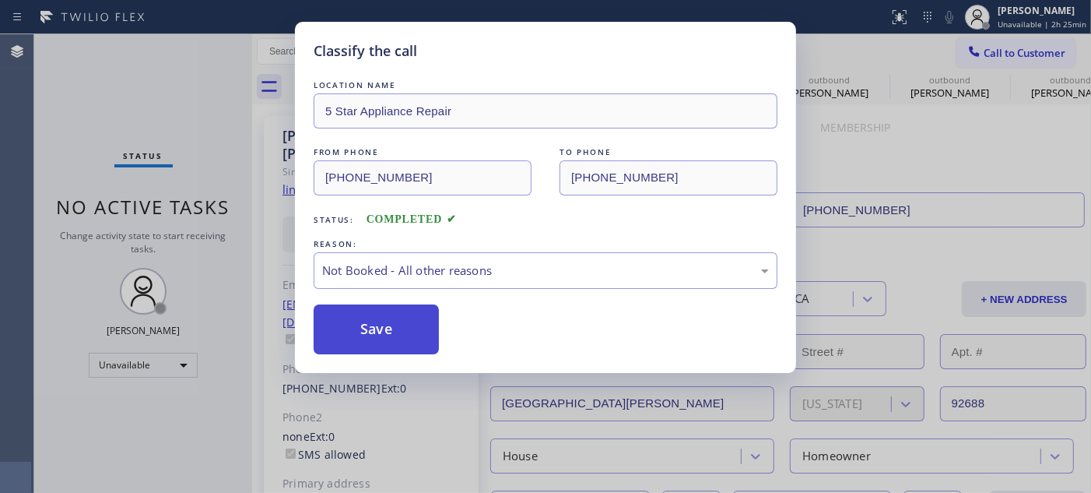
click at [390, 331] on button "Save" at bounding box center [376, 329] width 125 height 50
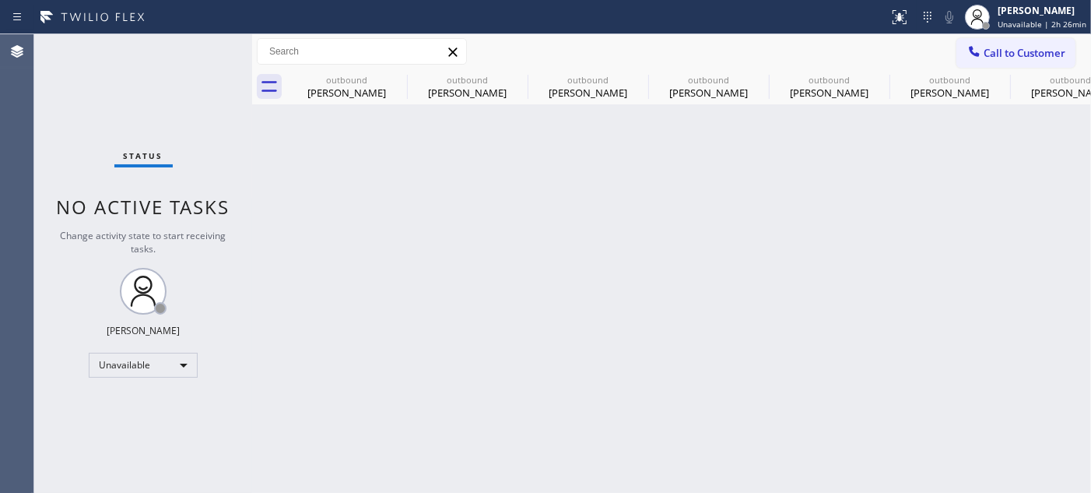
drag, startPoint x: 394, startPoint y: 82, endPoint x: 316, endPoint y: 4, distance: 110.6
click at [0, 0] on icon at bounding box center [0, 0] width 0 height 0
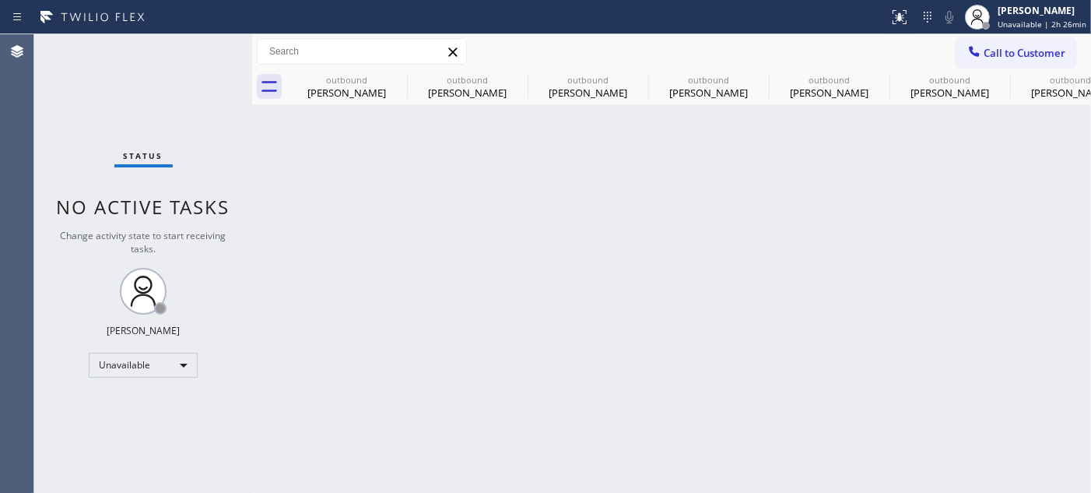
click at [0, 0] on icon at bounding box center [0, 0] width 0 height 0
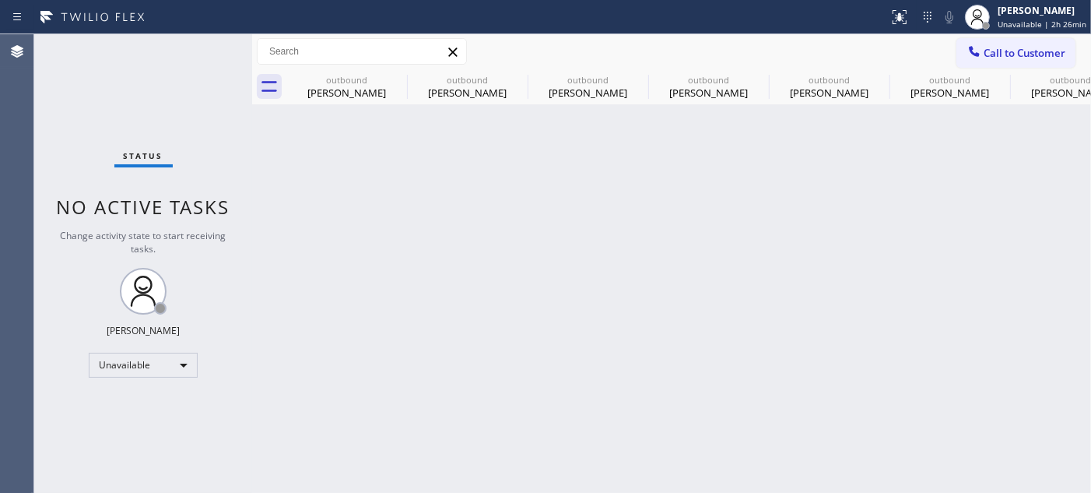
click at [0, 0] on icon at bounding box center [0, 0] width 0 height 0
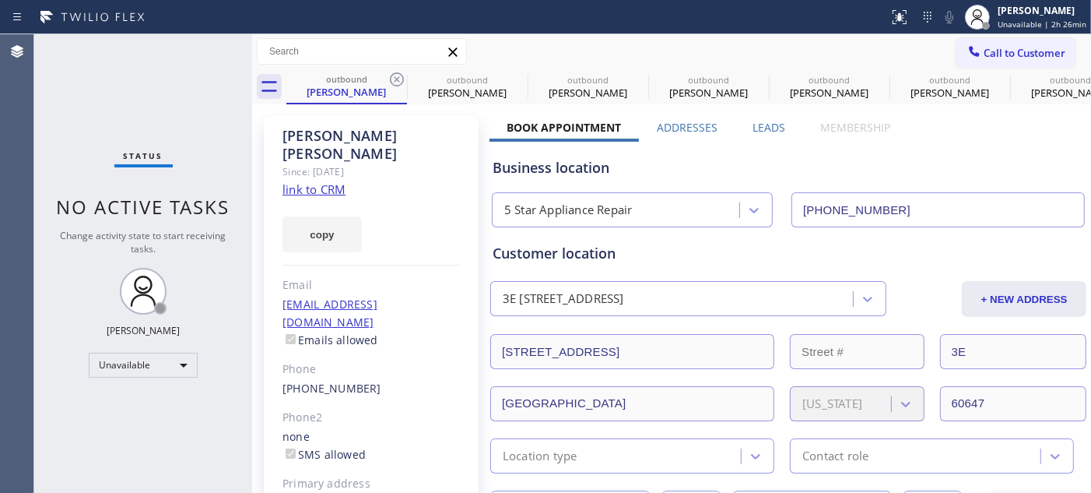
type input "[PHONE_NUMBER]"
click at [390, 78] on icon at bounding box center [396, 79] width 19 height 19
click at [0, 0] on icon at bounding box center [0, 0] width 0 height 0
click at [631, 79] on icon at bounding box center [638, 79] width 14 height 14
click at [0, 0] on icon at bounding box center [0, 0] width 0 height 0
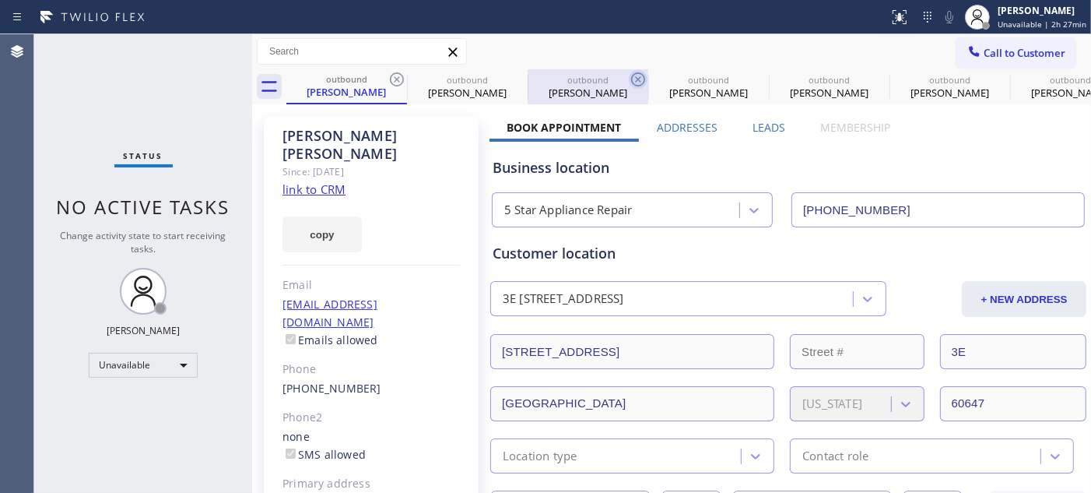
click at [0, 0] on icon at bounding box center [0, 0] width 0 height 0
click at [390, 79] on icon at bounding box center [397, 79] width 14 height 14
click at [0, 0] on icon at bounding box center [0, 0] width 0 height 0
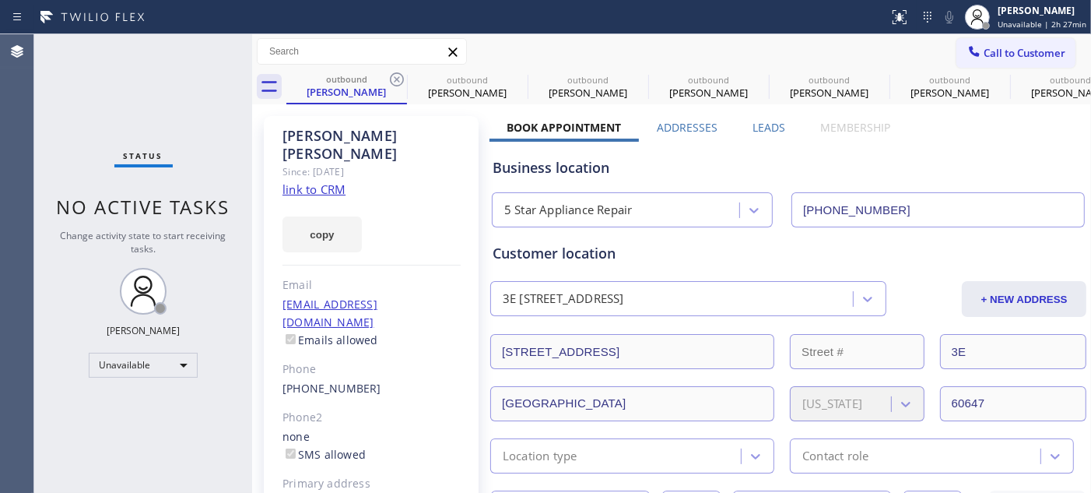
click at [0, 0] on icon at bounding box center [0, 0] width 0 height 0
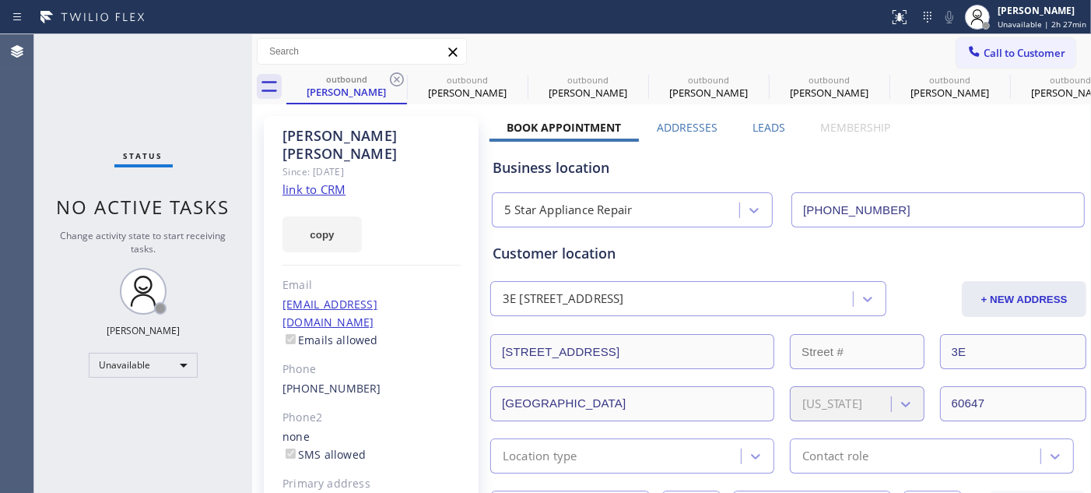
click at [0, 0] on icon at bounding box center [0, 0] width 0 height 0
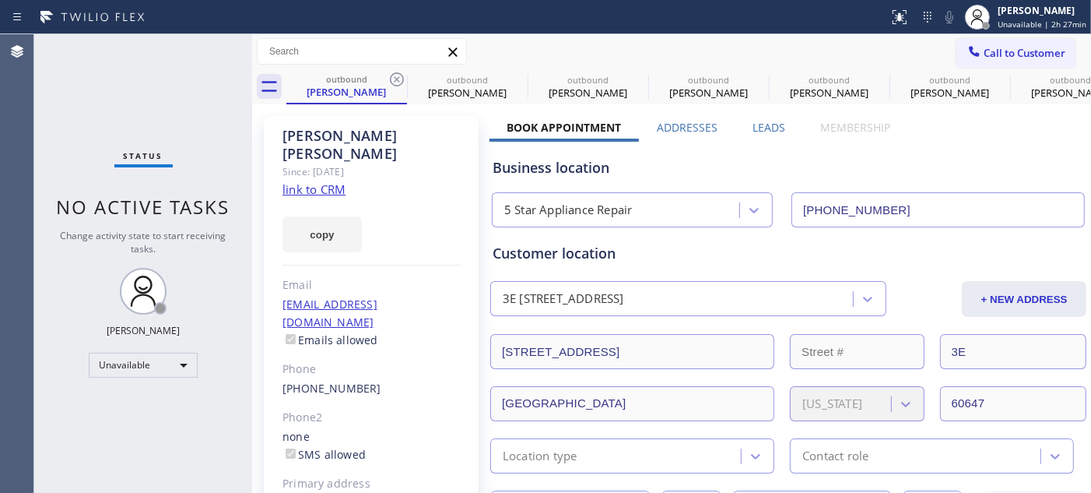
click at [0, 0] on icon at bounding box center [0, 0] width 0 height 0
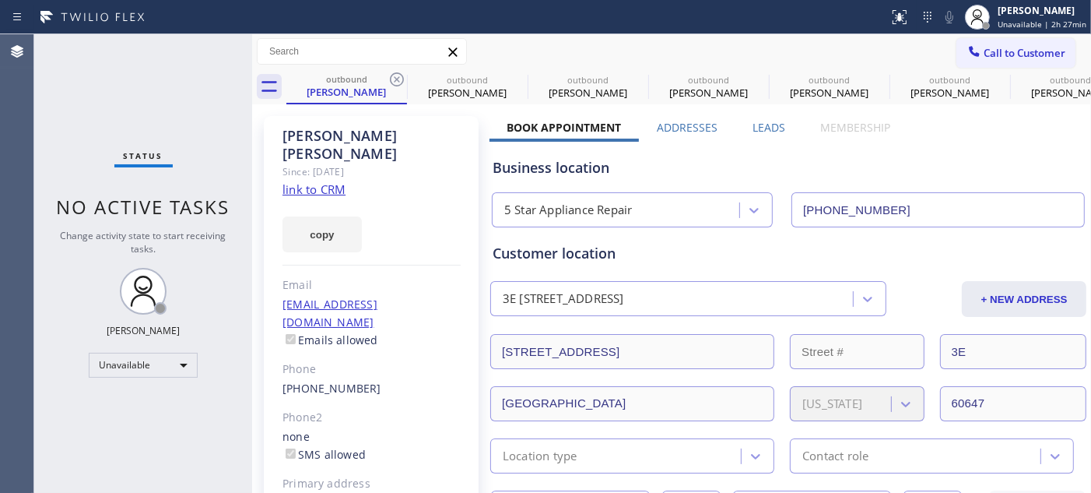
click at [0, 0] on icon at bounding box center [0, 0] width 0 height 0
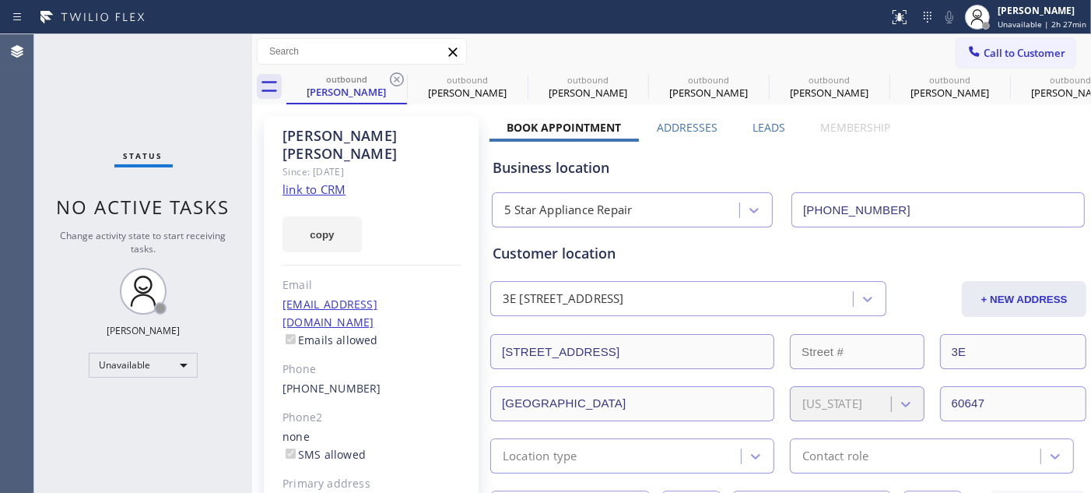
click at [0, 0] on icon at bounding box center [0, 0] width 0 height 0
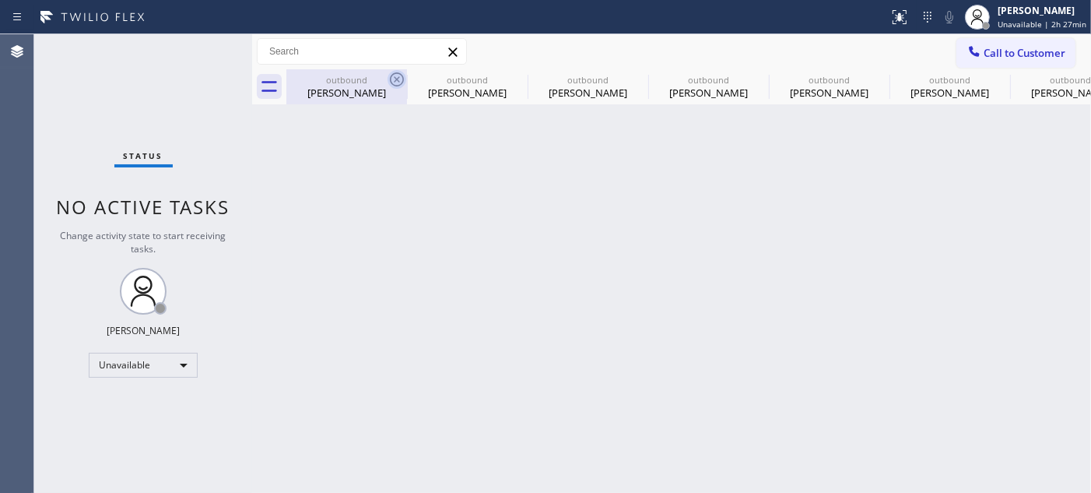
click at [398, 75] on icon at bounding box center [396, 79] width 19 height 19
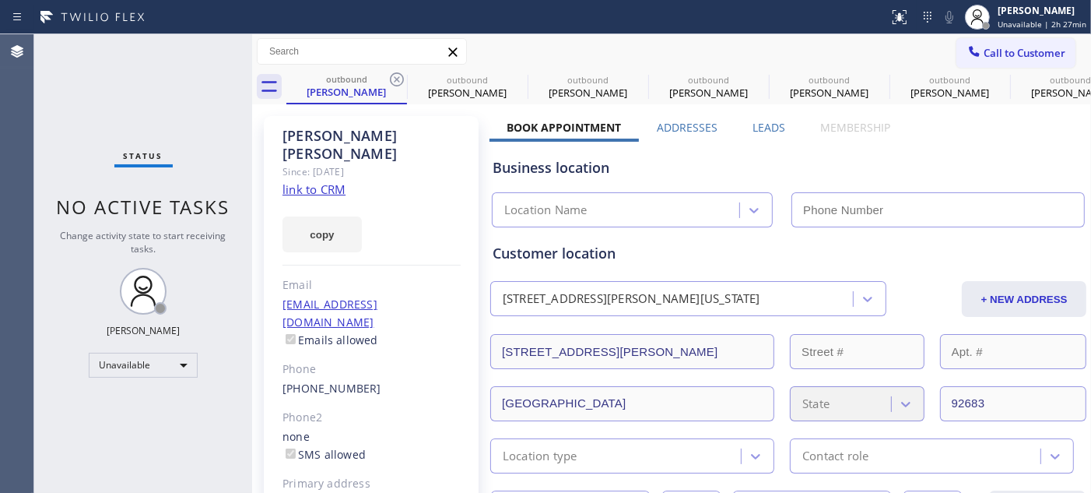
type input "[PHONE_NUMBER]"
click at [398, 82] on icon at bounding box center [396, 79] width 19 height 19
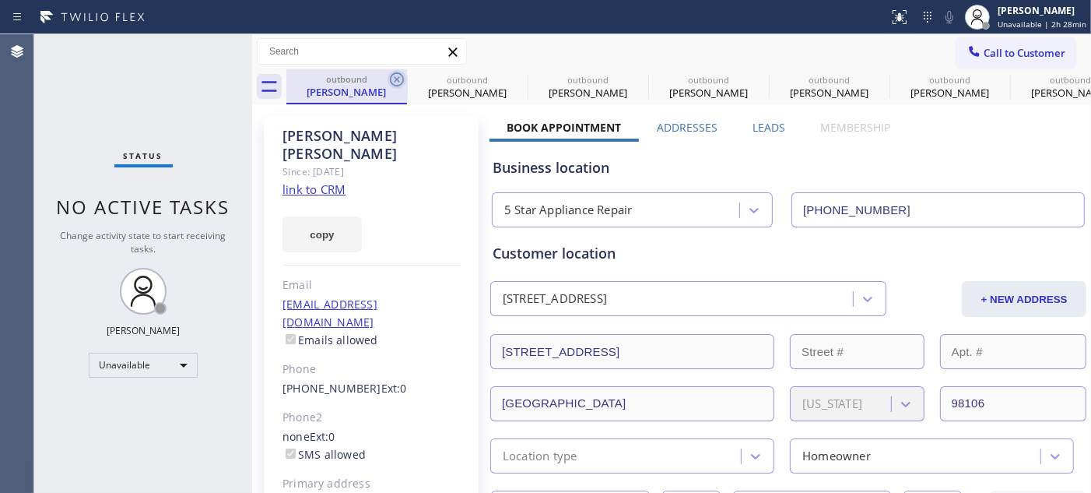
click at [401, 75] on icon at bounding box center [396, 79] width 19 height 19
click at [398, 75] on icon at bounding box center [396, 79] width 19 height 19
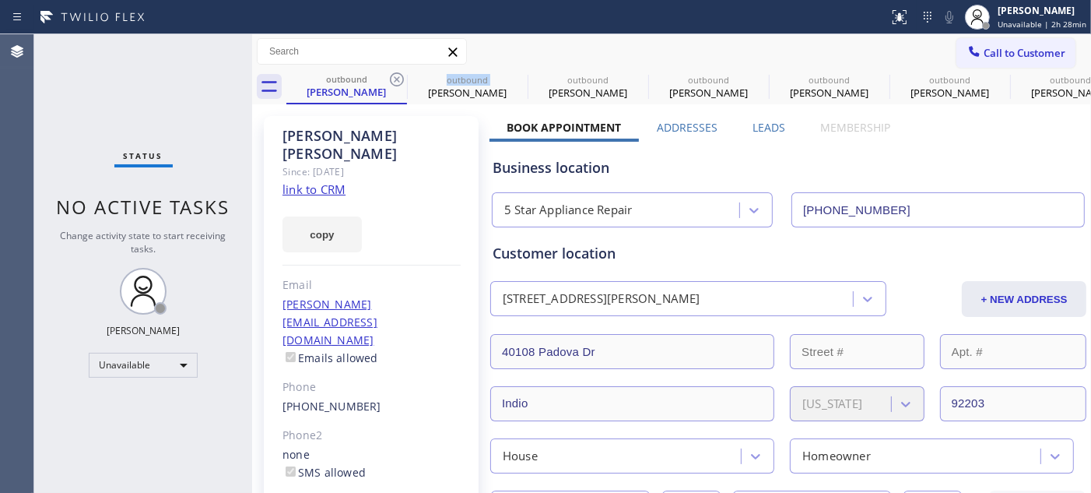
click at [398, 75] on icon at bounding box center [396, 79] width 19 height 19
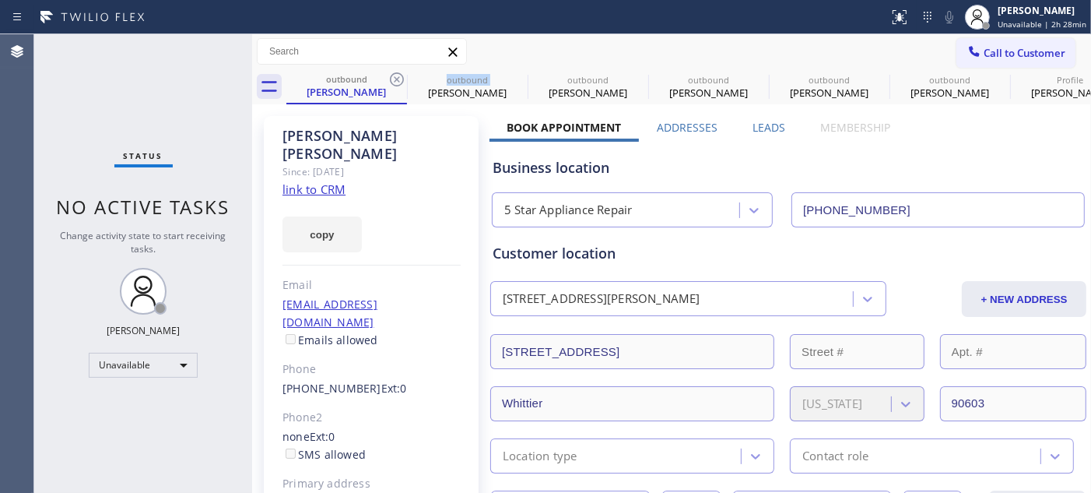
click at [398, 75] on icon at bounding box center [396, 79] width 19 height 19
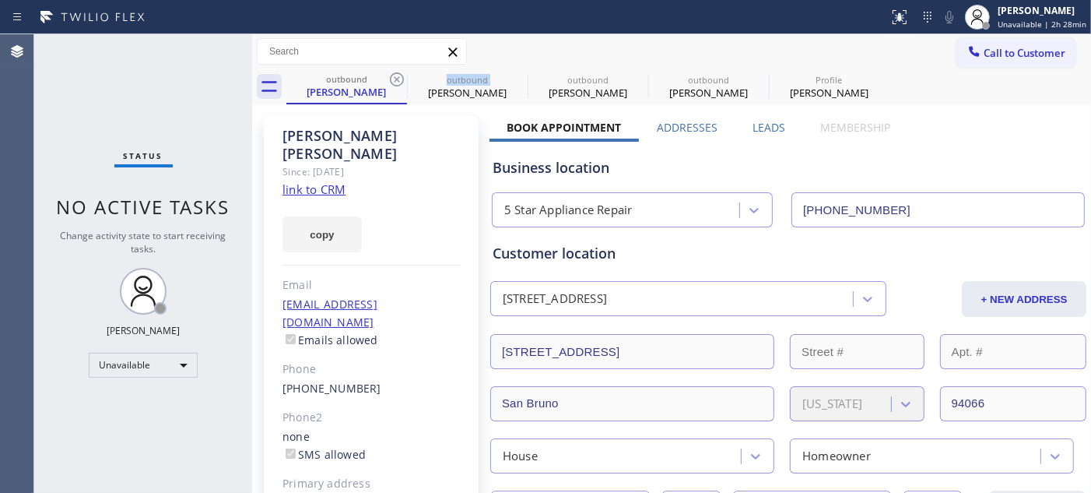
click at [398, 75] on icon at bounding box center [396, 79] width 19 height 19
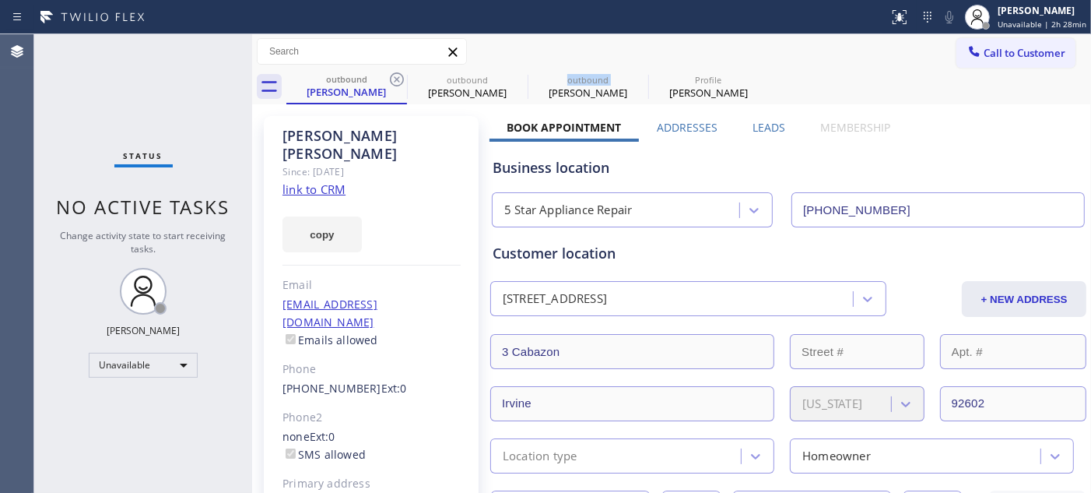
click at [0, 0] on icon at bounding box center [0, 0] width 0 height 0
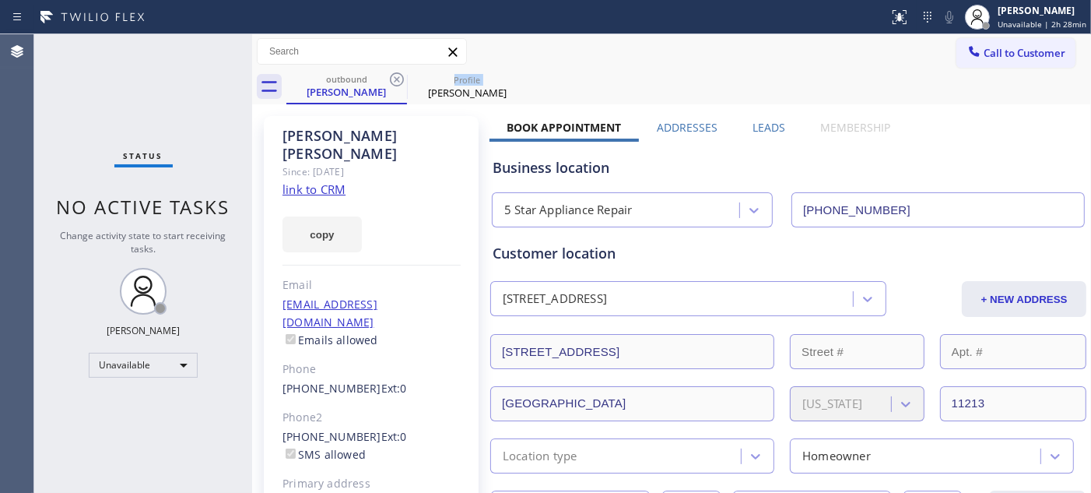
click at [398, 75] on icon at bounding box center [396, 79] width 19 height 19
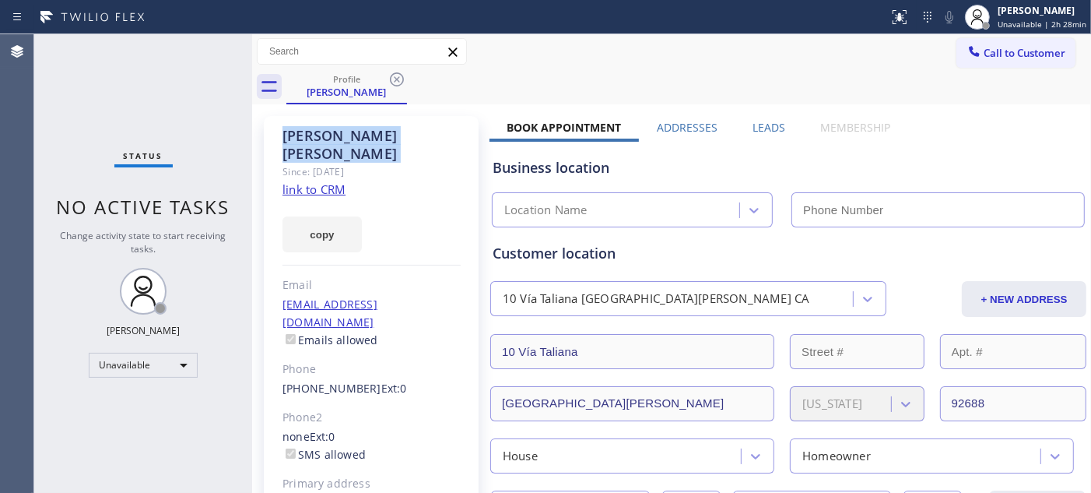
click at [398, 75] on icon at bounding box center [396, 79] width 19 height 19
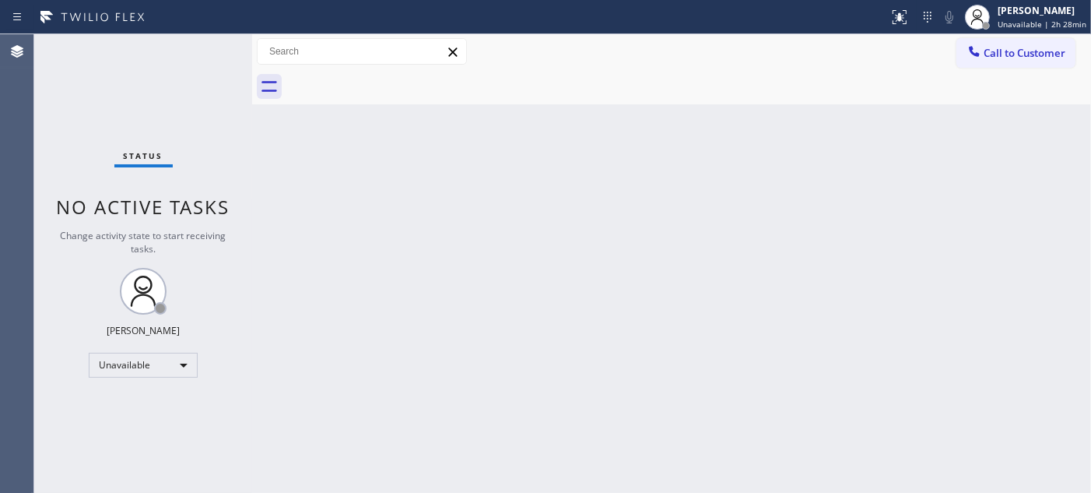
click at [559, 78] on div at bounding box center [688, 86] width 805 height 35
click at [321, 150] on div "Back to Dashboard Change Sender ID Customers Technicians Select a contact Outbo…" at bounding box center [671, 263] width 839 height 458
click at [1021, 12] on div "[PERSON_NAME]" at bounding box center [1042, 10] width 89 height 13
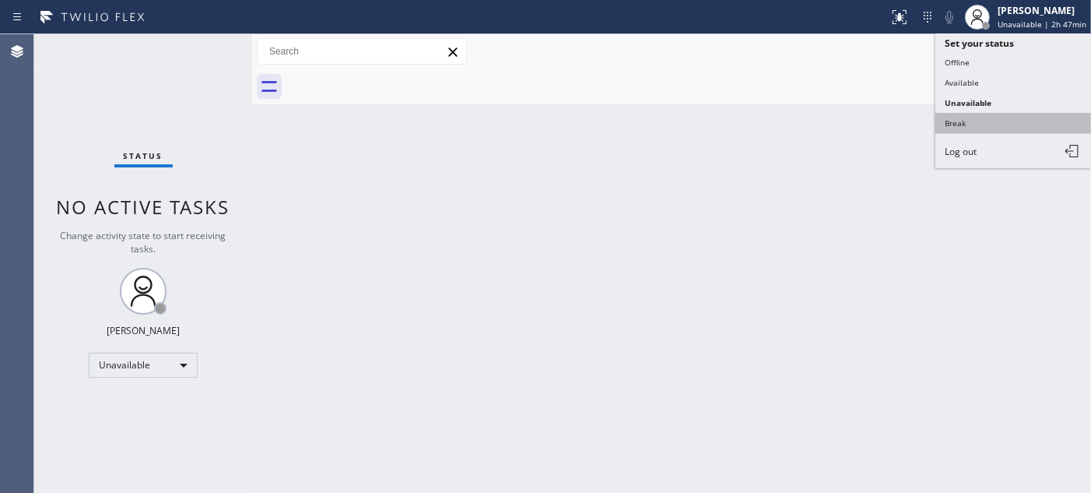
click at [975, 115] on button "Break" at bounding box center [1013, 123] width 156 height 20
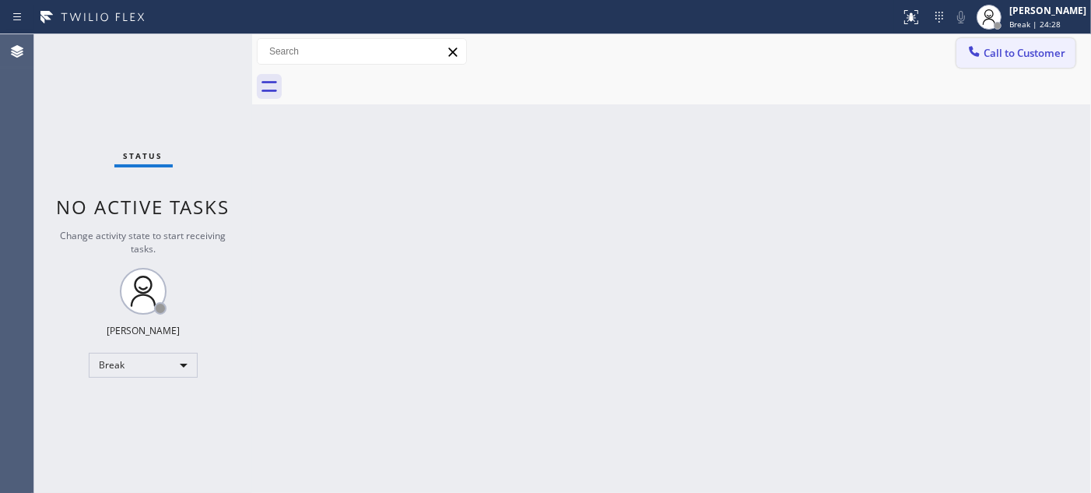
click at [1027, 52] on span "Call to Customer" at bounding box center [1025, 53] width 82 height 14
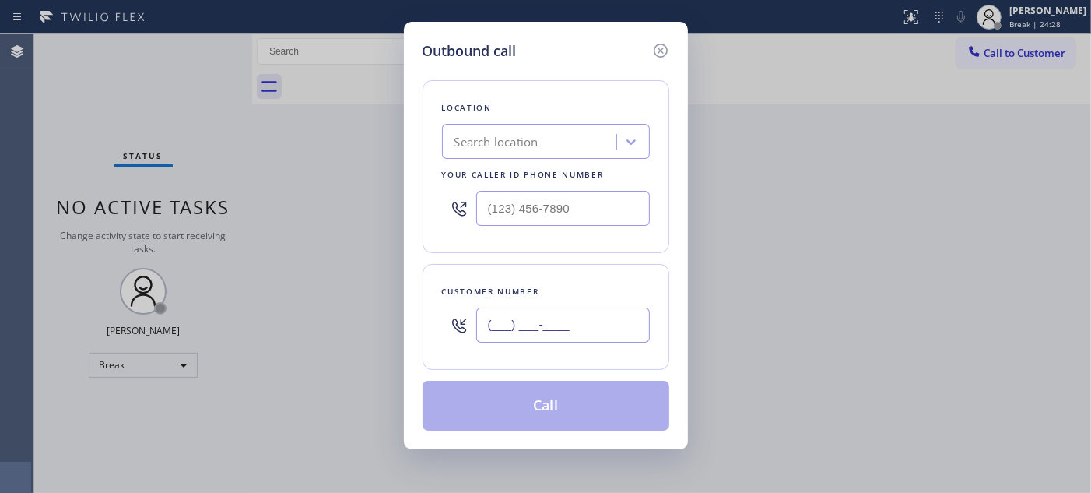
click at [542, 328] on input "(___) ___-____" at bounding box center [563, 324] width 174 height 35
paste input "303) 905-3166"
type input "(303) 905-3166"
drag, startPoint x: 616, startPoint y: 198, endPoint x: 529, endPoint y: 245, distance: 99.2
click at [451, 185] on div "(___) ___-____" at bounding box center [546, 208] width 208 height 51
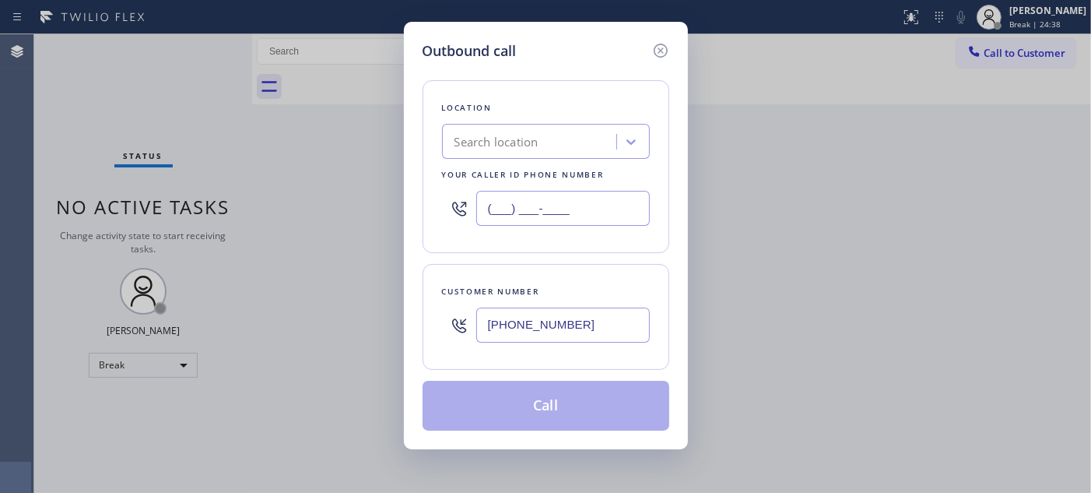
paste input "720) 669-6541"
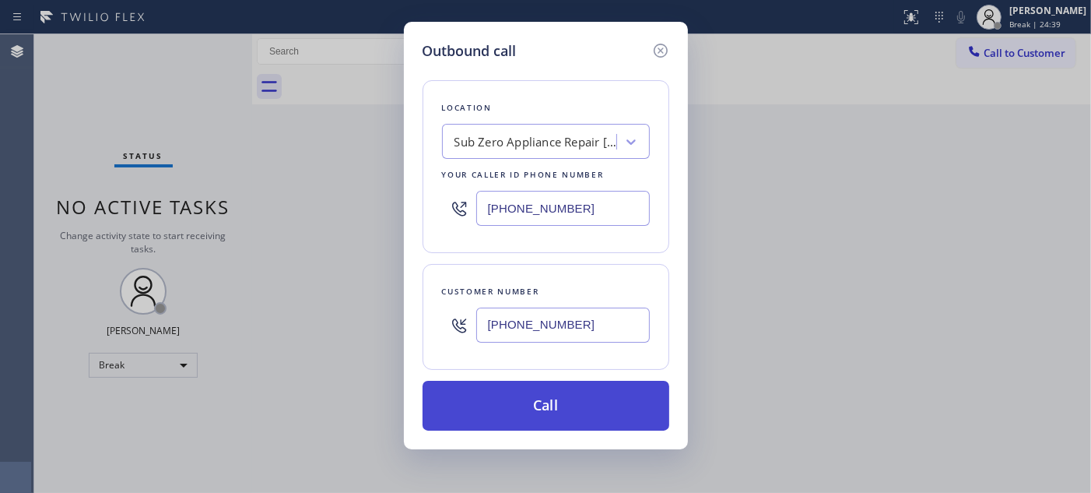
type input "(720) 669-6541"
click at [588, 415] on button "Call" at bounding box center [546, 405] width 247 height 50
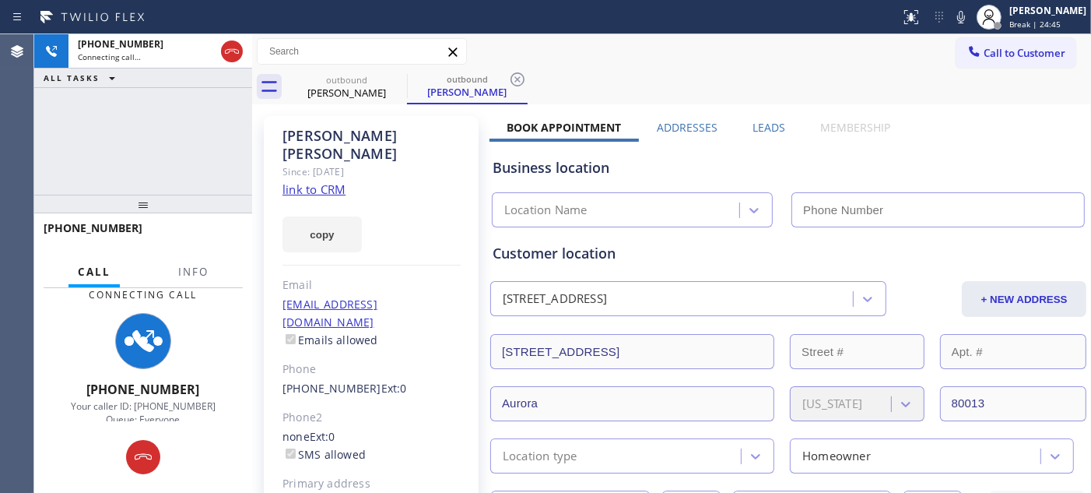
type input "(720) 669-6541"
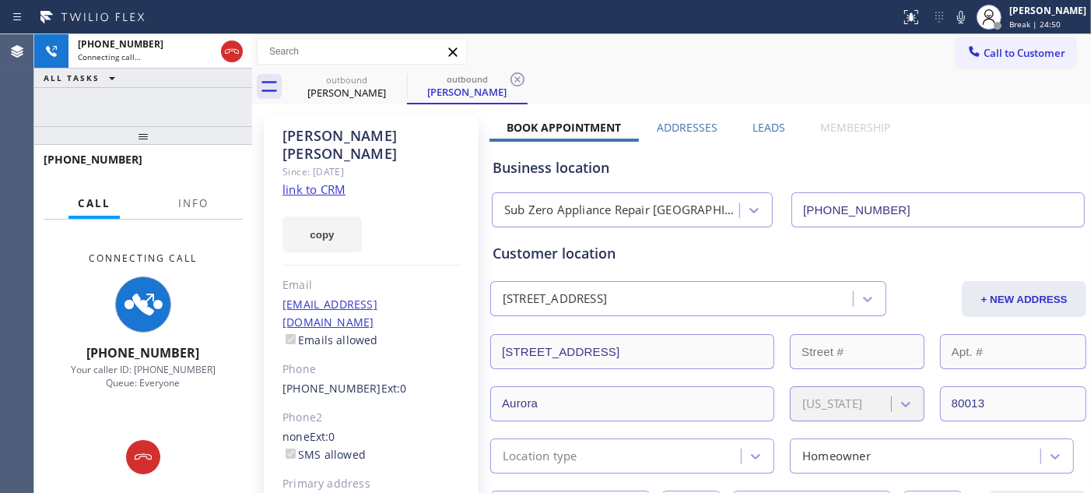
drag, startPoint x: 200, startPoint y: 212, endPoint x: 199, endPoint y: 106, distance: 106.6
click at [199, 106] on div "+13039053166 Connecting call… ALL TASKS ALL TASKS ACTIVE TASKS TASKS IN WRAP UP…" at bounding box center [143, 263] width 218 height 458
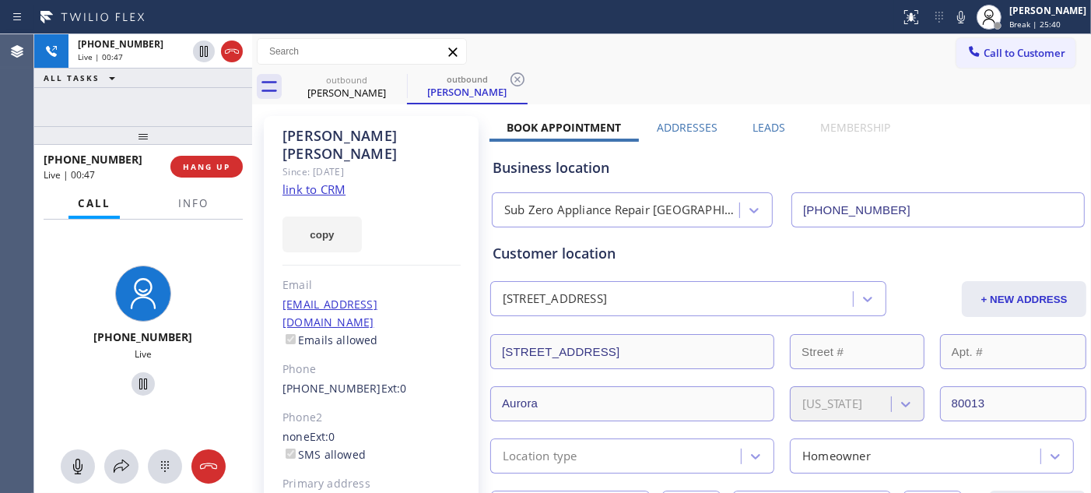
drag, startPoint x: 219, startPoint y: 130, endPoint x: 219, endPoint y: 96, distance: 33.5
click at [219, 98] on div "+13039053166 Live | 00:47 ALL TASKS ALL TASKS ACTIVE TASKS TASKS IN WRAP UP +13…" at bounding box center [143, 263] width 218 height 458
drag, startPoint x: 240, startPoint y: 131, endPoint x: 226, endPoint y: 94, distance: 39.2
click at [219, 96] on div "+13039053166 Live | 00:51 ALL TASKS ALL TASKS ACTIVE TASKS TASKS IN WRAP UP +13…" at bounding box center [143, 263] width 218 height 458
click at [393, 82] on icon at bounding box center [396, 79] width 19 height 19
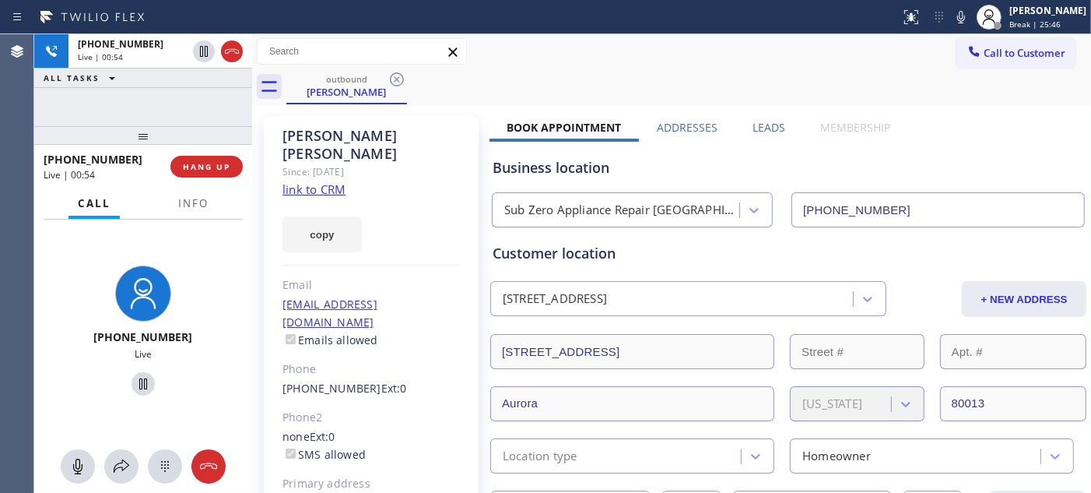
drag, startPoint x: 214, startPoint y: 135, endPoint x: 468, endPoint y: 73, distance: 261.8
click at [212, 114] on div "+13039053166 Live | 00:54 ALL TASKS ALL TASKS ACTIVE TASKS TASKS IN WRAP UP +13…" at bounding box center [143, 263] width 218 height 458
click at [600, 62] on div "Call to Customer Outbound call Location Sub Zero Appliance Repair Meadow Hill Y…" at bounding box center [671, 51] width 839 height 27
click at [201, 161] on span "HANG UP" at bounding box center [206, 166] width 47 height 11
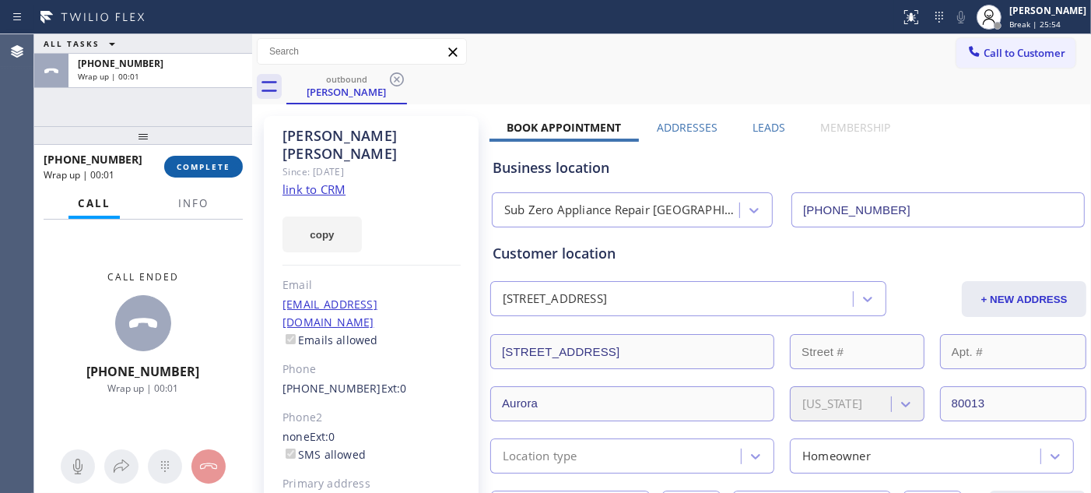
click at [201, 161] on span "COMPLETE" at bounding box center [204, 166] width 54 height 11
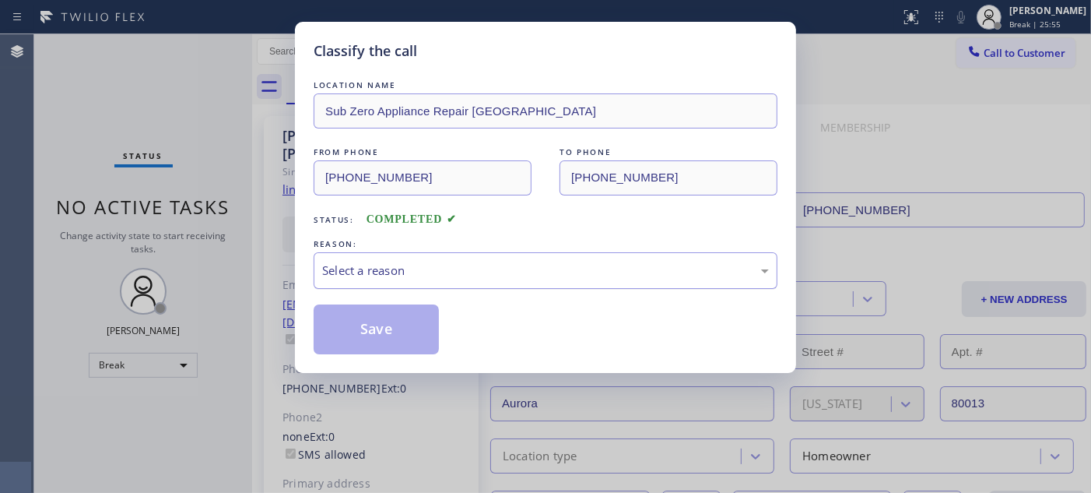
click at [430, 268] on div "Select a reason" at bounding box center [545, 270] width 447 height 18
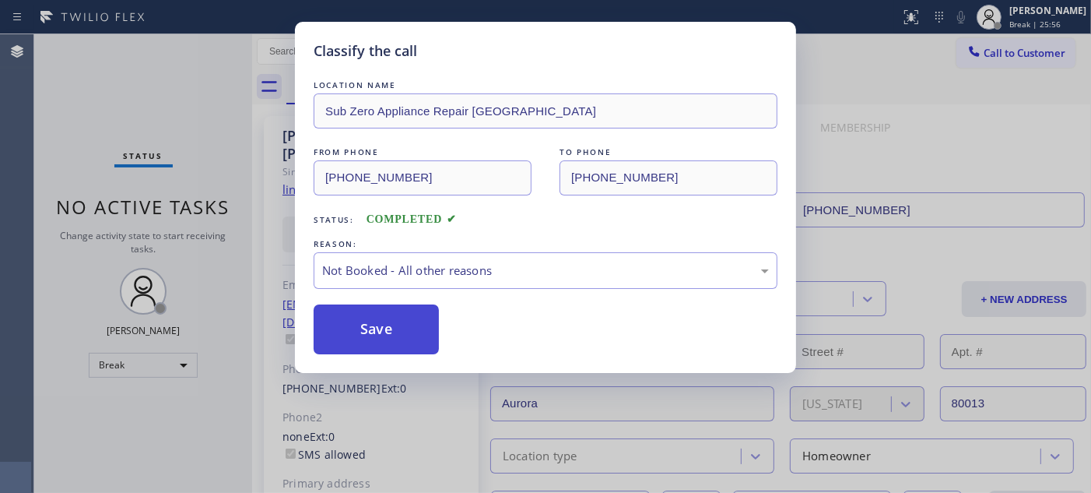
click at [369, 329] on button "Save" at bounding box center [376, 329] width 125 height 50
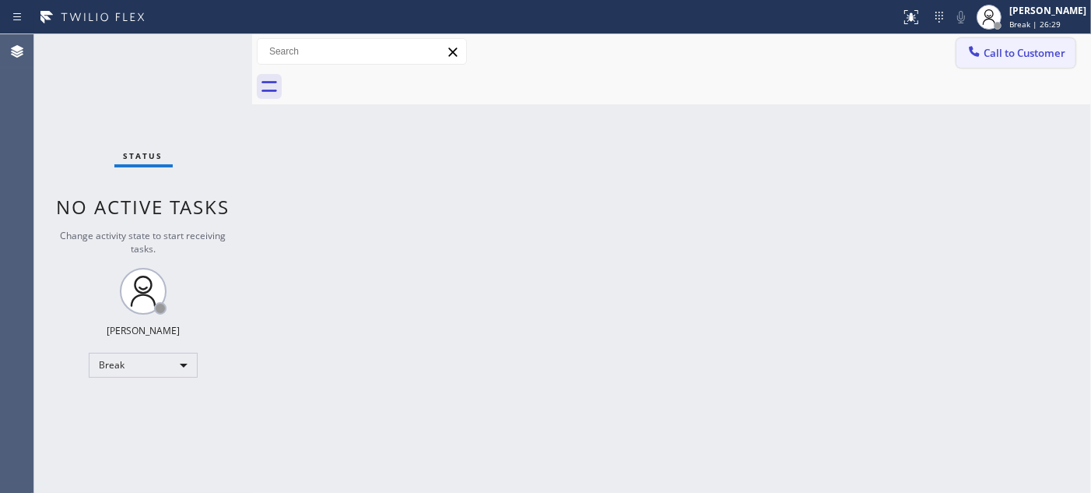
click at [957, 44] on button "Call to Customer" at bounding box center [1015, 53] width 119 height 30
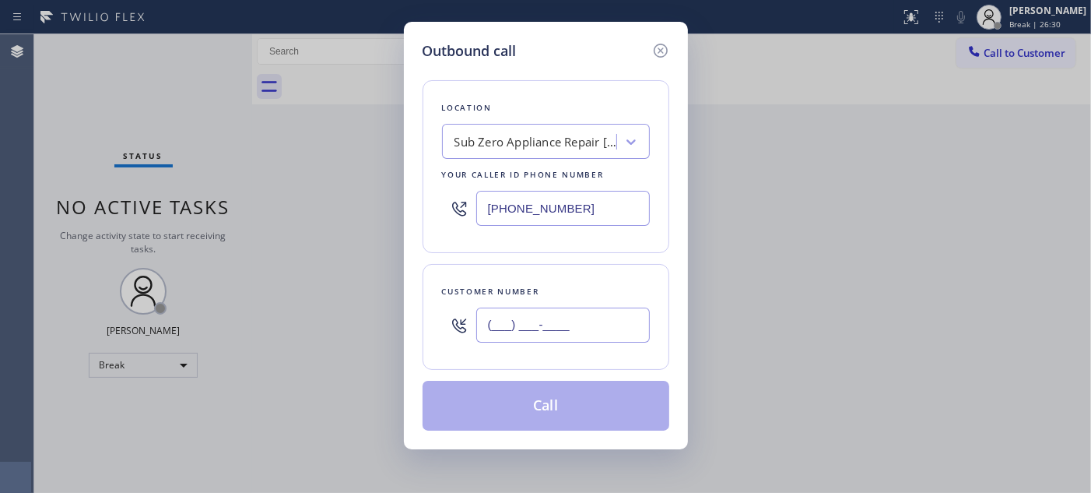
click at [524, 335] on input "(___) ___-____" at bounding box center [563, 324] width 174 height 35
paste input "954"
type input "(954) ___-____"
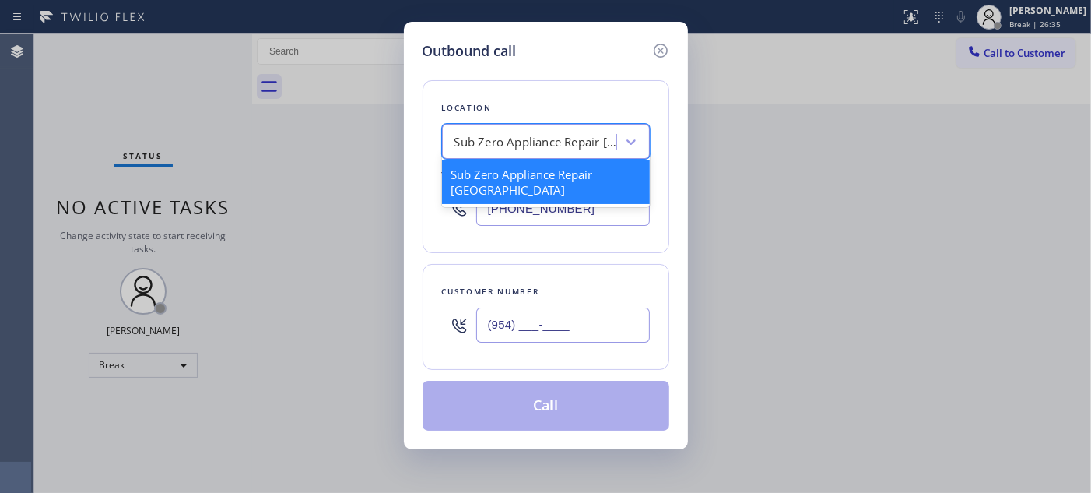
click at [524, 144] on div "Sub Zero Appliance Repair Meadow Hill" at bounding box center [535, 142] width 163 height 18
click at [523, 145] on div "Sub Zero Appliance Repair Meadow Hill" at bounding box center [535, 142] width 163 height 18
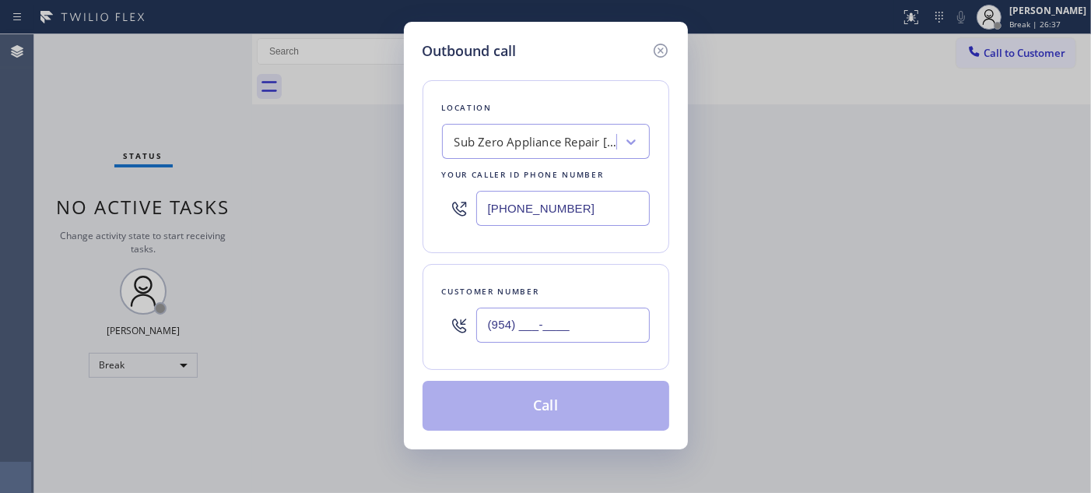
click at [519, 201] on input "(720) 669-6541" at bounding box center [563, 208] width 174 height 35
click at [542, 141] on div "Sub Zero Appliance Repair Meadow Hill" at bounding box center [535, 142] width 163 height 18
type input "5 star appliance rep"
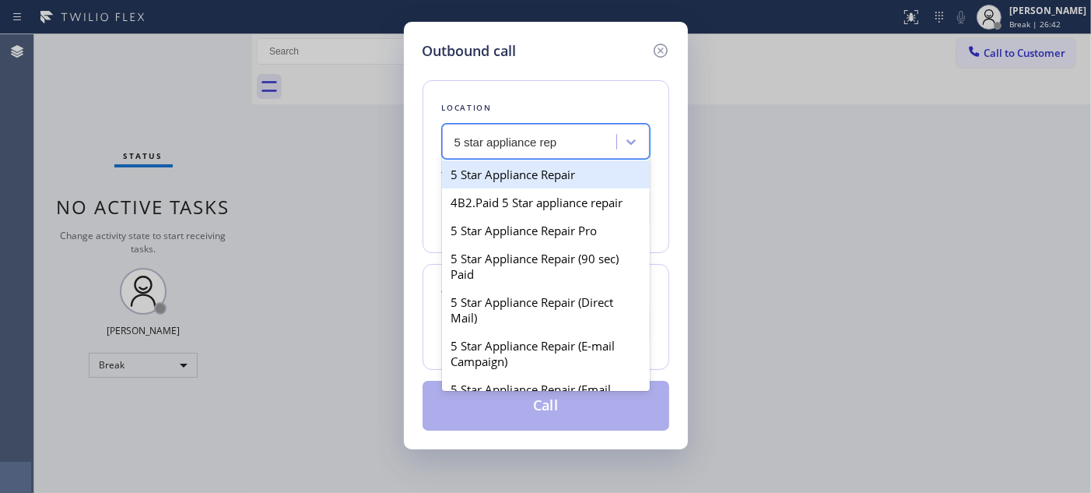
drag, startPoint x: 547, startPoint y: 170, endPoint x: 537, endPoint y: 230, distance: 61.5
click at [548, 168] on div "5 Star Appliance Repair" at bounding box center [546, 174] width 208 height 28
type input "[PHONE_NUMBER]"
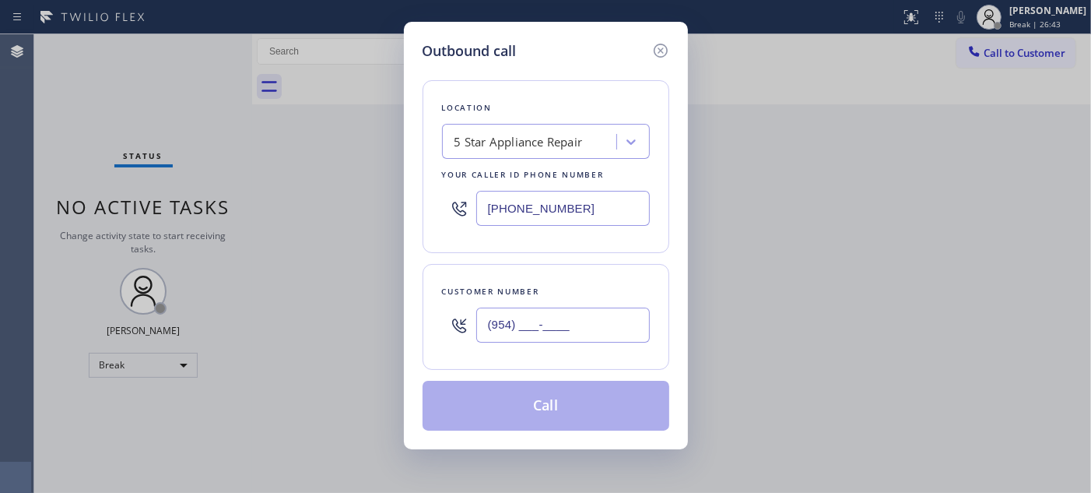
drag, startPoint x: 594, startPoint y: 310, endPoint x: 432, endPoint y: 319, distance: 162.1
click at [433, 319] on div "Customer number (954) ___-____" at bounding box center [546, 317] width 247 height 106
paste input "text"
drag, startPoint x: 596, startPoint y: 328, endPoint x: 418, endPoint y: 323, distance: 178.2
click at [418, 323] on div "Outbound call Location 5 Star Appliance Repair Your caller id phone number (855…" at bounding box center [546, 235] width 284 height 427
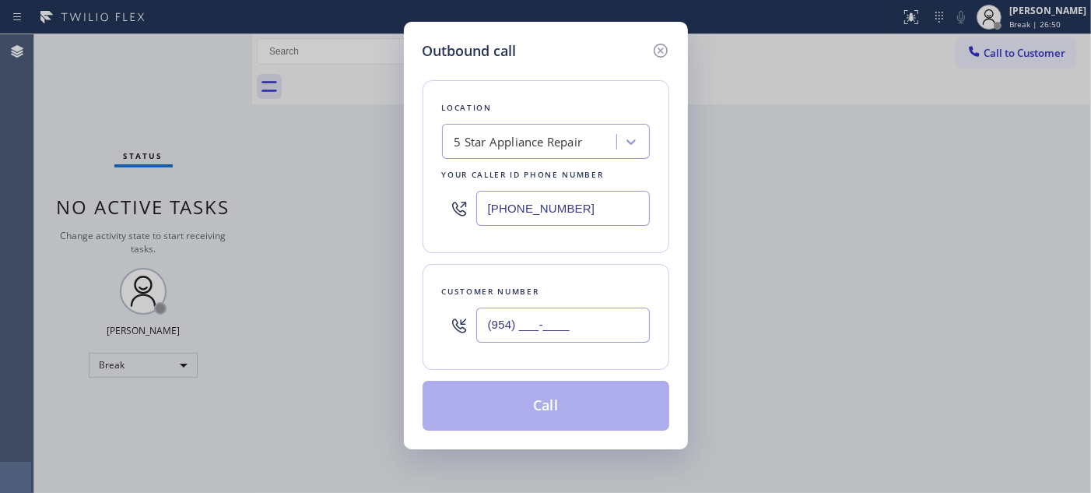
paste input "347) 954-7103"
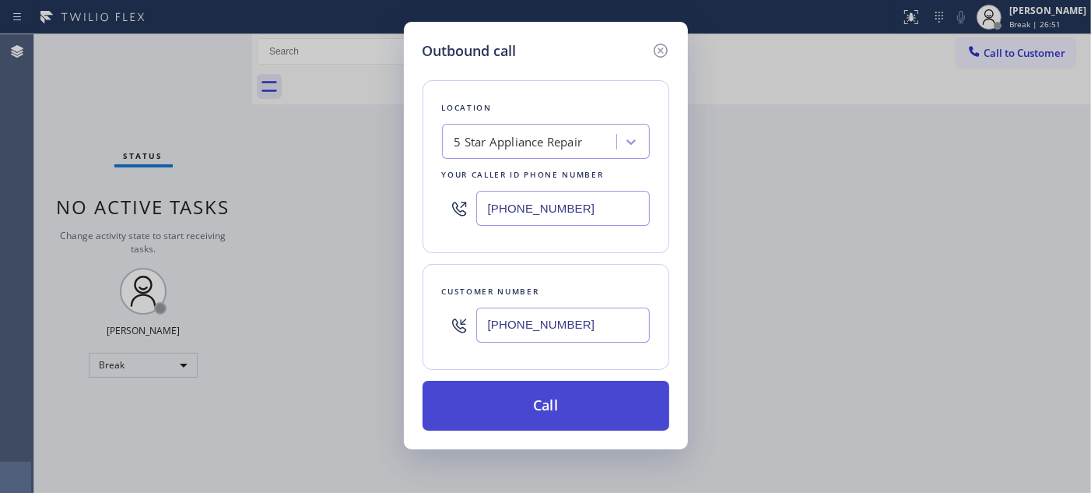
type input "(347) 954-7103"
click at [546, 400] on button "Call" at bounding box center [546, 405] width 247 height 50
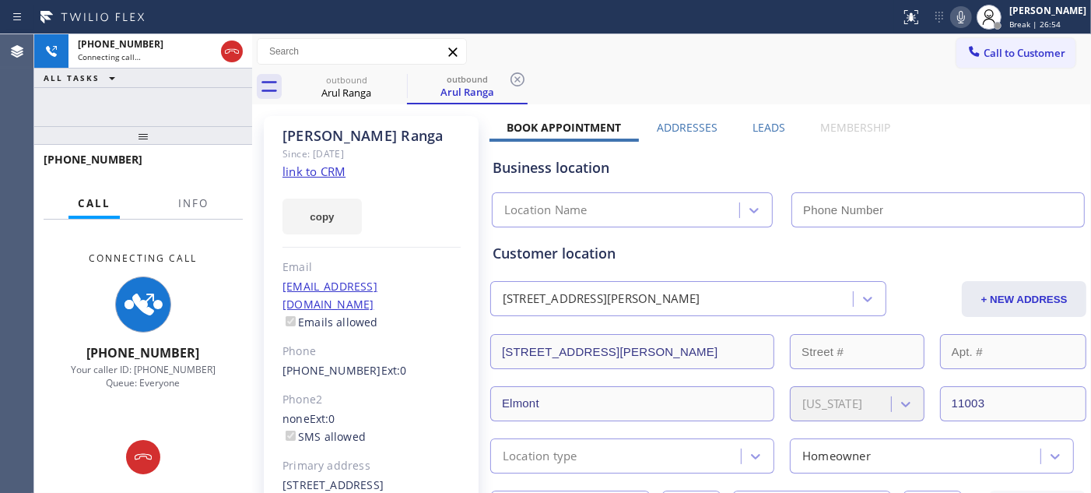
click at [957, 16] on icon at bounding box center [961, 17] width 19 height 19
type input "[PHONE_NUMBER]"
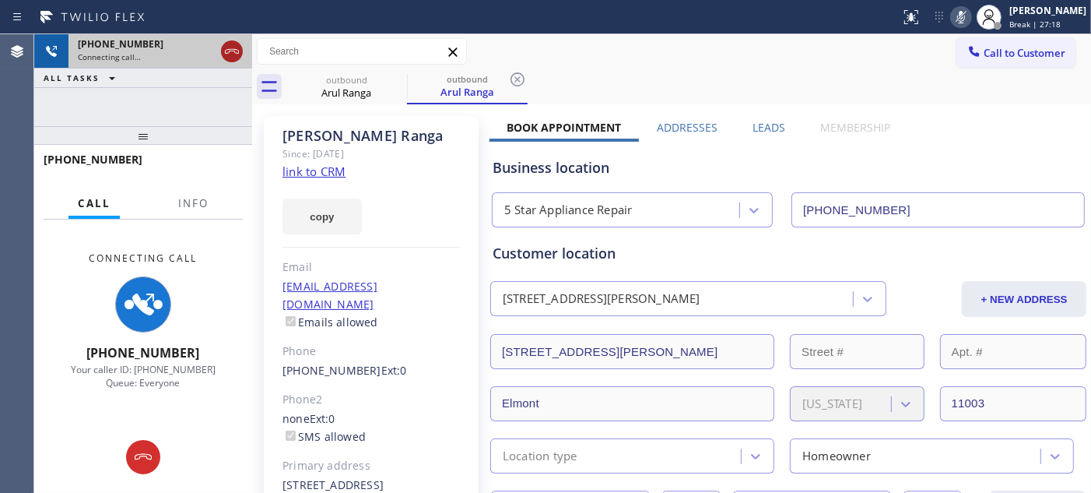
click at [231, 57] on icon at bounding box center [232, 51] width 19 height 19
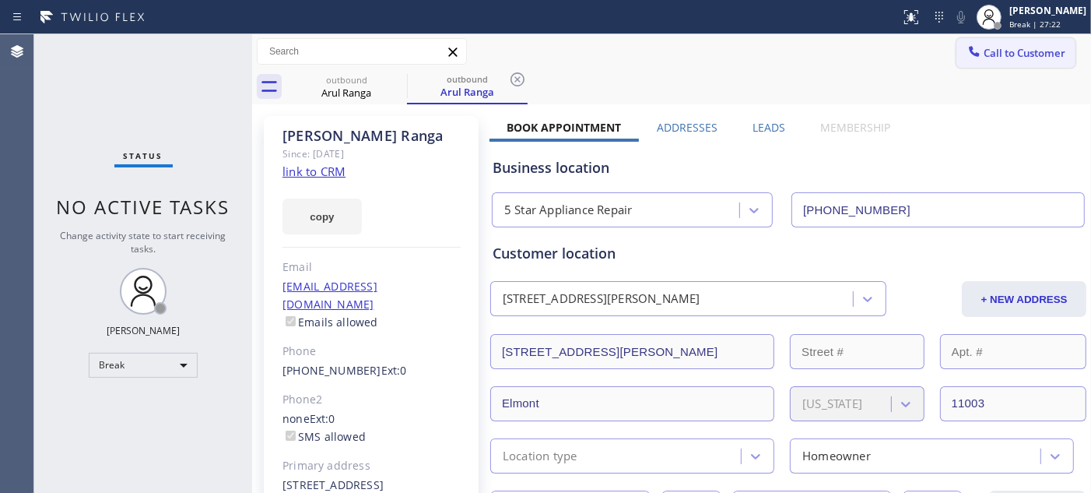
click at [1032, 47] on span "Call to Customer" at bounding box center [1025, 53] width 82 height 14
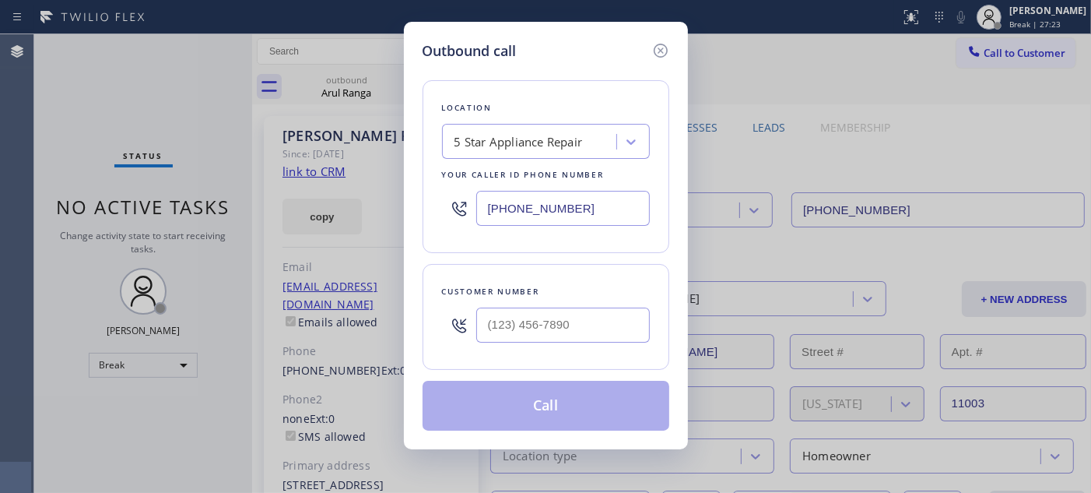
click at [528, 351] on div "Customer number" at bounding box center [546, 317] width 247 height 106
drag, startPoint x: 538, startPoint y: 339, endPoint x: 601, endPoint y: 322, distance: 64.6
click at [541, 338] on input "(___) ___-____" at bounding box center [563, 324] width 174 height 35
paste input "310) 729-1112"
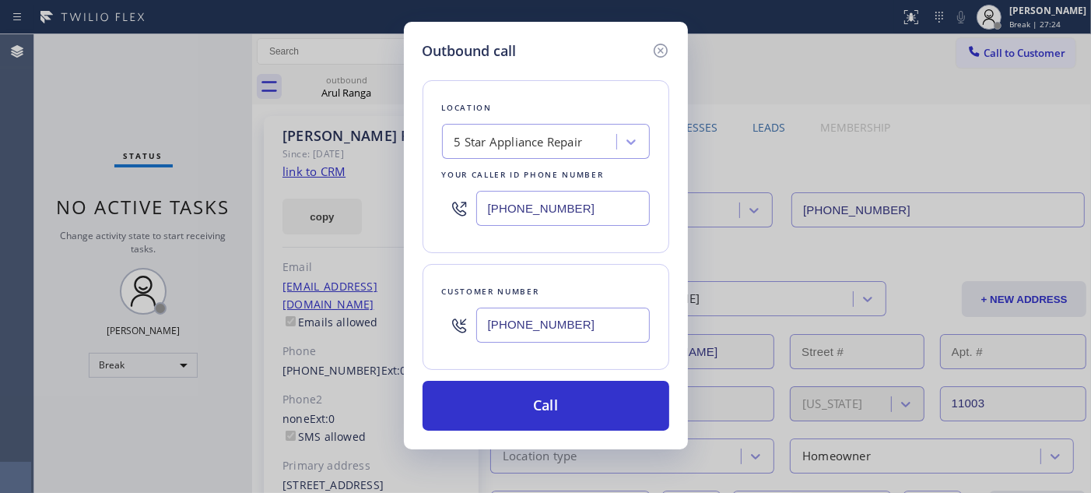
click at [1005, 8] on div "Outbound call Location 5 Star Appliance Repair Your caller id phone number (855…" at bounding box center [545, 246] width 1091 height 493
click at [664, 32] on div "Outbound call Location 5 Star Appliance Repair Your caller id phone number (855…" at bounding box center [546, 235] width 284 height 427
click at [656, 54] on icon at bounding box center [660, 50] width 19 height 19
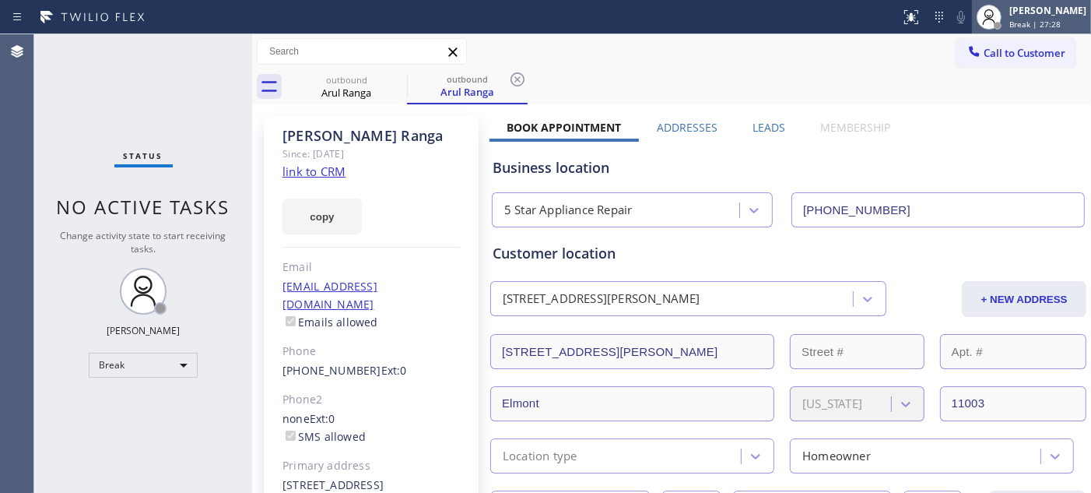
click at [1022, 25] on span "Break | 27:28" at bounding box center [1034, 24] width 51 height 11
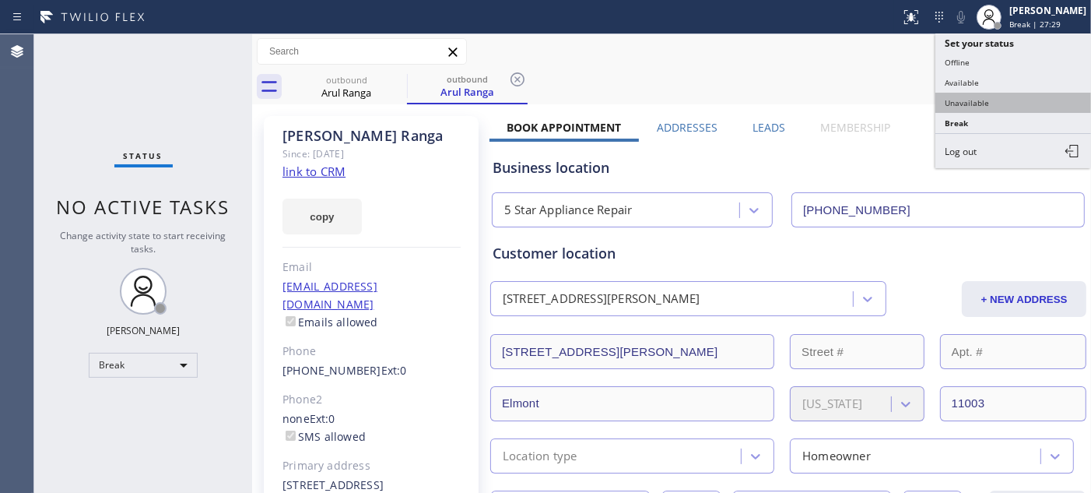
click at [971, 109] on button "Unavailable" at bounding box center [1013, 103] width 156 height 20
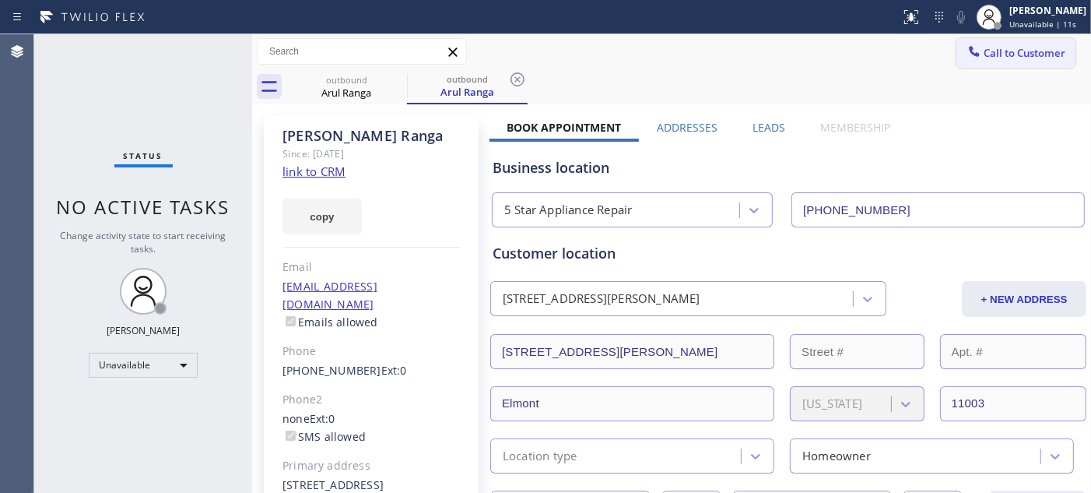
click at [1017, 58] on span "Call to Customer" at bounding box center [1025, 53] width 82 height 14
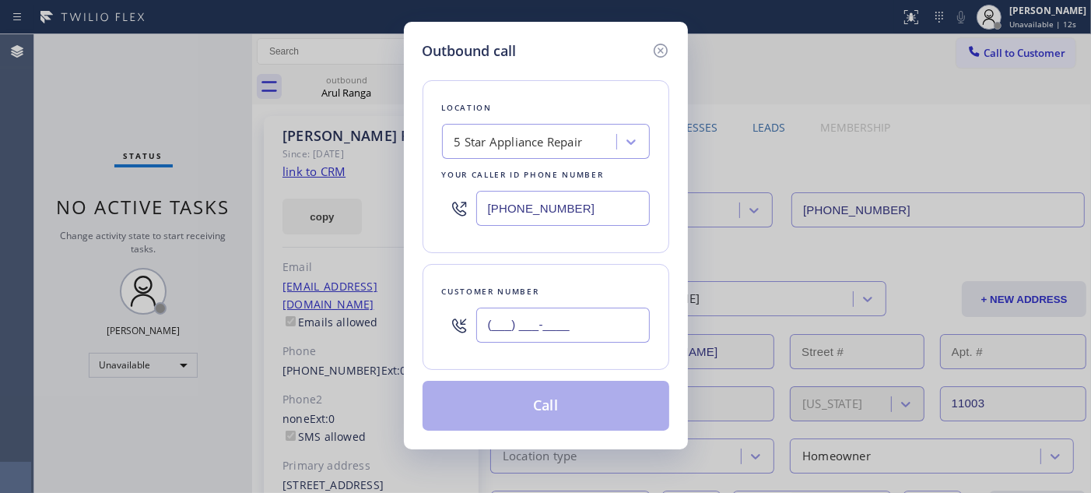
drag, startPoint x: 573, startPoint y: 331, endPoint x: 440, endPoint y: 323, distance: 133.3
click at [417, 320] on div "Outbound call Location 5 Star Appliance Repair Your caller id phone number (855…" at bounding box center [546, 235] width 284 height 427
paste input "310) 729-1112"
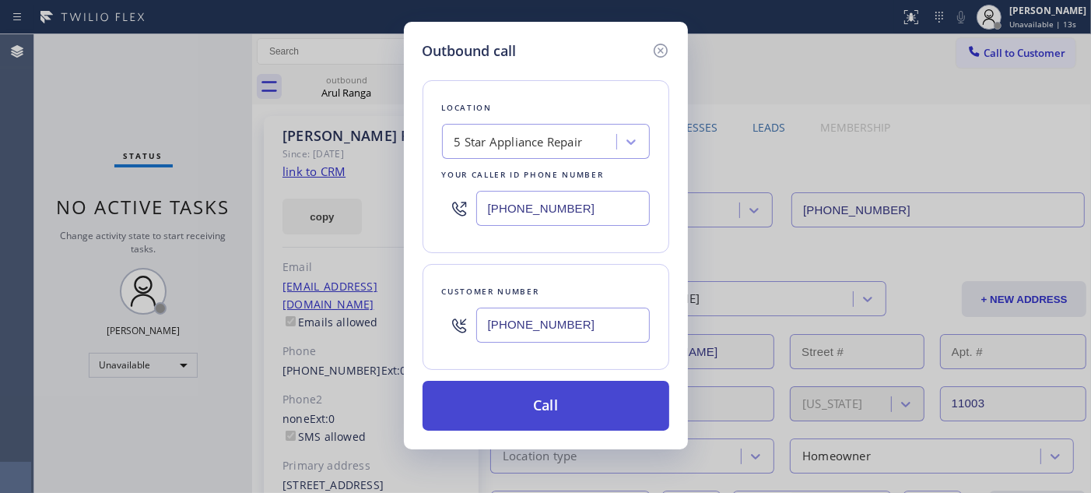
type input "(310) 729-1112"
click at [551, 405] on button "Call" at bounding box center [546, 405] width 247 height 50
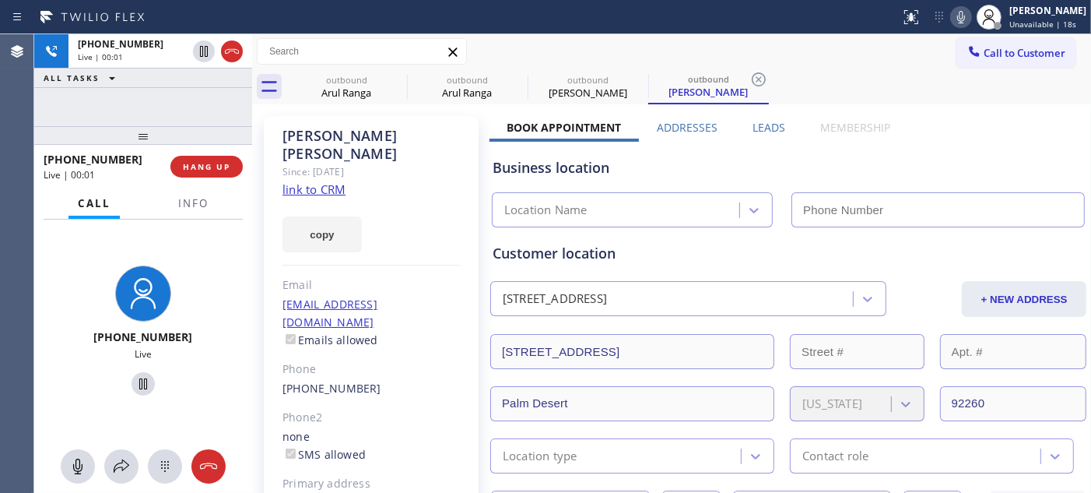
type input "[PHONE_NUMBER]"
click at [220, 168] on span "HANG UP" at bounding box center [206, 166] width 47 height 11
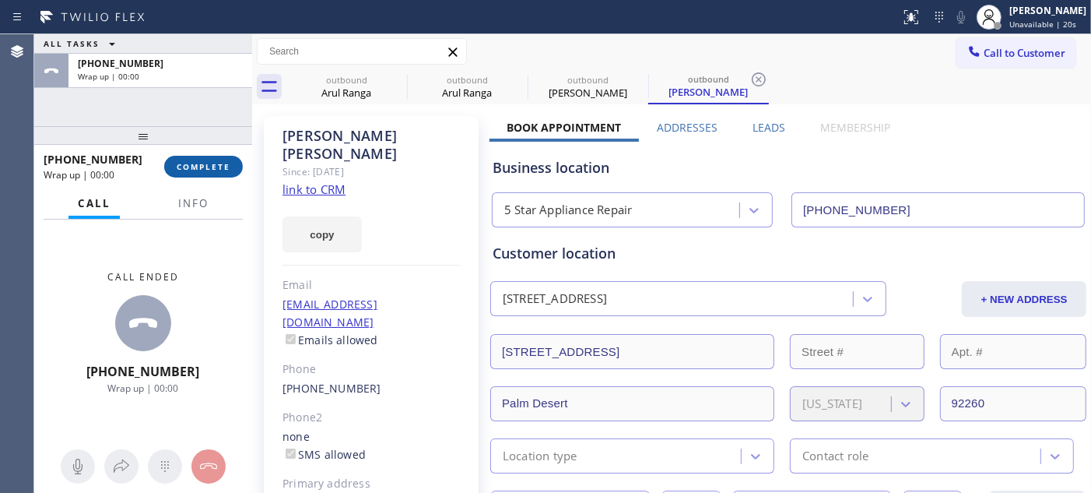
click at [220, 168] on span "COMPLETE" at bounding box center [204, 166] width 54 height 11
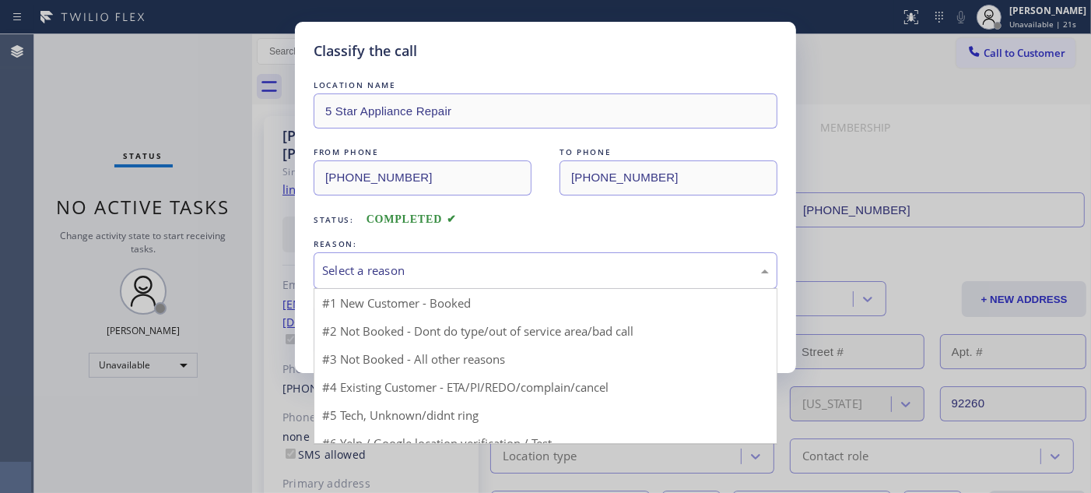
click at [552, 258] on div "Select a reason" at bounding box center [546, 270] width 464 height 37
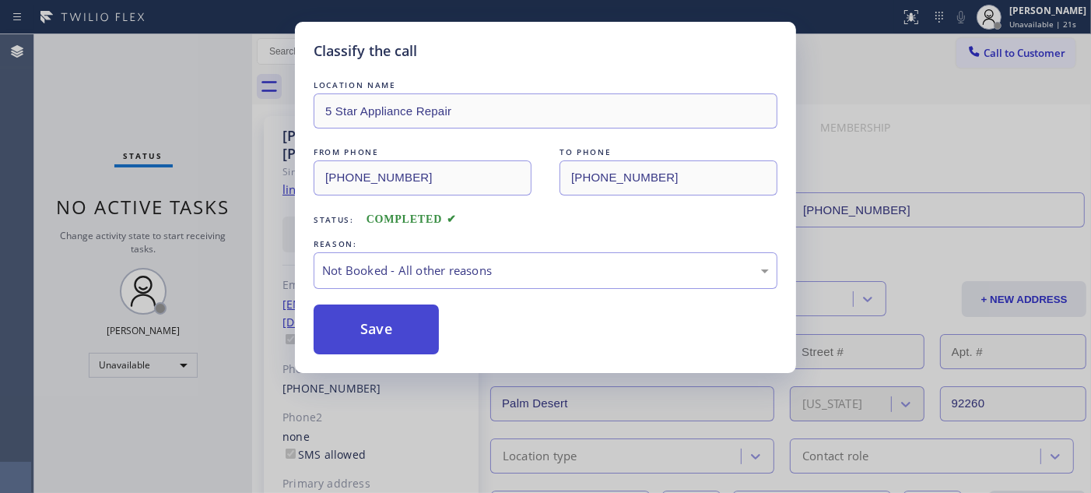
click at [402, 321] on button "Save" at bounding box center [376, 329] width 125 height 50
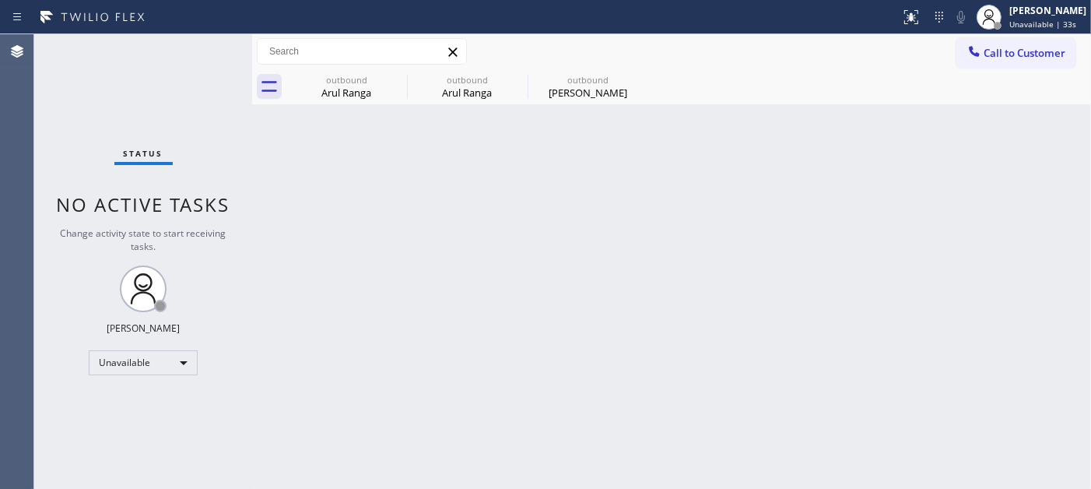
click at [663, 205] on div "Back to Dashboard Change Sender ID Customers Technicians Select a contact Outbo…" at bounding box center [671, 261] width 839 height 454
click at [984, 48] on span "Call to Customer" at bounding box center [1025, 53] width 82 height 14
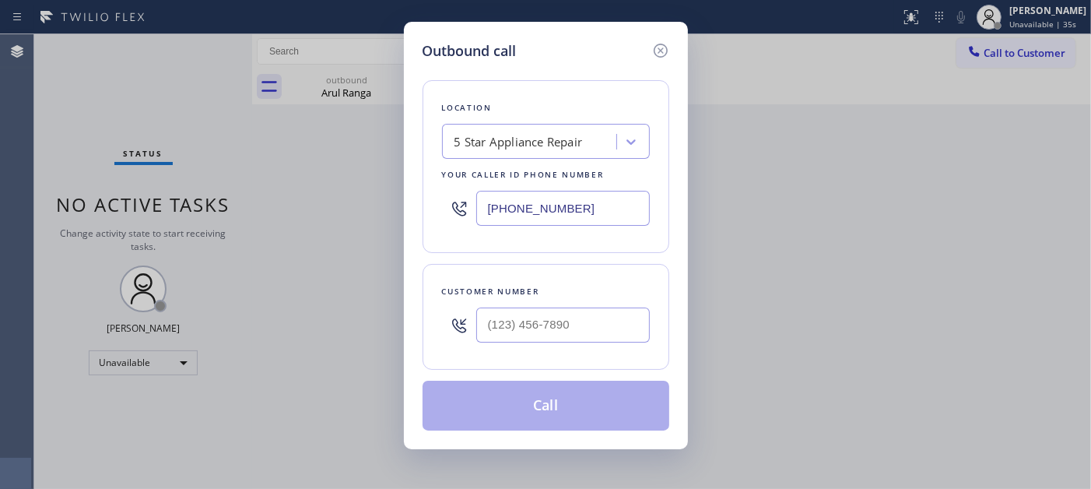
drag, startPoint x: 581, startPoint y: 305, endPoint x: 574, endPoint y: 337, distance: 32.7
click at [580, 307] on div at bounding box center [563, 325] width 174 height 51
click at [576, 341] on input "(___) ___-____" at bounding box center [563, 324] width 174 height 35
paste input "732) 425-4176"
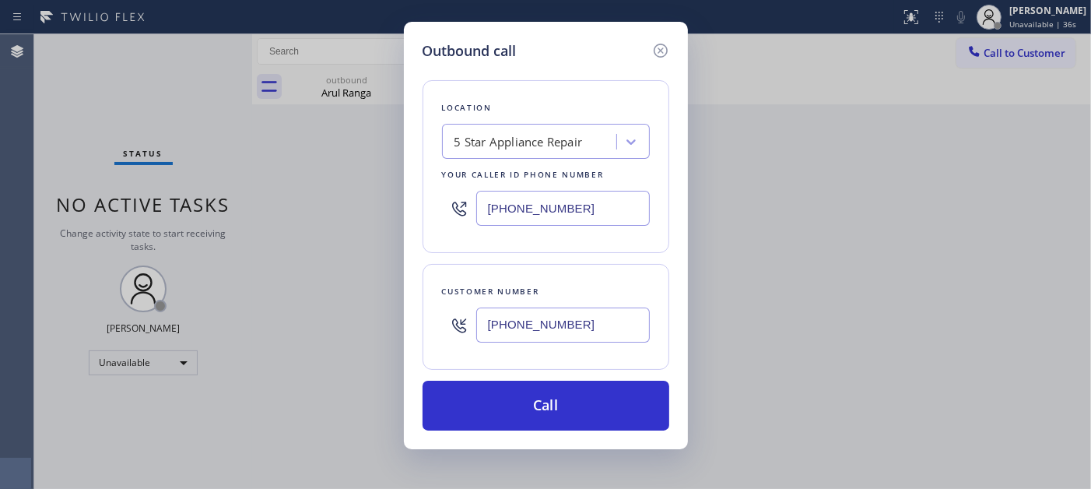
type input "(732) 425-4176"
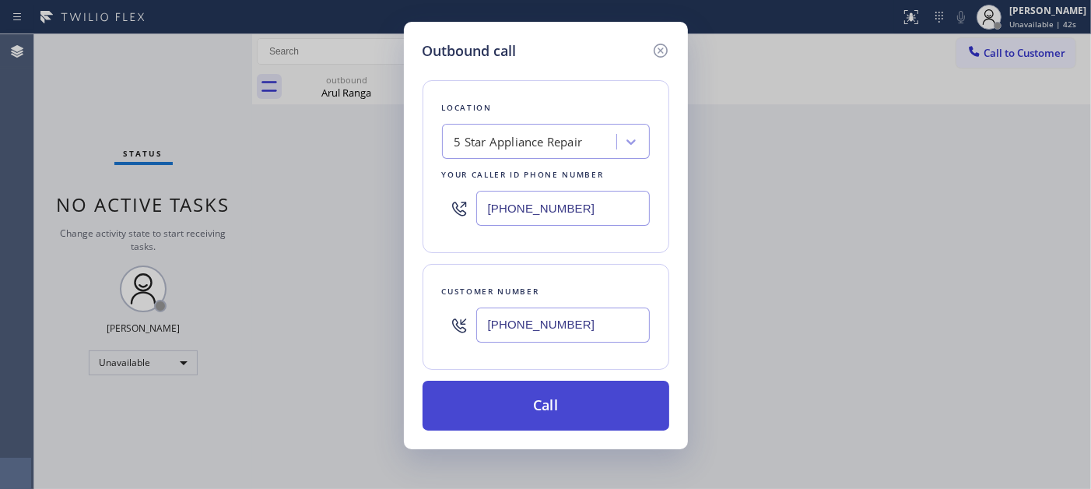
click at [580, 399] on button "Call" at bounding box center [546, 405] width 247 height 50
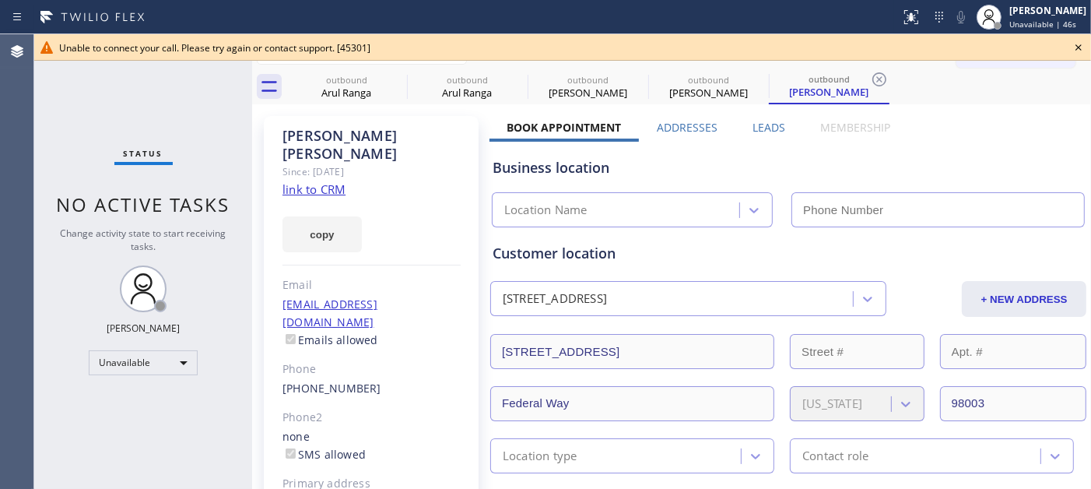
type input "[PHONE_NUMBER]"
click at [1075, 54] on icon at bounding box center [1078, 47] width 19 height 19
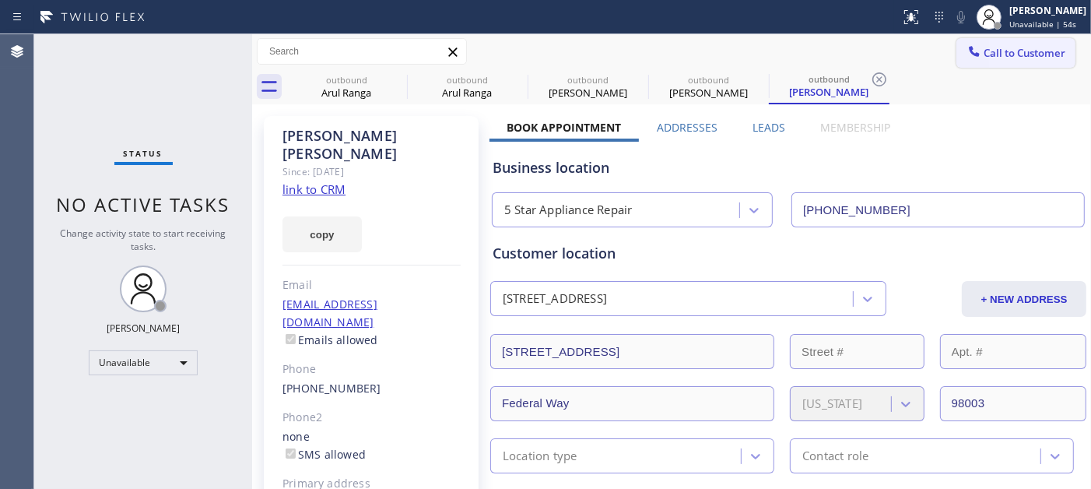
click at [1007, 55] on span "Call to Customer" at bounding box center [1025, 53] width 82 height 14
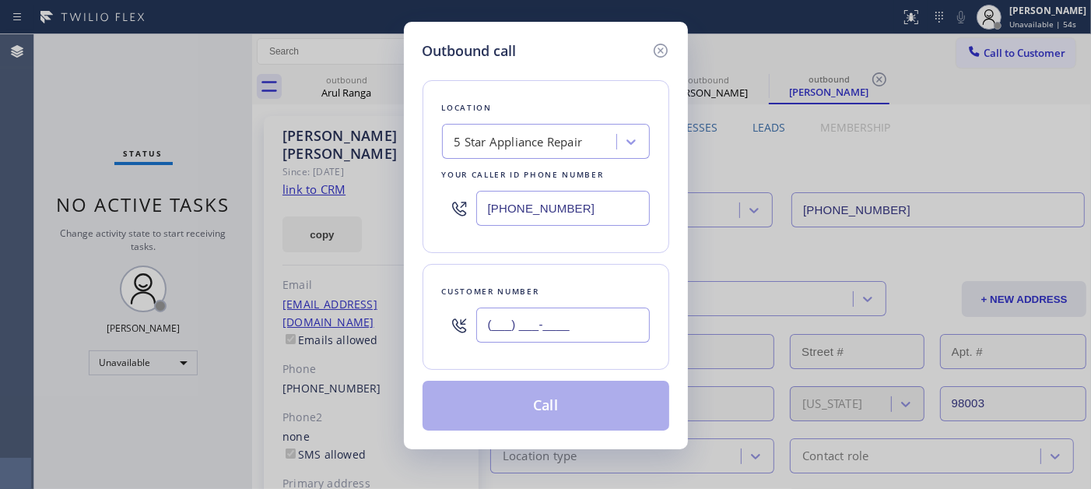
click at [566, 324] on input "(___) ___-____" at bounding box center [563, 324] width 174 height 35
paste input "425) 215-0665"
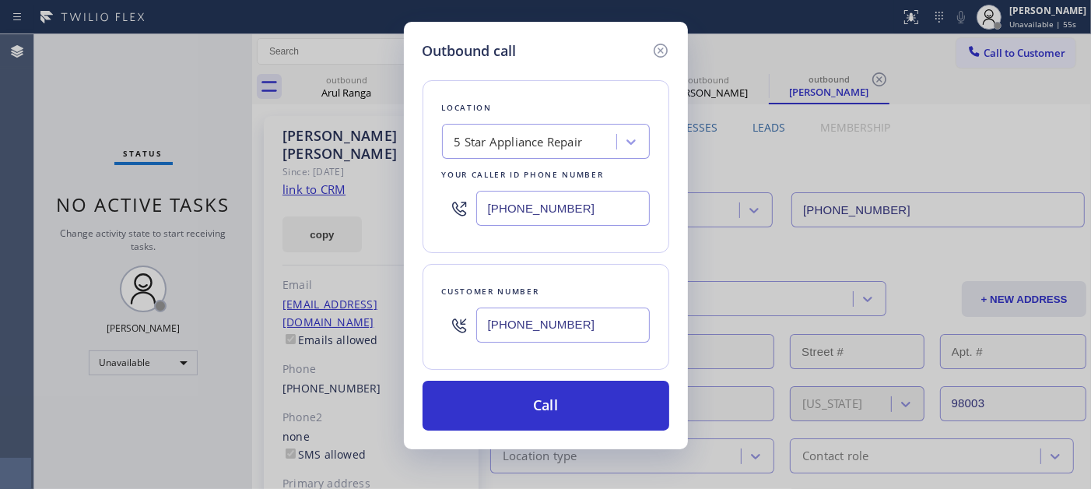
type input "(425) 215-0665"
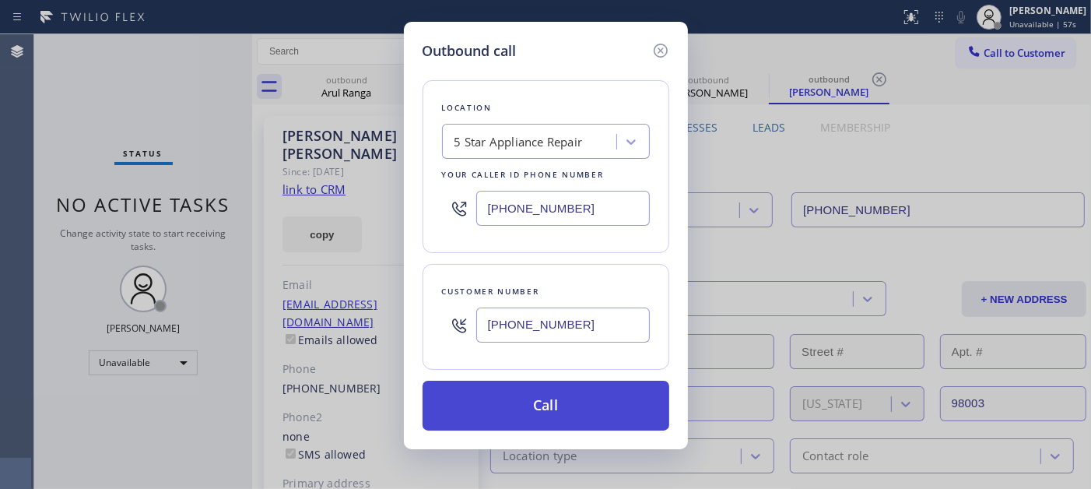
click at [568, 407] on button "Call" at bounding box center [546, 405] width 247 height 50
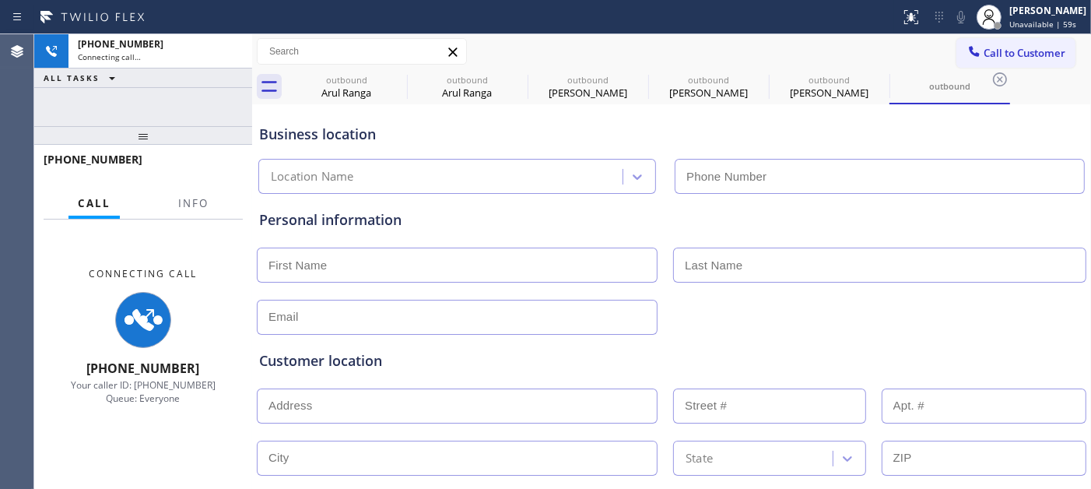
type input "[PHONE_NUMBER]"
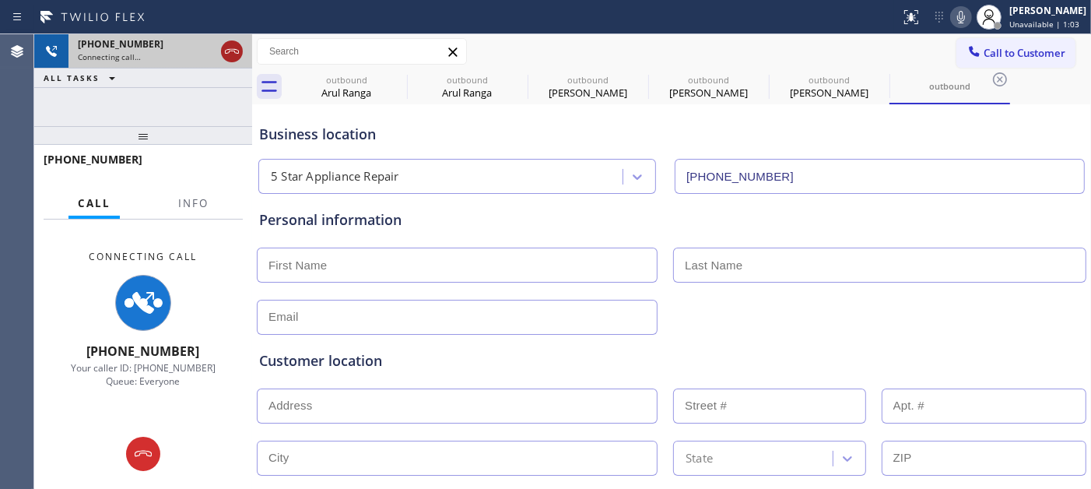
click at [230, 49] on icon at bounding box center [232, 51] width 14 height 5
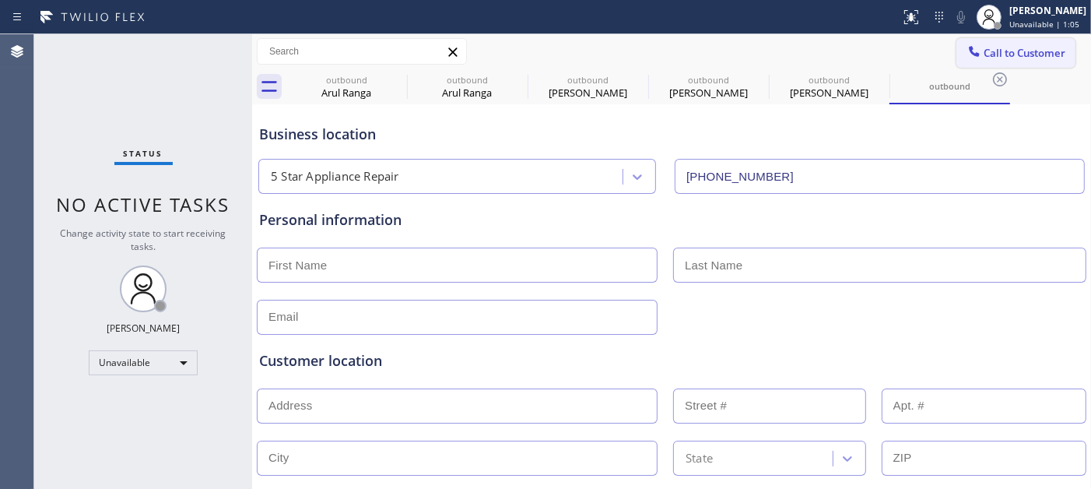
click at [968, 53] on icon at bounding box center [974, 52] width 16 height 16
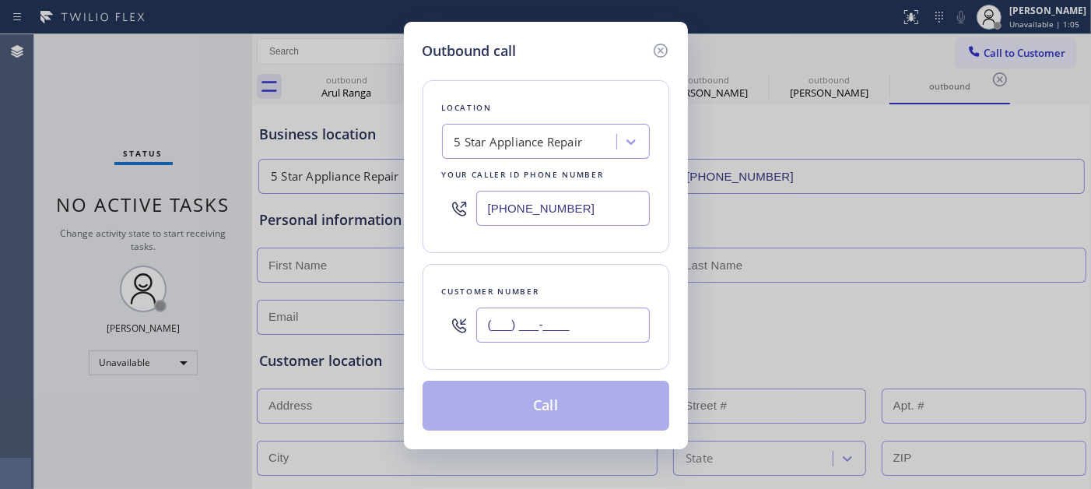
drag, startPoint x: 574, startPoint y: 327, endPoint x: 438, endPoint y: 311, distance: 137.1
click at [377, 323] on div "Outbound call Location 5 Star Appliance Repair Your caller id phone number (855…" at bounding box center [545, 244] width 1091 height 489
paste input "425) 215-0665"
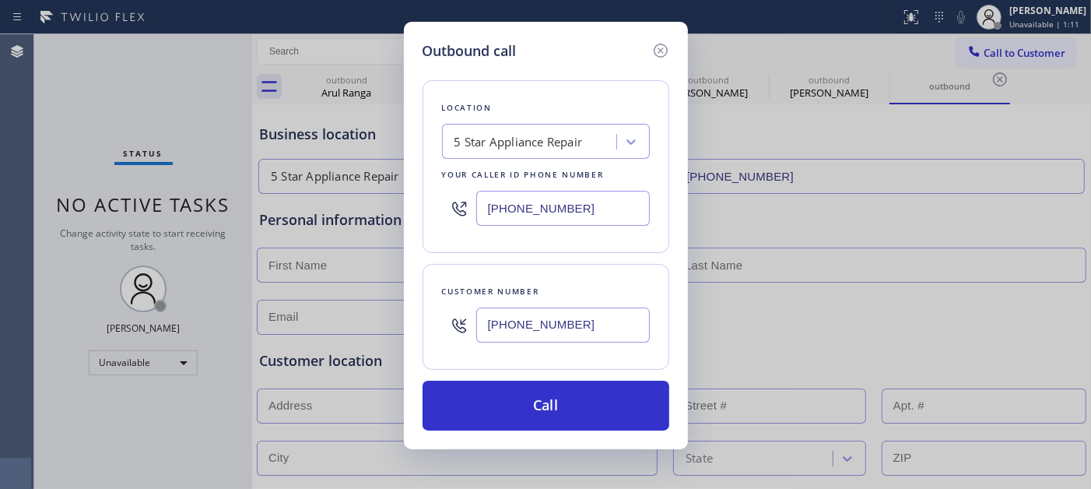
drag, startPoint x: 584, startPoint y: 328, endPoint x: 412, endPoint y: 335, distance: 171.3
click at [374, 324] on div "Outbound call Location 5 Star Appliance Repair Your caller id phone number (855…" at bounding box center [545, 244] width 1091 height 489
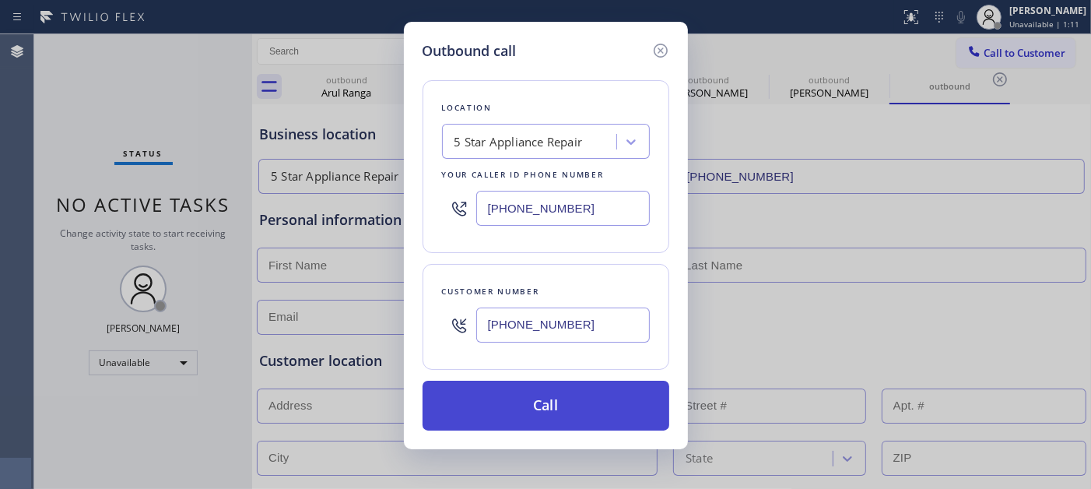
paste input "732) 425-4176"
type input "(732) 425-4176"
click at [551, 410] on button "Call" at bounding box center [546, 405] width 247 height 50
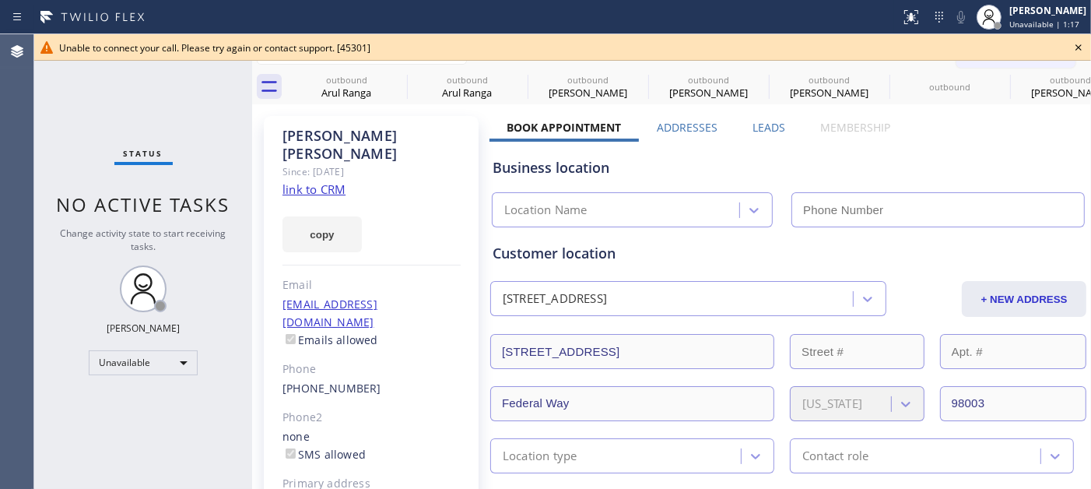
type input "[PHONE_NUMBER]"
click at [1078, 44] on icon at bounding box center [1078, 47] width 19 height 19
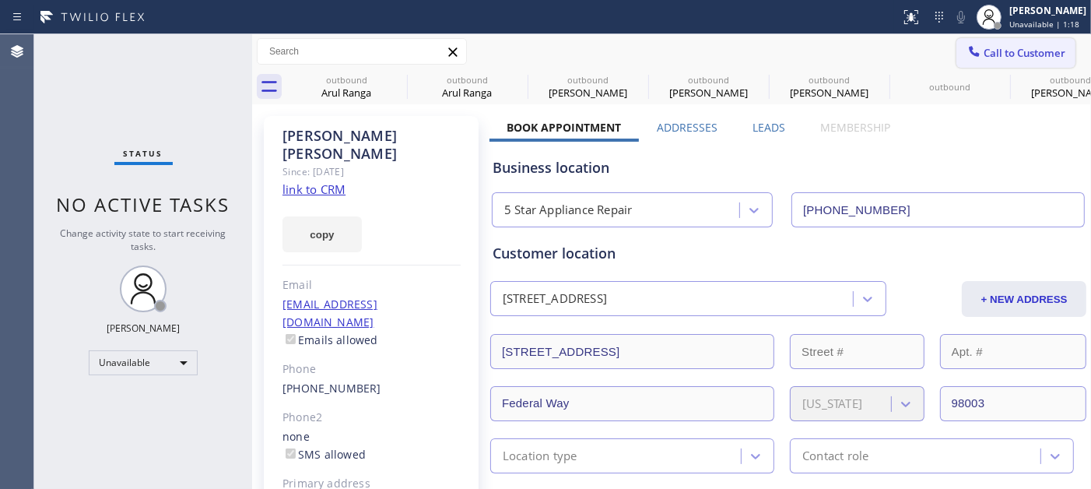
click at [1012, 44] on button "Call to Customer" at bounding box center [1015, 53] width 119 height 30
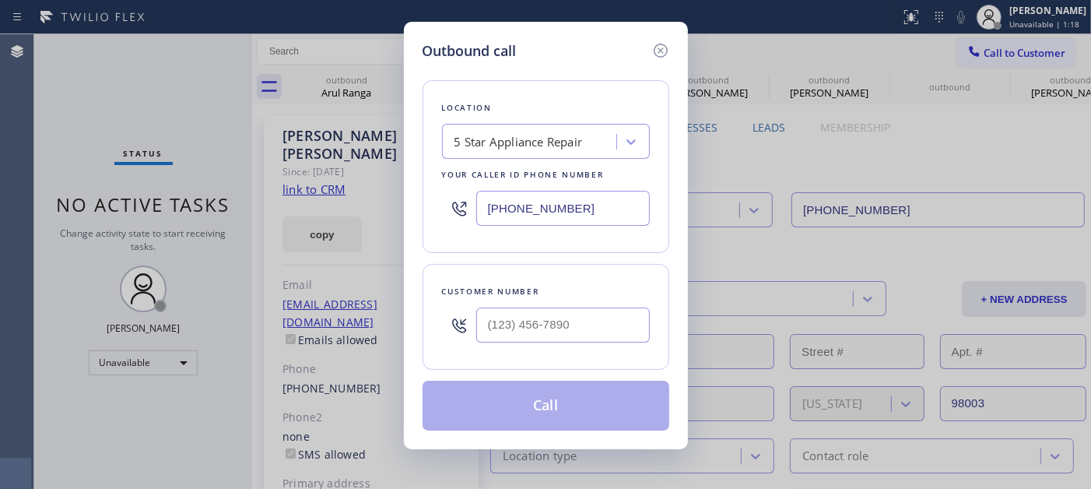
click at [552, 294] on div "Customer number" at bounding box center [546, 291] width 208 height 16
drag, startPoint x: 558, startPoint y: 321, endPoint x: 599, endPoint y: 328, distance: 41.7
click at [558, 321] on input "(___) ___-____" at bounding box center [563, 324] width 174 height 35
paste input "732) 425-4176"
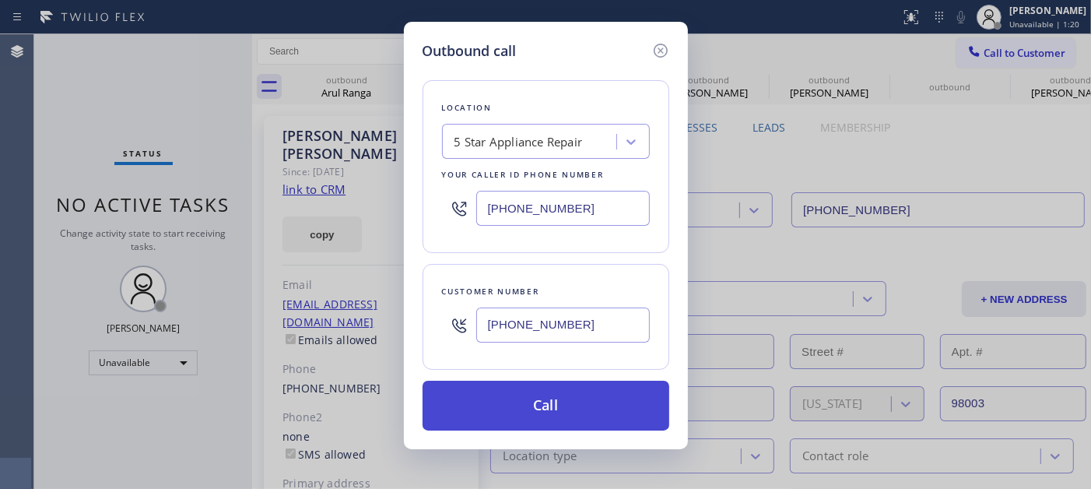
type input "(732) 425-4176"
click at [600, 387] on button "Call" at bounding box center [546, 405] width 247 height 50
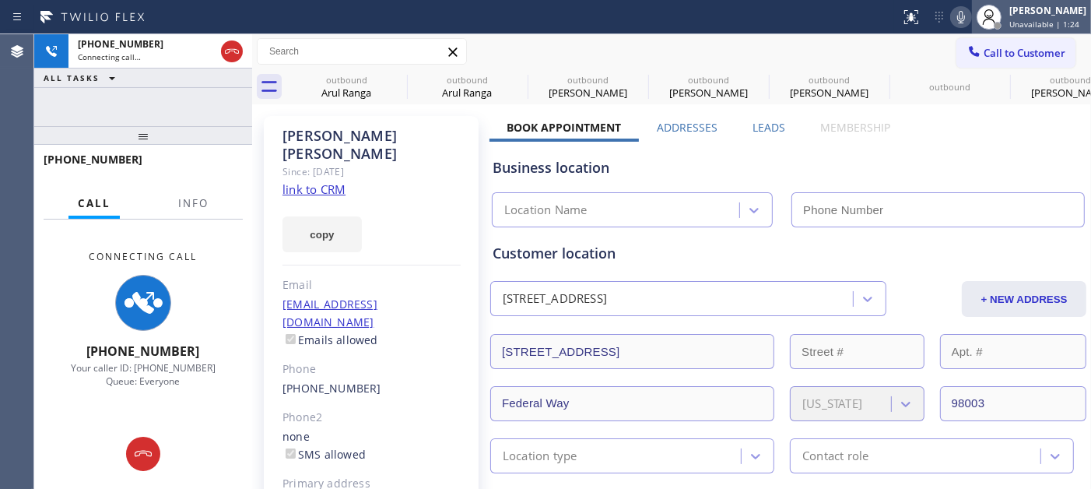
type input "[PHONE_NUMBER]"
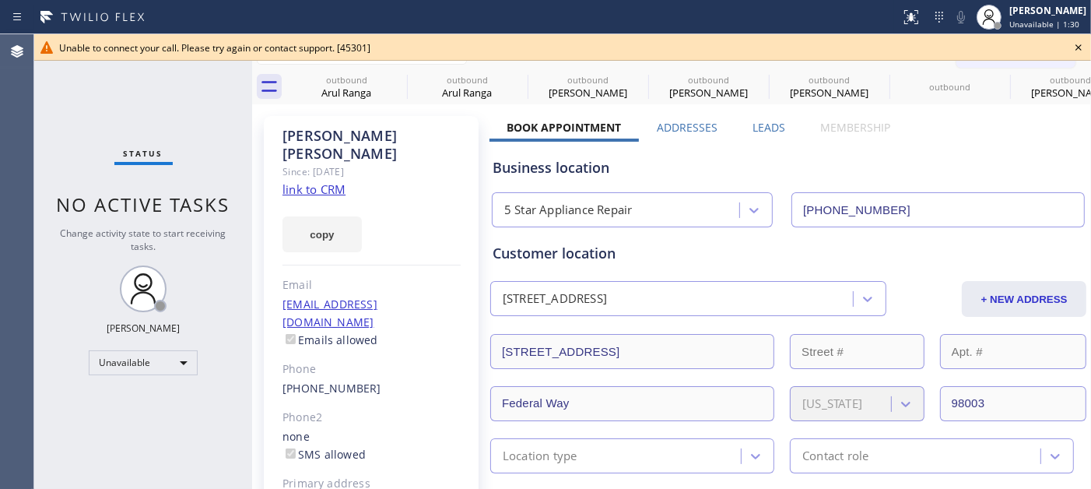
click at [1077, 40] on icon at bounding box center [1078, 47] width 19 height 19
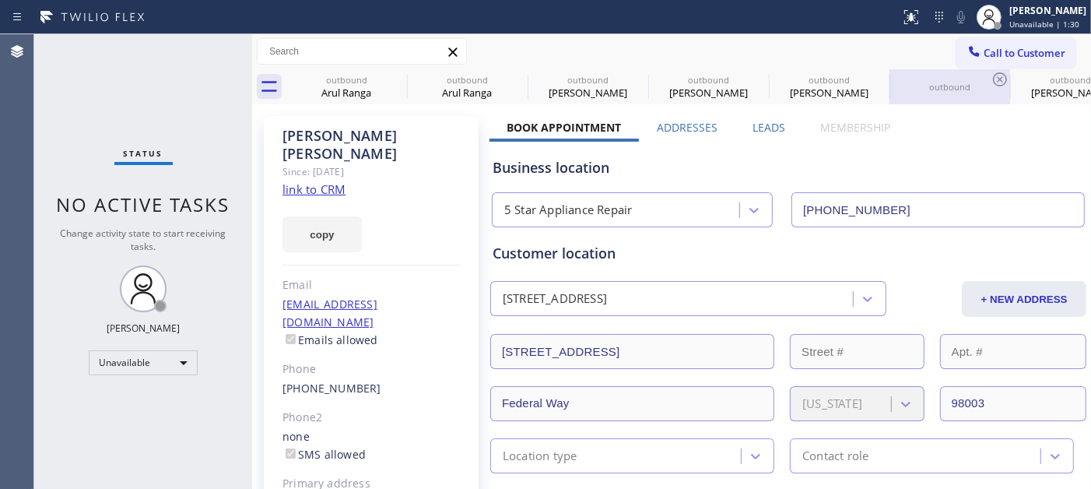
drag, startPoint x: 979, startPoint y: 72, endPoint x: 1000, endPoint y: 45, distance: 34.4
click at [978, 72] on div "outbound" at bounding box center [949, 86] width 117 height 35
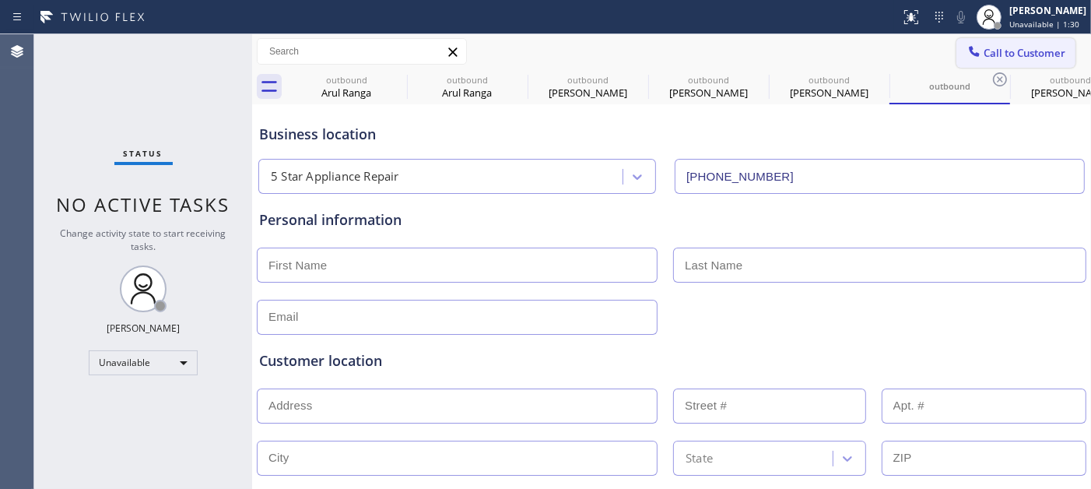
click at [1000, 46] on span "Call to Customer" at bounding box center [1025, 53] width 82 height 14
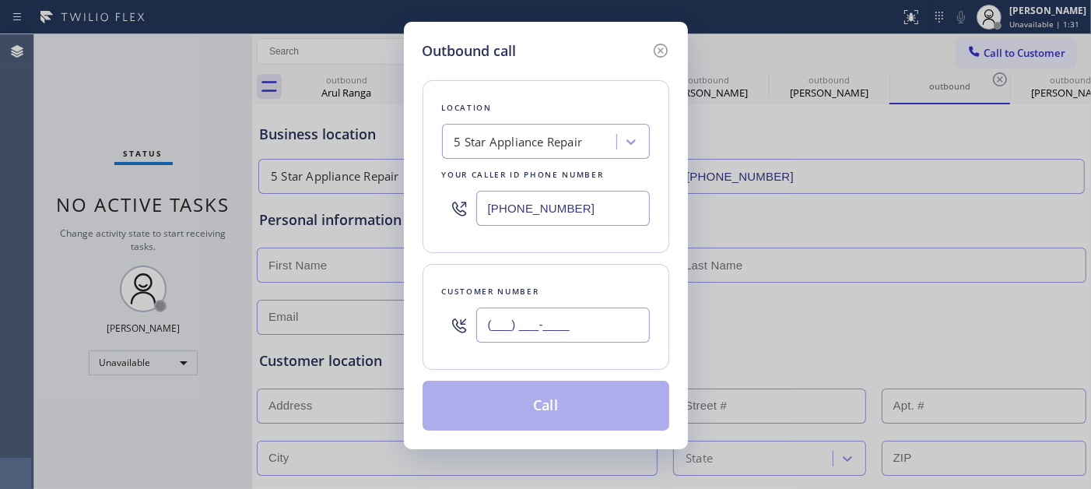
click at [566, 327] on input "(___) ___-____" at bounding box center [563, 324] width 174 height 35
paste input "732) 425-4176"
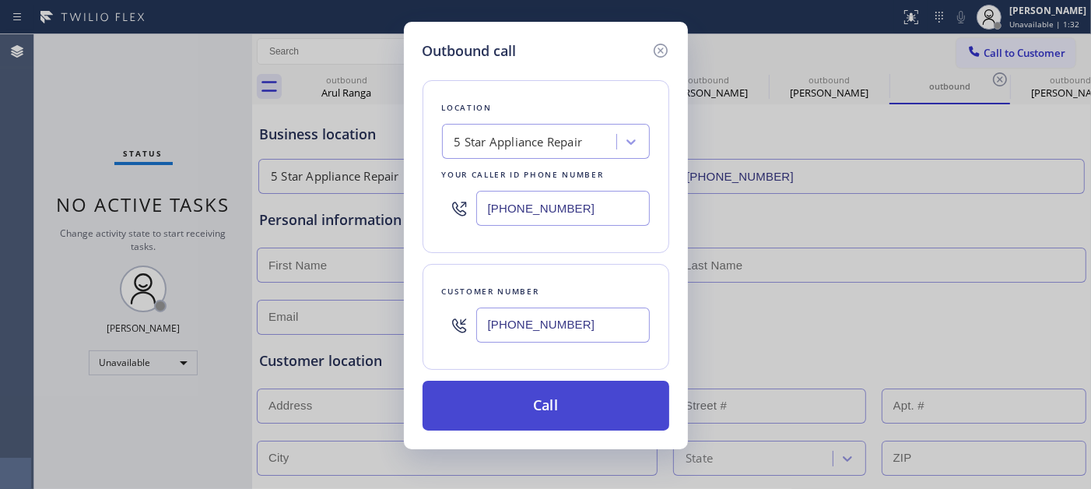
type input "(732) 425-4176"
click at [570, 405] on button "Call" at bounding box center [546, 405] width 247 height 50
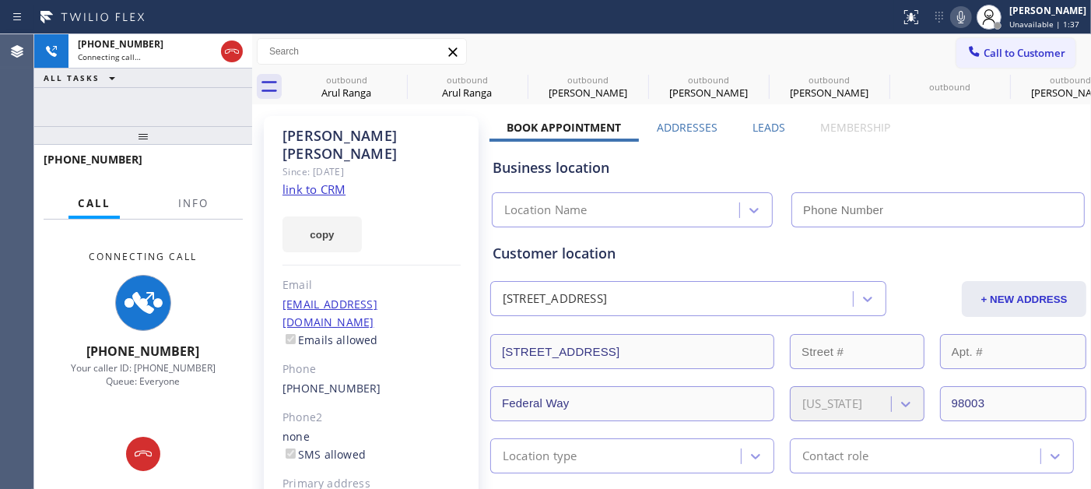
type input "[PHONE_NUMBER]"
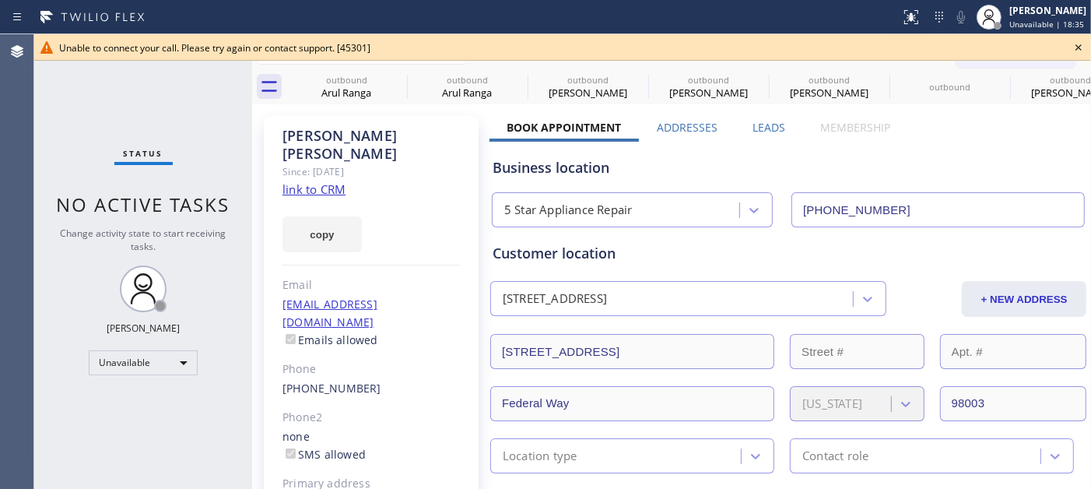
drag, startPoint x: 1001, startPoint y: 6, endPoint x: 981, endPoint y: 33, distance: 33.9
click at [782, 54] on div "Unable to connect your call. Please try again or contact support. [45301]" at bounding box center [562, 47] width 1057 height 26
click at [1074, 47] on icon at bounding box center [1078, 47] width 19 height 19
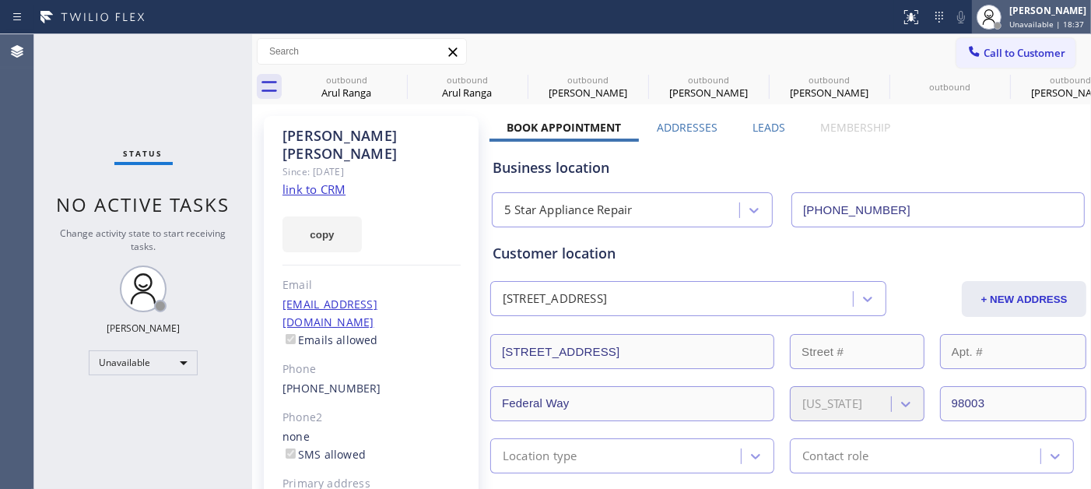
click at [1014, 21] on span "Unavailable | 18:37" at bounding box center [1046, 24] width 75 height 11
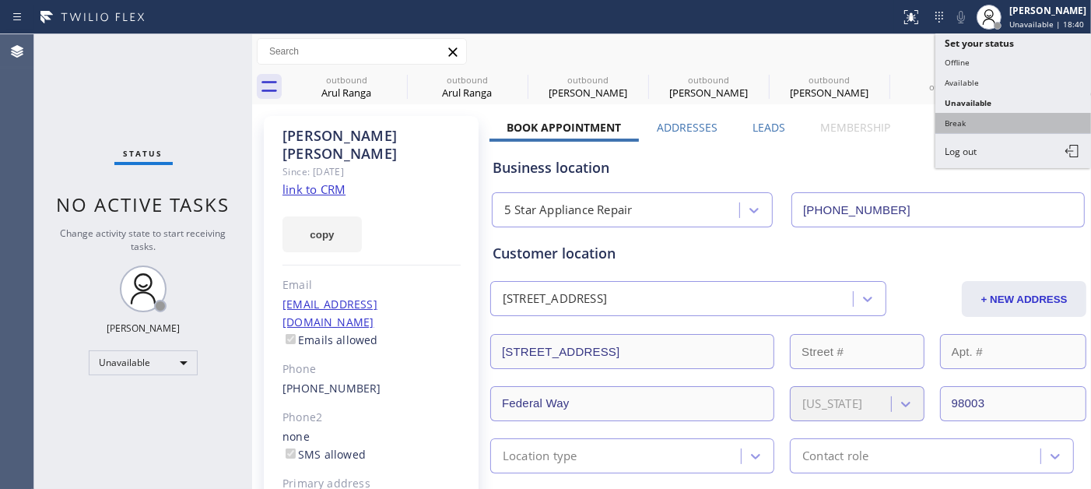
click at [961, 117] on button "Break" at bounding box center [1013, 123] width 156 height 20
